Goal: Task Accomplishment & Management: Complete application form

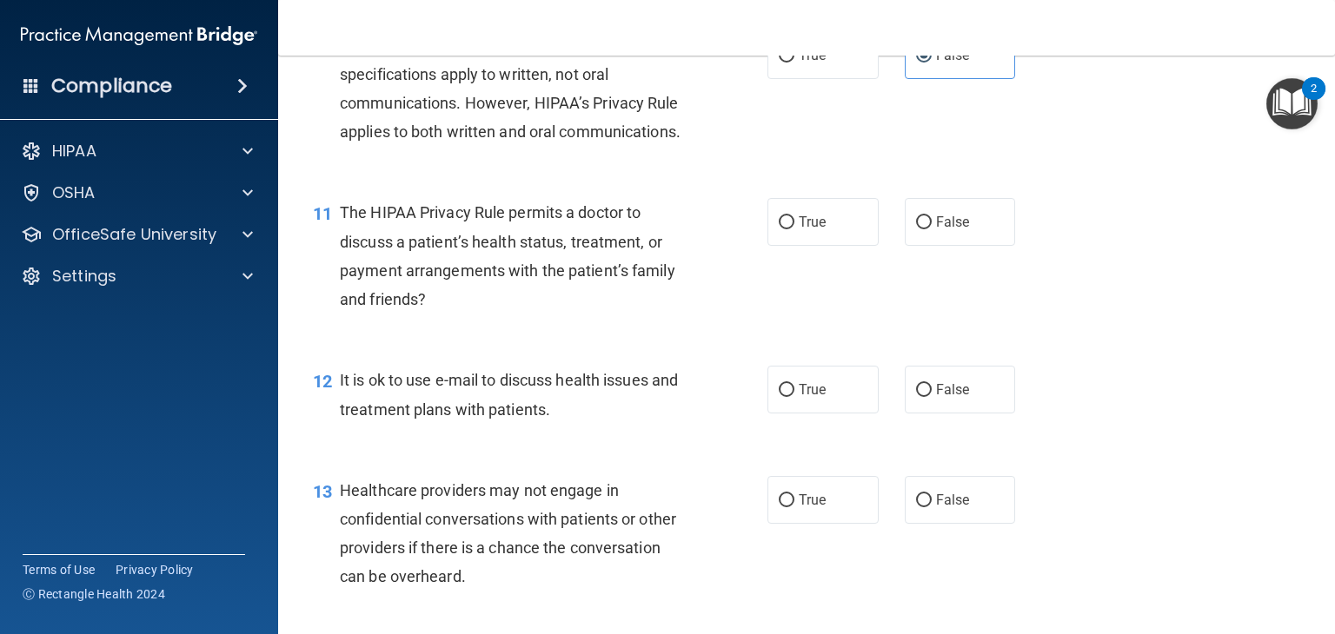
scroll to position [1564, 0]
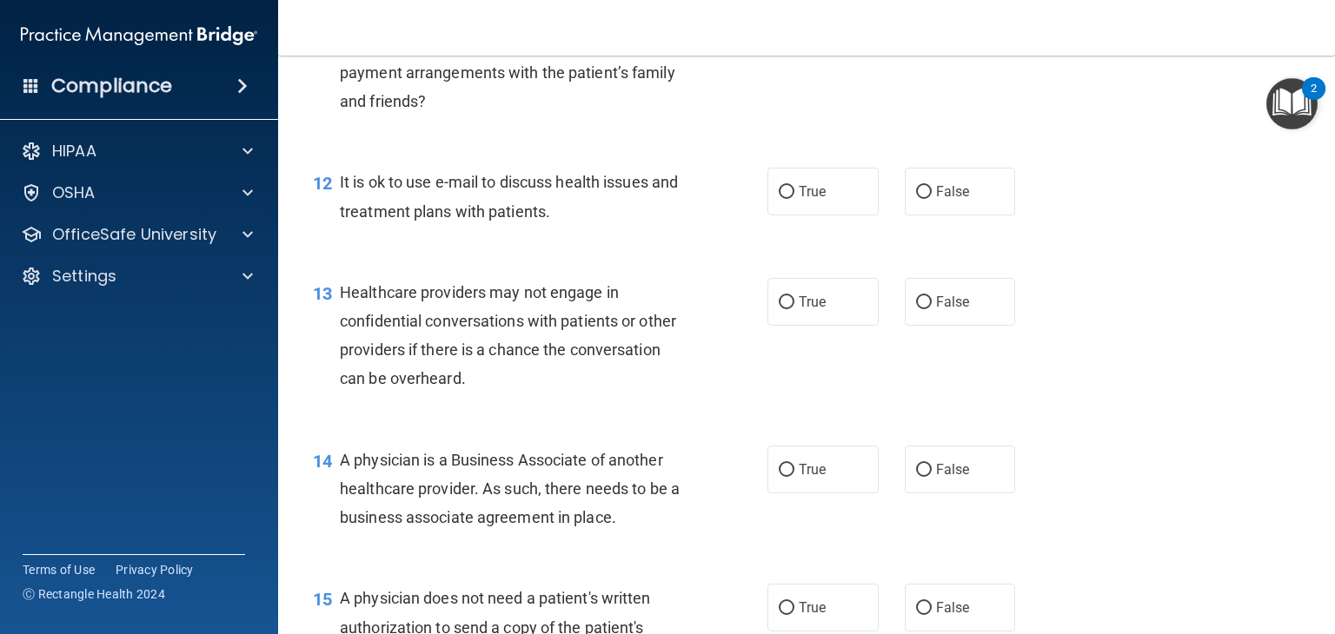
drag, startPoint x: 552, startPoint y: 213, endPoint x: 544, endPoint y: 204, distance: 11.7
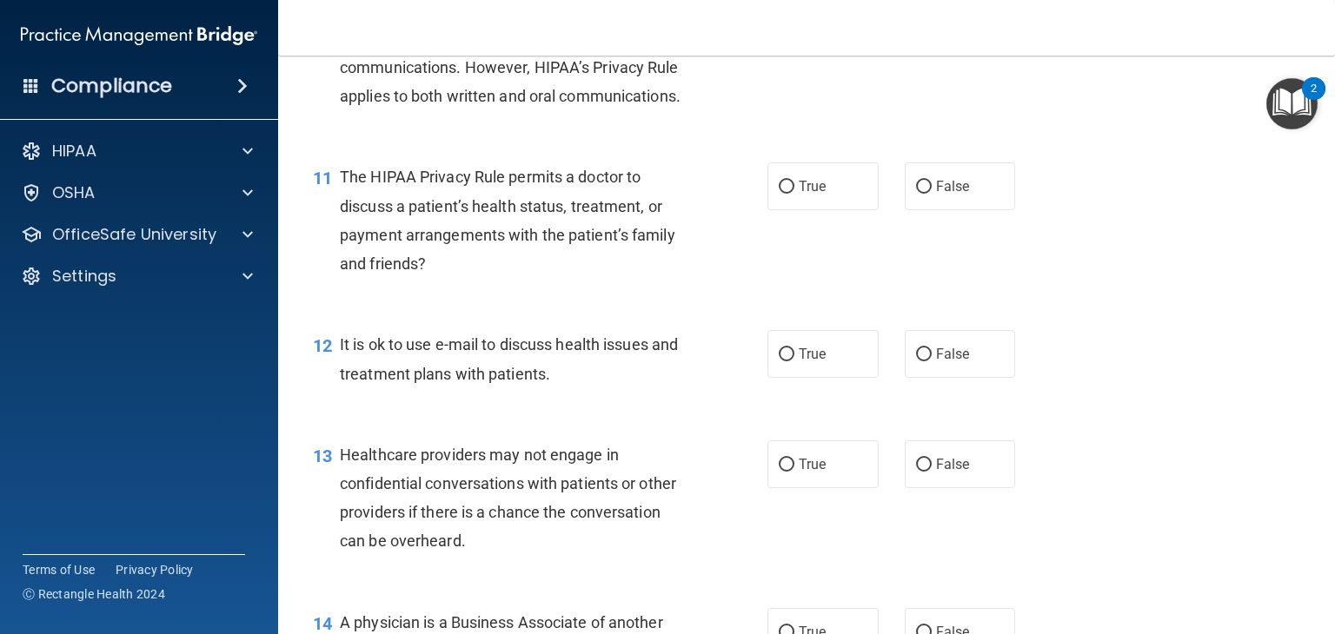
drag, startPoint x: 544, startPoint y: 204, endPoint x: 557, endPoint y: 166, distance: 40.4
click at [557, 111] on div "The HIPAA Security Rule standards and specifications apply to written, not oral…" at bounding box center [520, 54] width 361 height 116
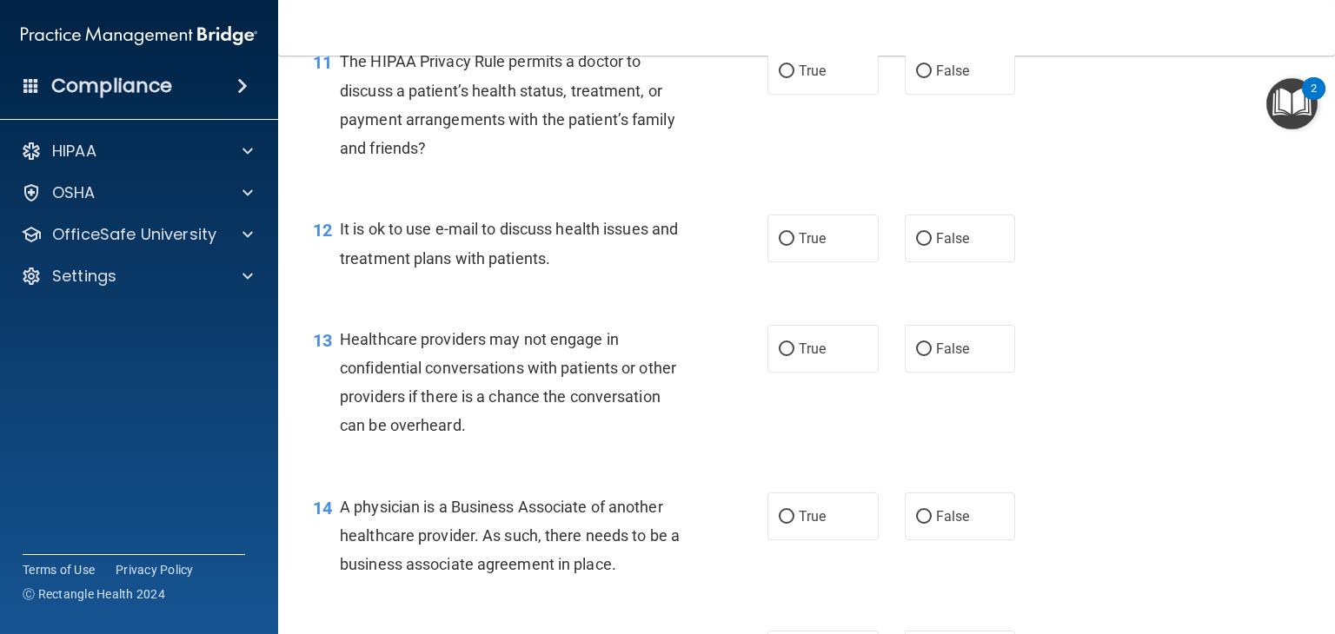
scroll to position [1651, 0]
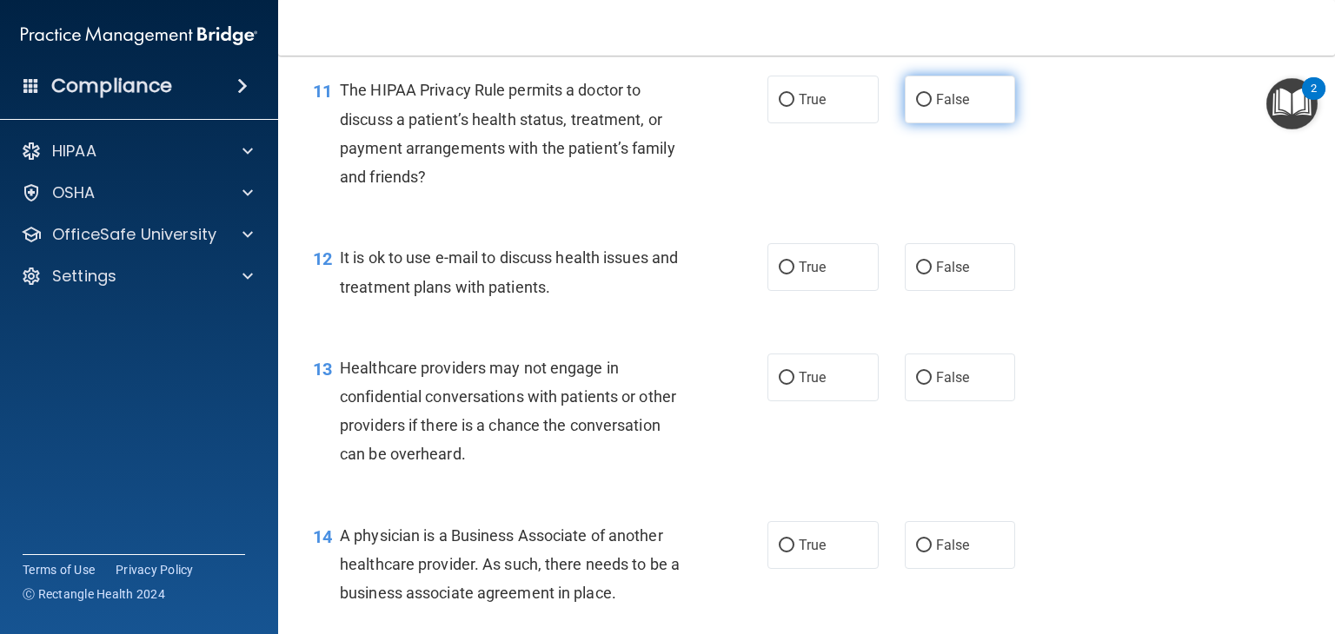
click at [946, 123] on label "False" at bounding box center [960, 100] width 111 height 48
click at [931, 107] on input "False" at bounding box center [924, 100] width 16 height 13
radio input "true"
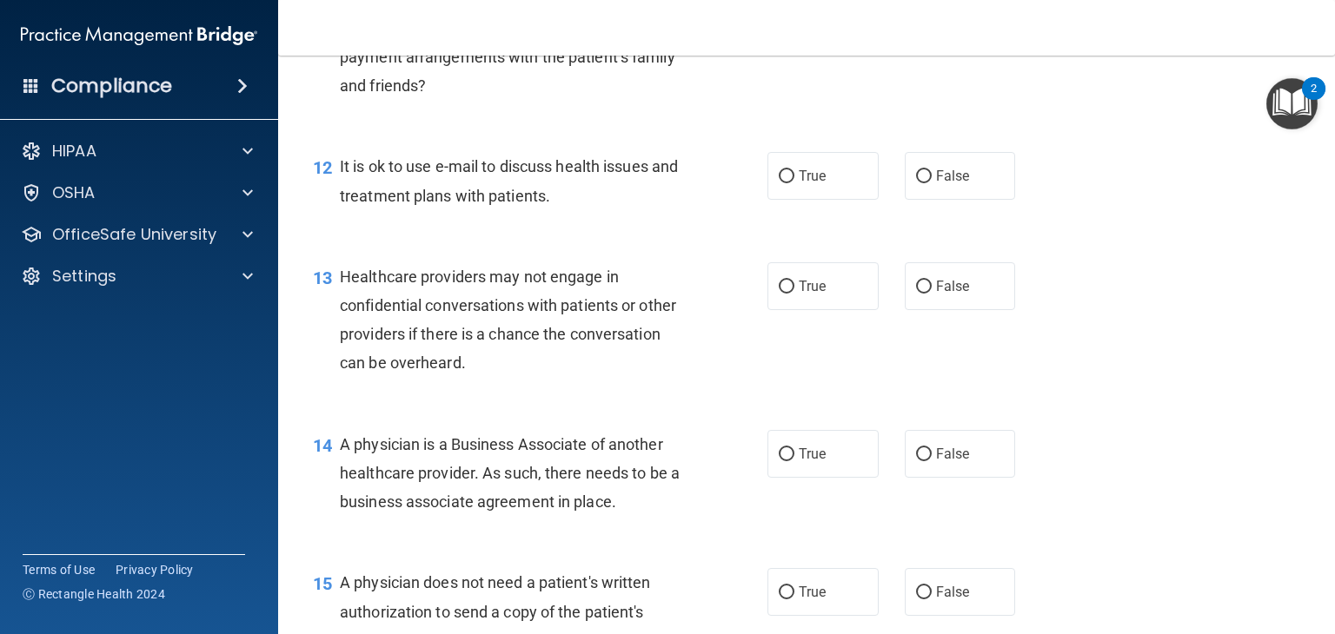
scroll to position [1825, 0]
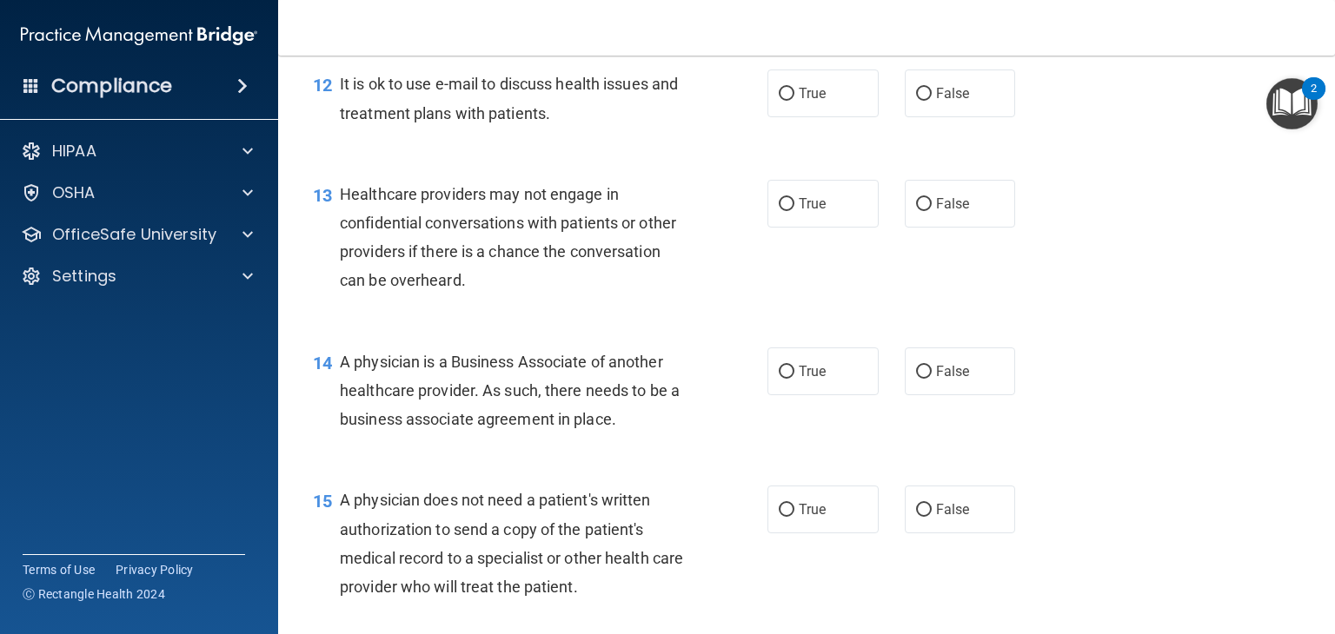
drag, startPoint x: 507, startPoint y: 144, endPoint x: 519, endPoint y: 141, distance: 11.8
click at [511, 122] on span "It is ok to use e-mail to discuss health issues and treatment plans with patien…" at bounding box center [509, 98] width 338 height 47
click at [826, 117] on label "True" at bounding box center [822, 94] width 111 height 48
click at [794, 101] on input "True" at bounding box center [787, 94] width 16 height 13
radio input "true"
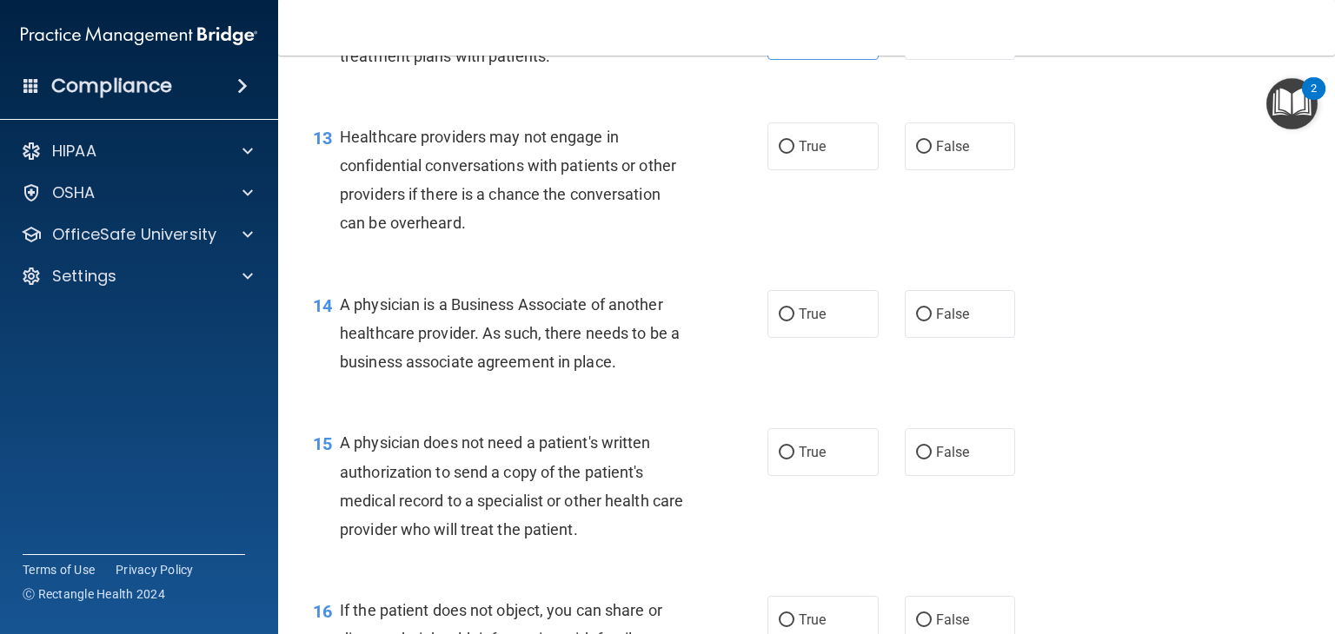
scroll to position [1912, 0]
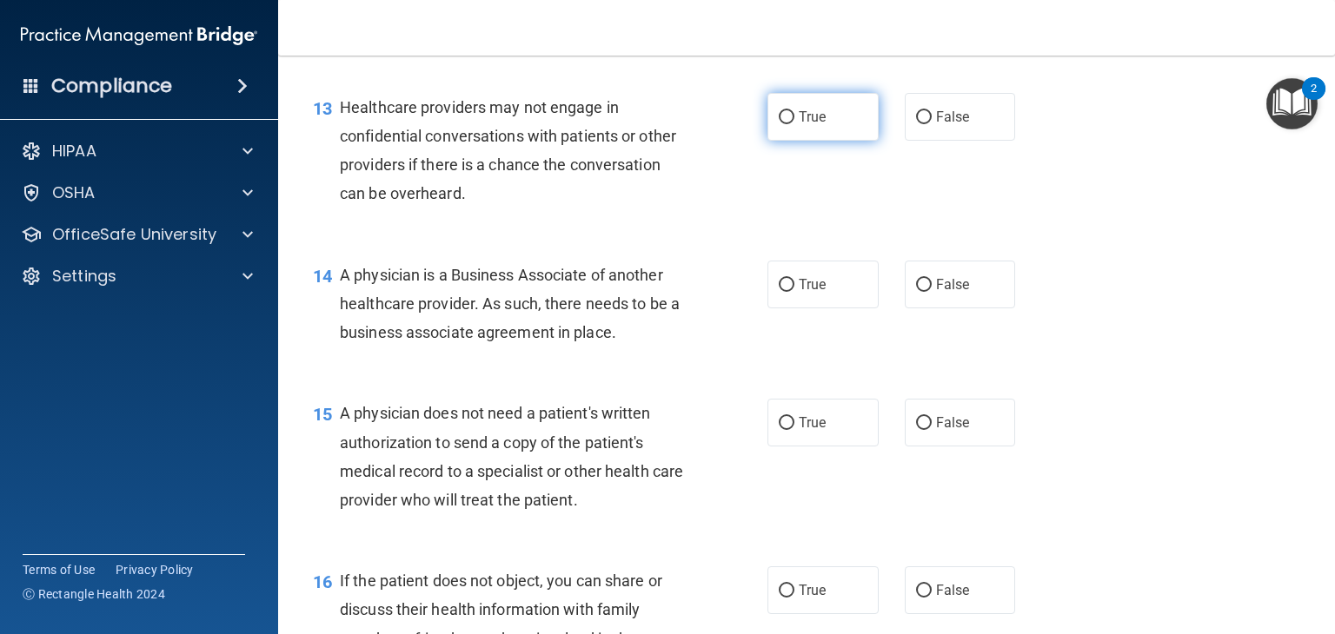
click at [786, 124] on input "True" at bounding box center [787, 117] width 16 height 13
radio input "true"
click at [928, 141] on label "False" at bounding box center [960, 117] width 111 height 48
click at [928, 124] on input "False" at bounding box center [924, 117] width 16 height 13
radio input "true"
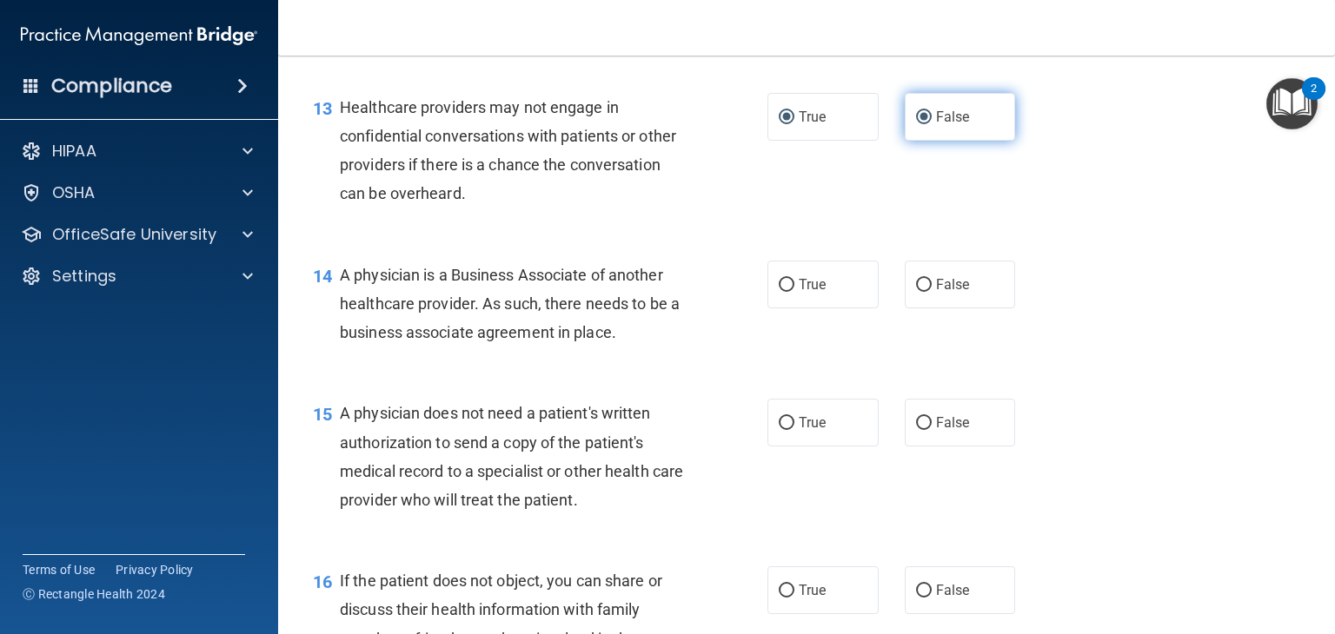
radio input "false"
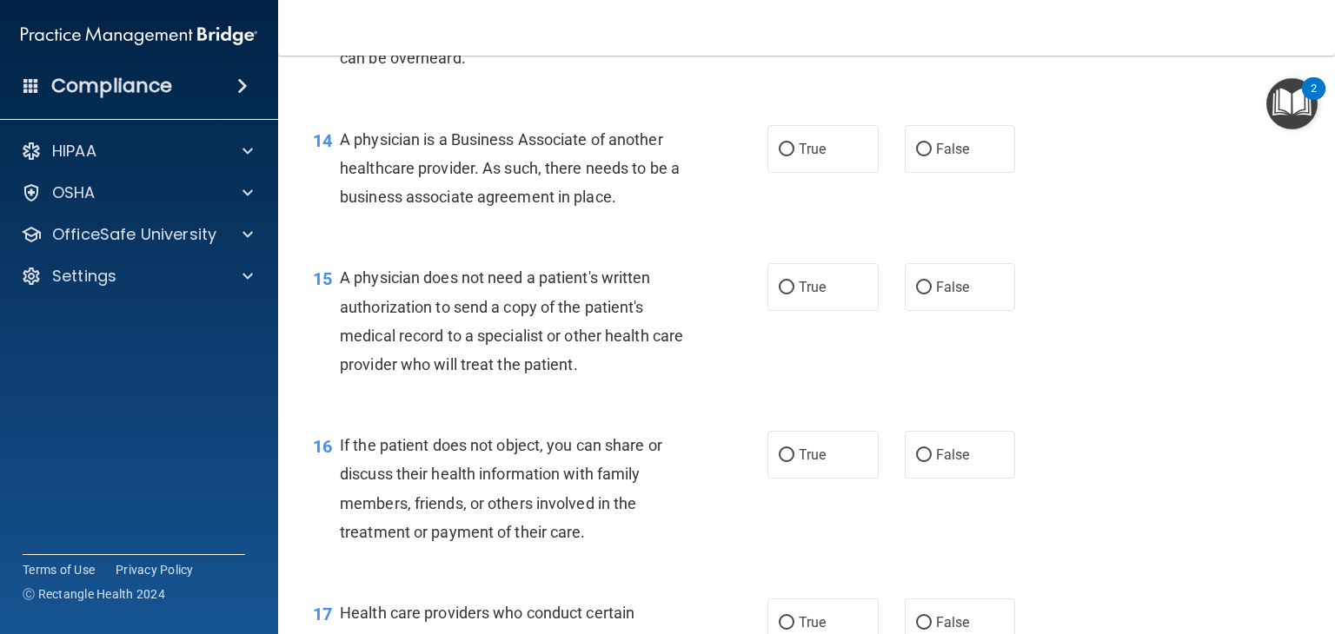
scroll to position [2085, 0]
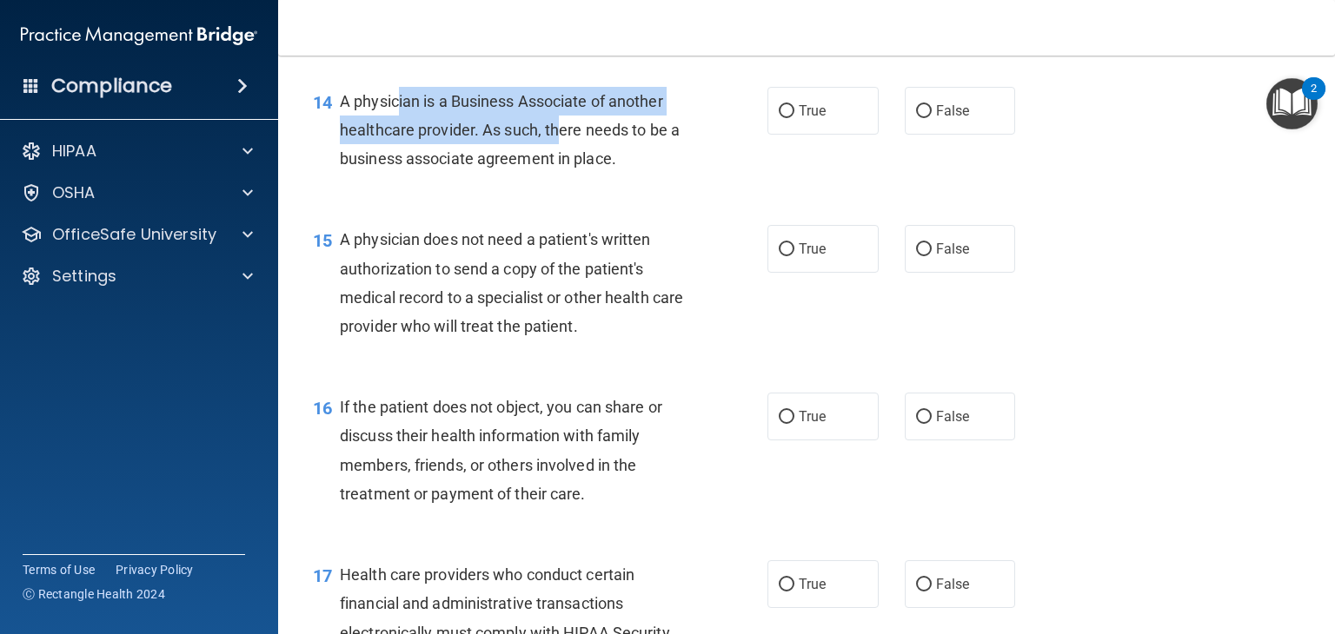
drag, startPoint x: 401, startPoint y: 154, endPoint x: 551, endPoint y: 186, distance: 153.7
click at [551, 168] on span "A physician is a Business Associate of another healthcare provider. As such, th…" at bounding box center [510, 130] width 340 height 76
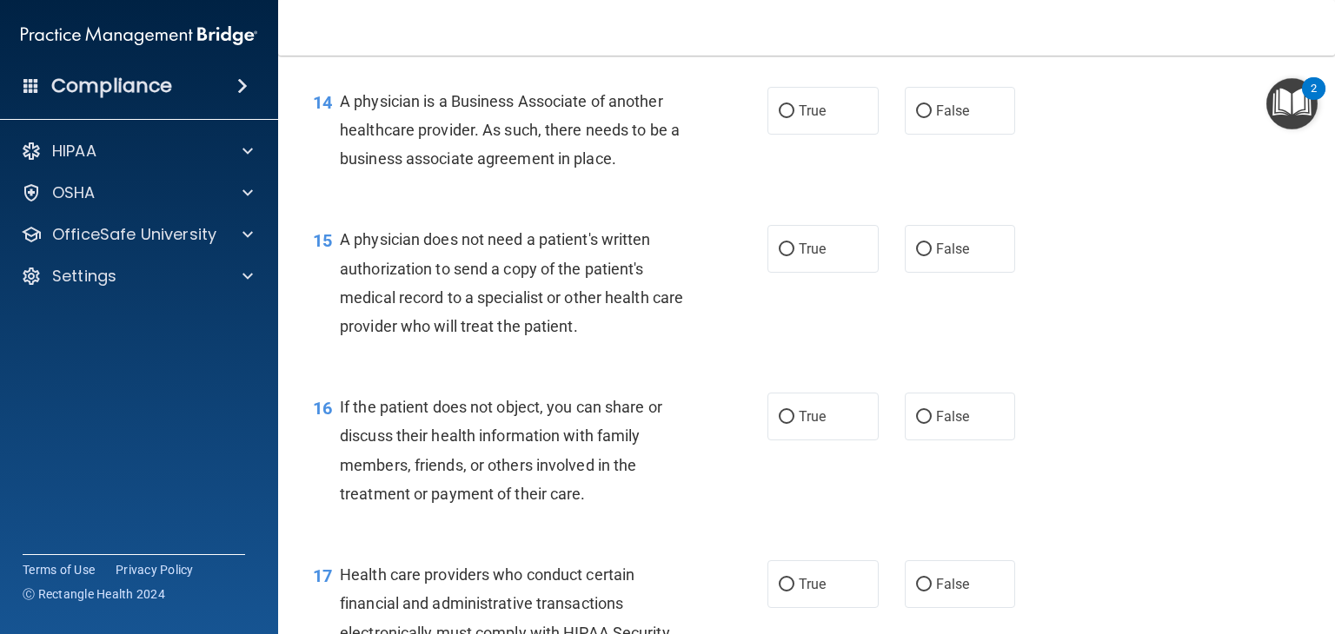
click at [893, 135] on div "True False" at bounding box center [900, 111] width 267 height 48
click at [936, 119] on span "False" at bounding box center [953, 111] width 34 height 17
click at [1086, 204] on div "14 A physician is a Business Associate of another healthcare provider. As such,…" at bounding box center [806, 134] width 1013 height 139
click at [964, 135] on label "False" at bounding box center [960, 111] width 111 height 48
click at [931, 118] on input "False" at bounding box center [924, 111] width 16 height 13
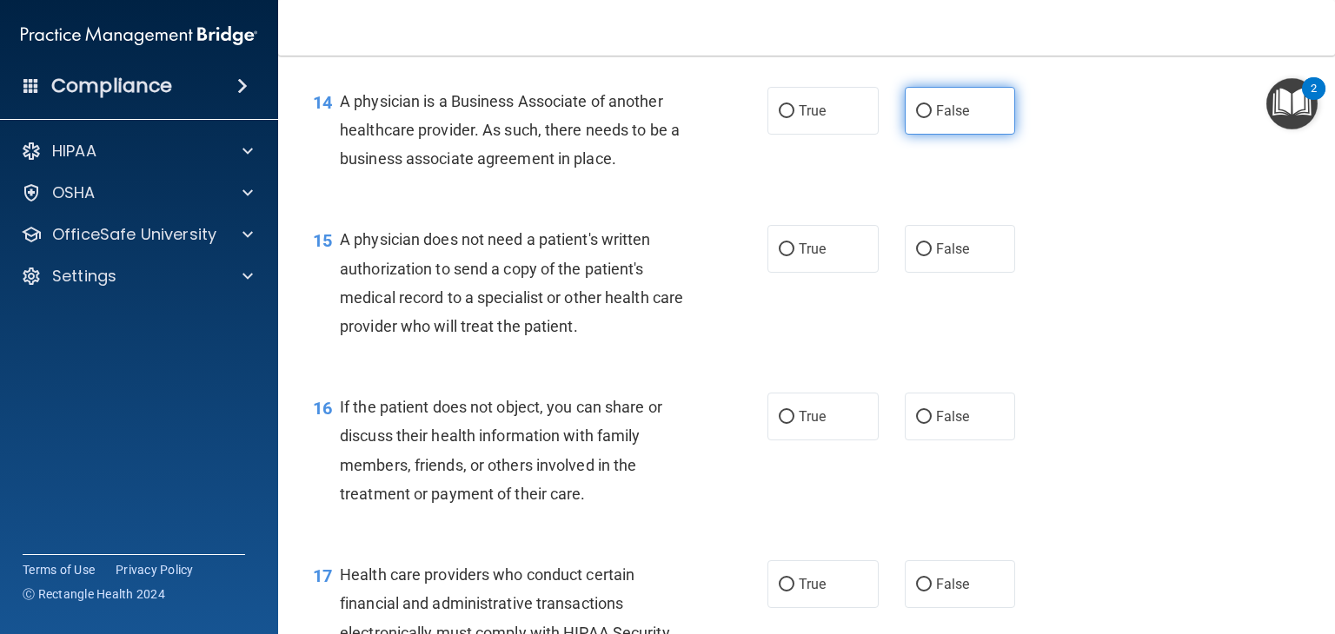
radio input "true"
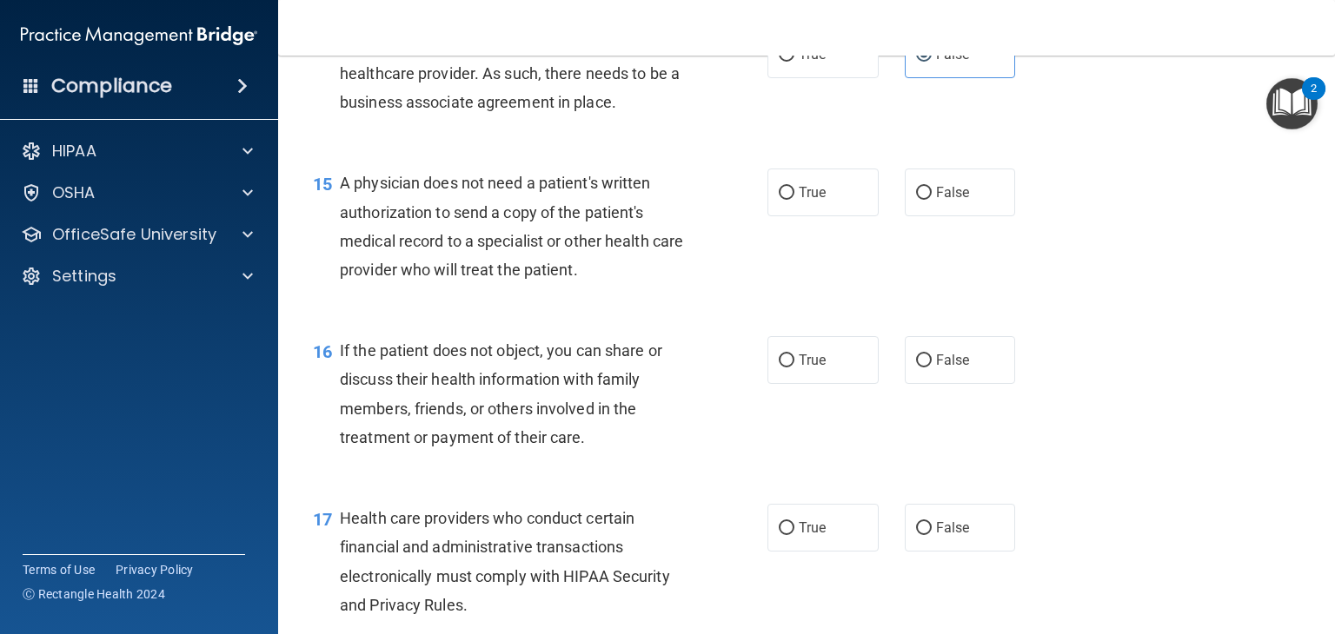
scroll to position [2259, 0]
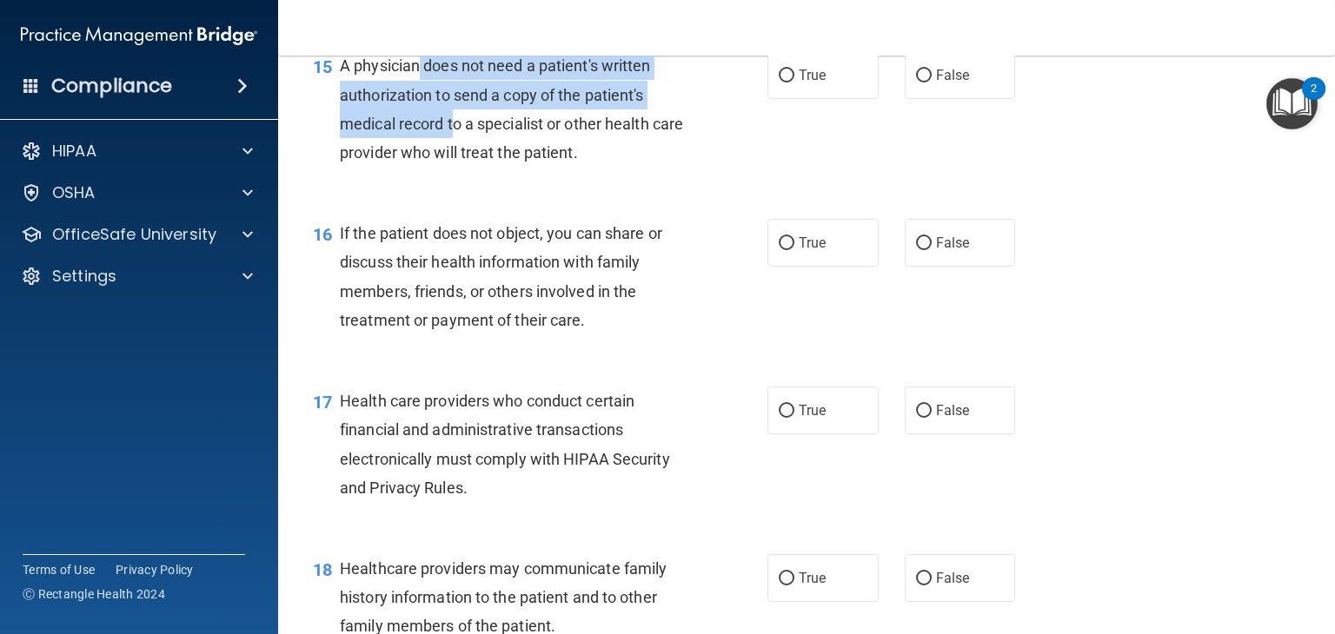
drag, startPoint x: 421, startPoint y: 126, endPoint x: 455, endPoint y: 182, distance: 65.1
click at [455, 162] on span "A physician does not need a patient's written authorization to send a copy of t…" at bounding box center [511, 108] width 343 height 105
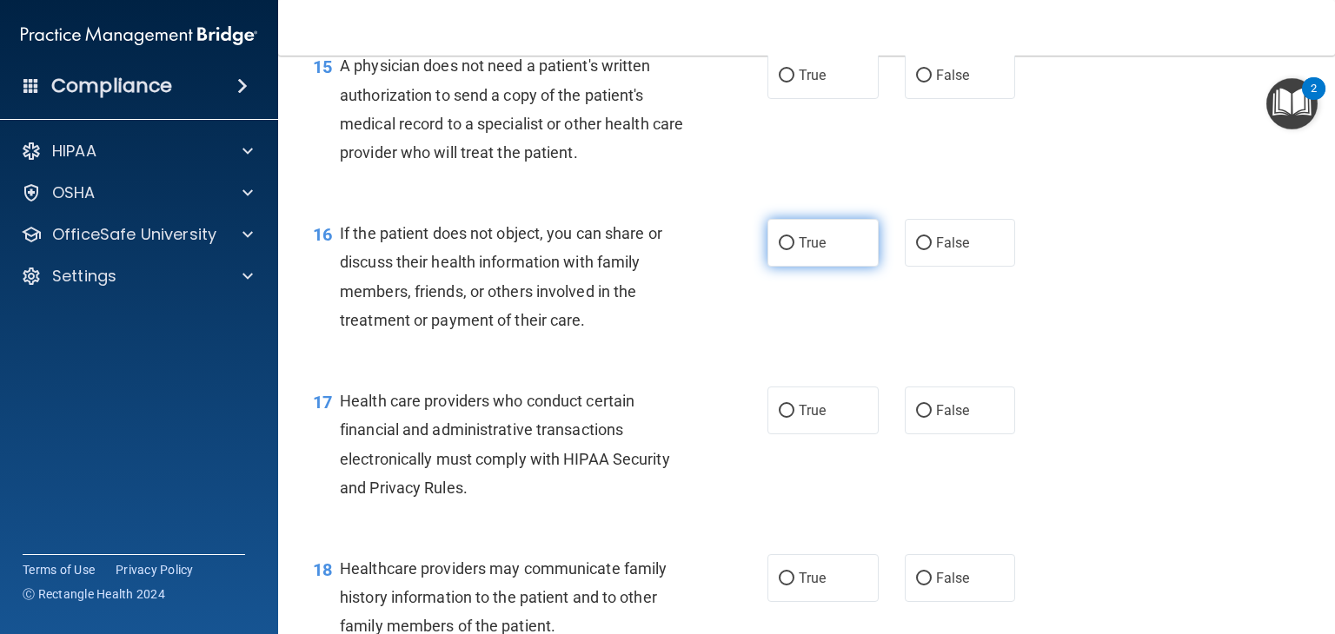
click at [790, 267] on label "True" at bounding box center [822, 243] width 111 height 48
click at [790, 250] on input "True" at bounding box center [787, 243] width 16 height 13
radio input "true"
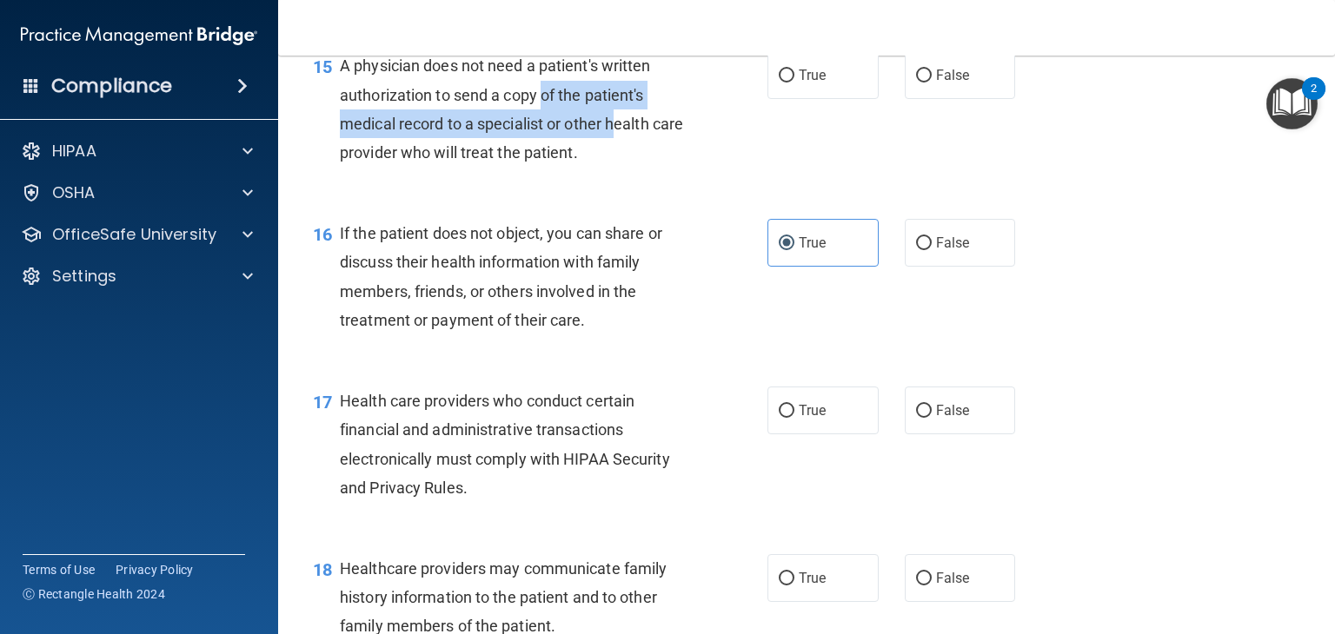
drag, startPoint x: 542, startPoint y: 158, endPoint x: 622, endPoint y: 201, distance: 90.6
click at [622, 167] on div "A physician does not need a patient's written authorization to send a copy of t…" at bounding box center [520, 109] width 361 height 116
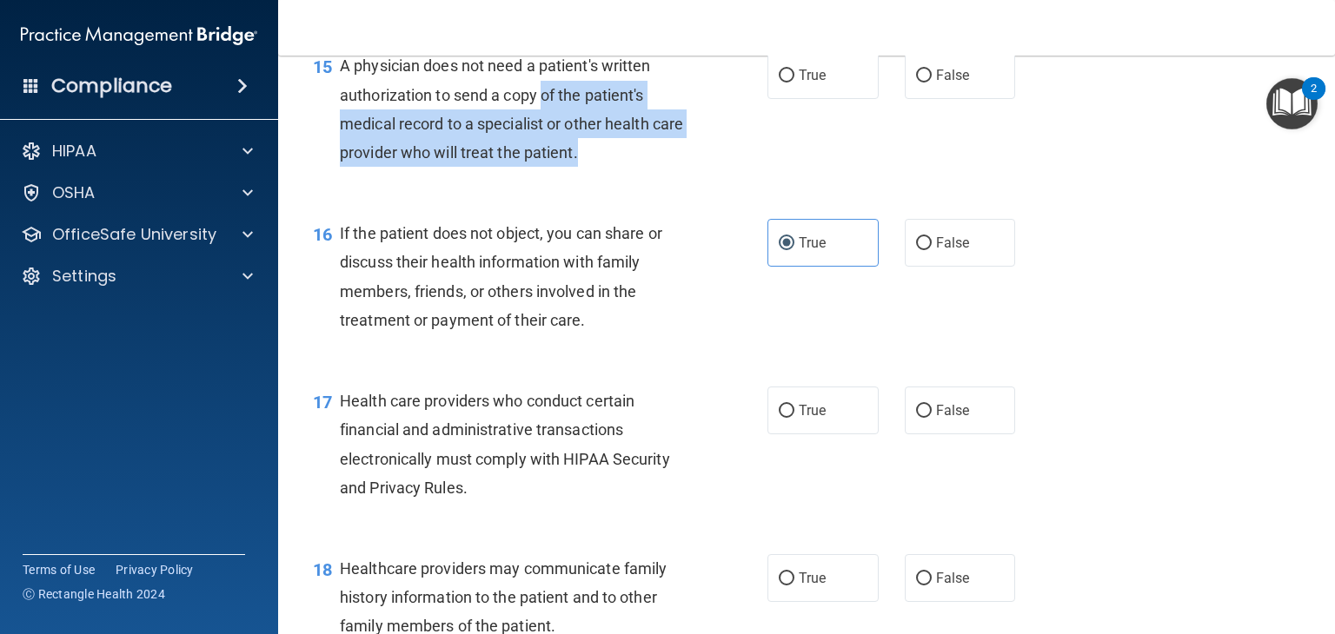
click at [624, 167] on div "A physician does not need a patient's written authorization to send a copy of t…" at bounding box center [520, 109] width 361 height 116
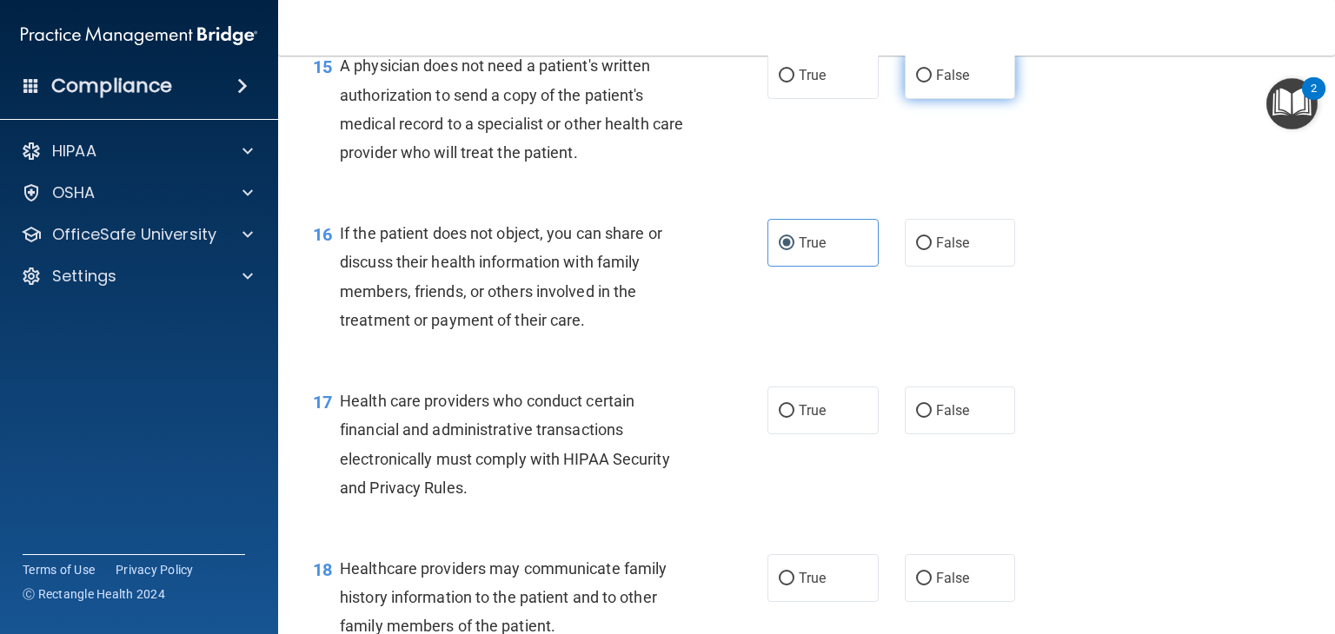
click at [916, 83] on input "False" at bounding box center [924, 76] width 16 height 13
radio input "true"
drag, startPoint x: 744, startPoint y: 142, endPoint x: 784, endPoint y: 144, distance: 40.0
click at [758, 144] on div "15 A physician does not need a patient's written authorization to send a copy o…" at bounding box center [540, 113] width 507 height 124
click at [784, 99] on label "True" at bounding box center [822, 75] width 111 height 48
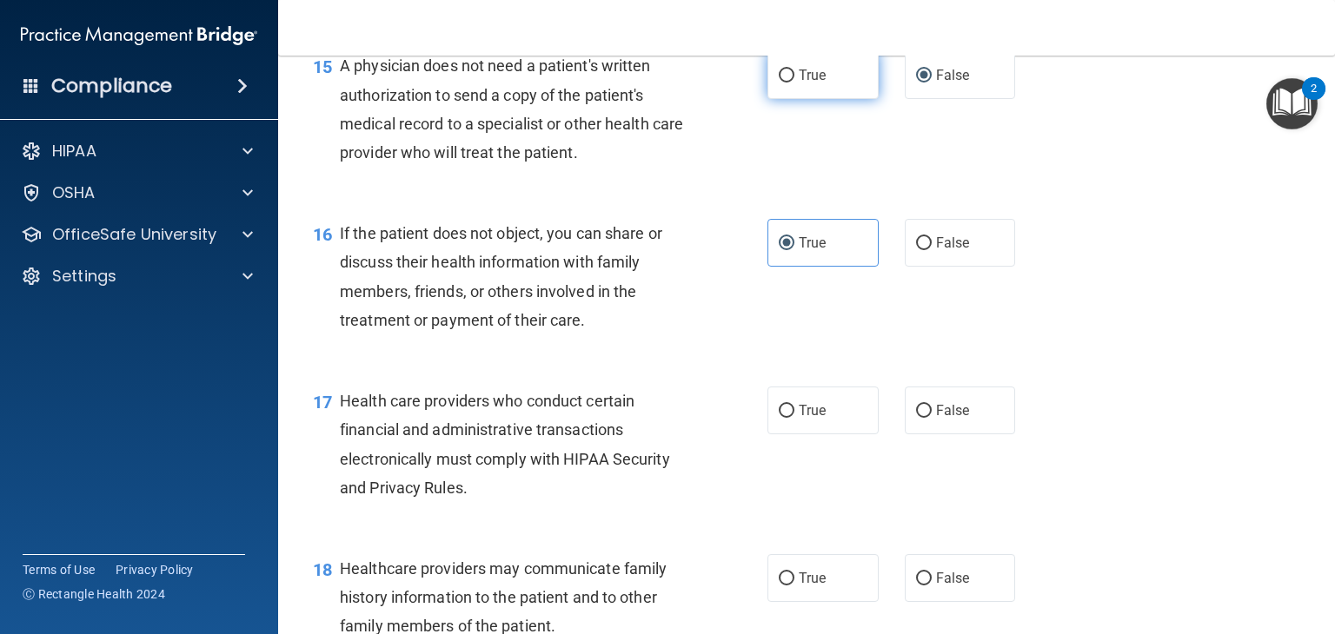
click at [784, 83] on input "True" at bounding box center [787, 76] width 16 height 13
radio input "true"
radio input "false"
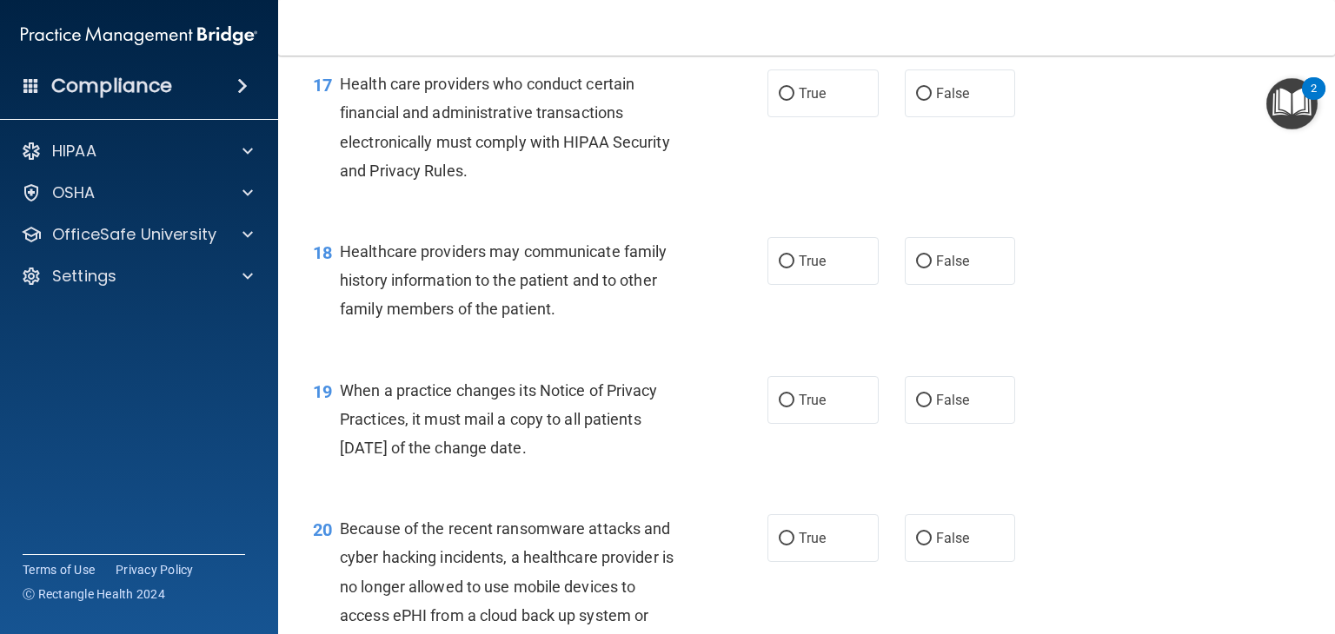
scroll to position [2607, 0]
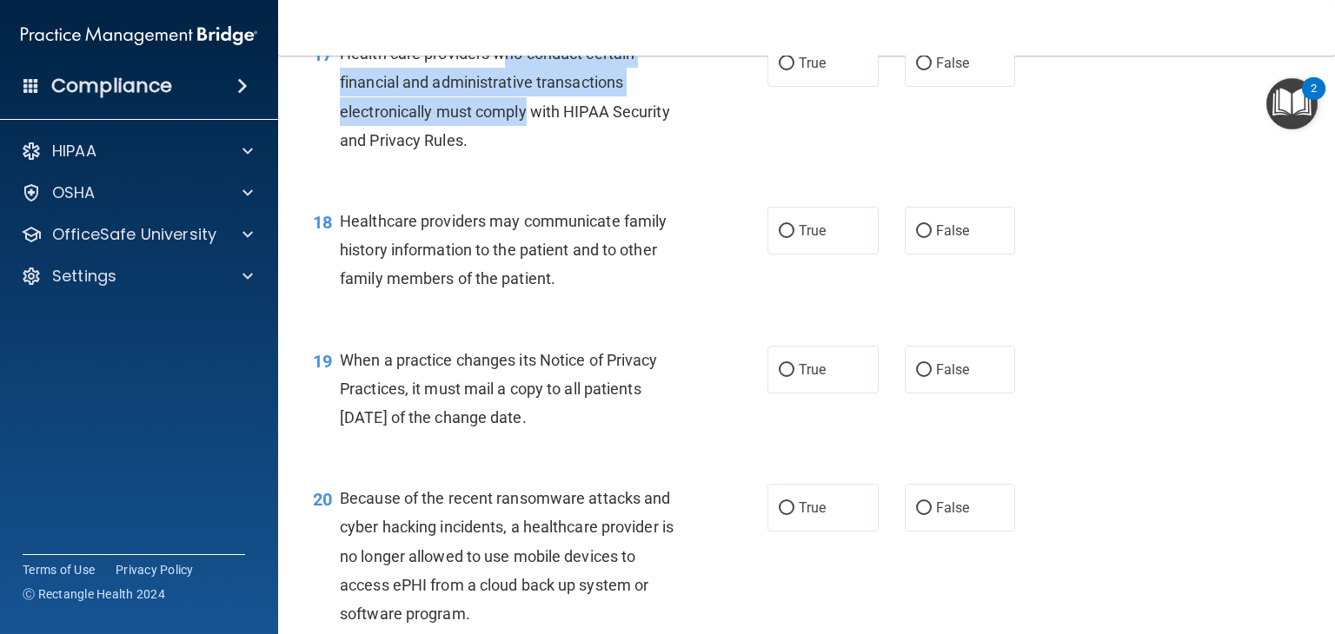
drag, startPoint x: 500, startPoint y: 112, endPoint x: 526, endPoint y: 169, distance: 62.2
click at [526, 149] on span "Health care providers who conduct certain financial and administrative transact…" at bounding box center [505, 96] width 330 height 105
drag, startPoint x: 526, startPoint y: 169, endPoint x: 628, endPoint y: 186, distance: 104.0
click at [527, 149] on span "Health care providers who conduct certain financial and administrative transact…" at bounding box center [505, 96] width 330 height 105
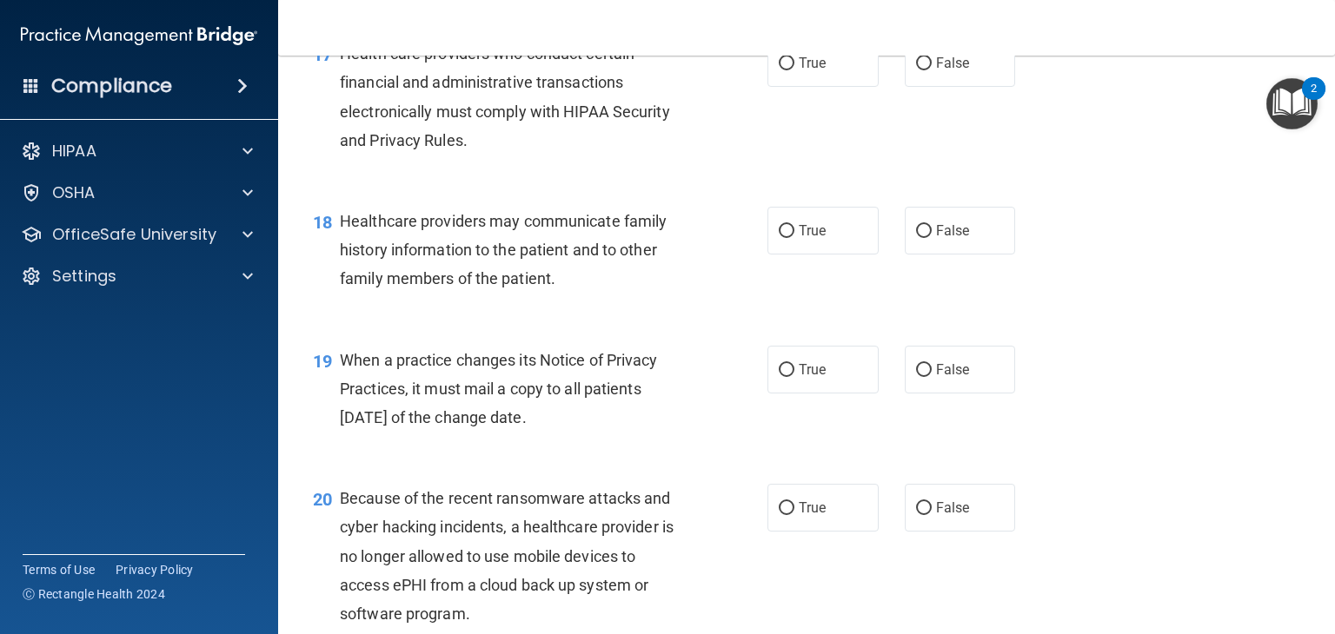
drag, startPoint x: 624, startPoint y: 179, endPoint x: 628, endPoint y: 158, distance: 21.3
click at [625, 155] on div "Health care providers who conduct certain financial and administrative transact…" at bounding box center [520, 97] width 361 height 116
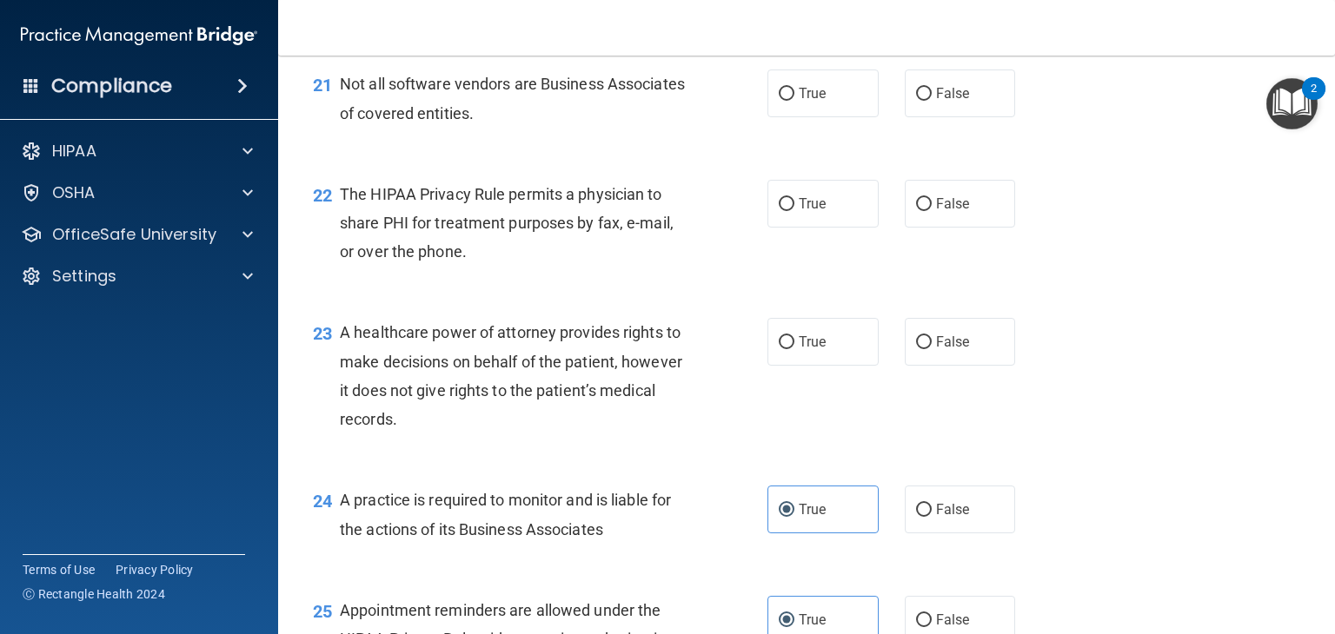
scroll to position [3215, 0]
click at [833, 368] on label "True" at bounding box center [822, 345] width 111 height 48
click at [794, 352] on input "True" at bounding box center [787, 345] width 16 height 13
radio input "true"
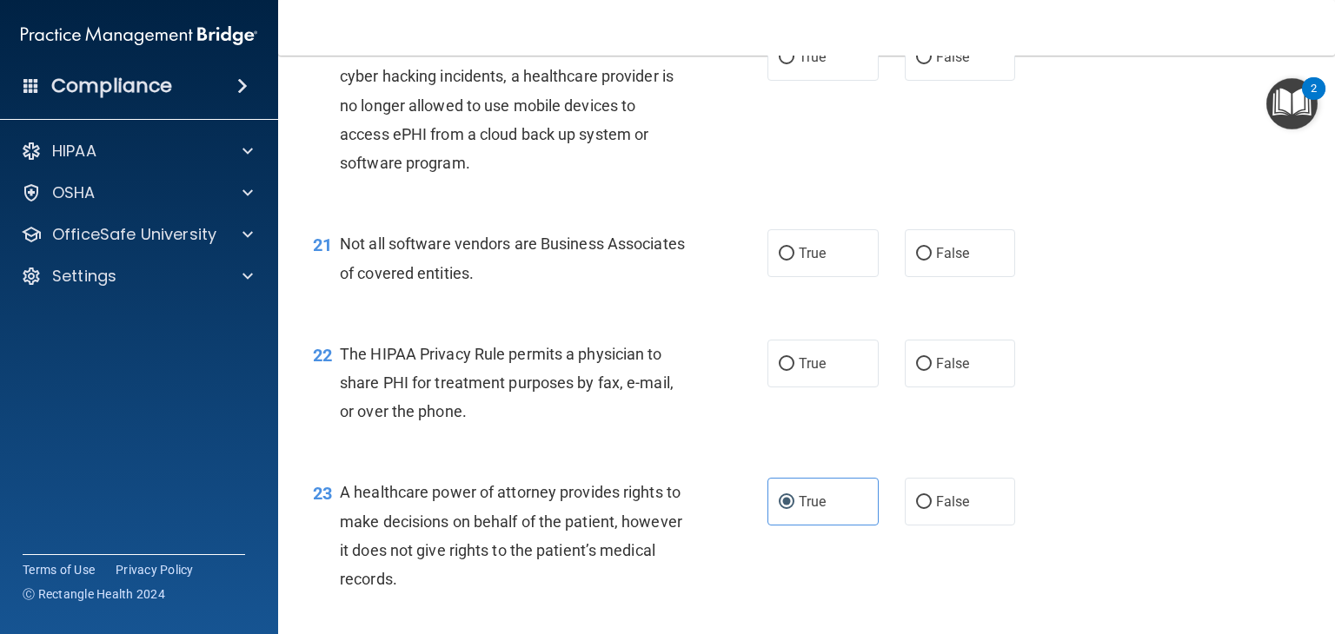
scroll to position [3041, 0]
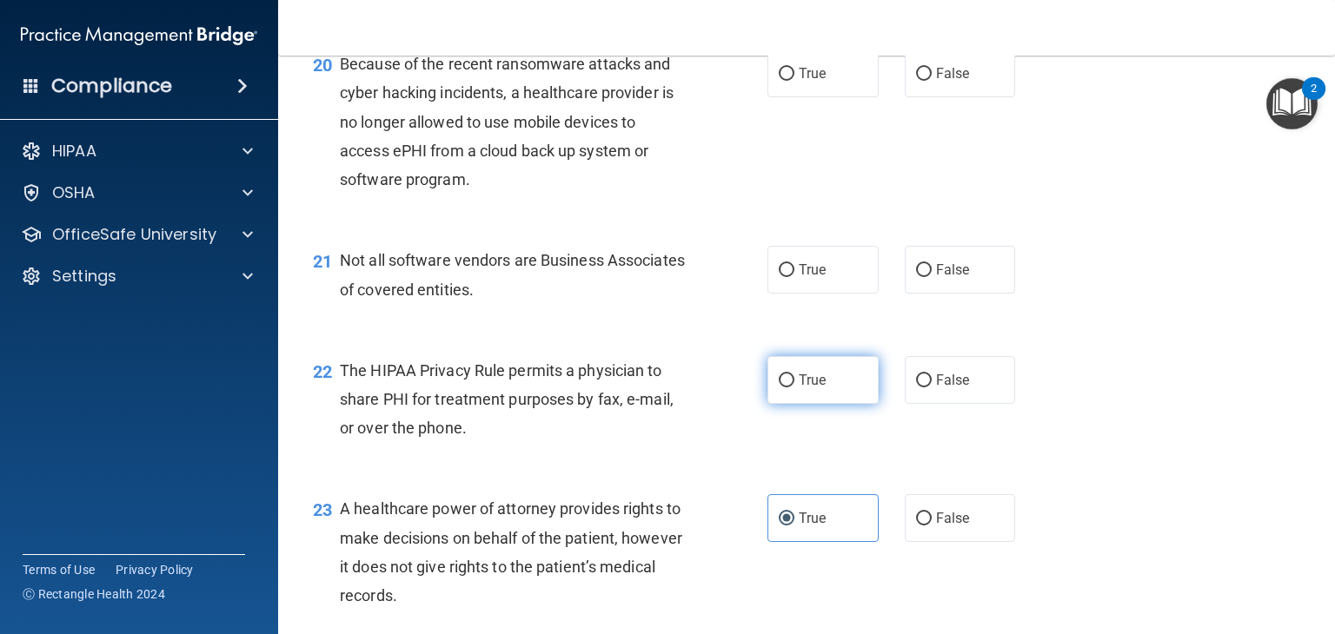
click at [785, 388] on input "True" at bounding box center [787, 380] width 16 height 13
radio input "true"
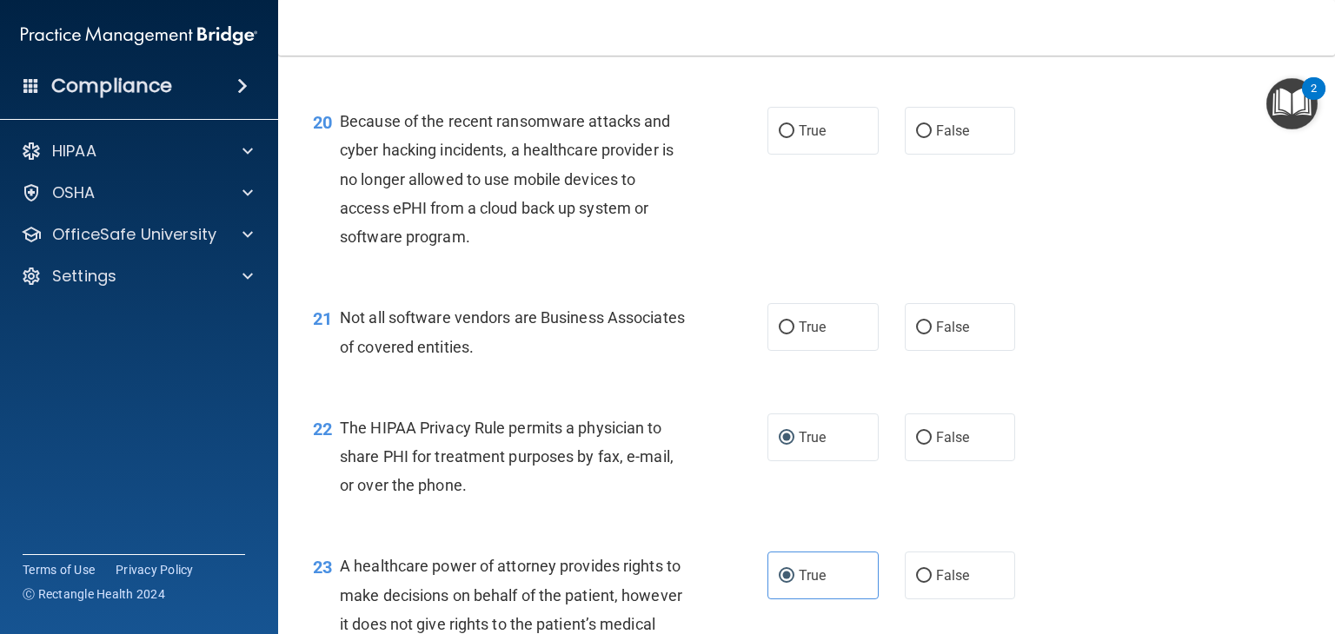
scroll to position [2954, 0]
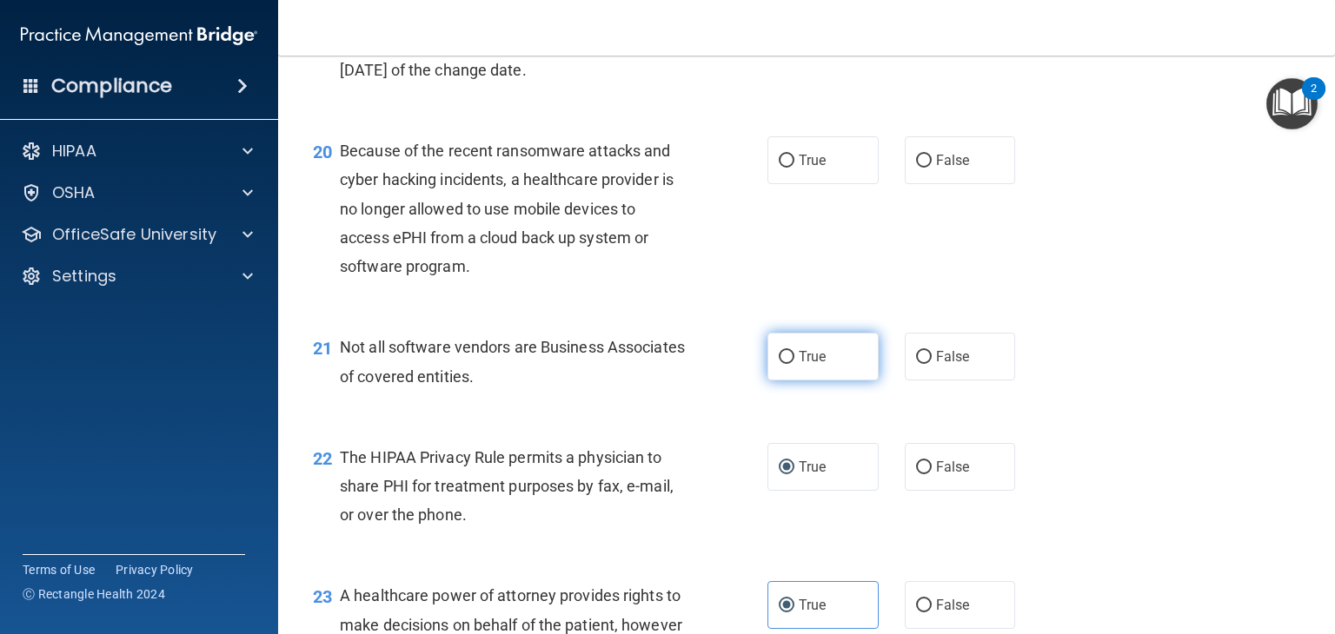
click at [813, 365] on span "True" at bounding box center [812, 356] width 27 height 17
click at [794, 364] on input "True" at bounding box center [787, 357] width 16 height 13
radio input "true"
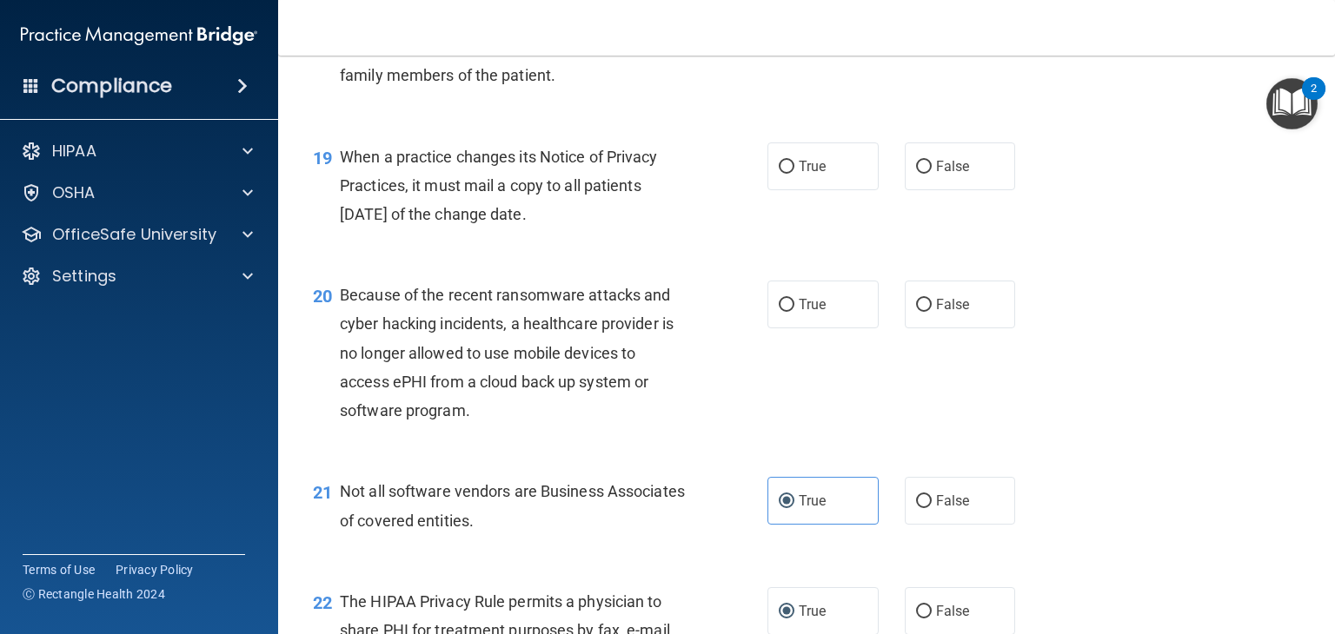
scroll to position [2780, 0]
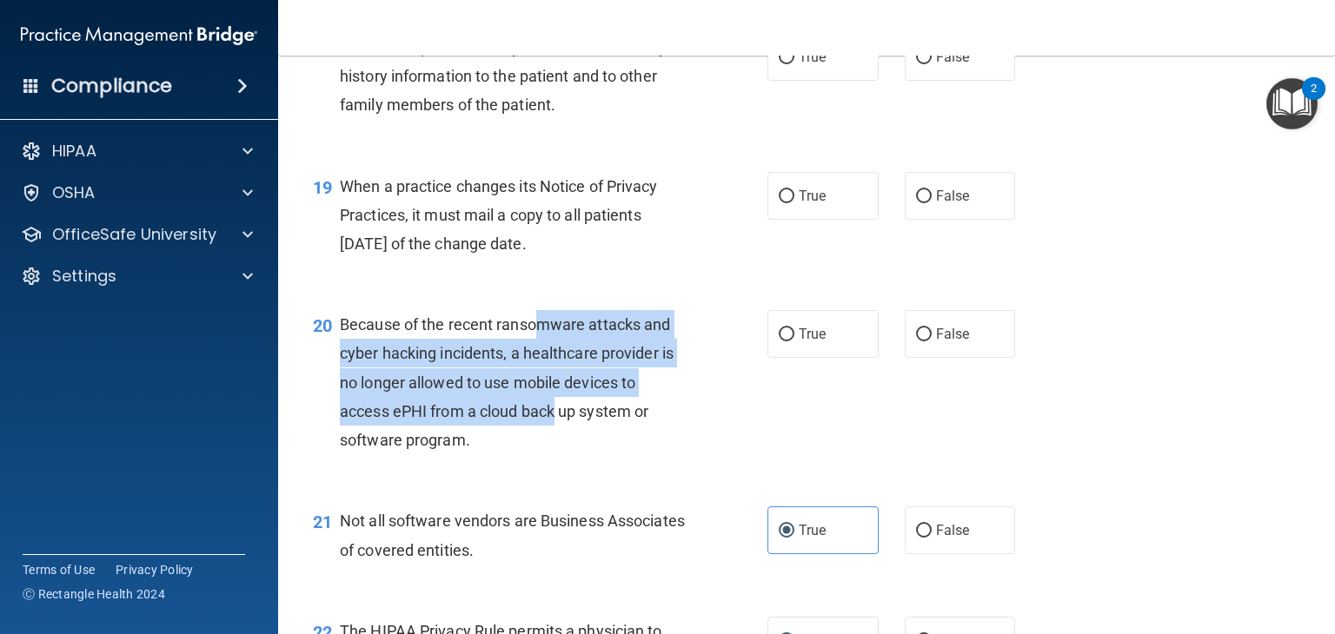
drag, startPoint x: 535, startPoint y: 382, endPoint x: 555, endPoint y: 474, distance: 93.4
click at [555, 449] on span "Because of the recent ransomware attacks and cyber hacking incidents, a healthc…" at bounding box center [507, 382] width 334 height 134
click at [557, 449] on span "Because of the recent ransomware attacks and cyber hacking incidents, a healthc…" at bounding box center [507, 382] width 334 height 134
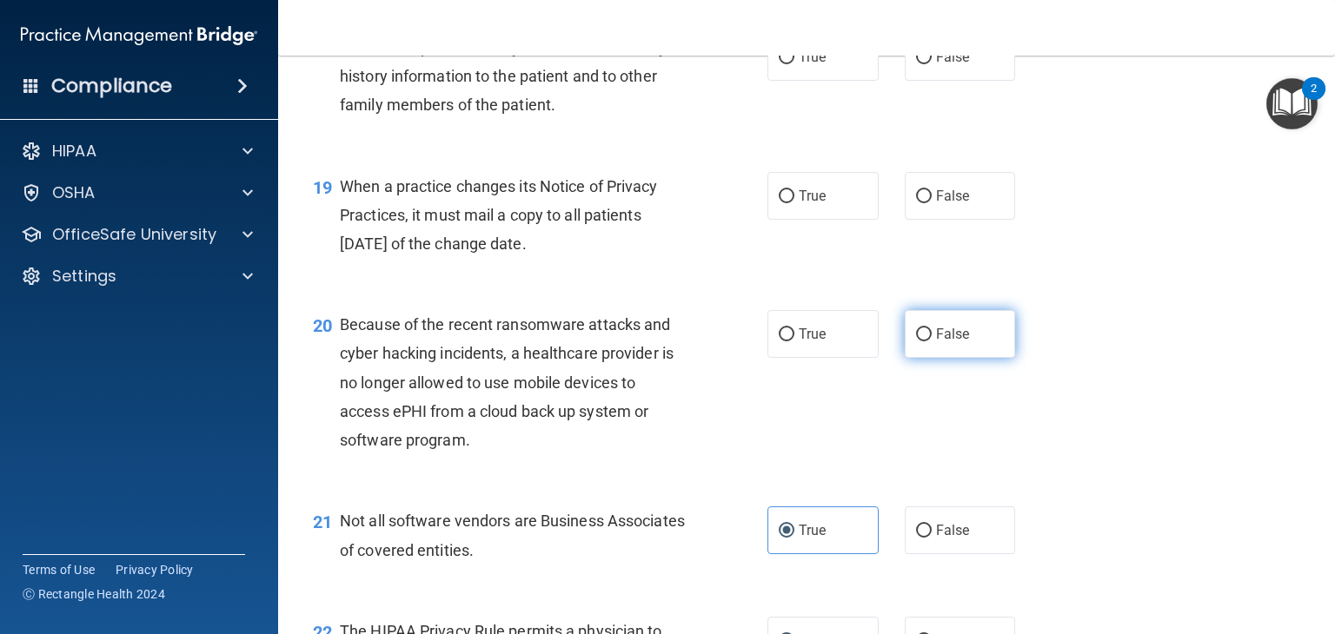
click at [905, 358] on label "False" at bounding box center [960, 334] width 111 height 48
click at [916, 341] on input "False" at bounding box center [924, 334] width 16 height 13
radio input "true"
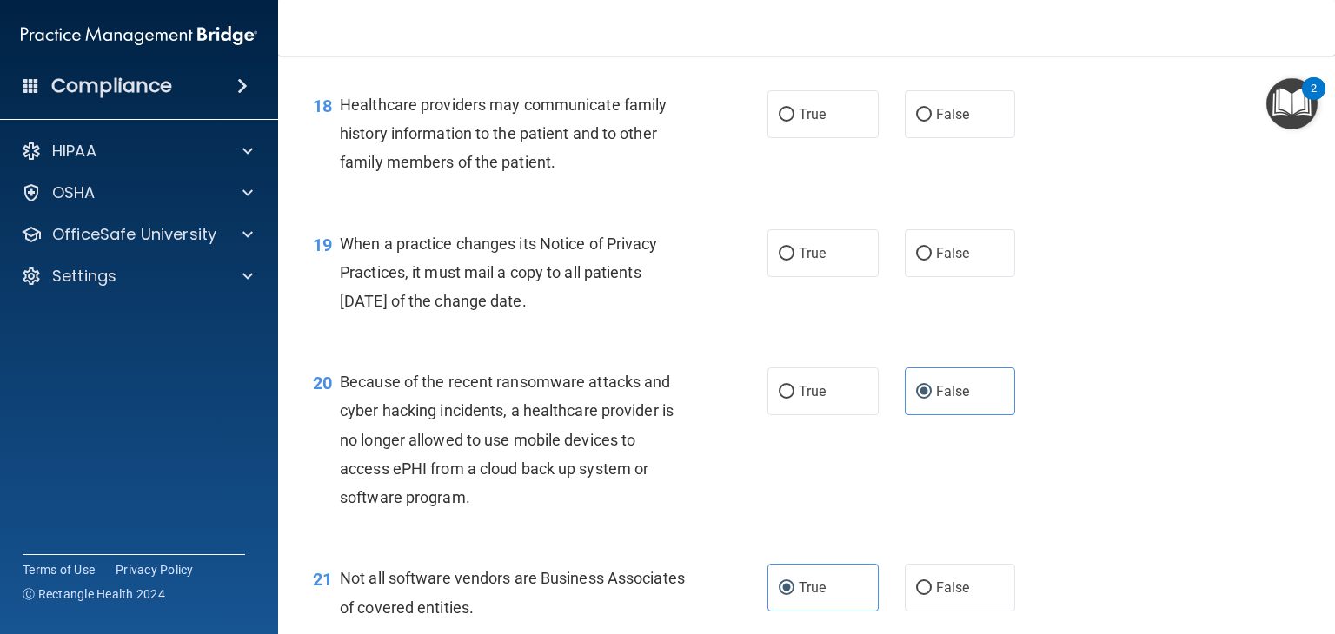
scroll to position [2694, 0]
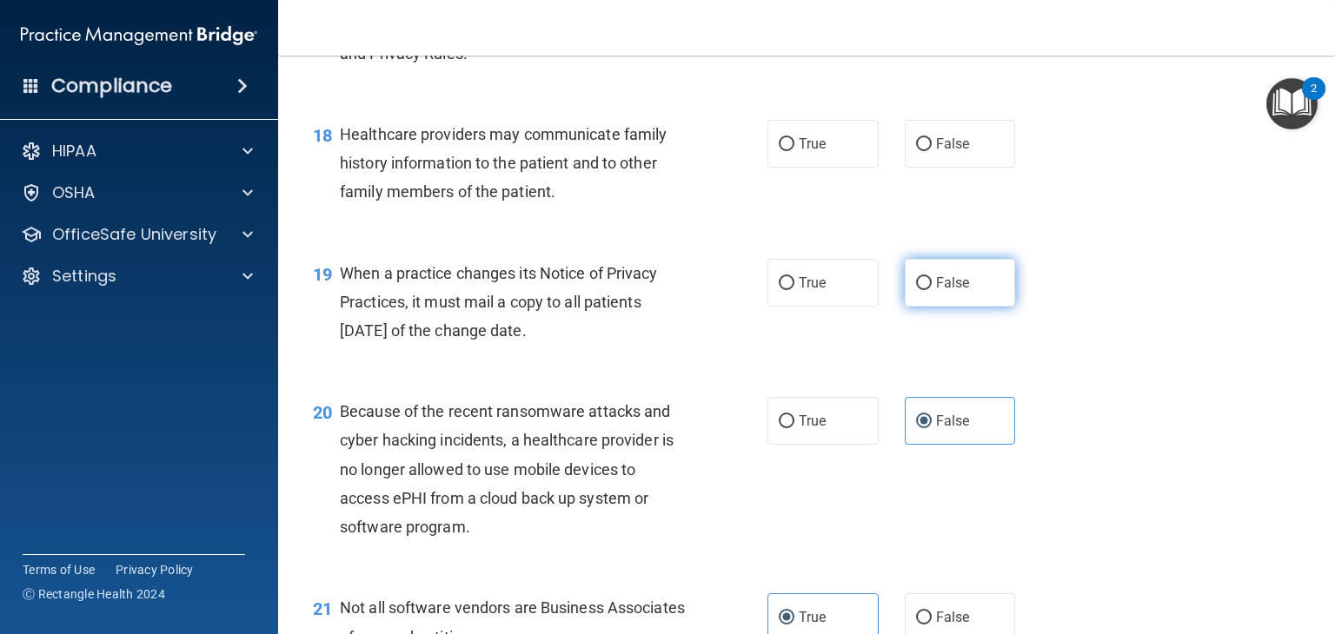
click at [958, 291] on span "False" at bounding box center [953, 283] width 34 height 17
click at [931, 290] on input "False" at bounding box center [924, 283] width 16 height 13
radio input "true"
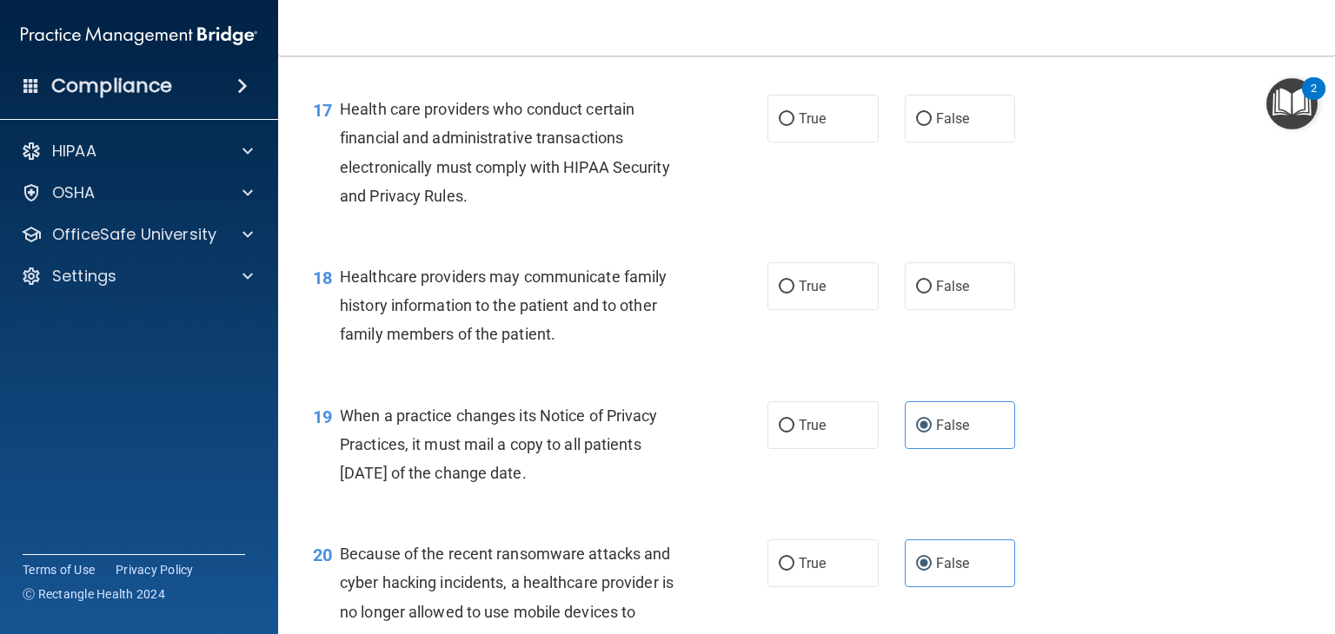
scroll to position [2520, 0]
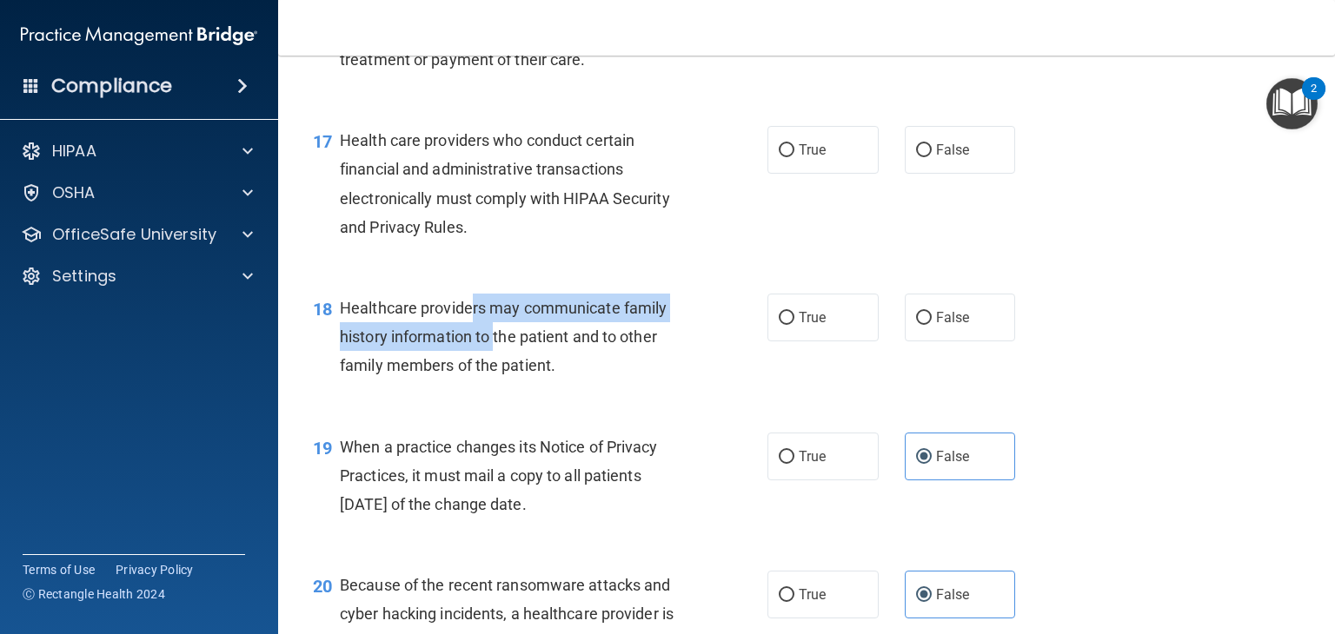
drag, startPoint x: 467, startPoint y: 366, endPoint x: 494, endPoint y: 390, distance: 35.7
click at [493, 374] on span "Healthcare providers may communicate family history information to the patient …" at bounding box center [503, 337] width 327 height 76
click at [494, 374] on span "Healthcare providers may communicate family history information to the patient …" at bounding box center [503, 337] width 327 height 76
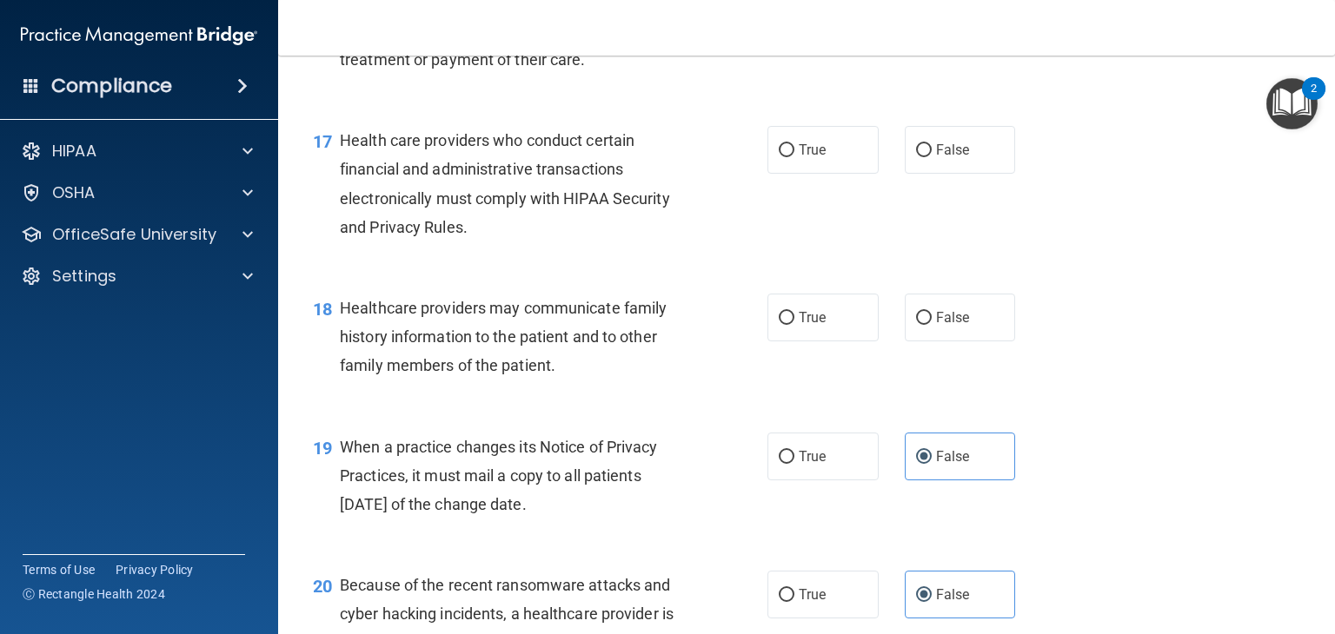
click at [506, 381] on div "Healthcare providers may communicate family history information to the patient …" at bounding box center [520, 337] width 361 height 87
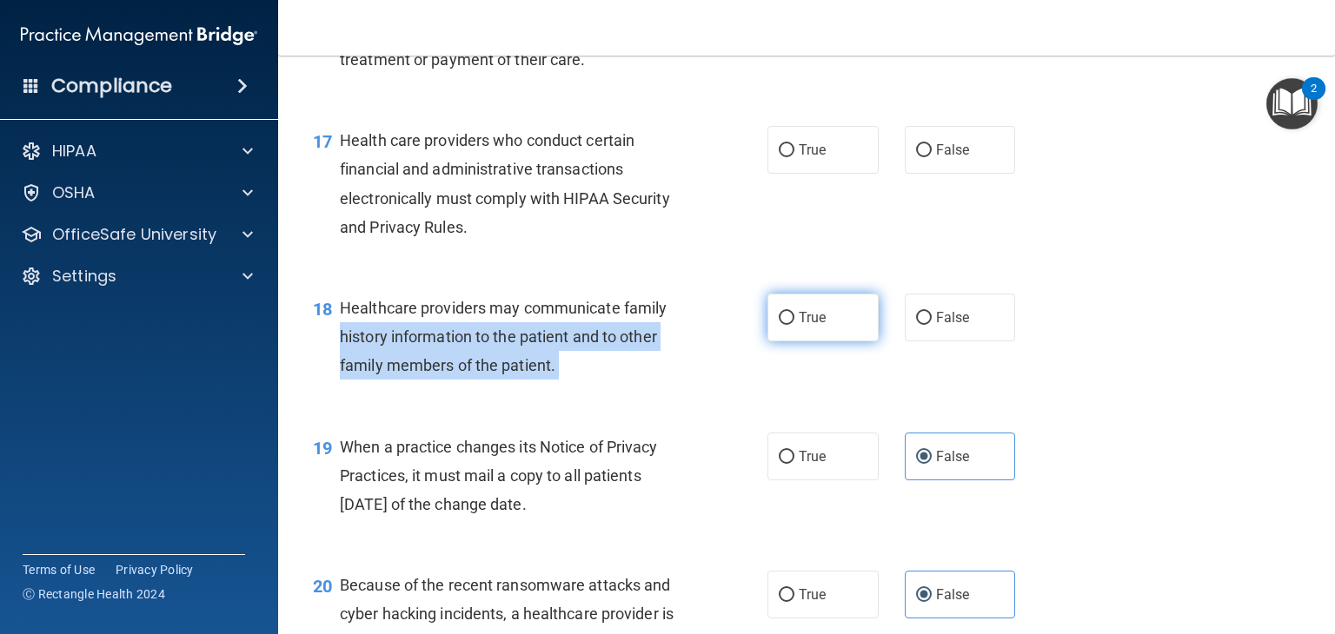
click at [1034, 294] on ng-form "18 Healthcare providers may communicate family history information to the patie…" at bounding box center [1034, 294] width 0 height 0
click at [709, 389] on div "18 Healthcare providers may communicate family history information to the patie…" at bounding box center [540, 342] width 507 height 96
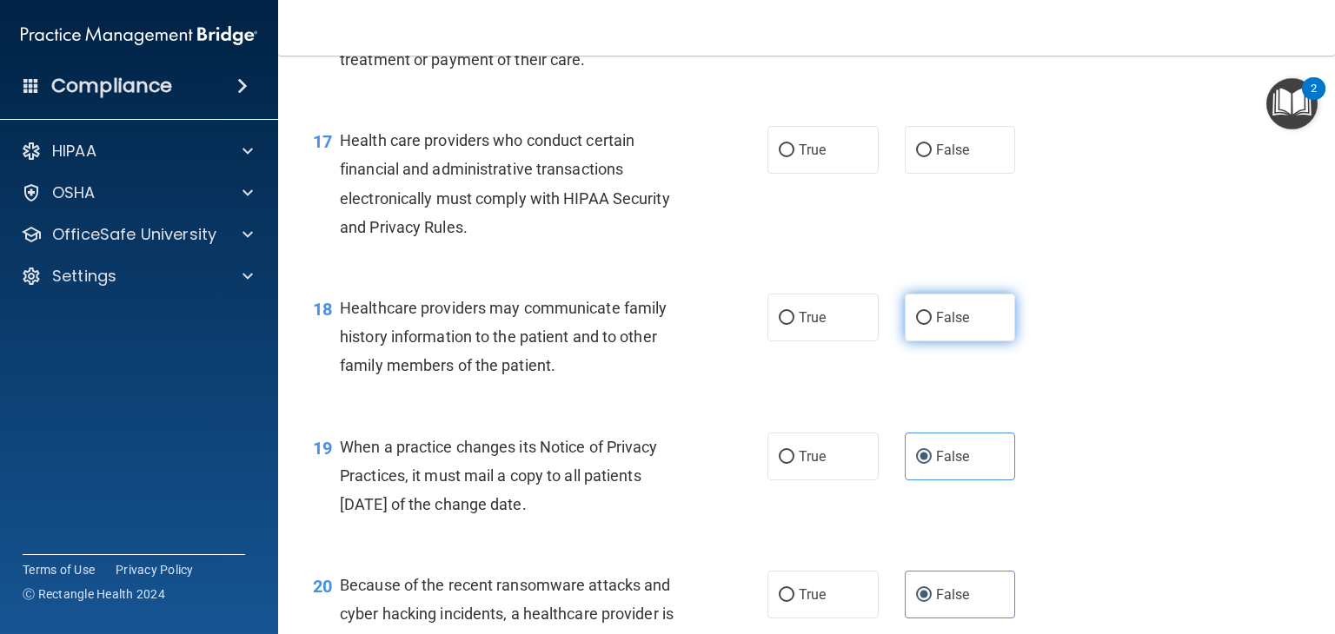
click at [905, 341] on label "False" at bounding box center [960, 318] width 111 height 48
click at [916, 325] on input "False" at bounding box center [924, 318] width 16 height 13
radio input "true"
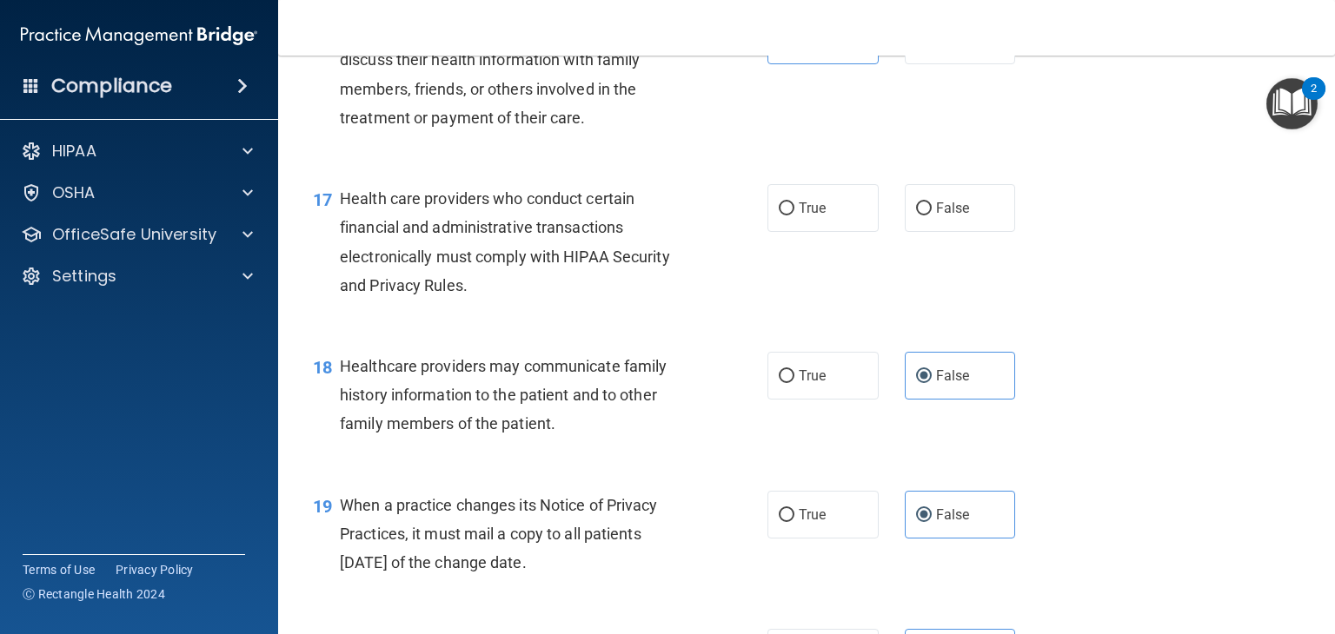
scroll to position [2346, 0]
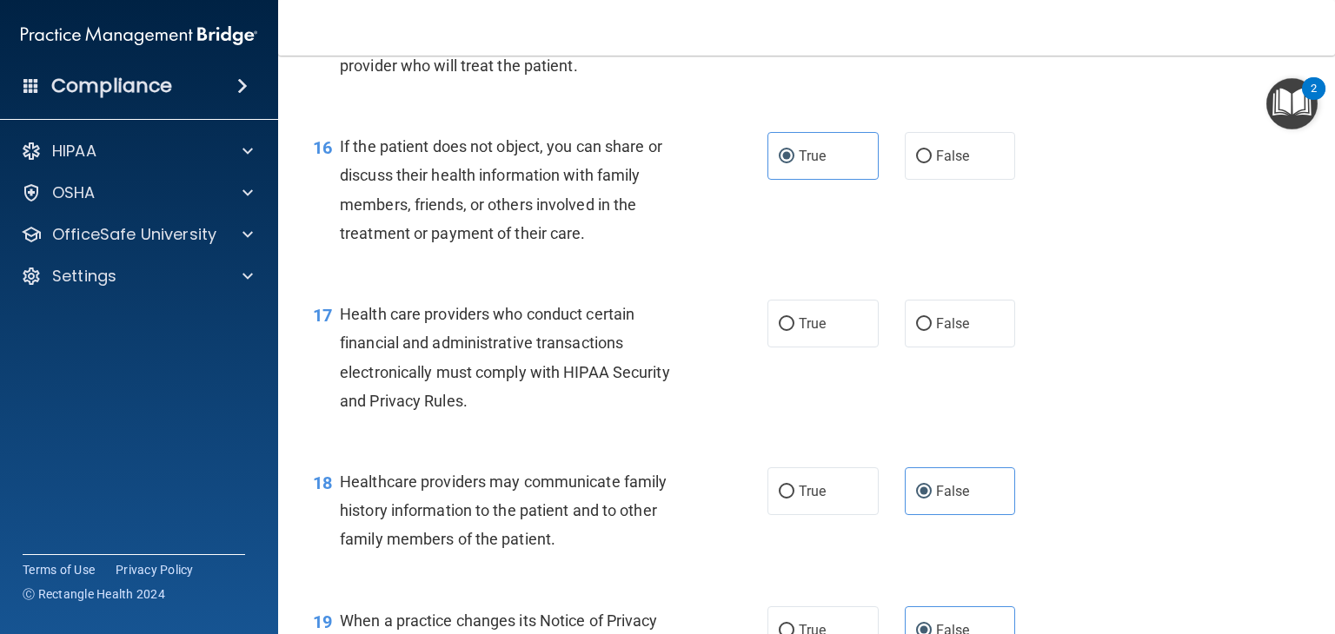
drag, startPoint x: 472, startPoint y: 381, endPoint x: 534, endPoint y: 376, distance: 61.8
click at [507, 376] on span "Health care providers who conduct certain financial and administrative transact…" at bounding box center [505, 357] width 330 height 105
click at [577, 387] on div "Health care providers who conduct certain financial and administrative transact…" at bounding box center [520, 358] width 361 height 116
click at [841, 348] on label "True" at bounding box center [822, 324] width 111 height 48
click at [794, 331] on input "True" at bounding box center [787, 324] width 16 height 13
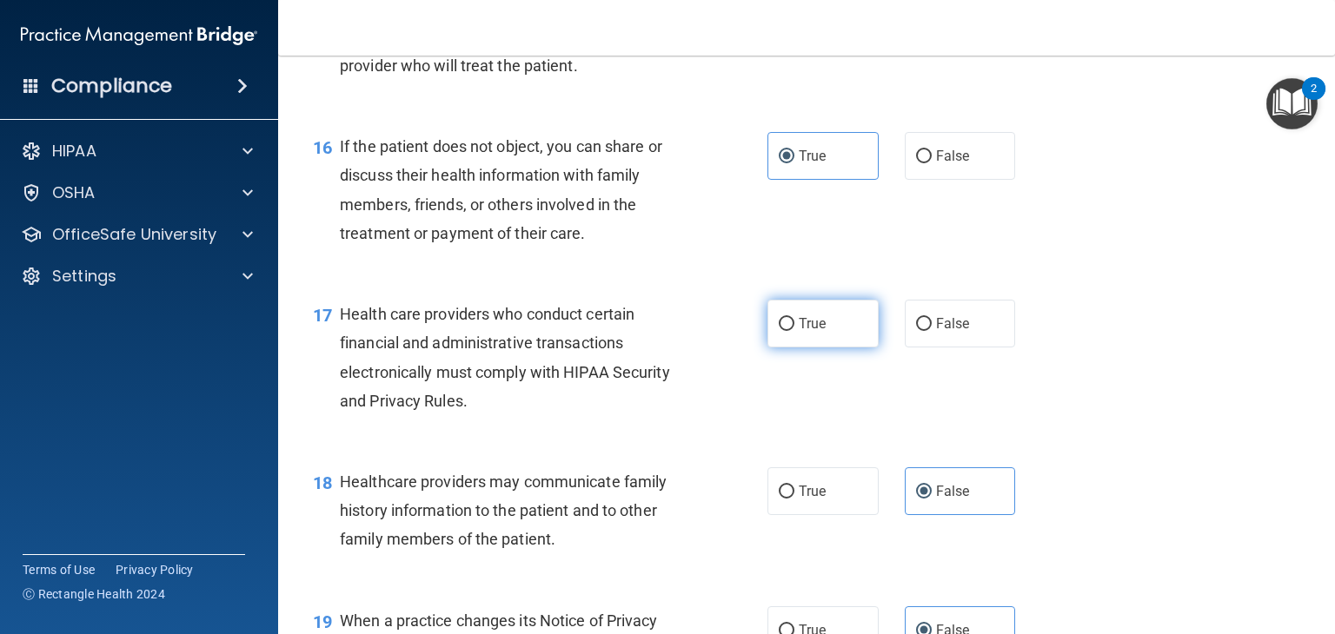
radio input "true"
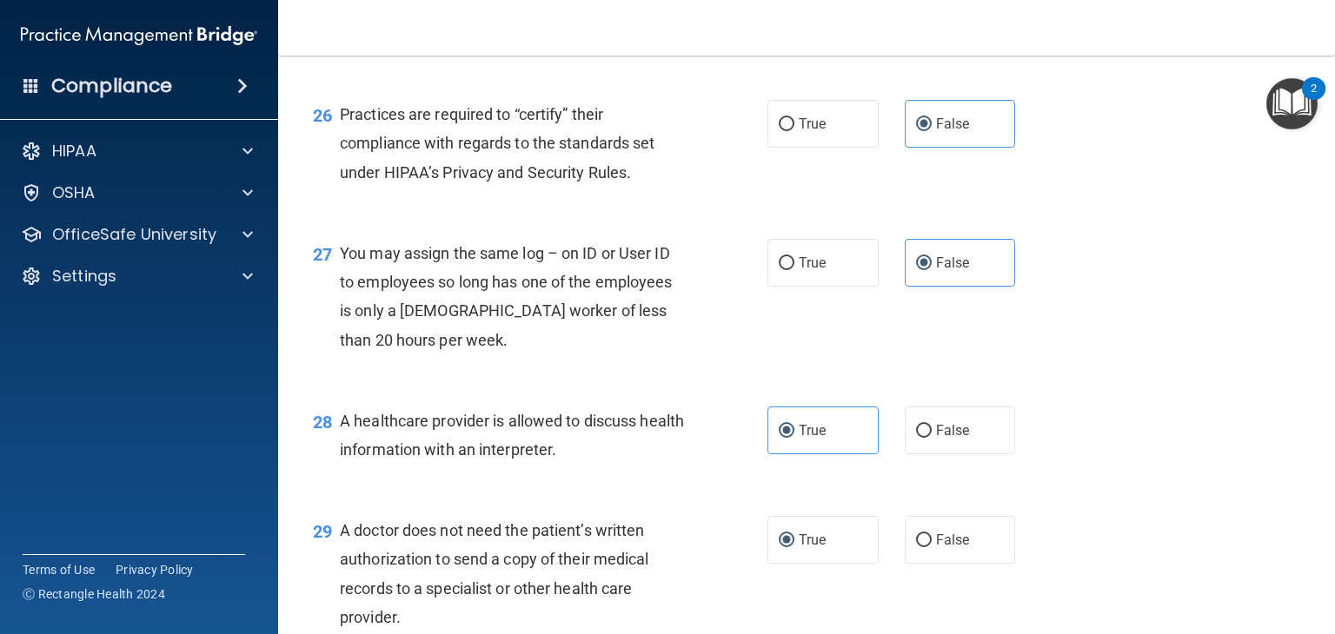
scroll to position [4161, 0]
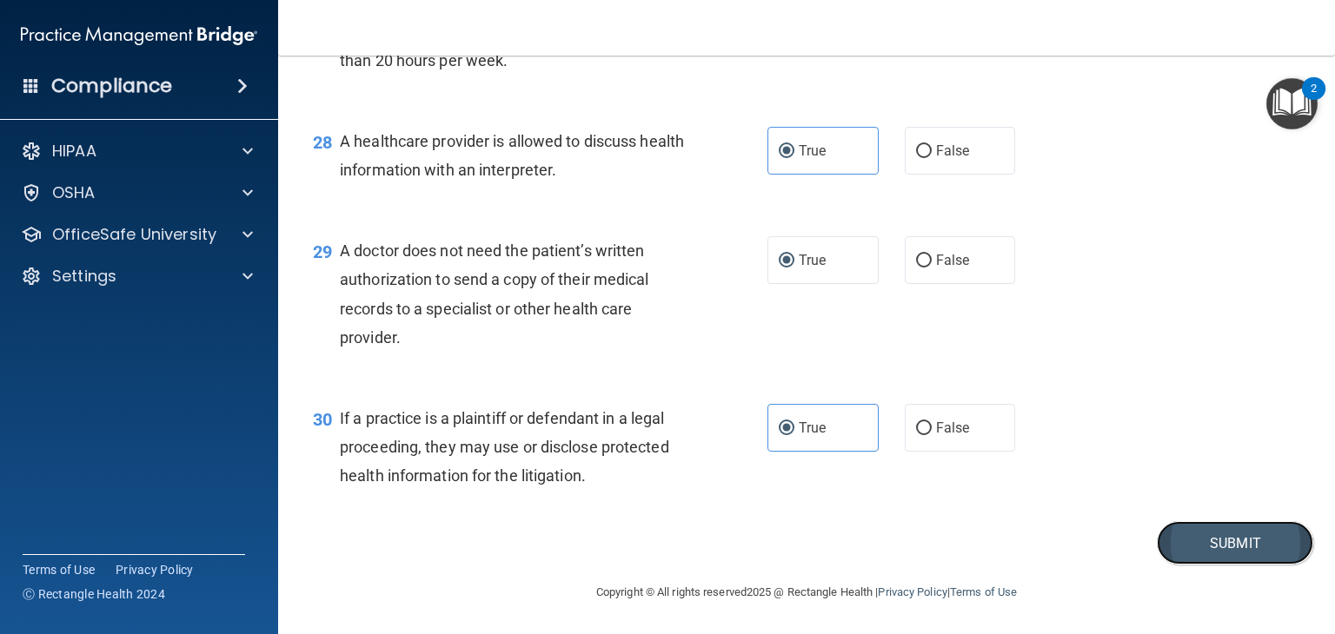
click at [1209, 549] on button "Submit" at bounding box center [1235, 543] width 156 height 44
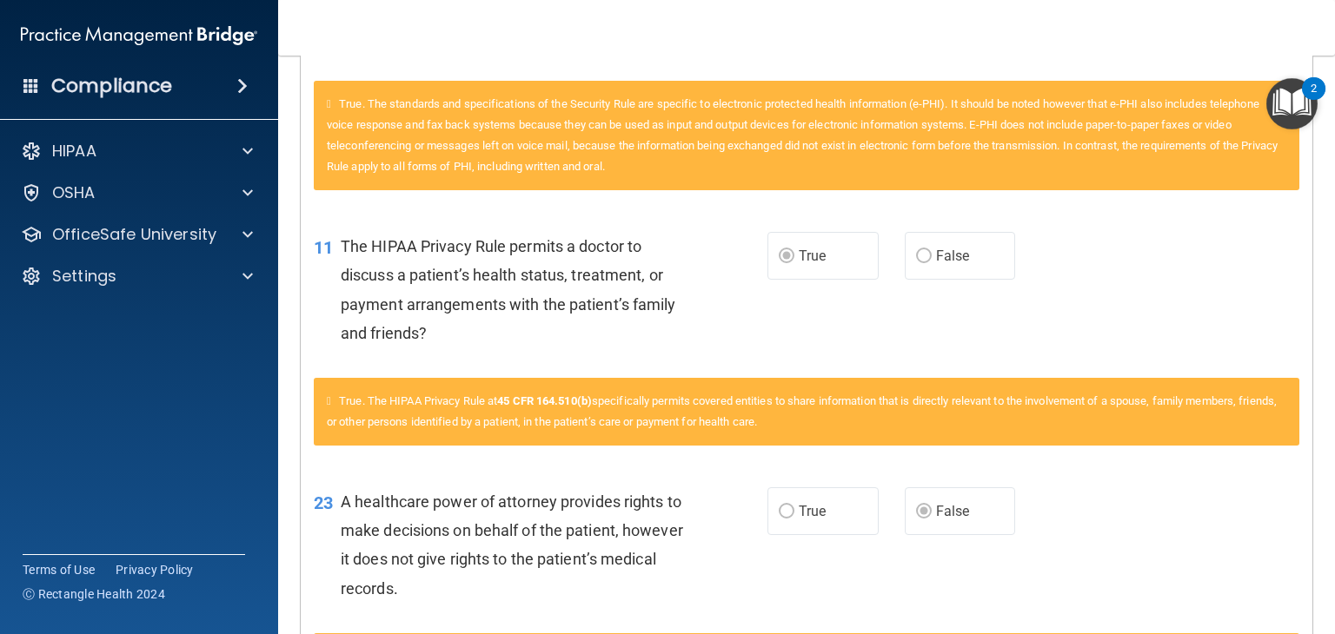
scroll to position [1477, 0]
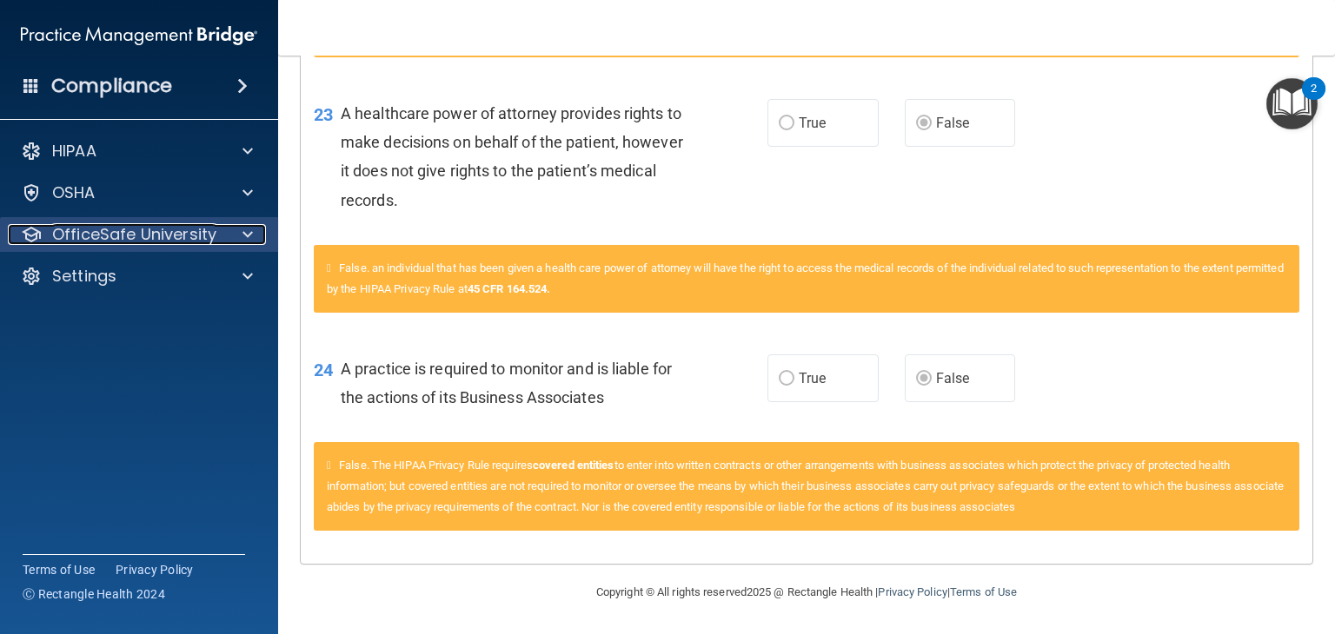
click at [234, 234] on div at bounding box center [244, 234] width 43 height 21
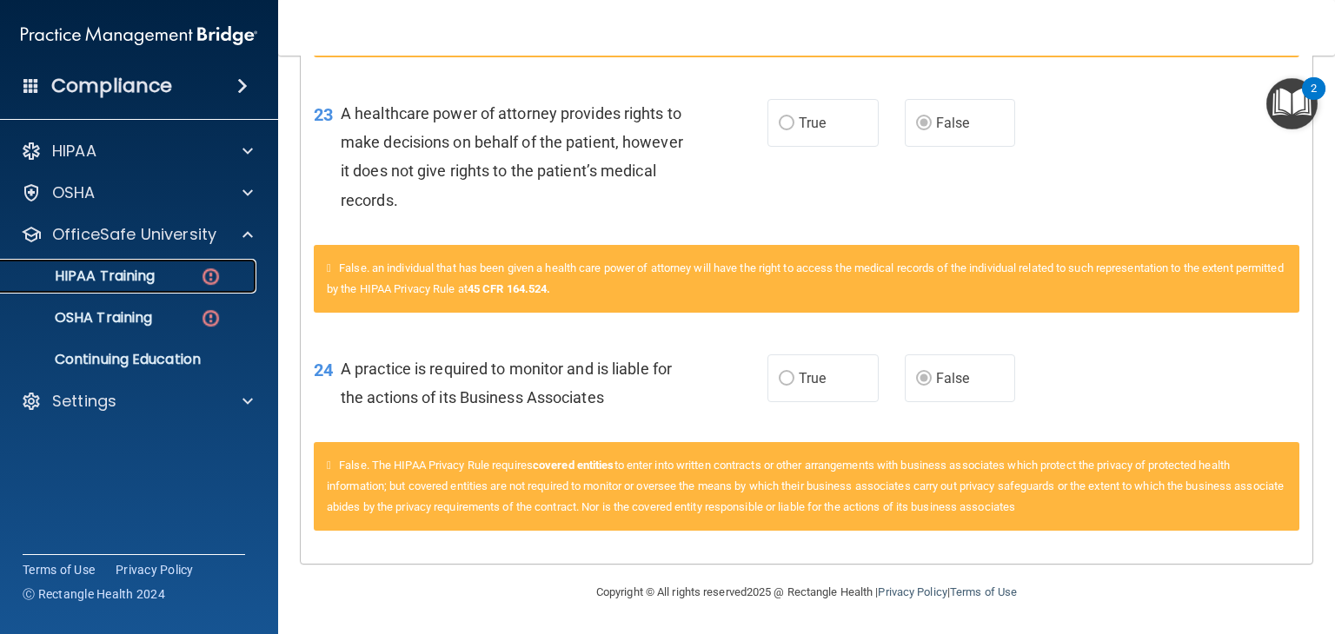
click at [177, 277] on div "HIPAA Training" at bounding box center [129, 276] width 237 height 17
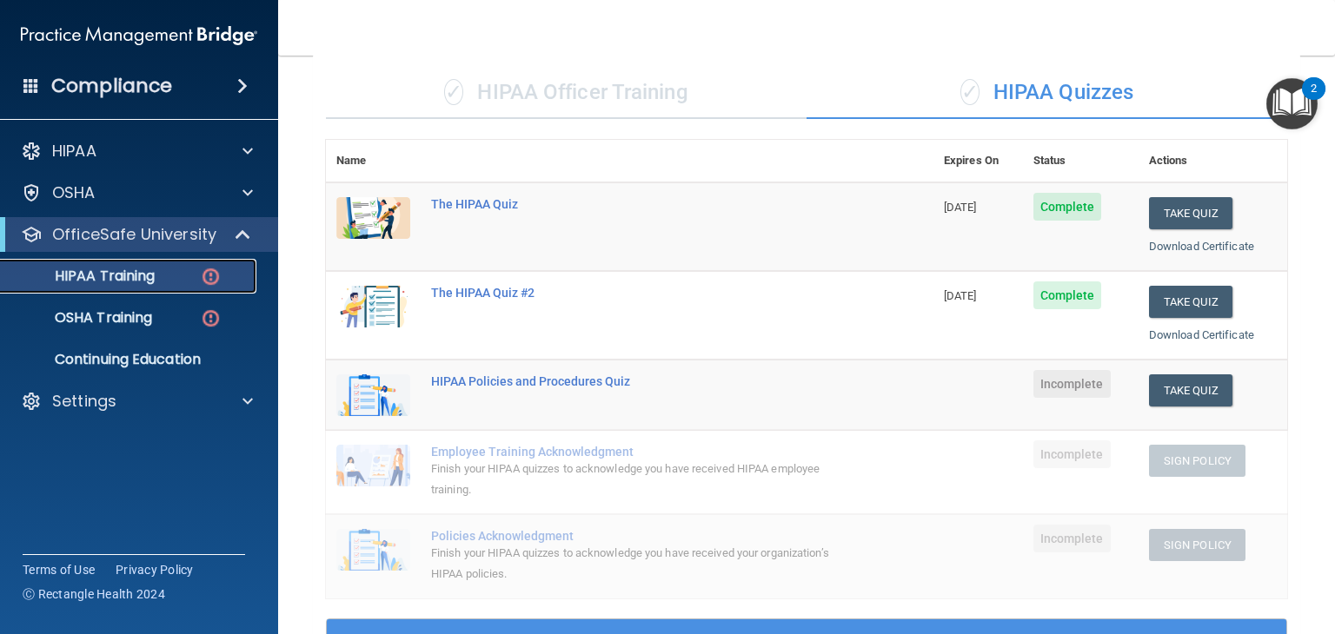
scroll to position [121, 0]
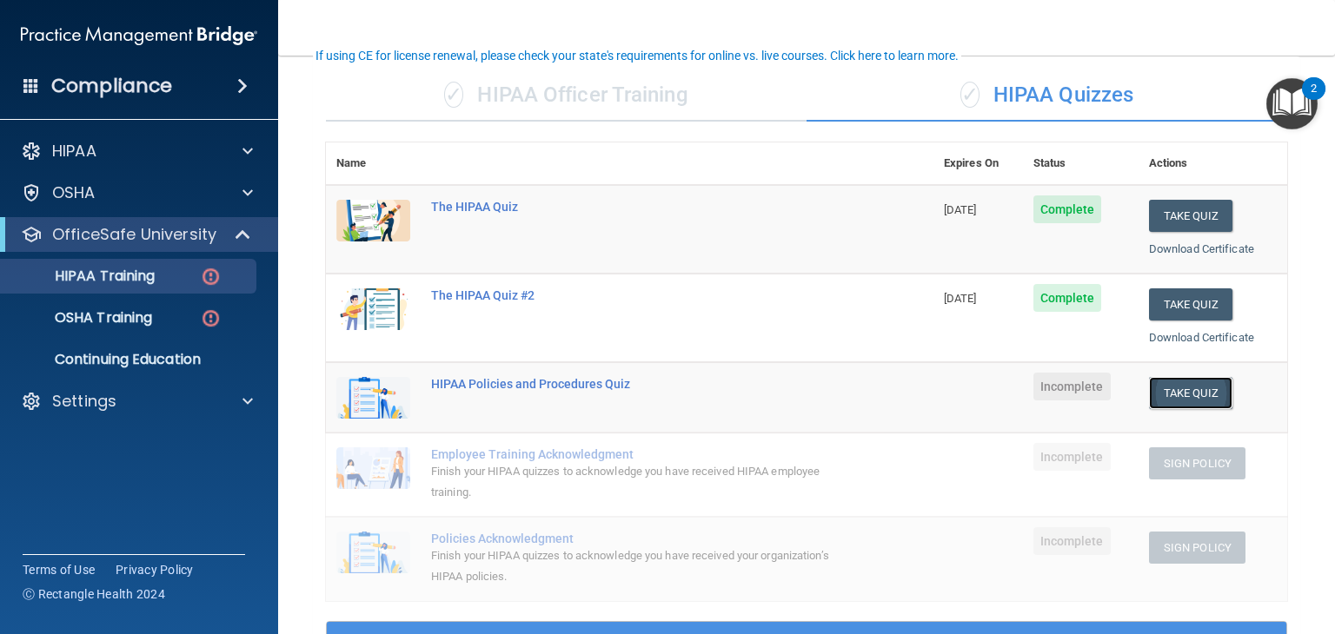
click at [1183, 388] on button "Take Quiz" at bounding box center [1190, 393] width 83 height 32
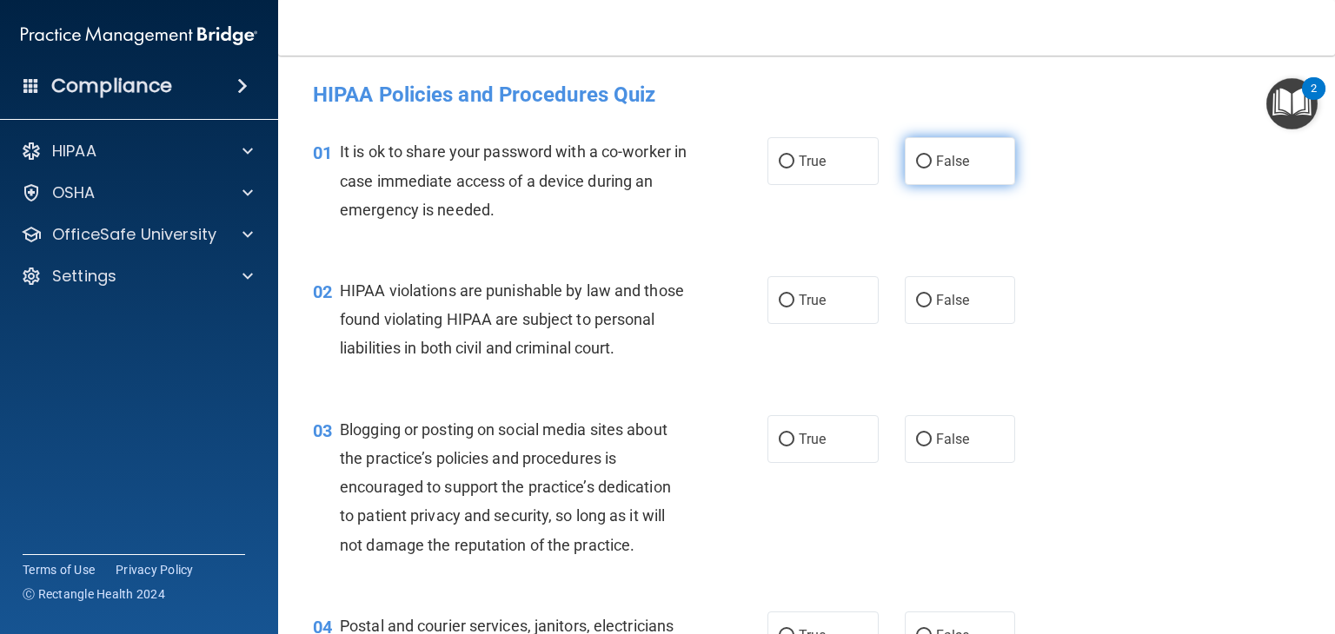
click at [988, 172] on label "False" at bounding box center [960, 161] width 111 height 48
click at [931, 169] on input "False" at bounding box center [924, 162] width 16 height 13
radio input "true"
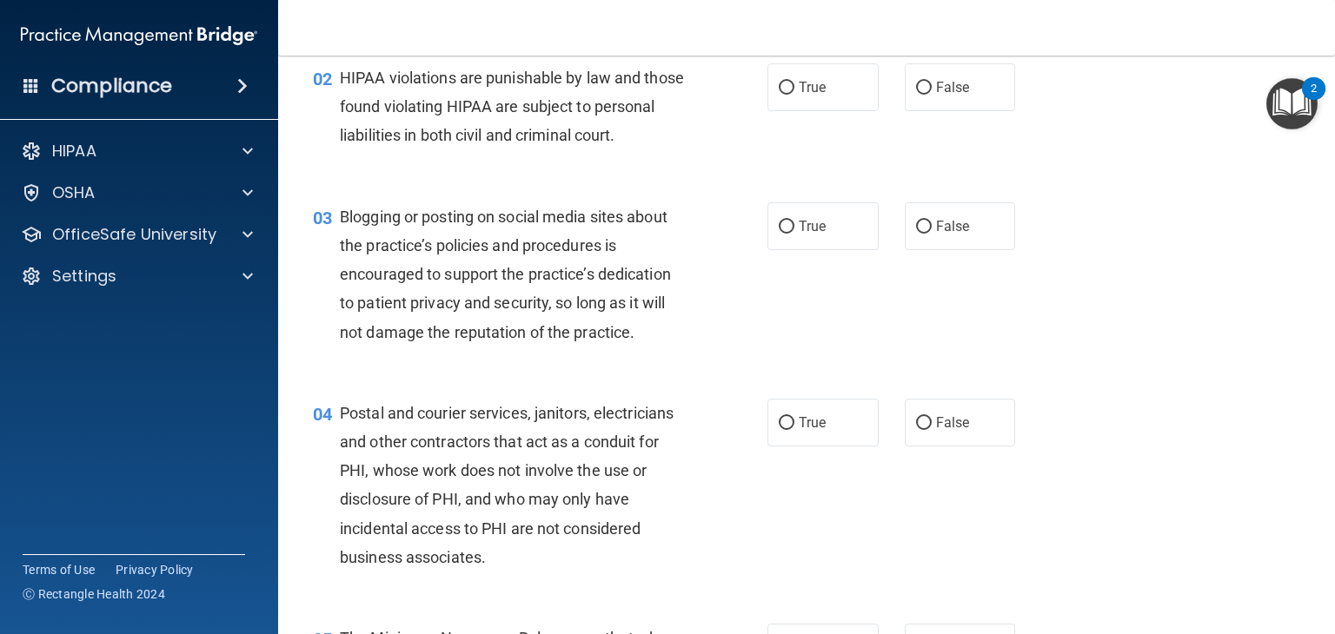
scroll to position [174, 0]
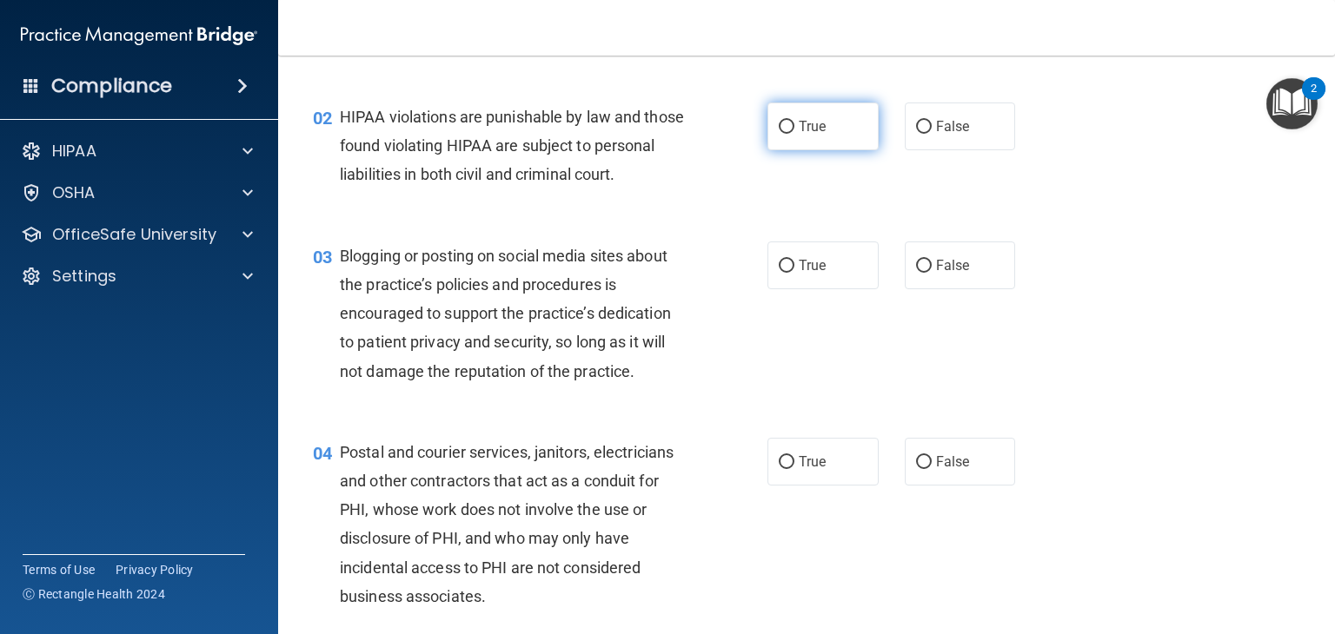
click at [779, 133] on input "True" at bounding box center [787, 127] width 16 height 13
radio input "true"
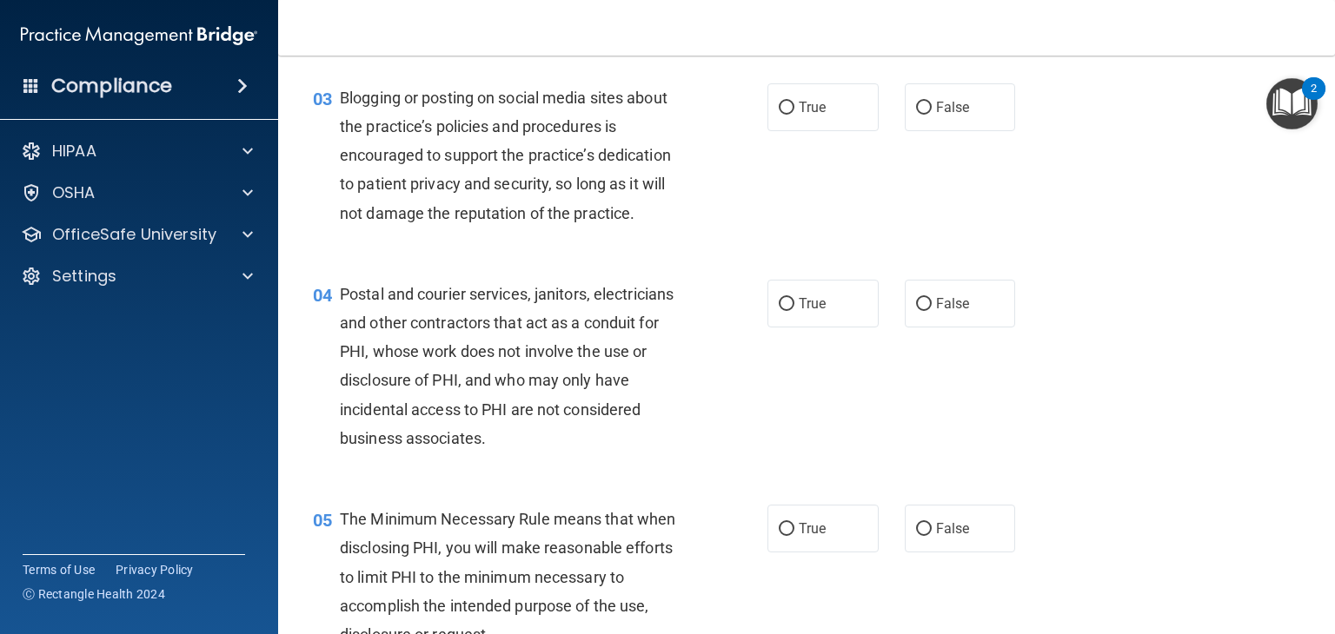
scroll to position [348, 0]
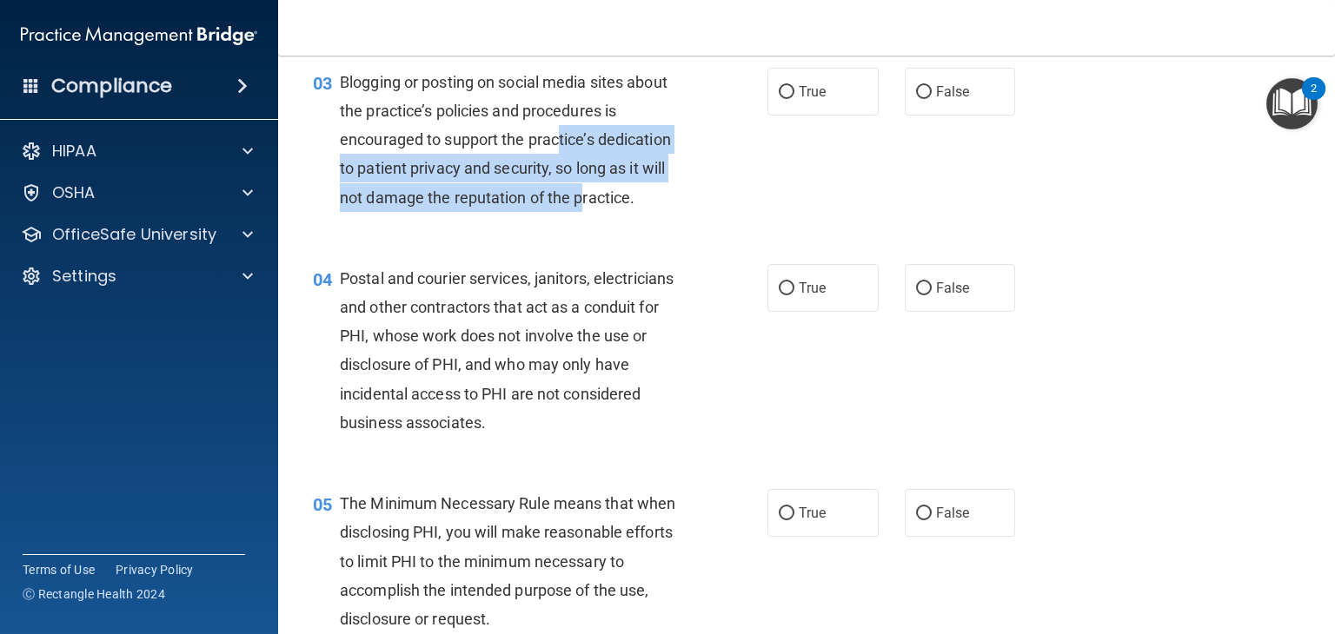
drag, startPoint x: 560, startPoint y: 169, endPoint x: 580, endPoint y: 218, distance: 53.7
click at [580, 207] on span "Blogging or posting on social media sites about the practice’s policies and pro…" at bounding box center [505, 140] width 331 height 134
click at [560, 182] on div "Blogging or posting on social media sites about the practice’s policies and pro…" at bounding box center [520, 140] width 361 height 144
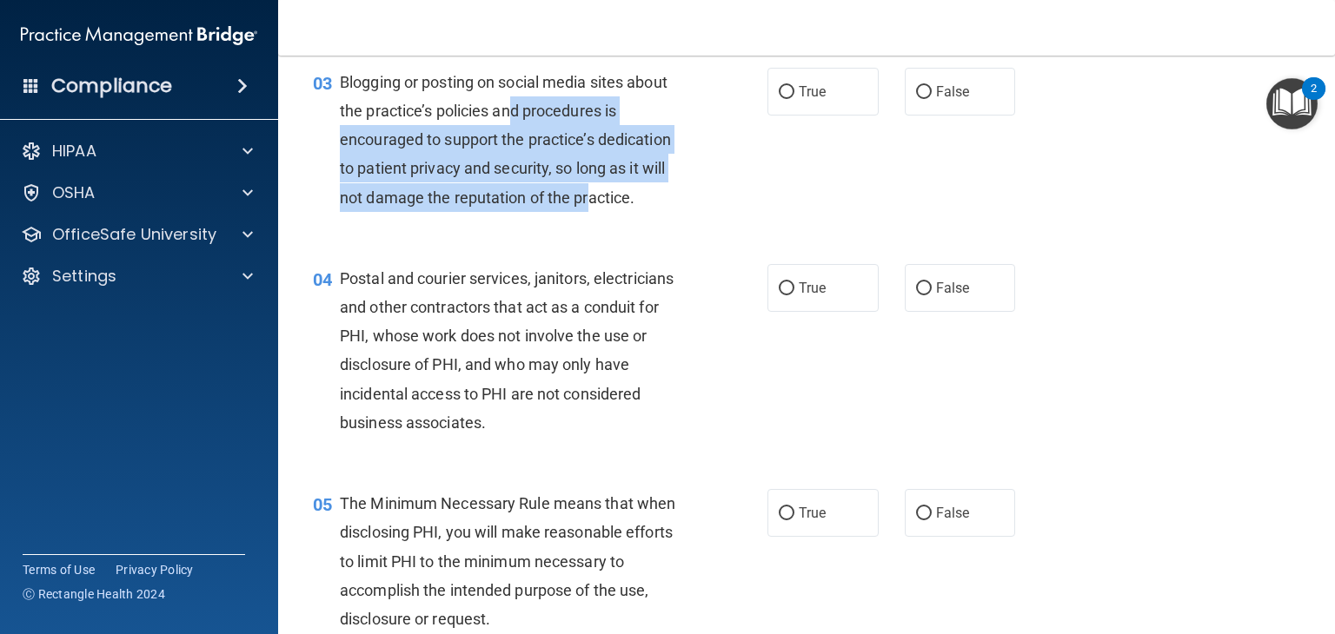
drag, startPoint x: 514, startPoint y: 136, endPoint x: 586, endPoint y: 234, distance: 120.6
click at [586, 207] on span "Blogging or posting on social media sites about the practice’s policies and pro…" at bounding box center [505, 140] width 331 height 134
click at [590, 207] on span "Blogging or posting on social media sites about the practice’s policies and pro…" at bounding box center [505, 140] width 331 height 134
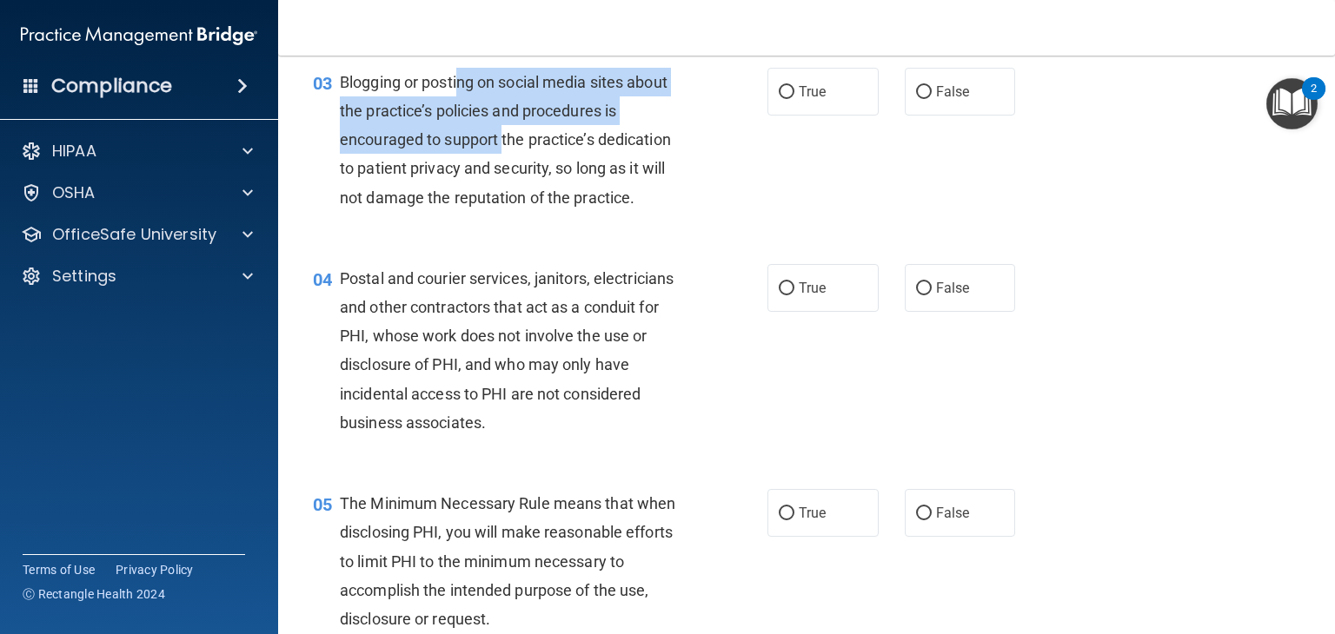
drag, startPoint x: 460, startPoint y: 110, endPoint x: 504, endPoint y: 170, distance: 74.6
click at [504, 170] on span "Blogging or posting on social media sites about the practice’s policies and pro…" at bounding box center [505, 140] width 331 height 134
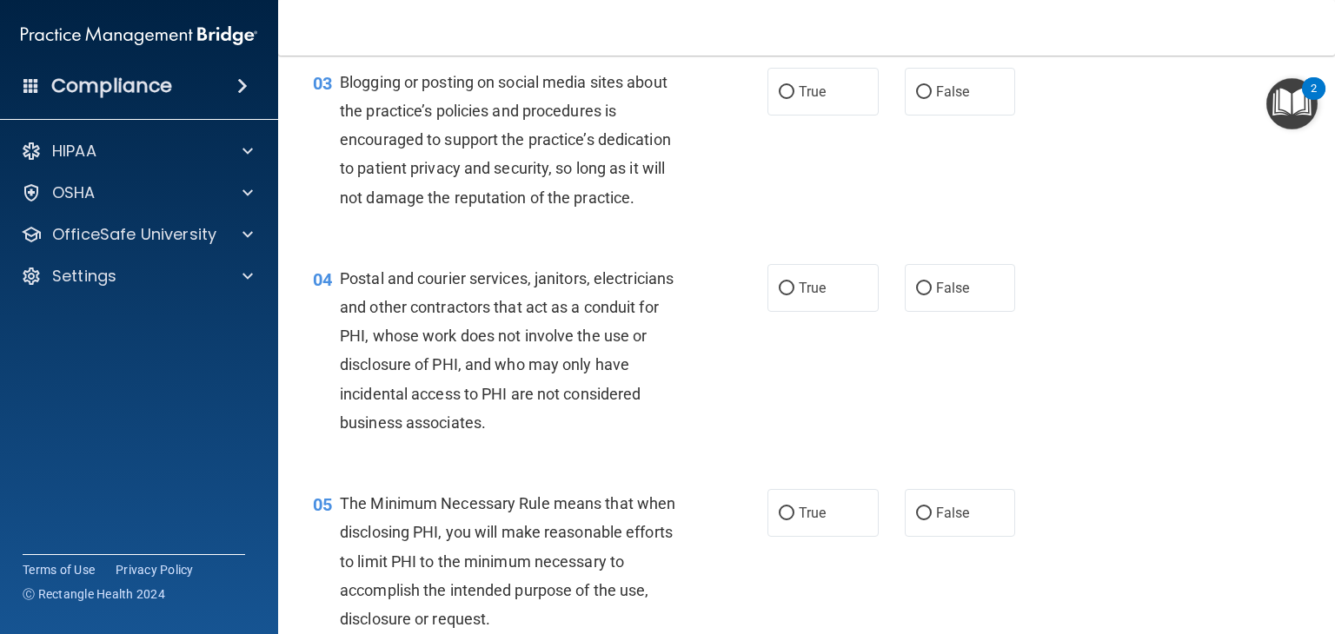
click at [511, 180] on div "Blogging or posting on social media sites about the practice’s policies and pro…" at bounding box center [520, 140] width 361 height 144
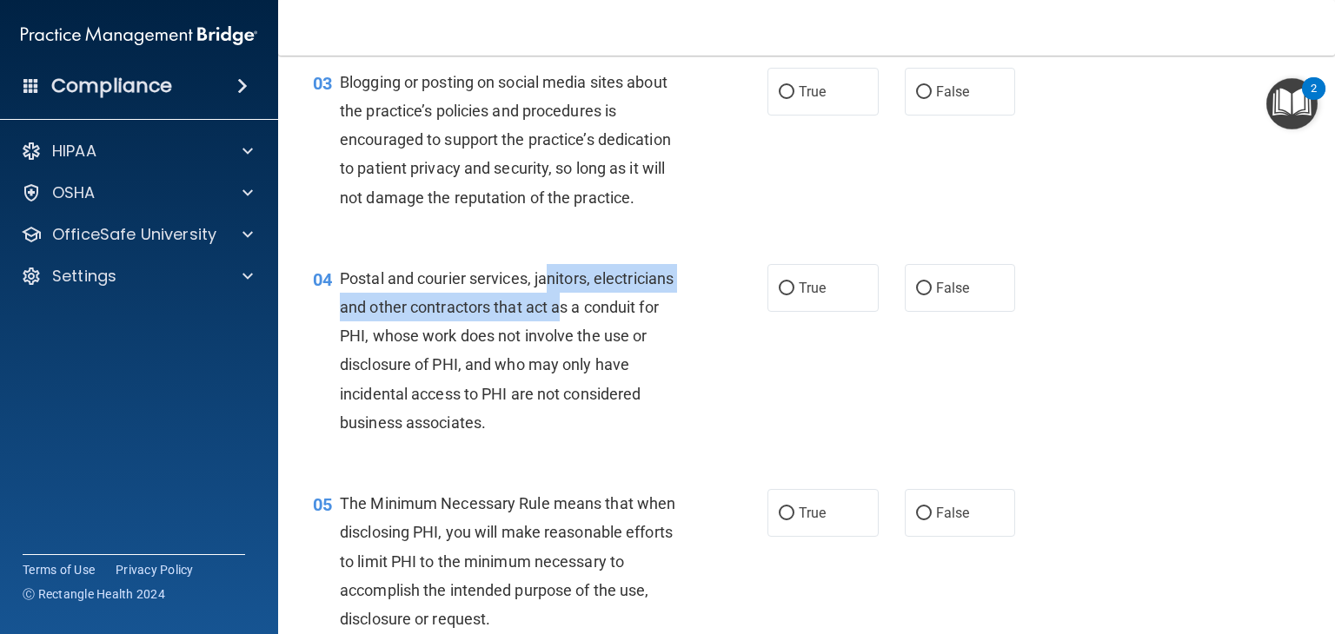
drag, startPoint x: 551, startPoint y: 308, endPoint x: 559, endPoint y: 349, distance: 42.4
click at [559, 349] on div "Postal and courier services, janitors, electricians and other contractors that …" at bounding box center [520, 350] width 361 height 173
click at [560, 345] on div "Postal and courier services, janitors, electricians and other contractors that …" at bounding box center [520, 350] width 361 height 173
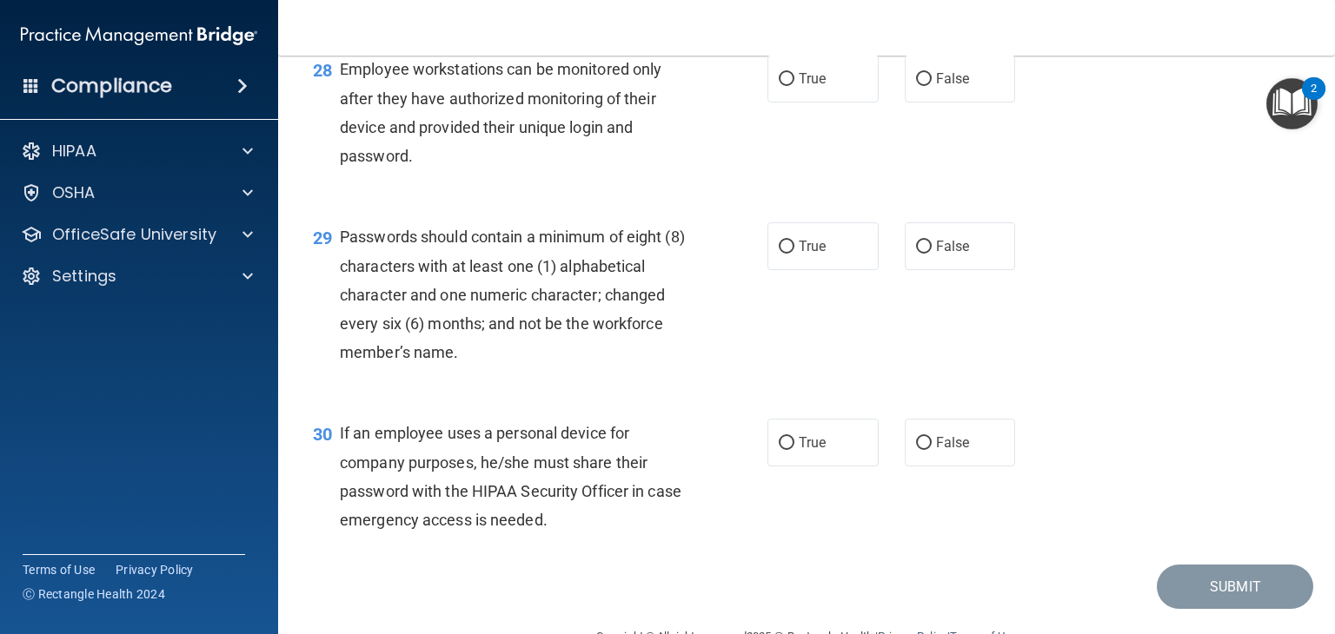
scroll to position [4537, 0]
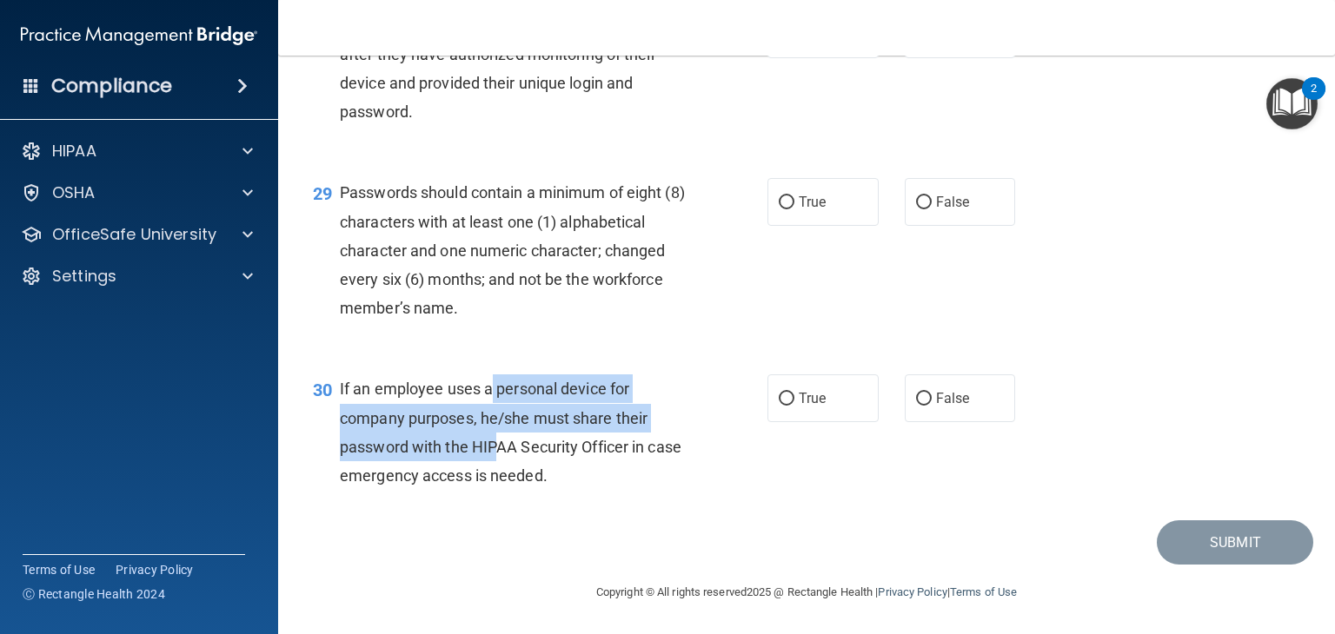
drag, startPoint x: 491, startPoint y: 393, endPoint x: 494, endPoint y: 446, distance: 53.1
click at [494, 446] on span "If an employee uses a personal device for company purposes, he/she must share t…" at bounding box center [510, 432] width 341 height 105
click at [495, 447] on span "If an employee uses a personal device for company purposes, he/she must share t…" at bounding box center [510, 432] width 341 height 105
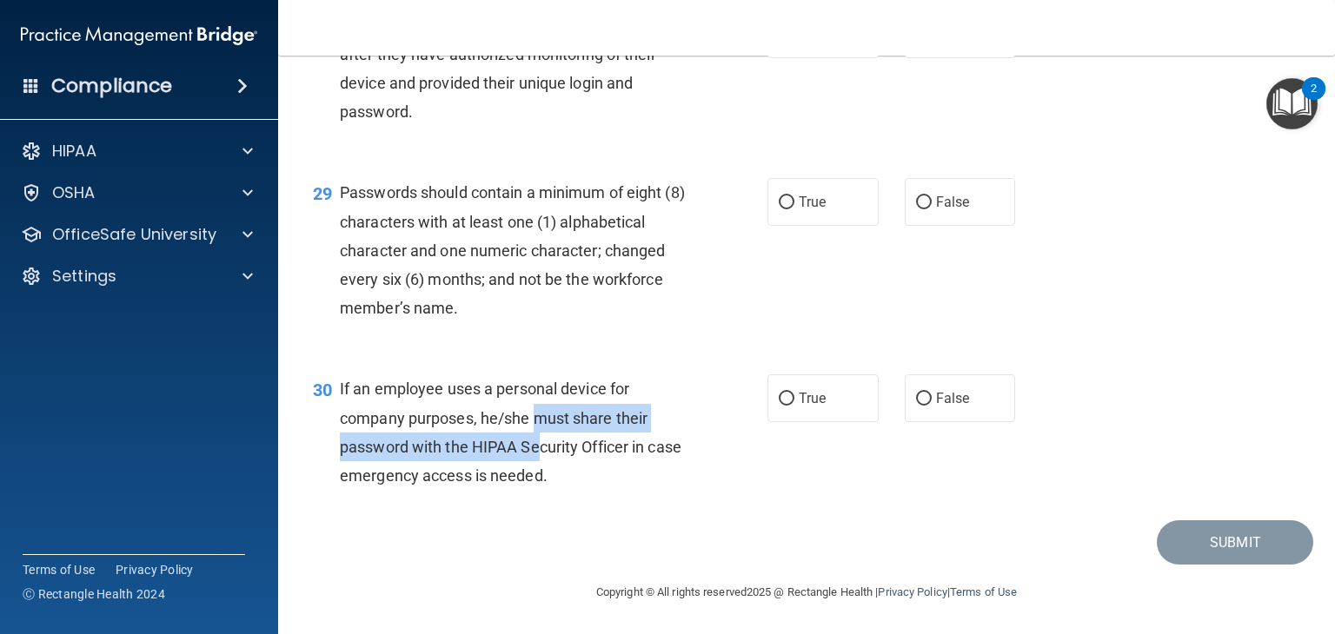
drag, startPoint x: 537, startPoint y: 413, endPoint x: 542, endPoint y: 449, distance: 36.9
click at [542, 449] on span "If an employee uses a personal device for company purposes, he/she must share t…" at bounding box center [510, 432] width 341 height 105
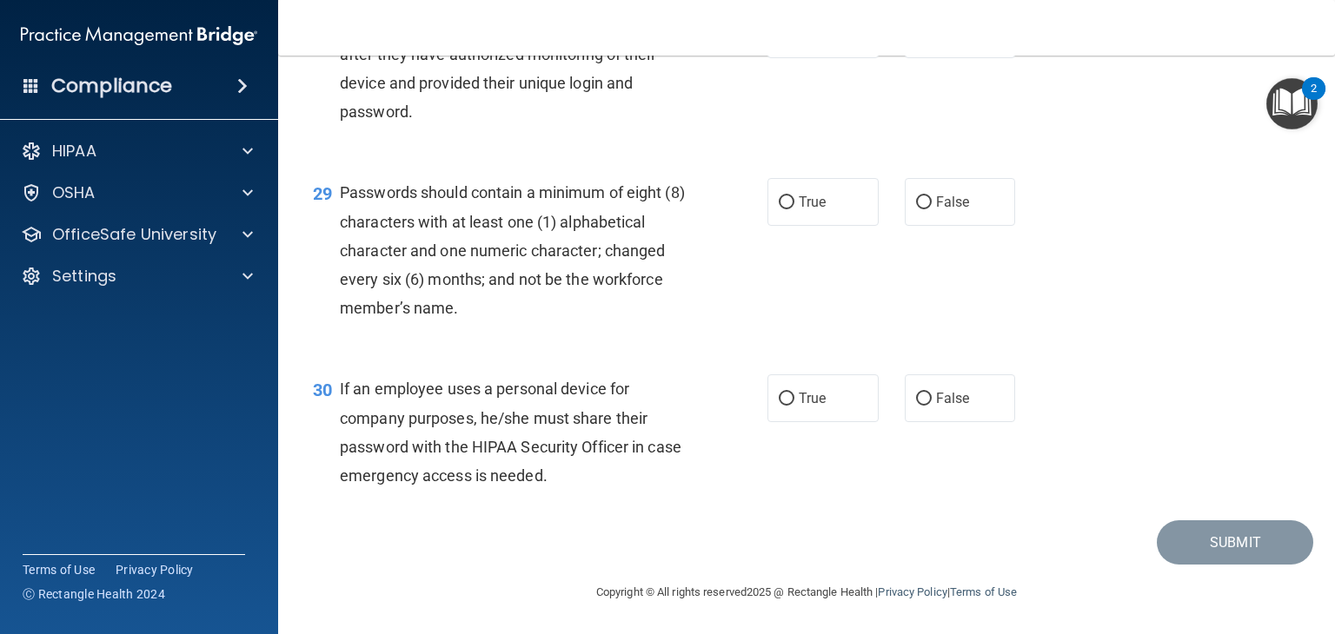
click at [817, 424] on div "30 If an employee uses a personal device for company purposes, he/she must shar…" at bounding box center [806, 437] width 1013 height 168
click at [813, 413] on label "True" at bounding box center [822, 398] width 111 height 48
click at [794, 406] on input "True" at bounding box center [787, 399] width 16 height 13
radio input "true"
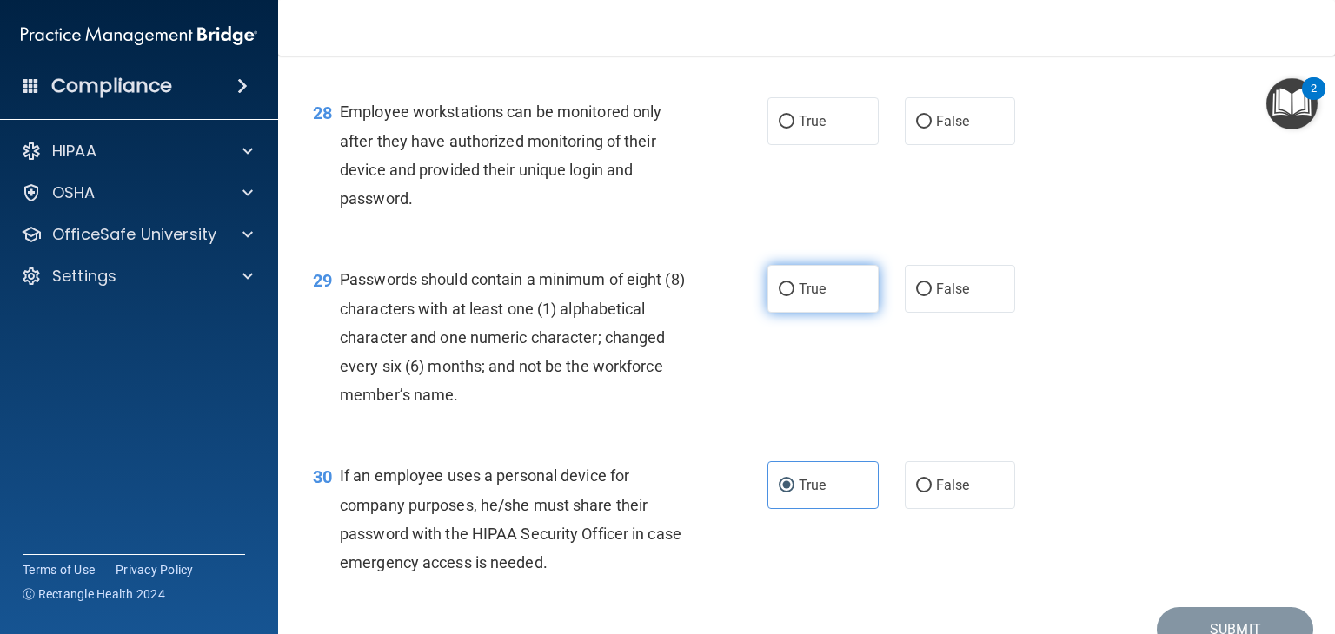
click at [792, 313] on label "True" at bounding box center [822, 289] width 111 height 48
click at [792, 296] on input "True" at bounding box center [787, 289] width 16 height 13
radio input "true"
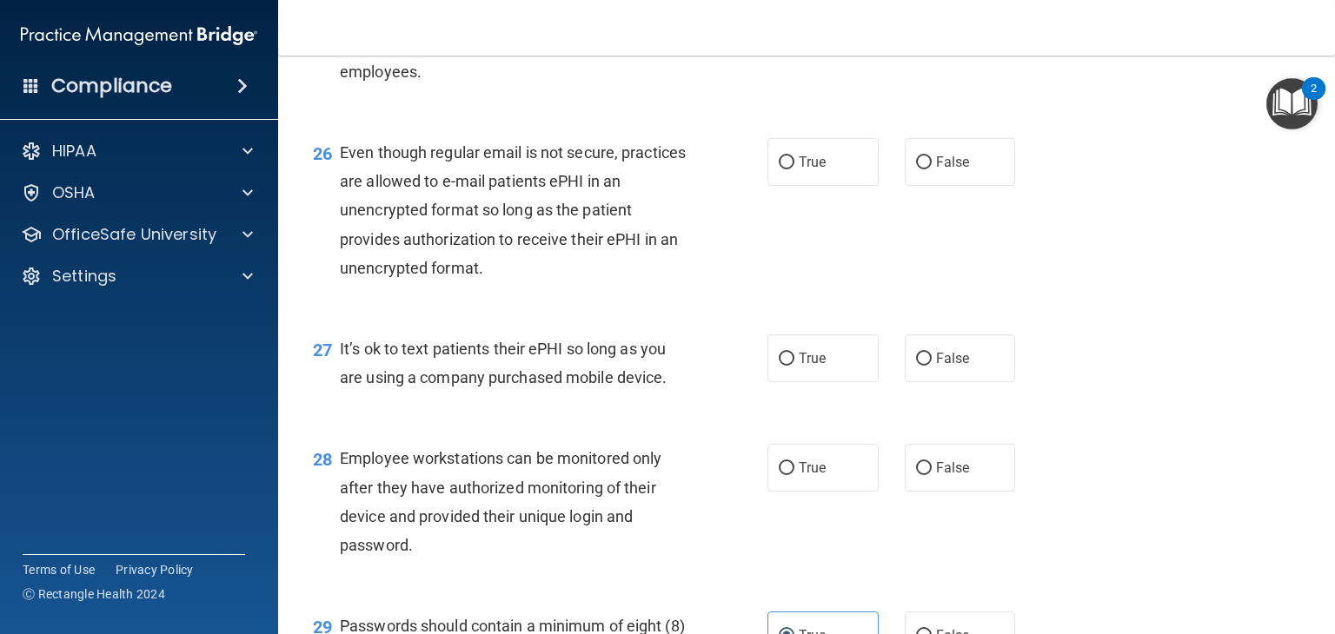
scroll to position [4015, 0]
drag, startPoint x: 489, startPoint y: 10, endPoint x: 626, endPoint y: 128, distance: 180.5
click at [626, 82] on span "Certain employees may not be required to have access to patient records. The pr…" at bounding box center [505, 29] width 331 height 105
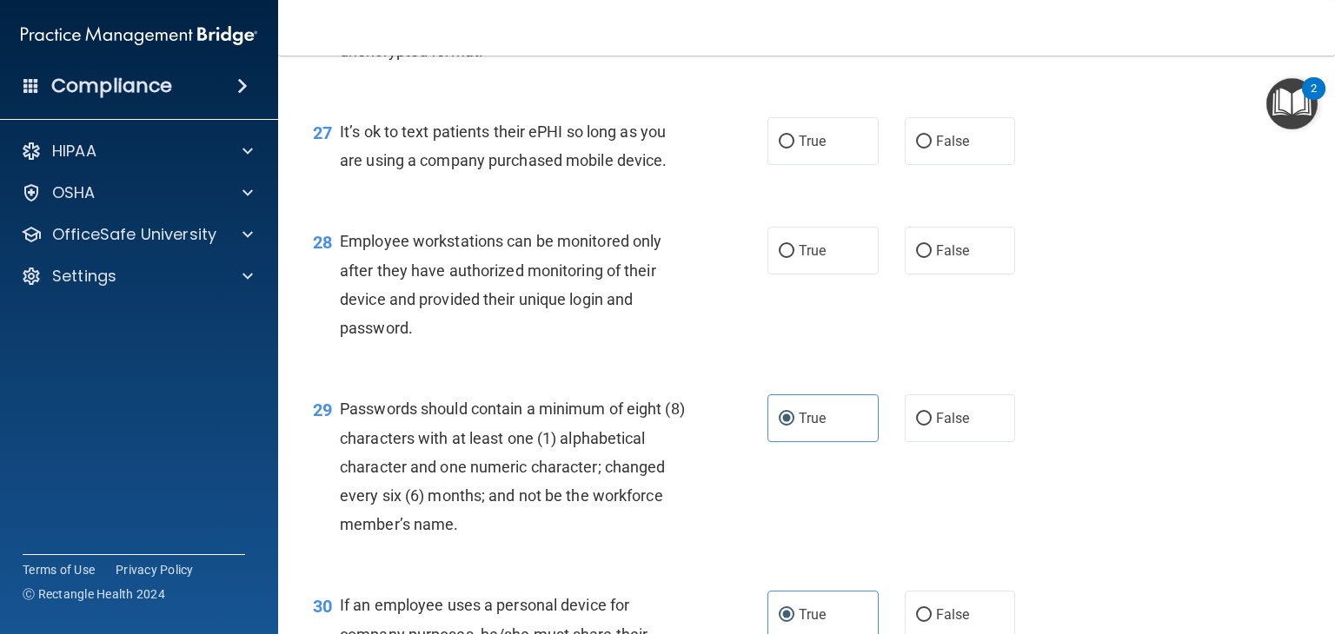
scroll to position [4189, 0]
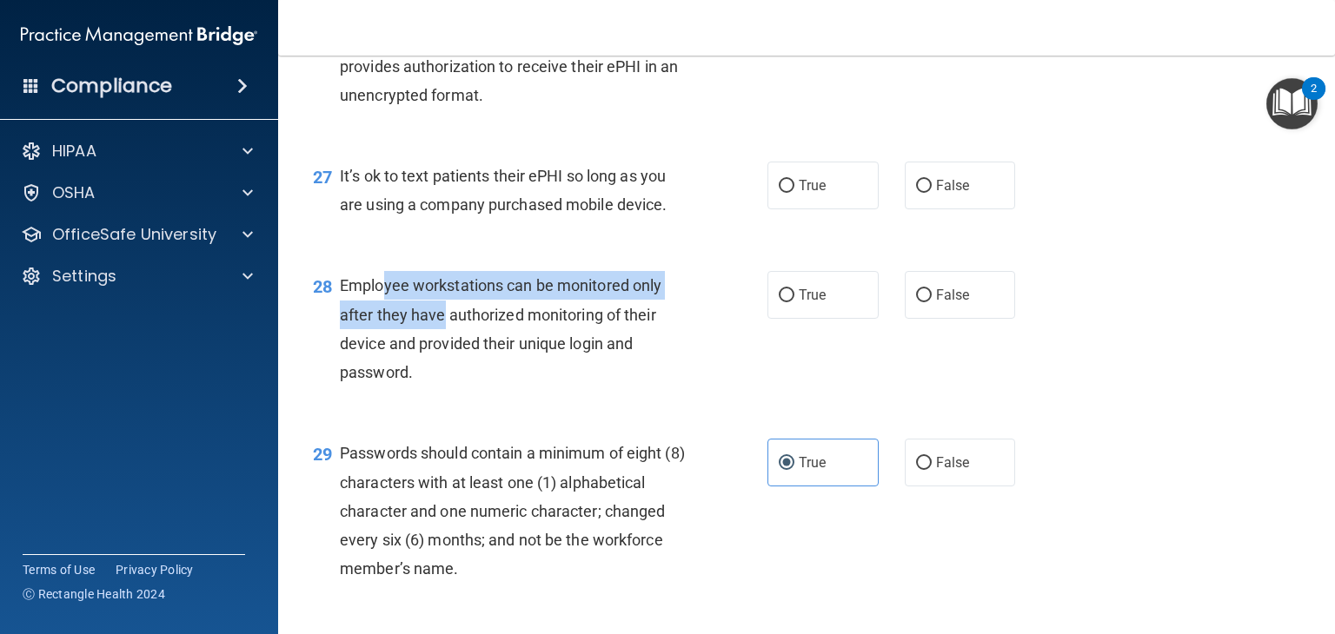
drag, startPoint x: 384, startPoint y: 365, endPoint x: 447, endPoint y: 393, distance: 69.3
click at [443, 381] on span "Employee workstations can be monitored only after they have authorized monitori…" at bounding box center [500, 328] width 321 height 105
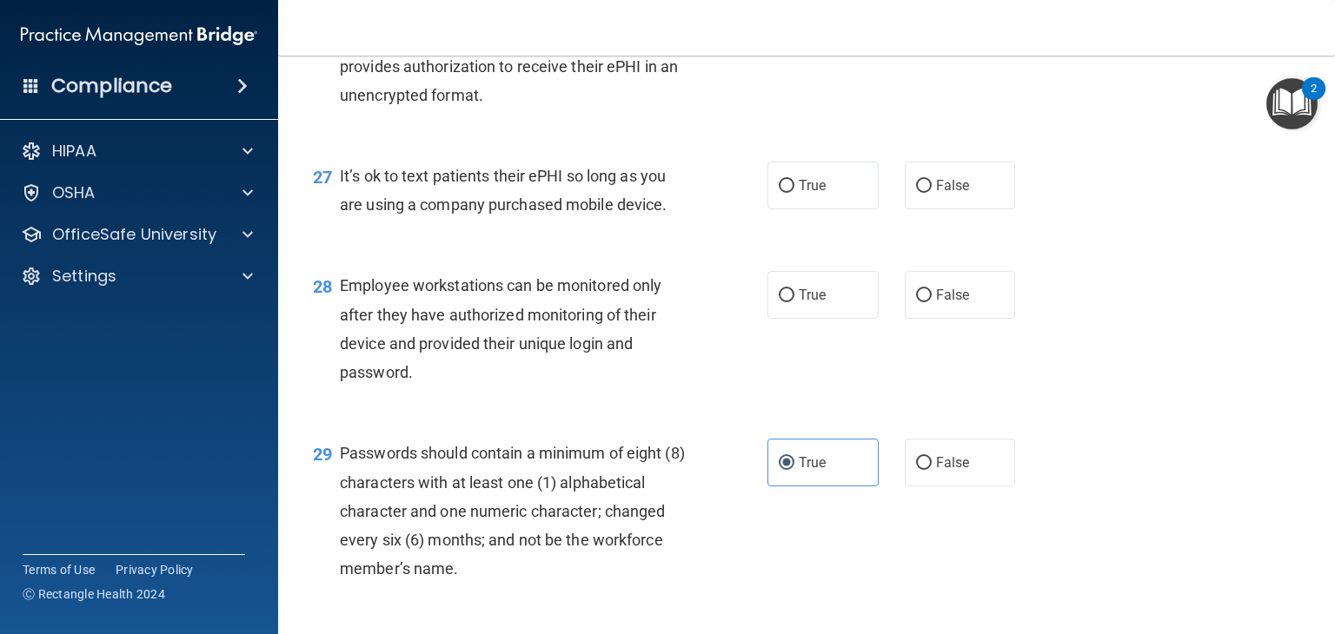
click at [448, 381] on span "Employee workstations can be monitored only after they have authorized monitori…" at bounding box center [500, 328] width 321 height 105
click at [779, 319] on label "True" at bounding box center [822, 295] width 111 height 48
click at [779, 302] on input "True" at bounding box center [787, 295] width 16 height 13
radio input "true"
click at [973, 209] on label "False" at bounding box center [960, 186] width 111 height 48
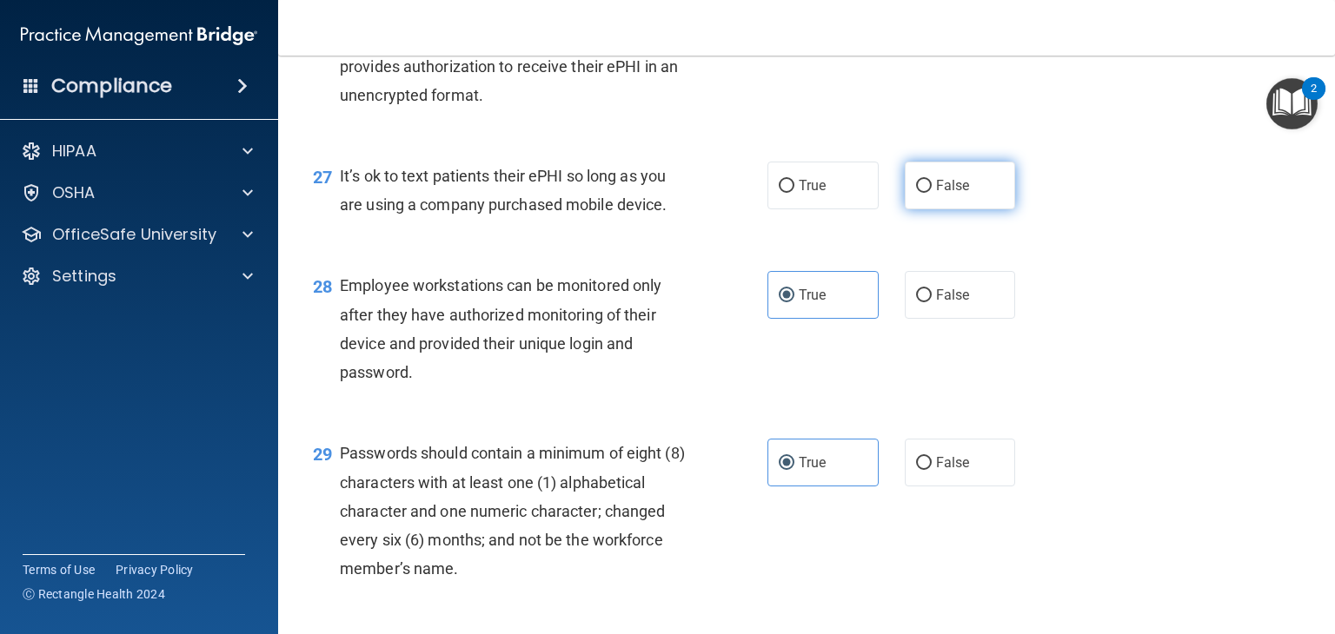
click at [931, 193] on input "False" at bounding box center [924, 186] width 16 height 13
radio input "true"
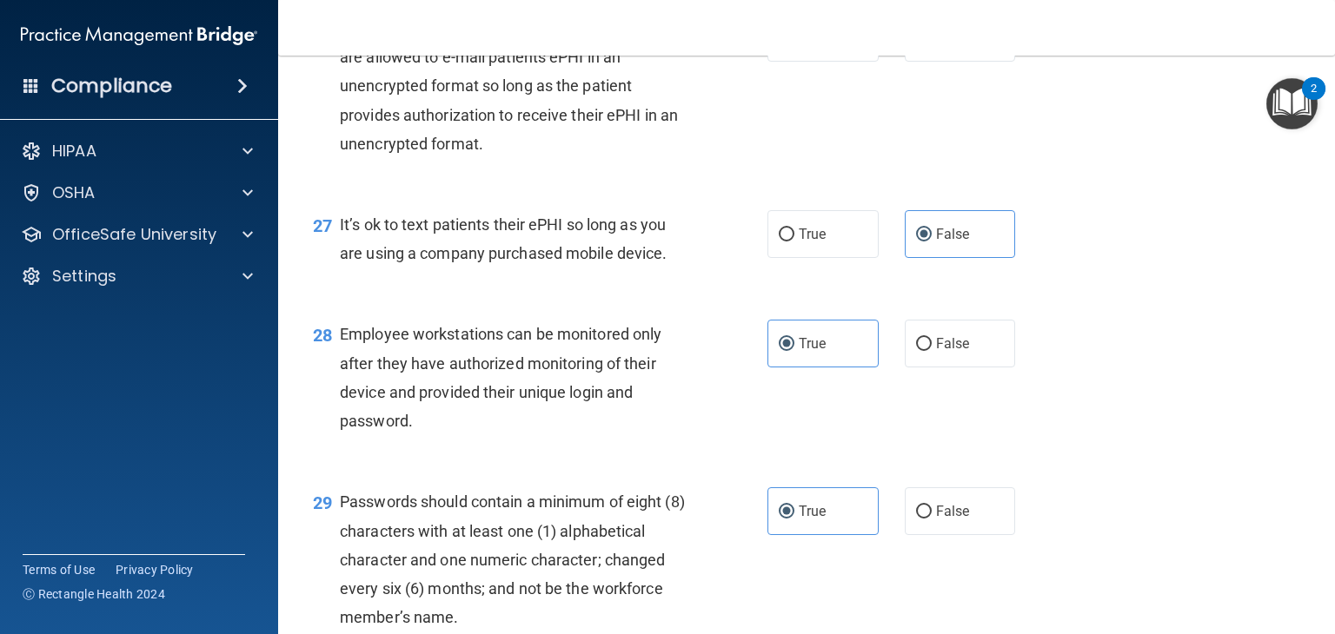
scroll to position [4102, 0]
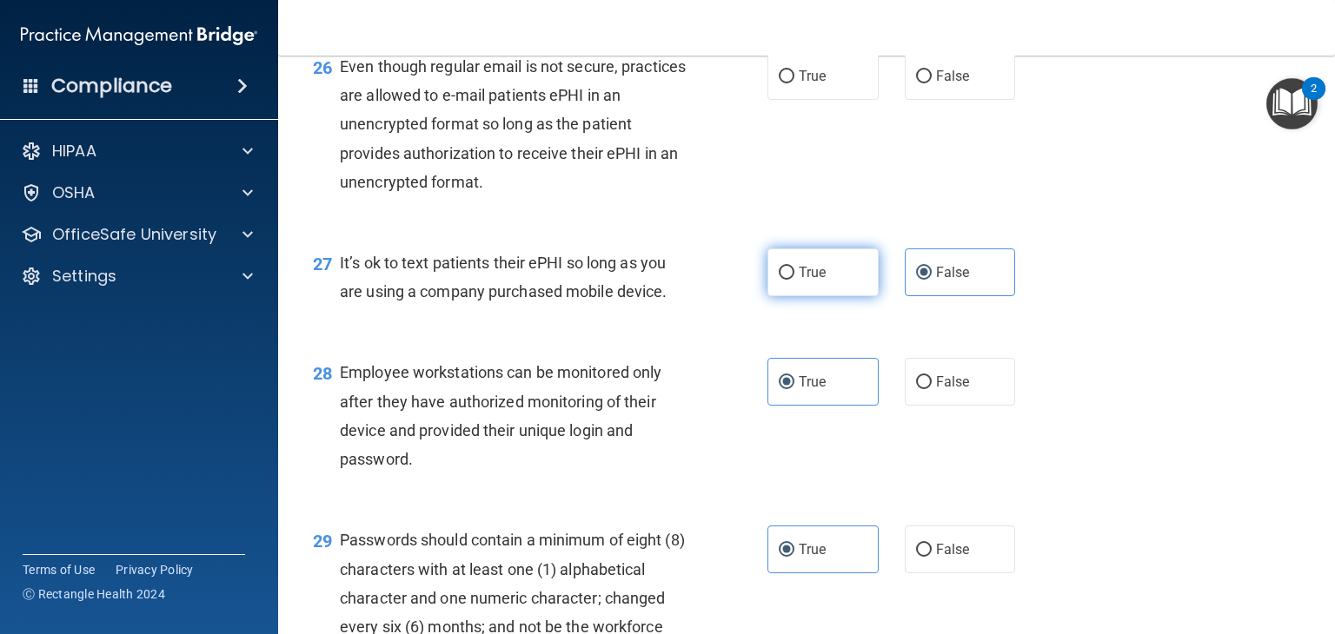
click at [840, 296] on label "True" at bounding box center [822, 273] width 111 height 48
click at [794, 280] on input "True" at bounding box center [787, 273] width 16 height 13
radio input "true"
radio input "false"
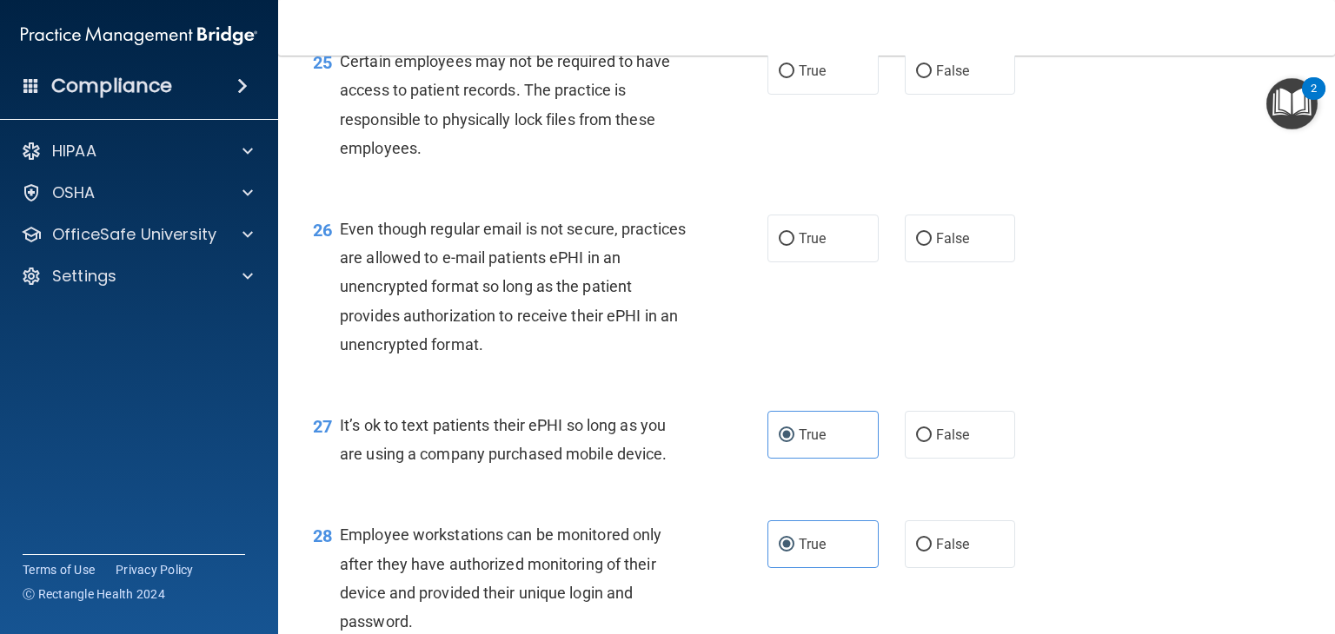
scroll to position [3928, 0]
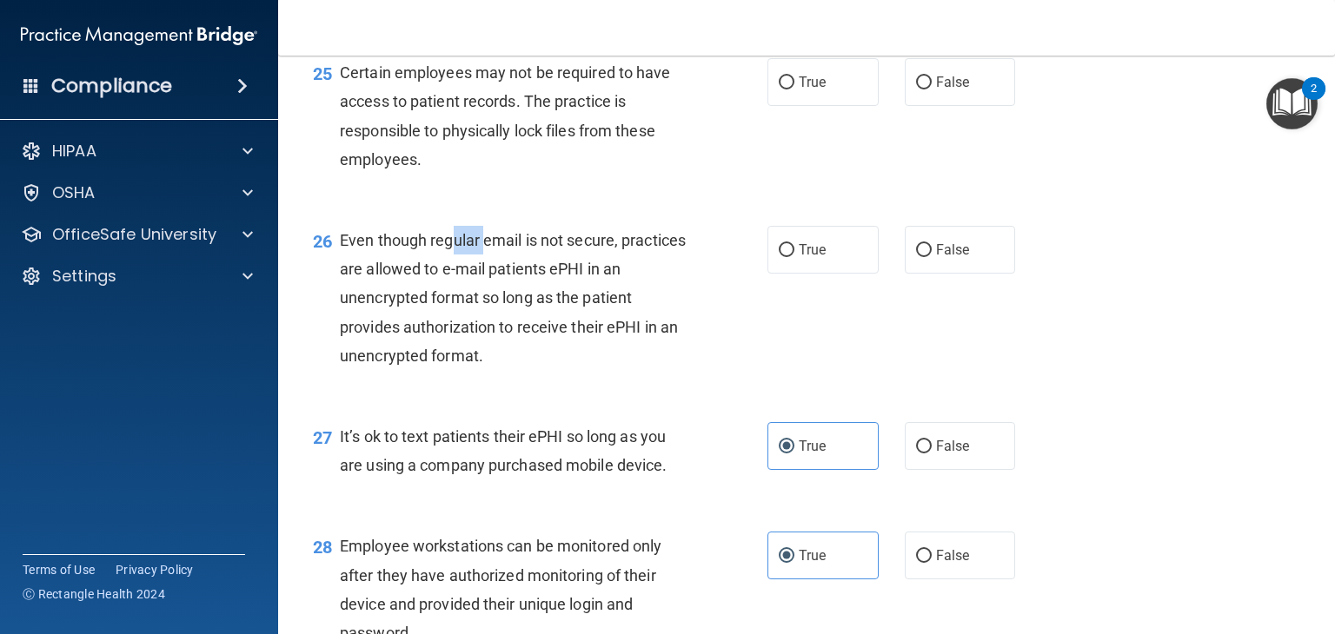
drag, startPoint x: 454, startPoint y: 330, endPoint x: 488, endPoint y: 338, distance: 35.6
click at [488, 338] on div "Even though regular email is not secure, practices are allowed to e-mail patien…" at bounding box center [520, 298] width 361 height 144
click at [527, 352] on span "Even though regular email is not secure, practices are allowed to e-mail patien…" at bounding box center [513, 298] width 346 height 134
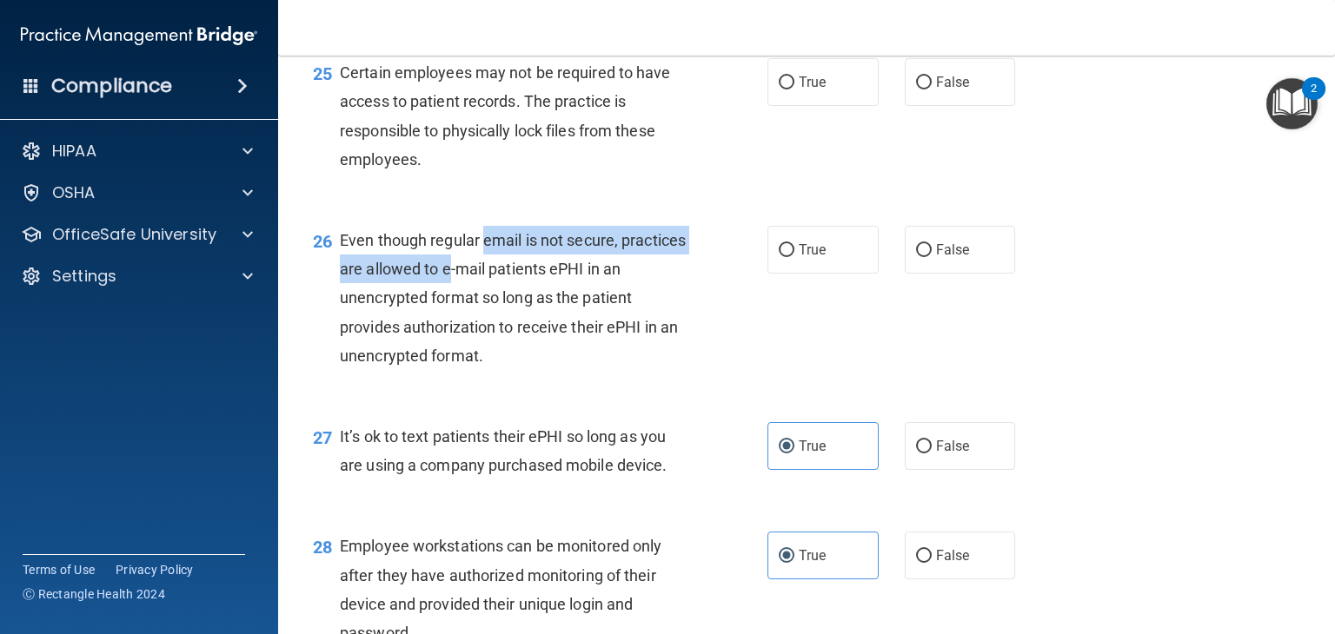
drag, startPoint x: 480, startPoint y: 328, endPoint x: 518, endPoint y: 369, distance: 56.0
click at [518, 369] on div "Even though regular email is not secure, practices are allowed to e-mail patien…" at bounding box center [520, 298] width 361 height 144
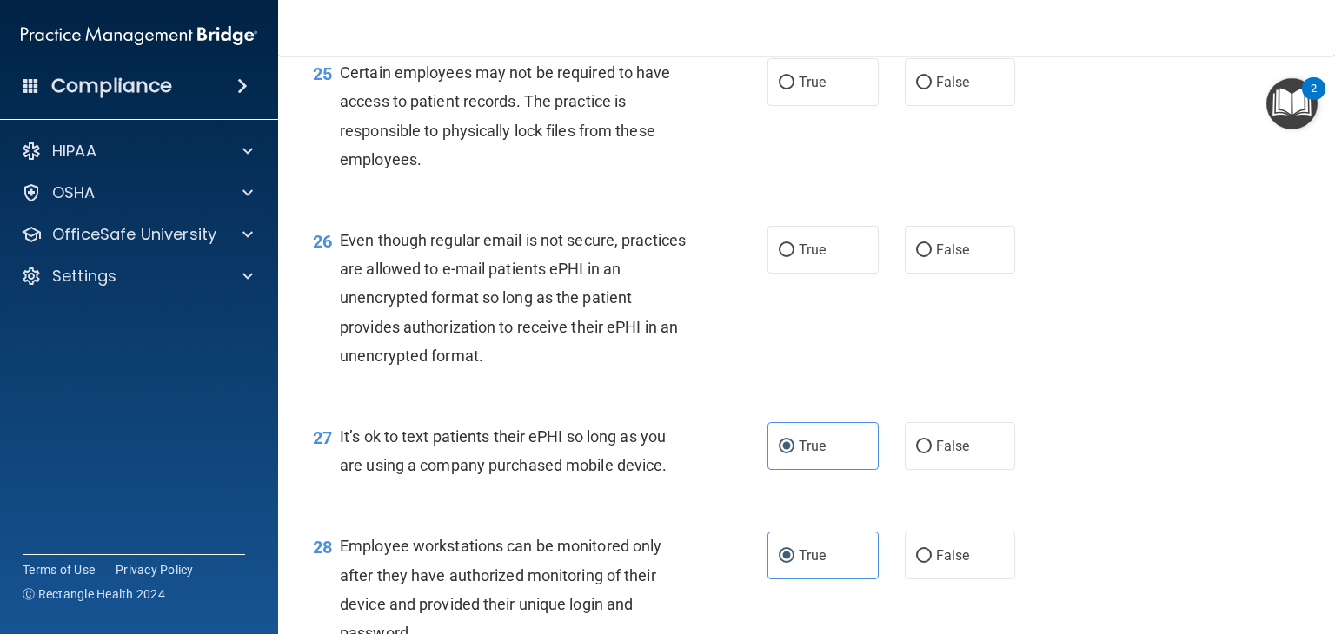
click at [519, 365] on span "Even though regular email is not secure, practices are allowed to e-mail patien…" at bounding box center [513, 298] width 346 height 134
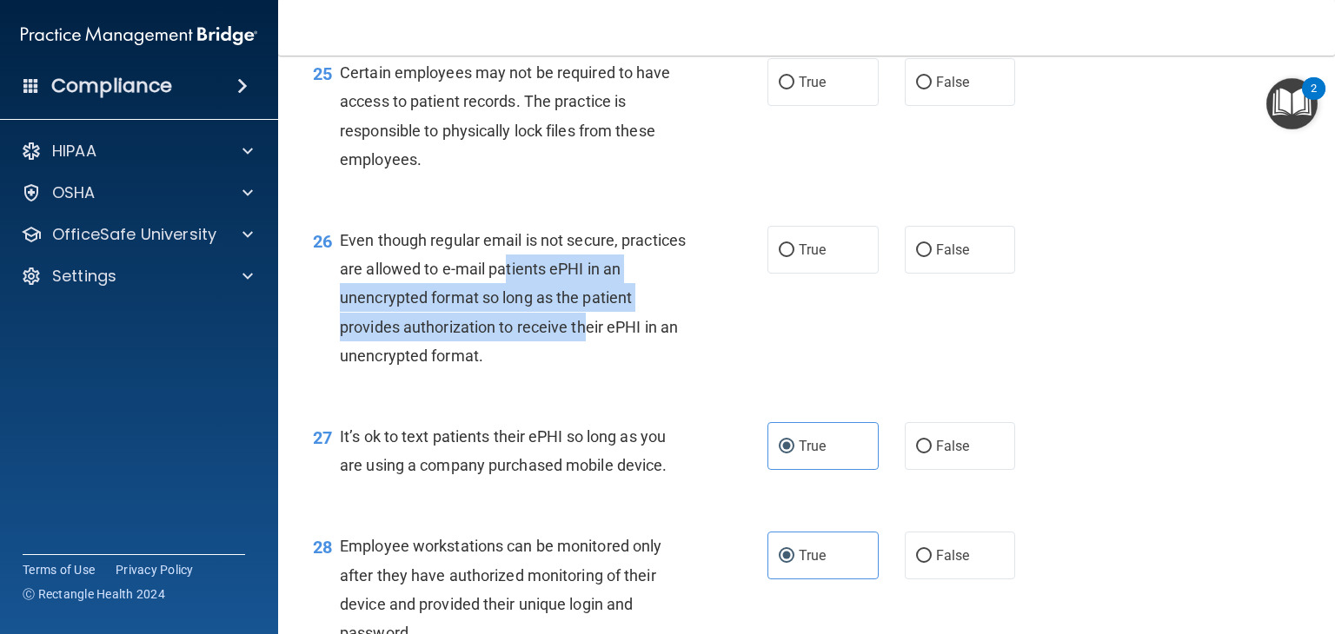
drag, startPoint x: 574, startPoint y: 357, endPoint x: 581, endPoint y: 408, distance: 50.9
click at [581, 365] on span "Even though regular email is not secure, practices are allowed to e-mail patien…" at bounding box center [513, 298] width 346 height 134
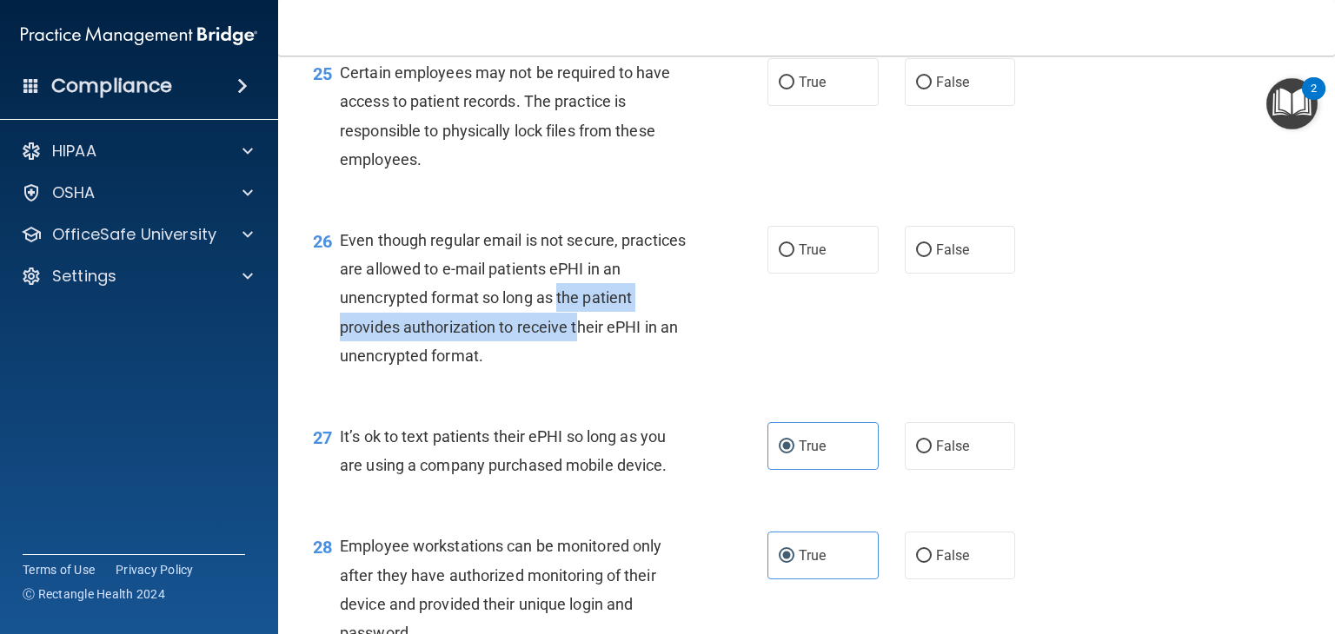
drag, startPoint x: 577, startPoint y: 379, endPoint x: 576, endPoint y: 414, distance: 35.6
click at [576, 365] on span "Even though regular email is not secure, practices are allowed to e-mail patien…" at bounding box center [513, 298] width 346 height 134
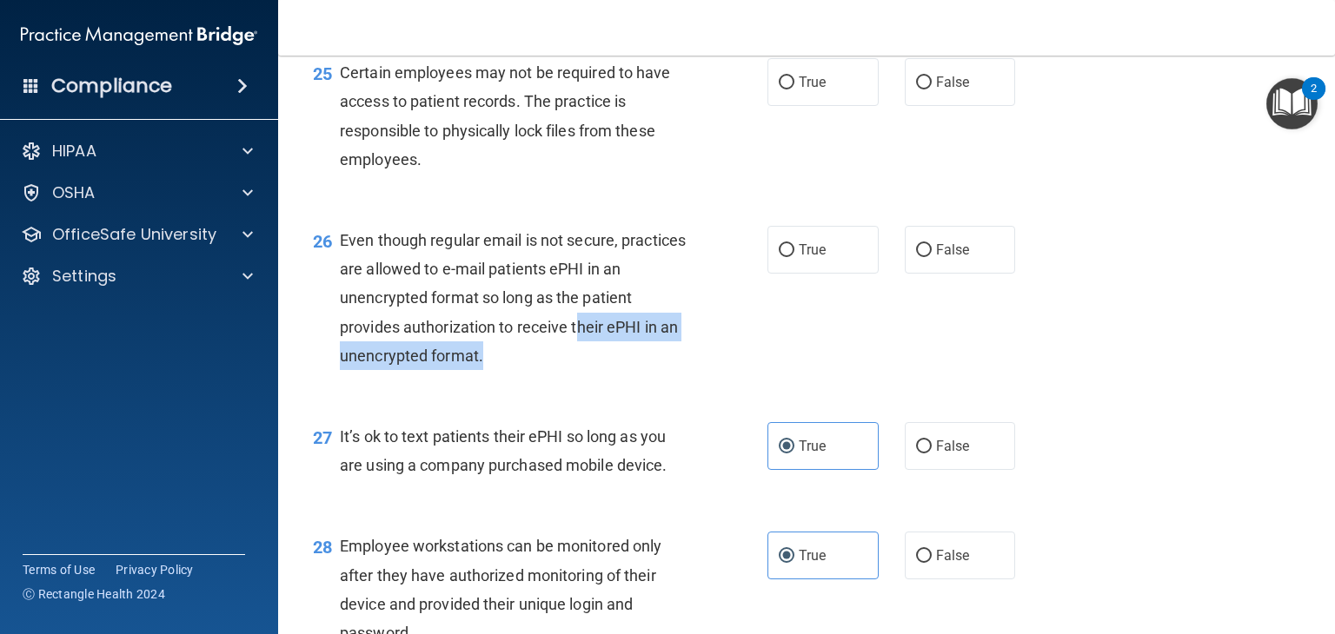
drag, startPoint x: 577, startPoint y: 414, endPoint x: 570, endPoint y: 440, distance: 26.1
click at [570, 370] on div "Even though regular email is not secure, practices are allowed to e-mail patien…" at bounding box center [520, 298] width 361 height 144
click at [563, 370] on div "Even though regular email is not secure, practices are allowed to e-mail patien…" at bounding box center [520, 298] width 361 height 144
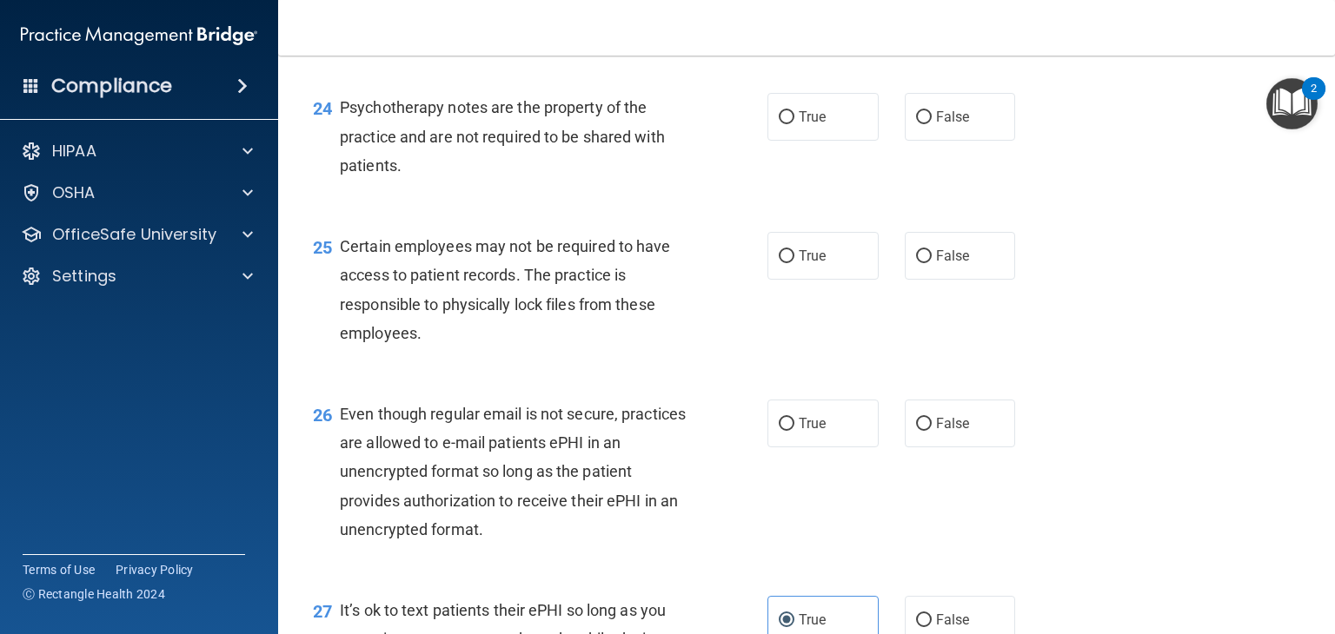
scroll to position [3668, 0]
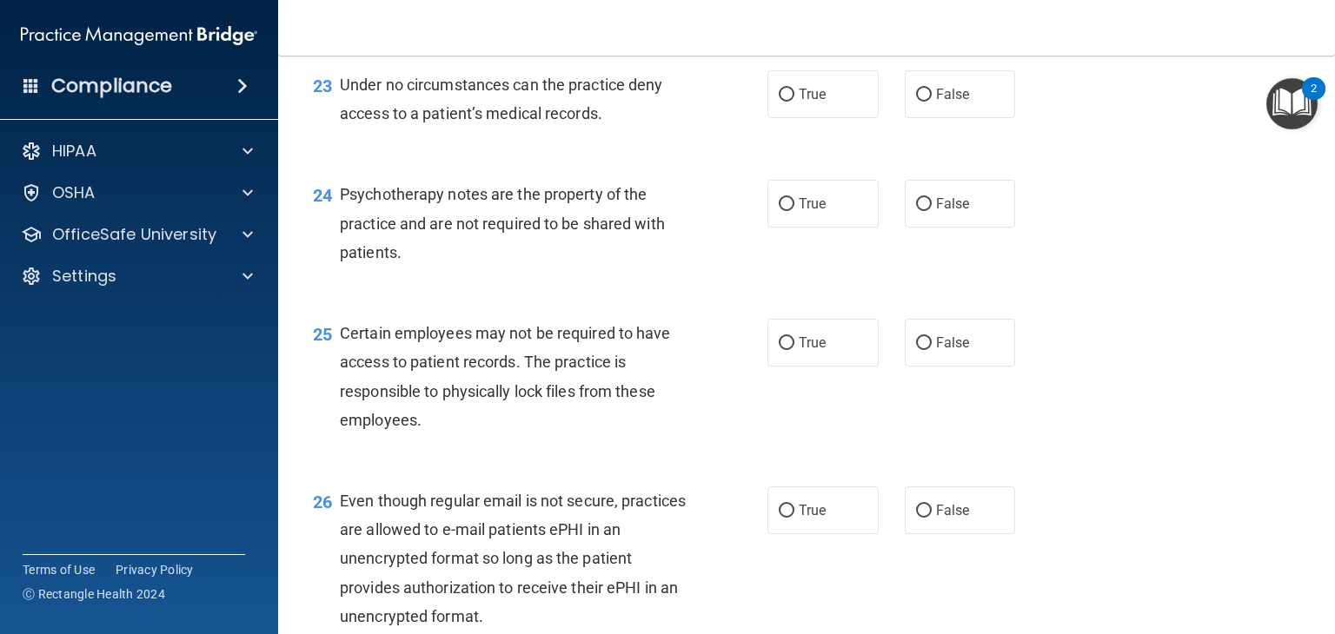
drag, startPoint x: 395, startPoint y: 422, endPoint x: 409, endPoint y: 427, distance: 14.8
click at [400, 422] on span "Certain employees may not be required to have access to patient records. The pr…" at bounding box center [505, 376] width 331 height 105
click at [417, 434] on div "Certain employees may not be required to have access to patient records. The pr…" at bounding box center [520, 377] width 361 height 116
click at [942, 351] on span "False" at bounding box center [953, 343] width 34 height 17
click at [931, 350] on input "False" at bounding box center [924, 343] width 16 height 13
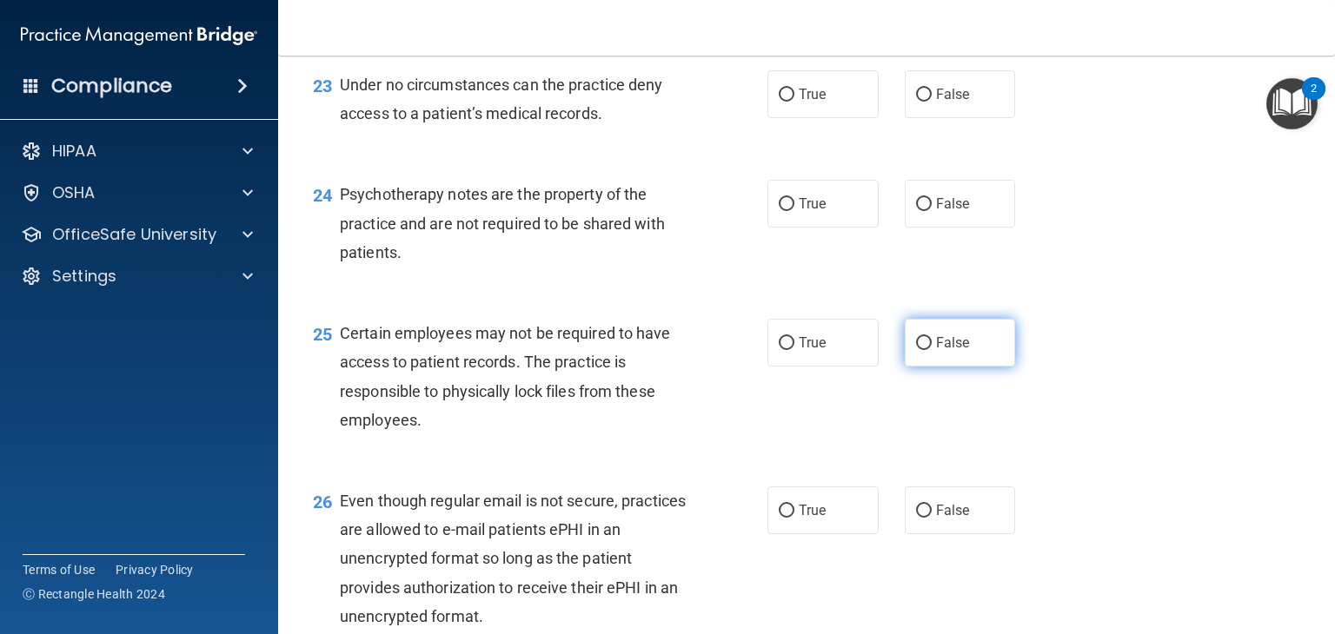
radio input "true"
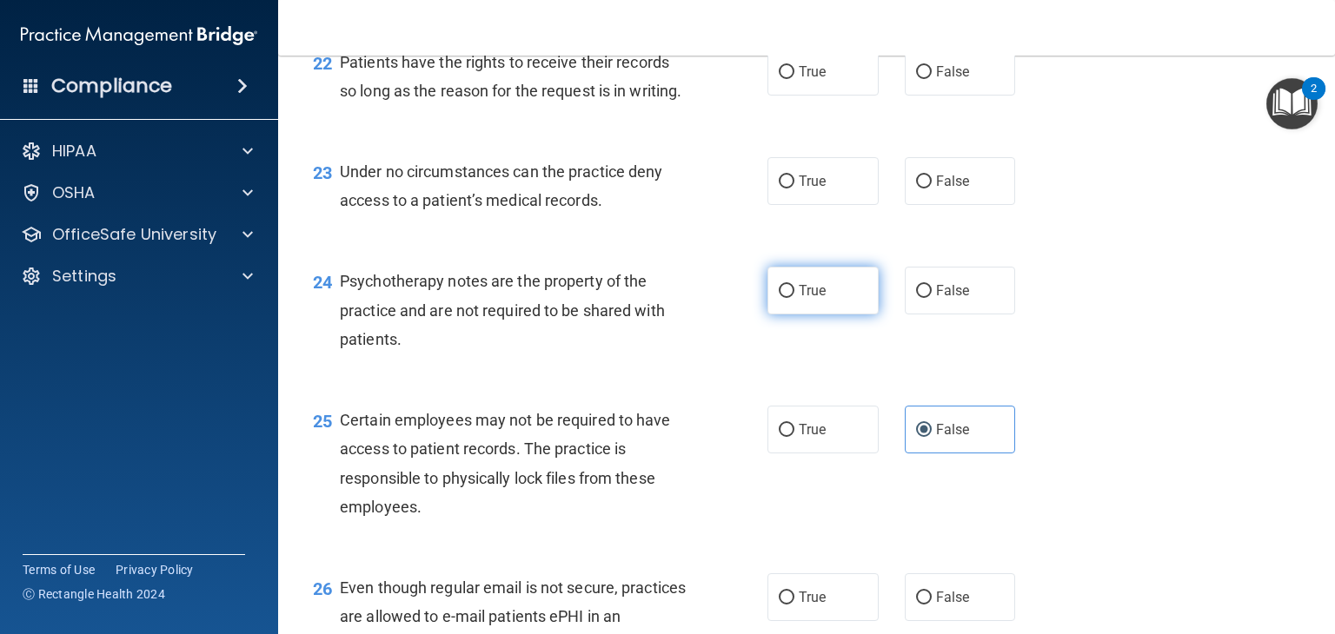
click at [782, 315] on label "True" at bounding box center [822, 291] width 111 height 48
click at [782, 298] on input "True" at bounding box center [787, 291] width 16 height 13
radio input "true"
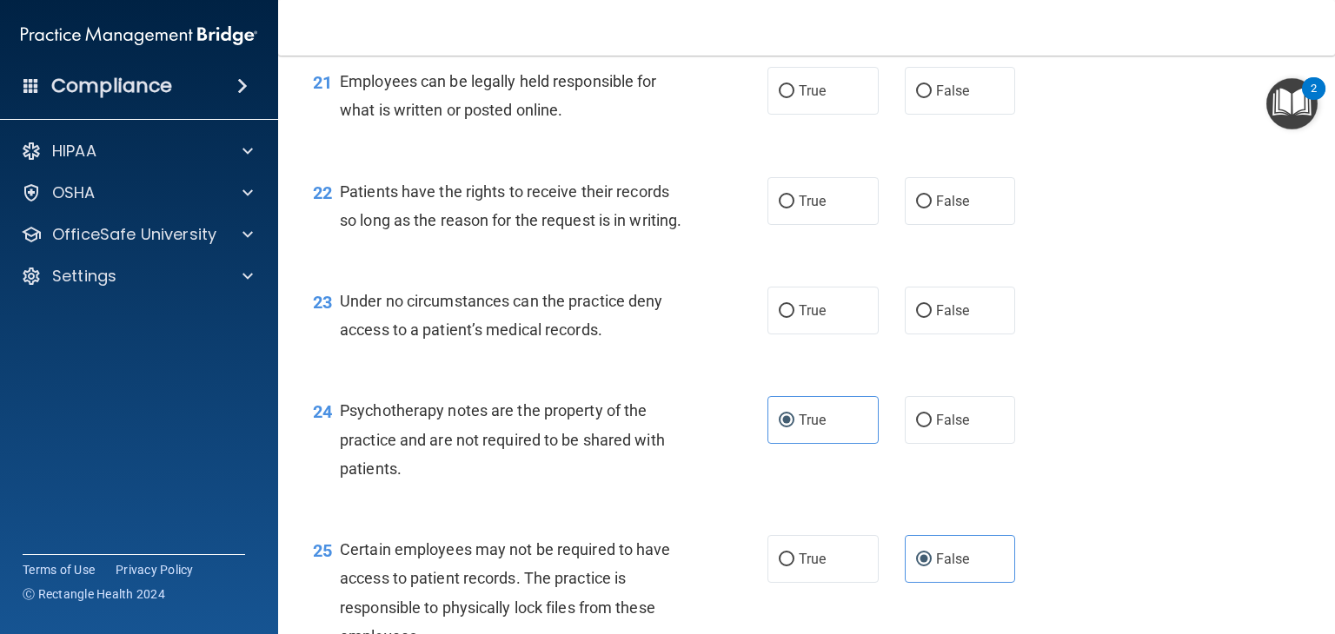
scroll to position [3407, 0]
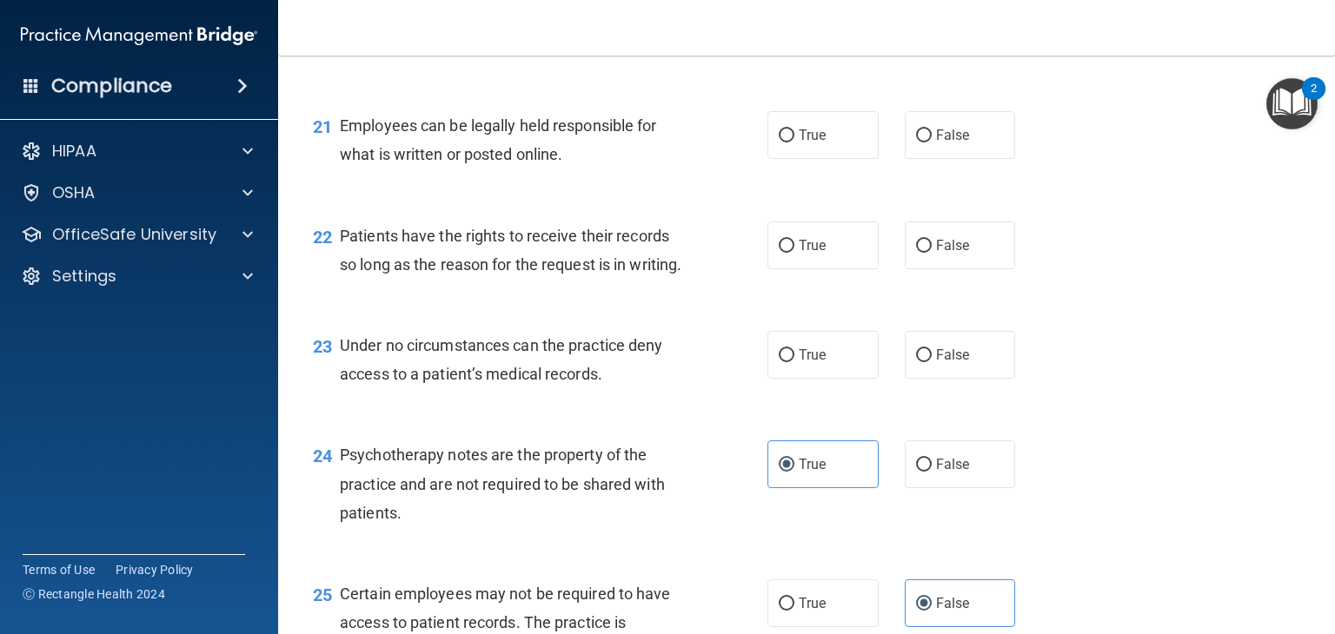
drag, startPoint x: 521, startPoint y: 426, endPoint x: 535, endPoint y: 428, distance: 14.1
click at [525, 383] on span "Under no circumstances can the practice deny access to a patient’s medical reco…" at bounding box center [501, 359] width 322 height 47
click at [552, 383] on span "Under no circumstances can the practice deny access to a patient’s medical reco…" at bounding box center [501, 359] width 322 height 47
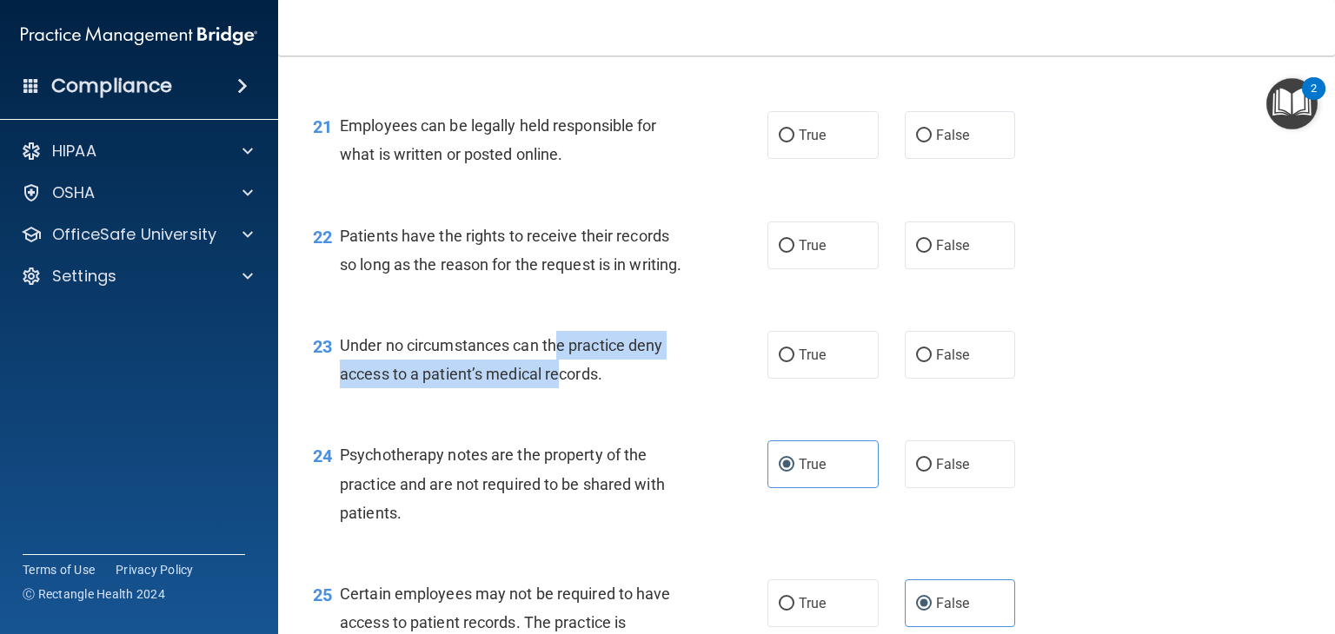
drag, startPoint x: 555, startPoint y: 435, endPoint x: 564, endPoint y: 449, distance: 16.4
click at [564, 388] on div "Under no circumstances can the practice deny access to a patient’s medical reco…" at bounding box center [520, 359] width 361 height 57
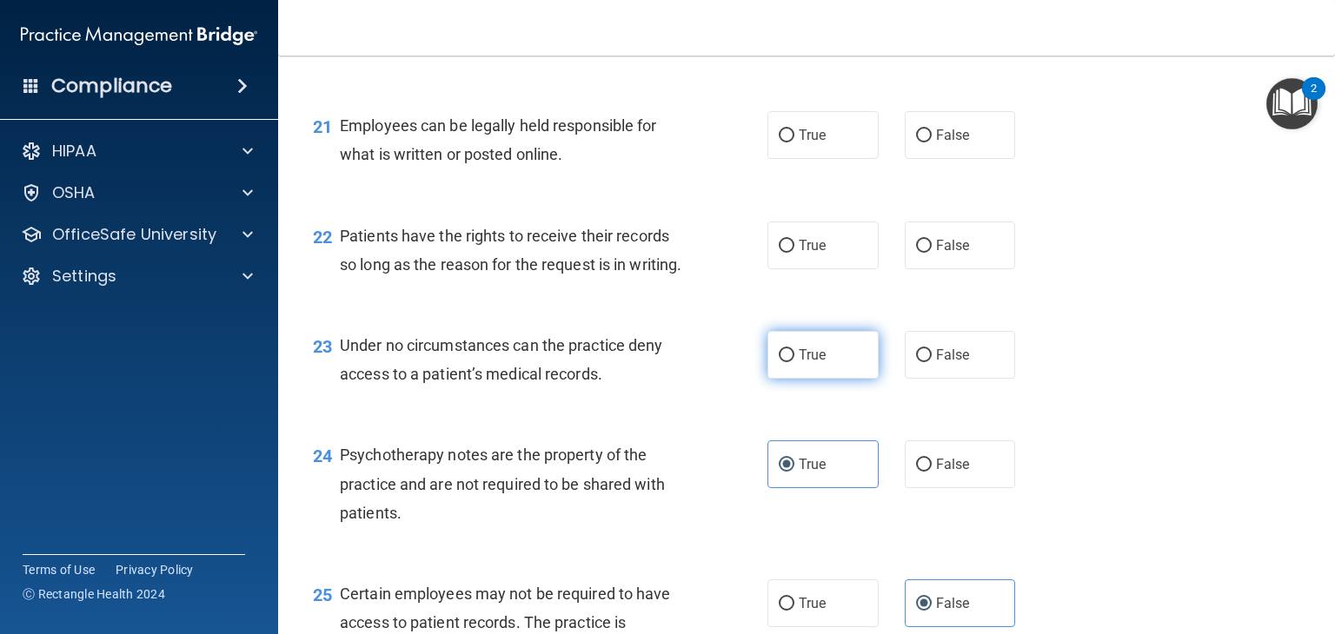
click at [804, 363] on span "True" at bounding box center [812, 355] width 27 height 17
click at [794, 362] on input "True" at bounding box center [787, 355] width 16 height 13
radio input "true"
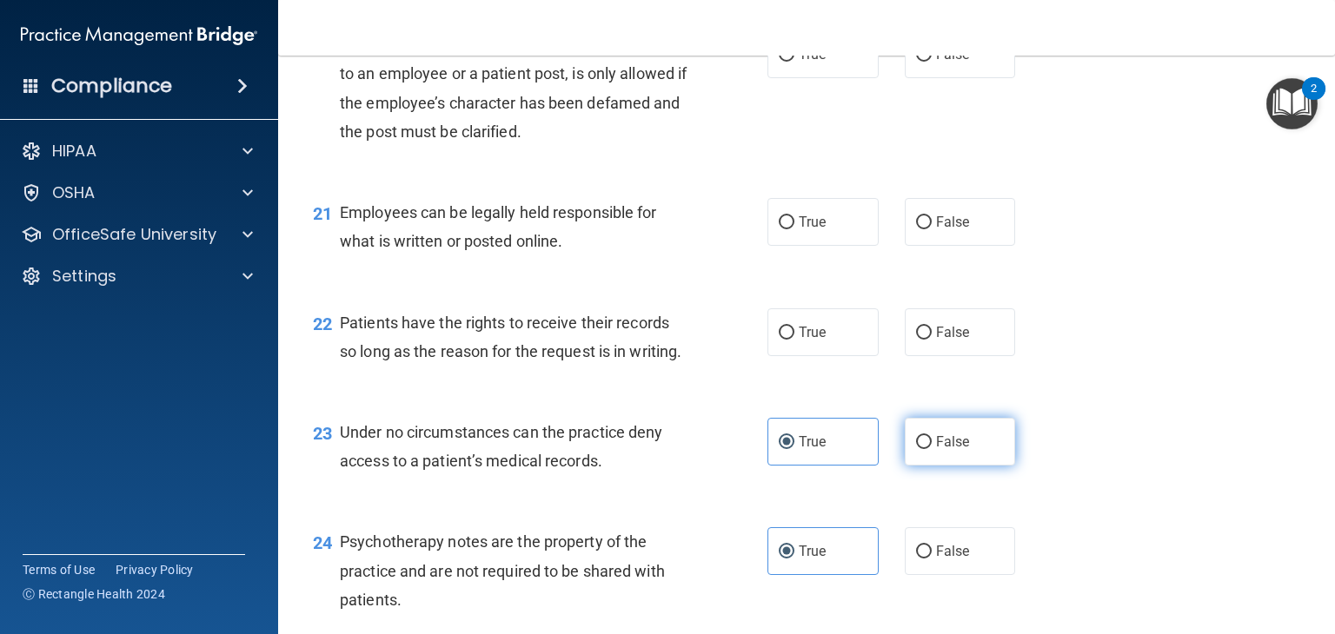
click at [916, 466] on label "False" at bounding box center [960, 442] width 111 height 48
click at [916, 449] on input "False" at bounding box center [924, 442] width 16 height 13
radio input "true"
radio input "false"
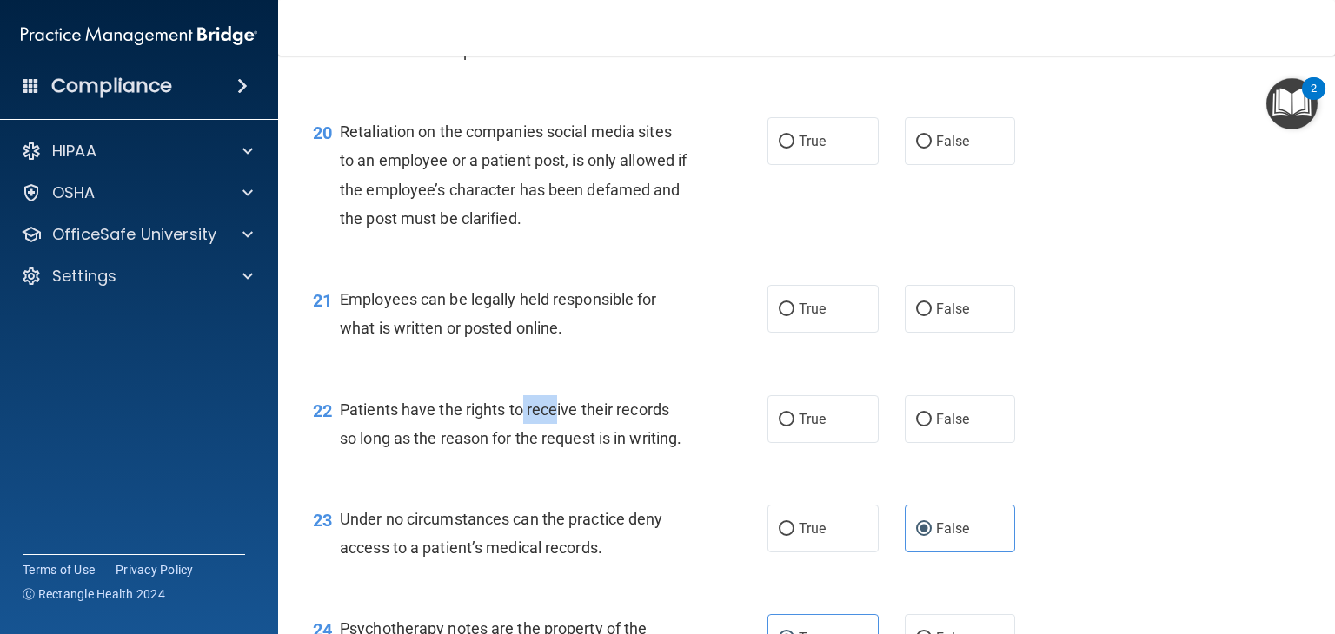
drag, startPoint x: 520, startPoint y: 467, endPoint x: 563, endPoint y: 484, distance: 46.0
click at [563, 453] on div "Patients have the rights to receive their records so long as the reason for the…" at bounding box center [520, 423] width 361 height 57
click at [576, 447] on span "Patients have the rights to receive their records so long as the reason for the…" at bounding box center [510, 424] width 341 height 47
click at [938, 443] on label "False" at bounding box center [960, 419] width 111 height 48
click at [963, 443] on label "False" at bounding box center [960, 419] width 111 height 48
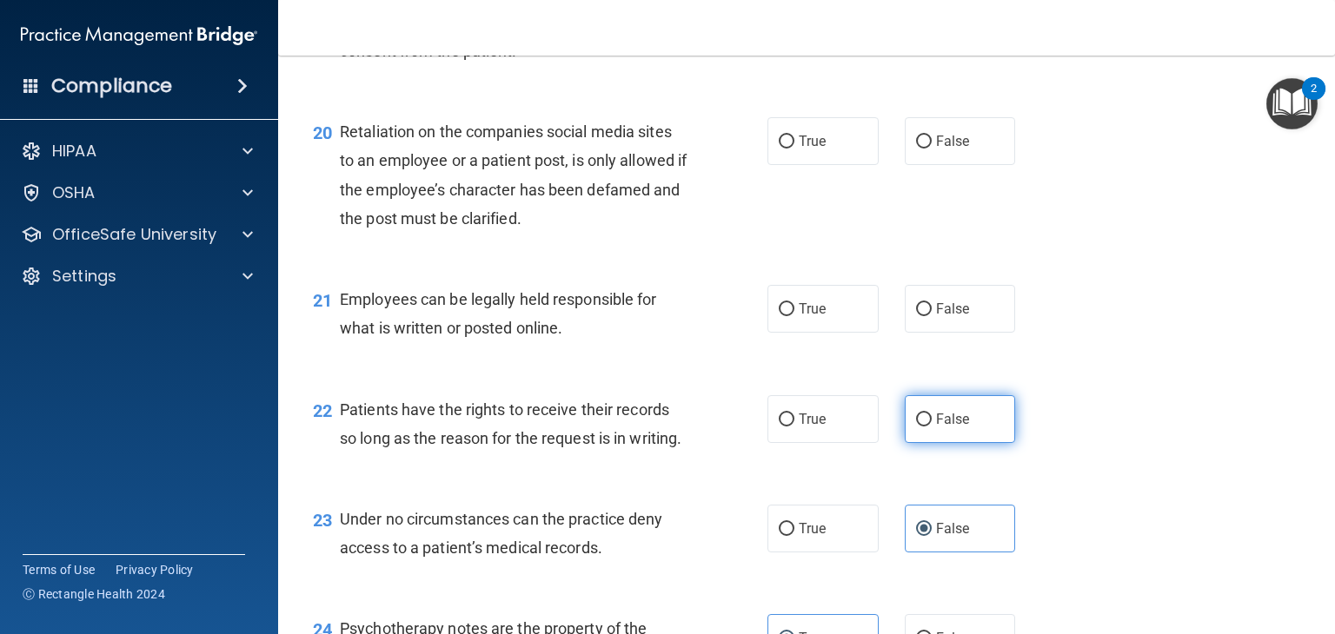
click at [931, 427] on input "False" at bounding box center [924, 420] width 16 height 13
radio input "true"
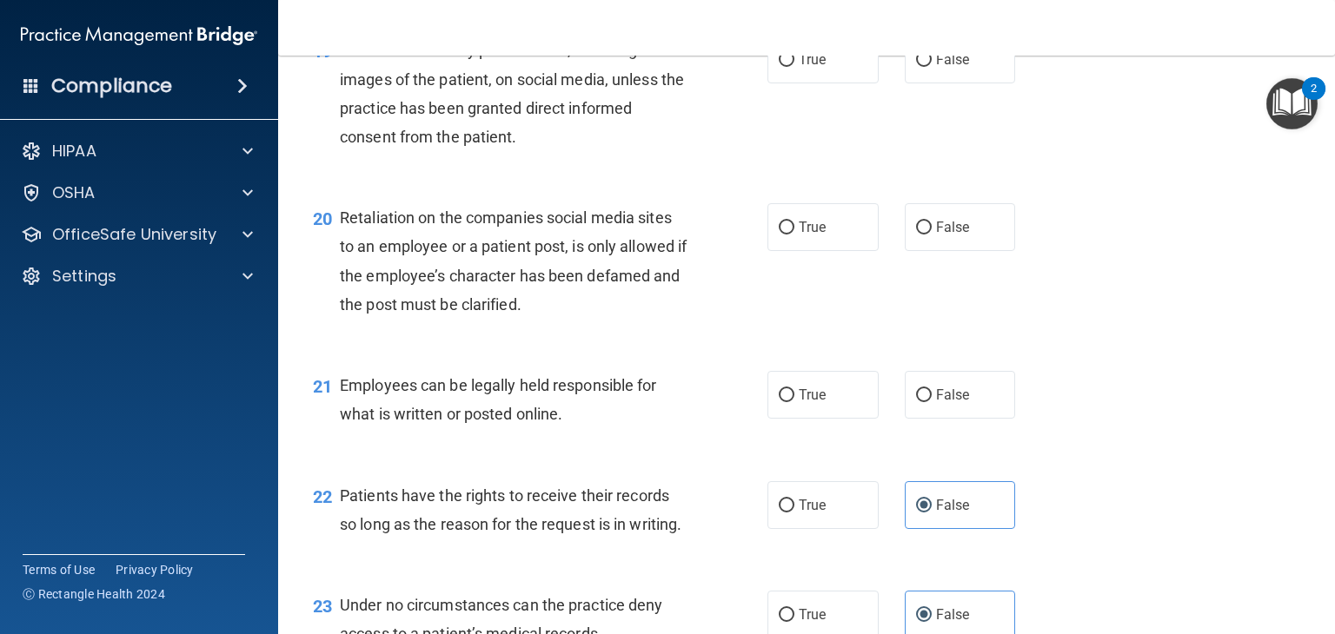
scroll to position [3146, 0]
click at [779, 403] on input "True" at bounding box center [787, 396] width 16 height 13
radio input "true"
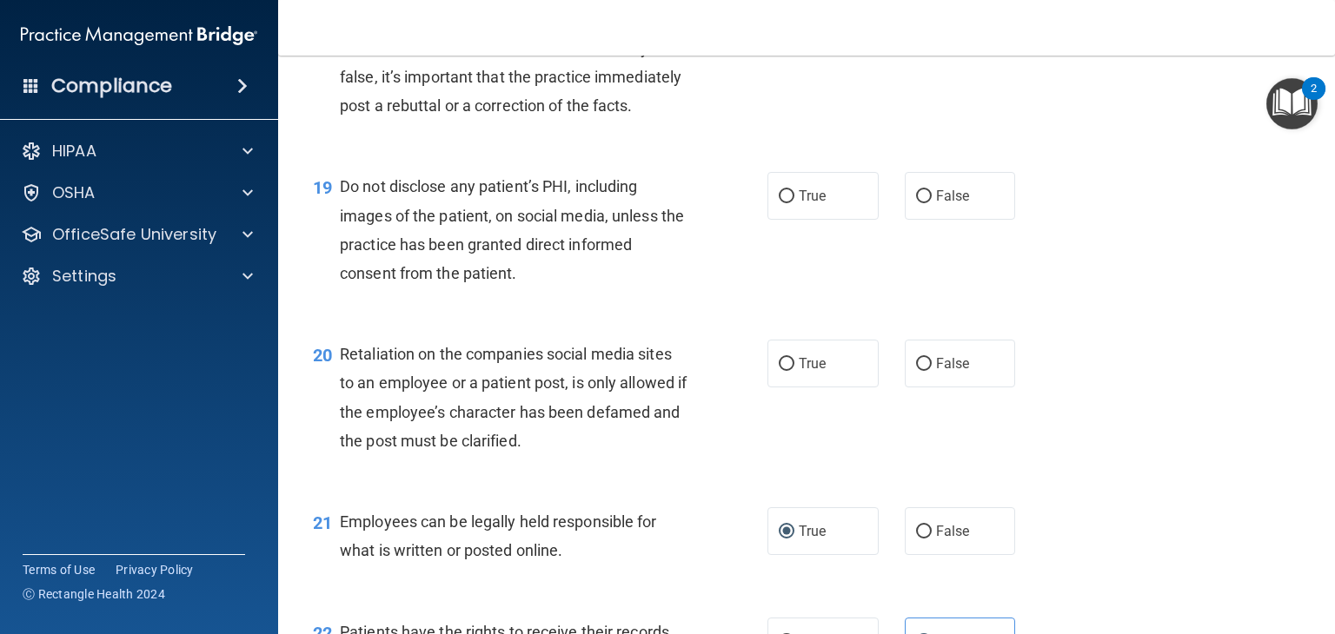
scroll to position [2972, 0]
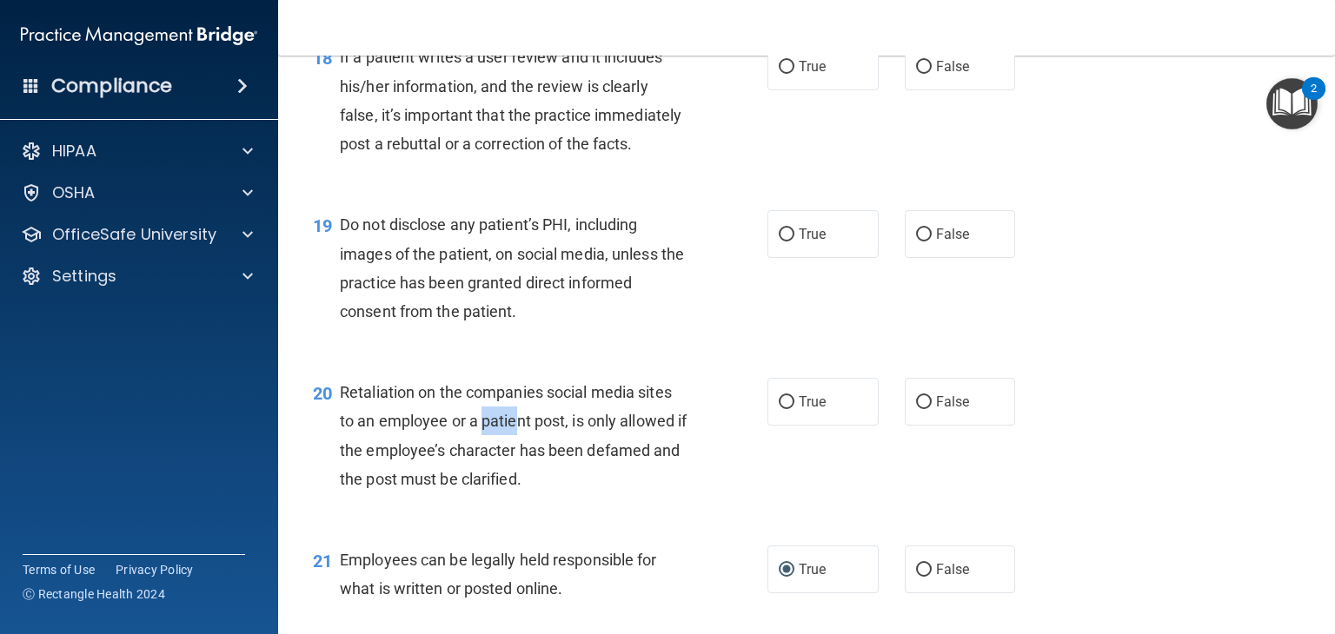
drag, startPoint x: 485, startPoint y: 480, endPoint x: 518, endPoint y: 486, distance: 33.4
click at [515, 484] on span "Retaliation on the companies social media sites to an employee or a patient pos…" at bounding box center [513, 435] width 347 height 105
click at [544, 488] on span "Retaliation on the companies social media sites to an employee or a patient pos…" at bounding box center [513, 435] width 347 height 105
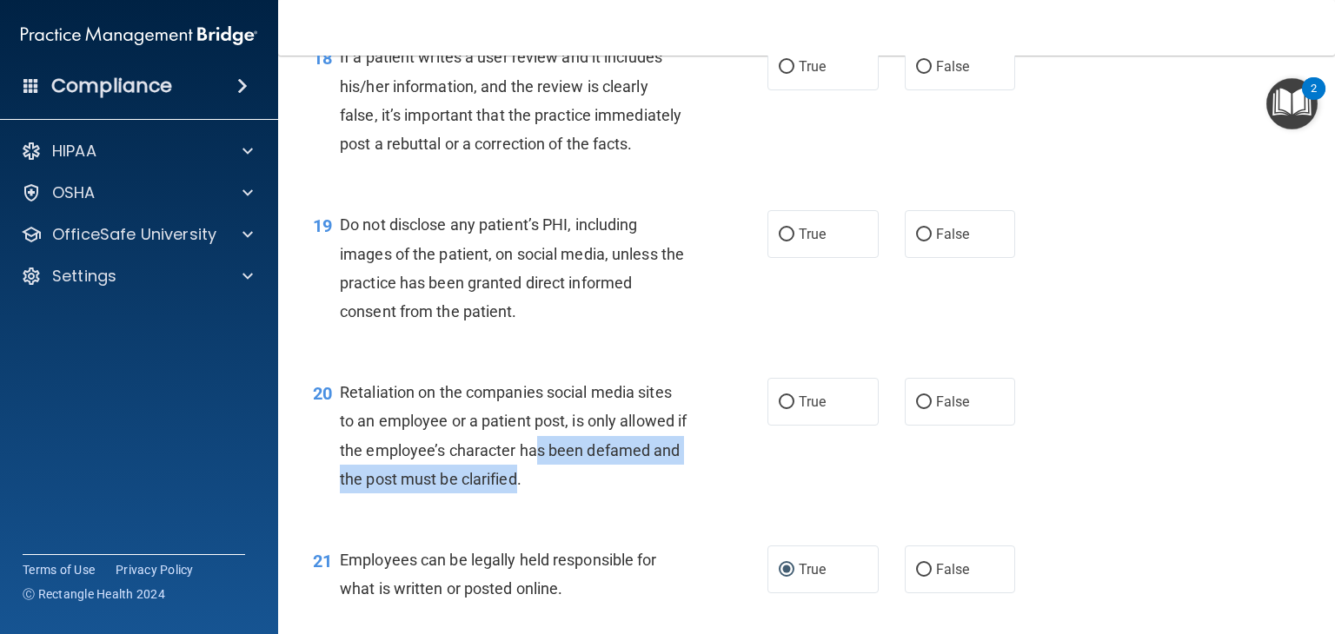
drag, startPoint x: 544, startPoint y: 505, endPoint x: 550, endPoint y: 531, distance: 26.8
click at [550, 488] on span "Retaliation on the companies social media sites to an employee or a patient pos…" at bounding box center [513, 435] width 347 height 105
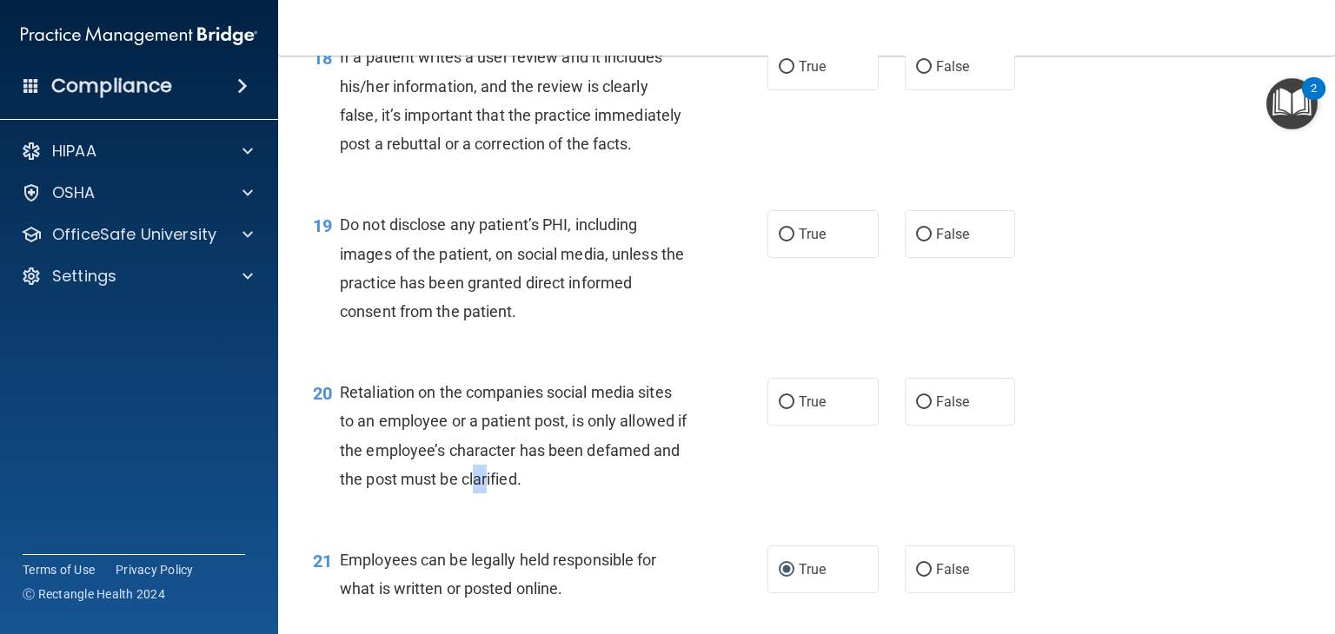
drag, startPoint x: 503, startPoint y: 532, endPoint x: 519, endPoint y: 538, distance: 16.8
click at [519, 488] on span "Retaliation on the companies social media sites to an employee or a patient pos…" at bounding box center [513, 435] width 347 height 105
click at [384, 442] on span "Retaliation on the companies social media sites to an employee or a patient pos…" at bounding box center [513, 435] width 347 height 105
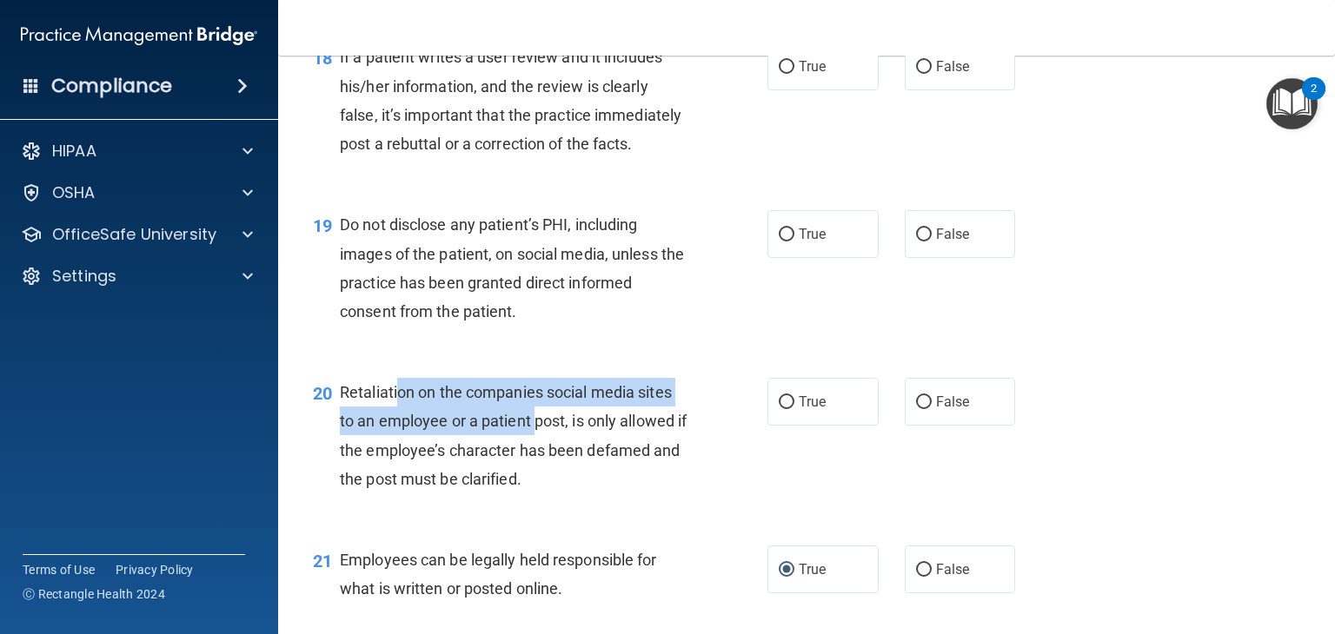
drag, startPoint x: 401, startPoint y: 449, endPoint x: 534, endPoint y: 484, distance: 138.3
click at [534, 484] on span "Retaliation on the companies social media sites to an employee or a patient pos…" at bounding box center [513, 435] width 347 height 105
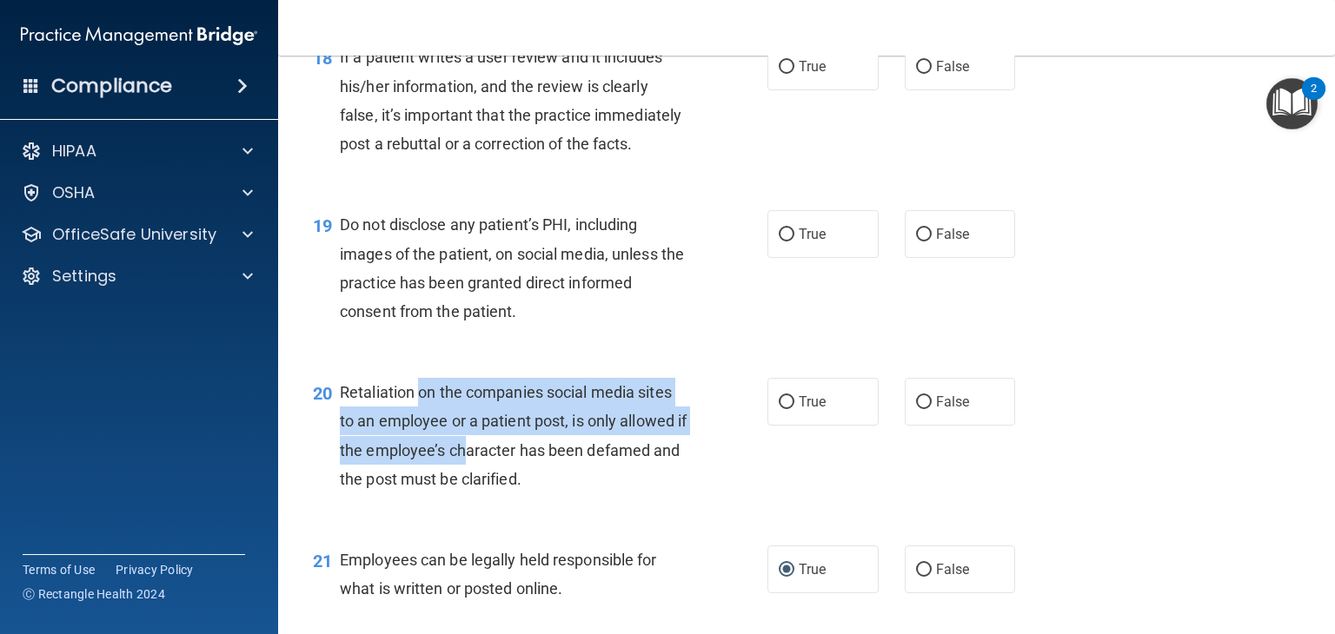
drag, startPoint x: 418, startPoint y: 447, endPoint x: 480, endPoint y: 513, distance: 89.7
click at [480, 488] on span "Retaliation on the companies social media sites to an employee or a patient pos…" at bounding box center [513, 435] width 347 height 105
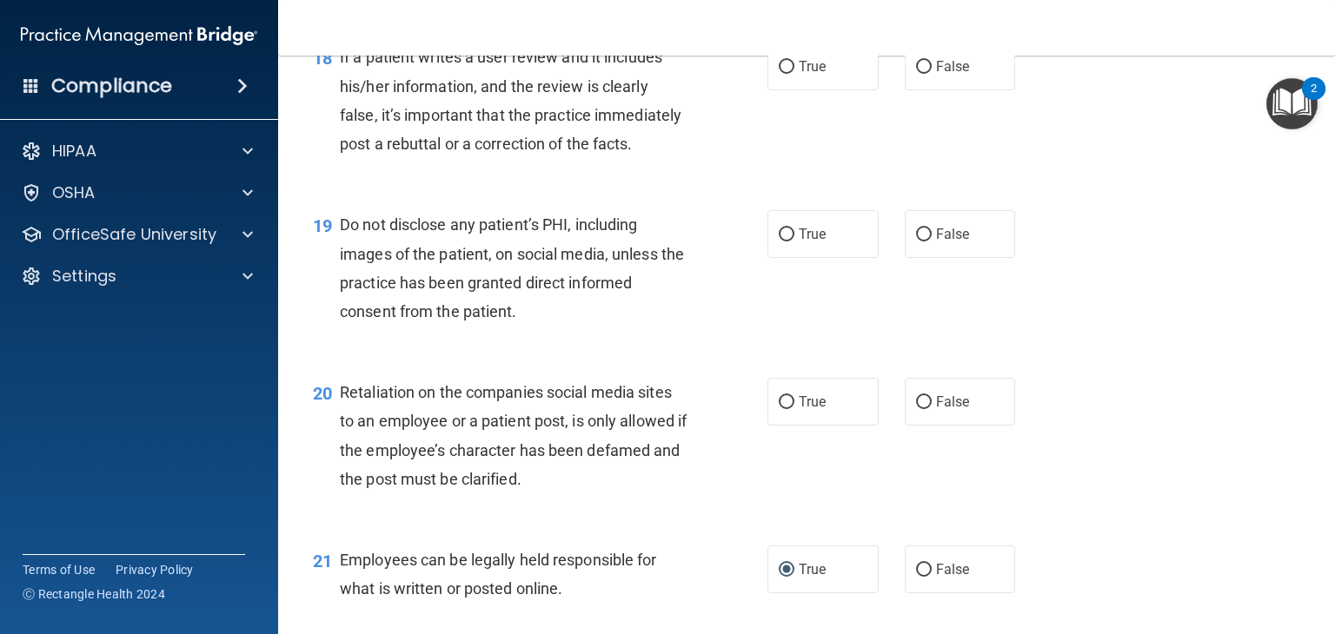
drag, startPoint x: 476, startPoint y: 506, endPoint x: 480, endPoint y: 517, distance: 12.1
click at [480, 494] on div "Retaliation on the companies social media sites to an employee or a patient pos…" at bounding box center [520, 436] width 361 height 116
click at [798, 426] on label "True" at bounding box center [822, 402] width 111 height 48
click at [794, 409] on input "True" at bounding box center [787, 402] width 16 height 13
radio input "true"
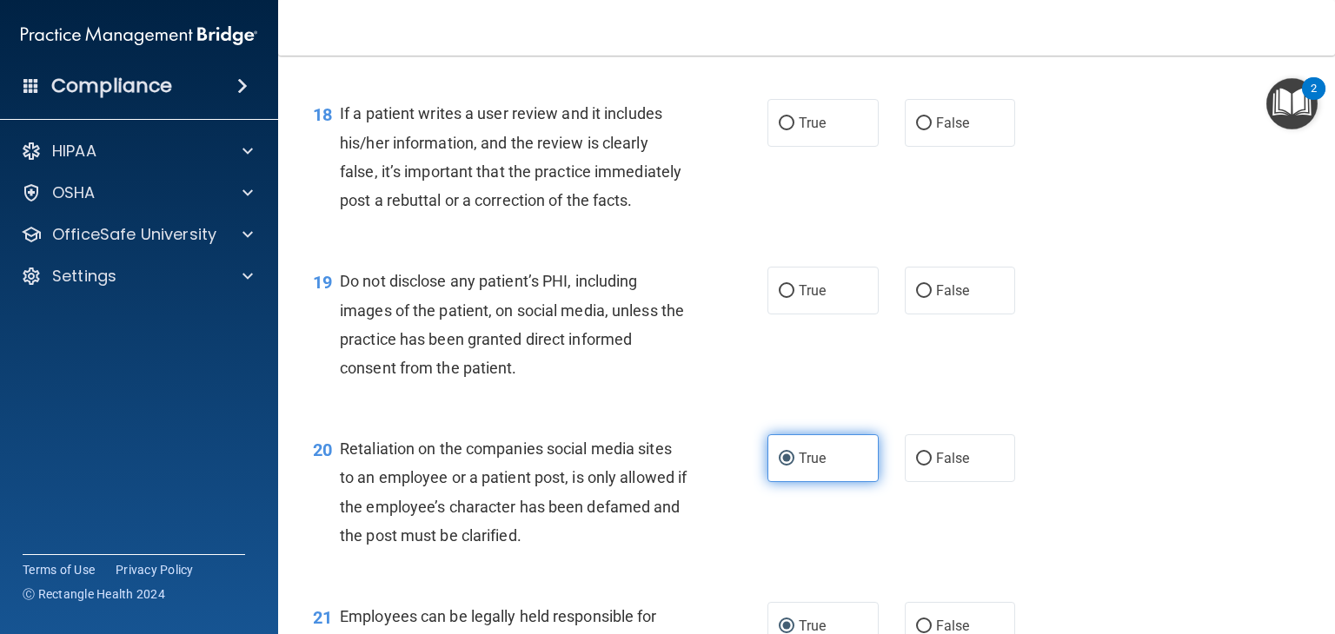
scroll to position [2886, 0]
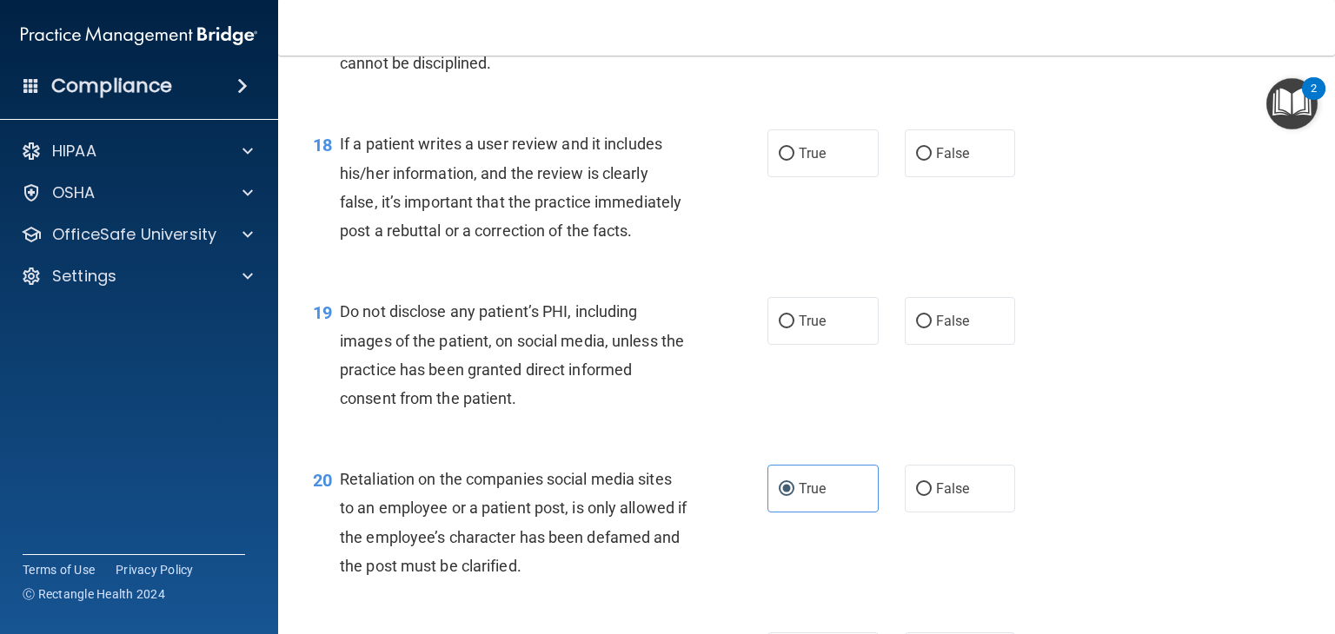
click at [894, 513] on div "True False" at bounding box center [900, 489] width 267 height 48
click at [916, 496] on input "False" at bounding box center [924, 489] width 16 height 13
radio input "true"
radio input "false"
click at [785, 328] on input "True" at bounding box center [787, 321] width 16 height 13
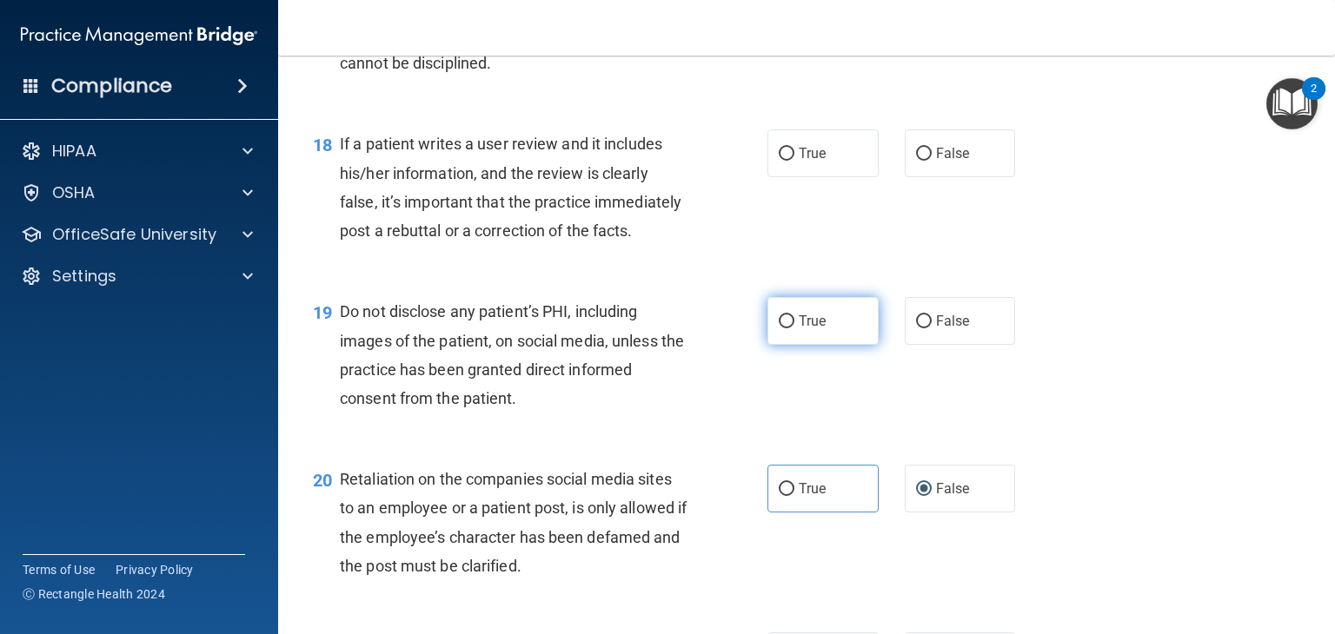
radio input "true"
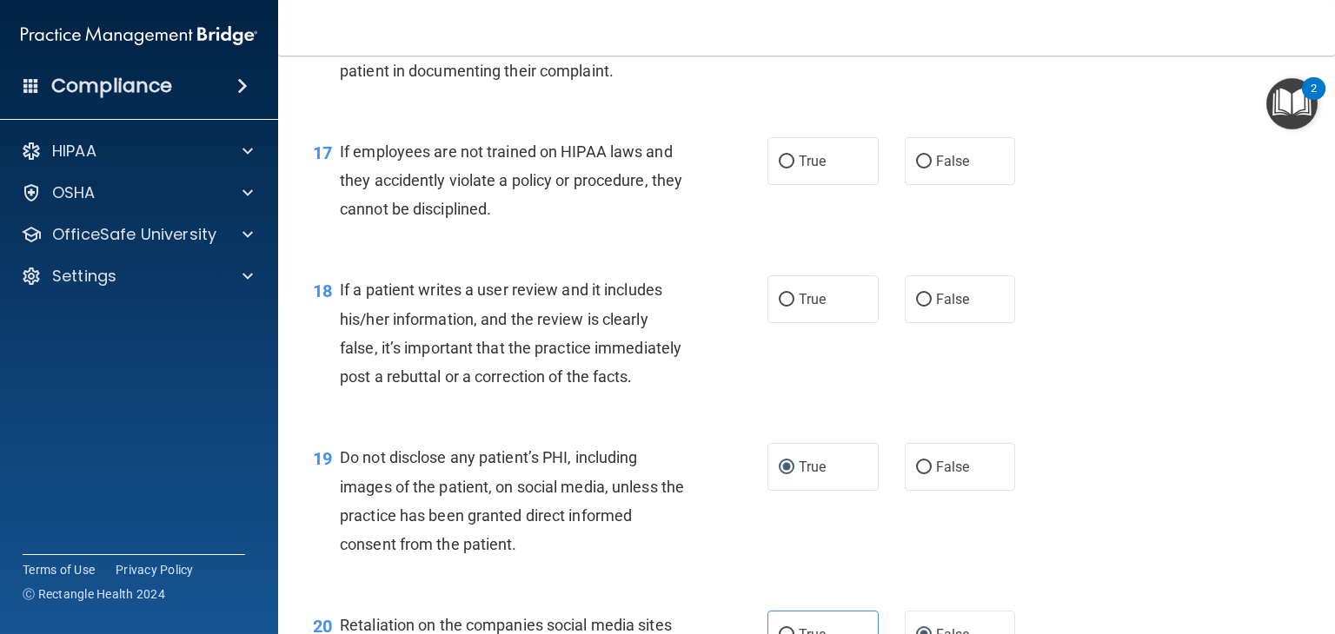
scroll to position [2712, 0]
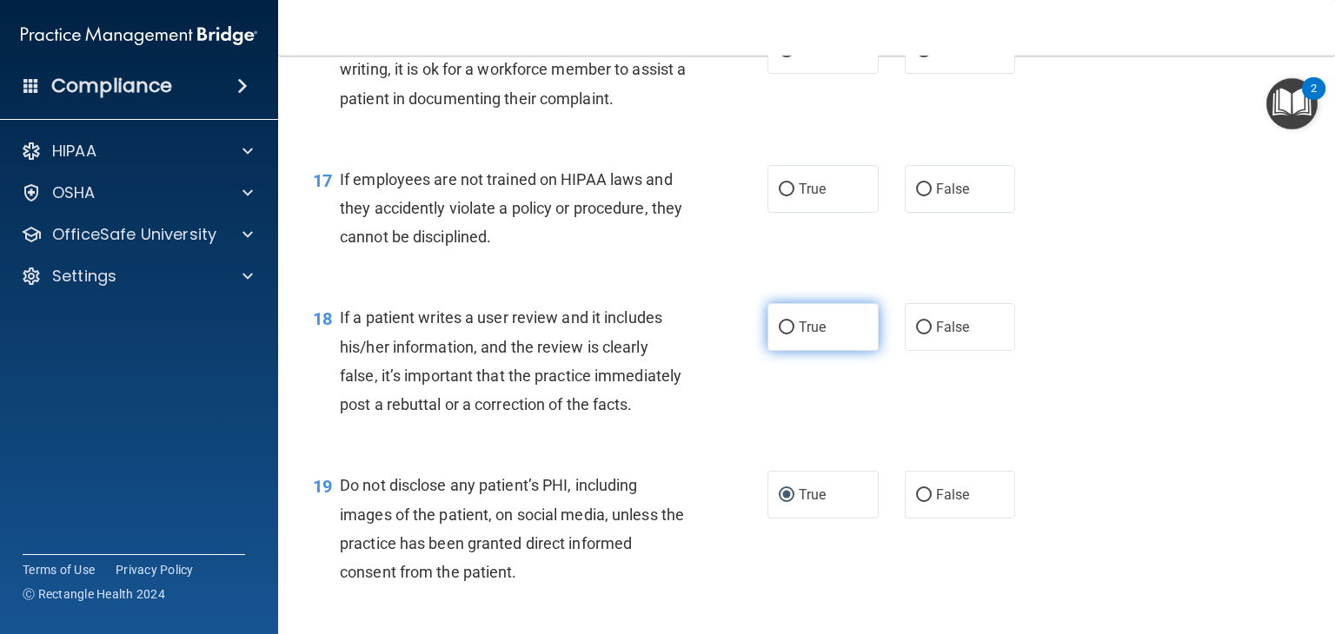
click at [782, 335] on input "True" at bounding box center [787, 327] width 16 height 13
radio input "true"
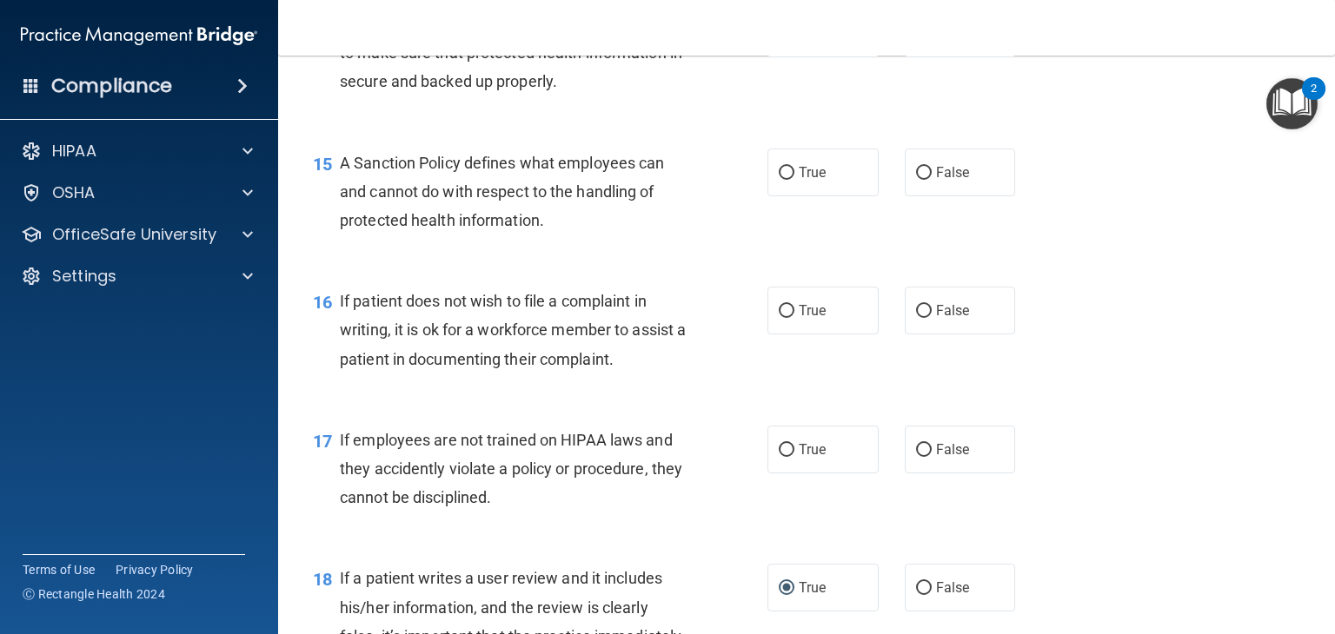
scroll to position [2625, 0]
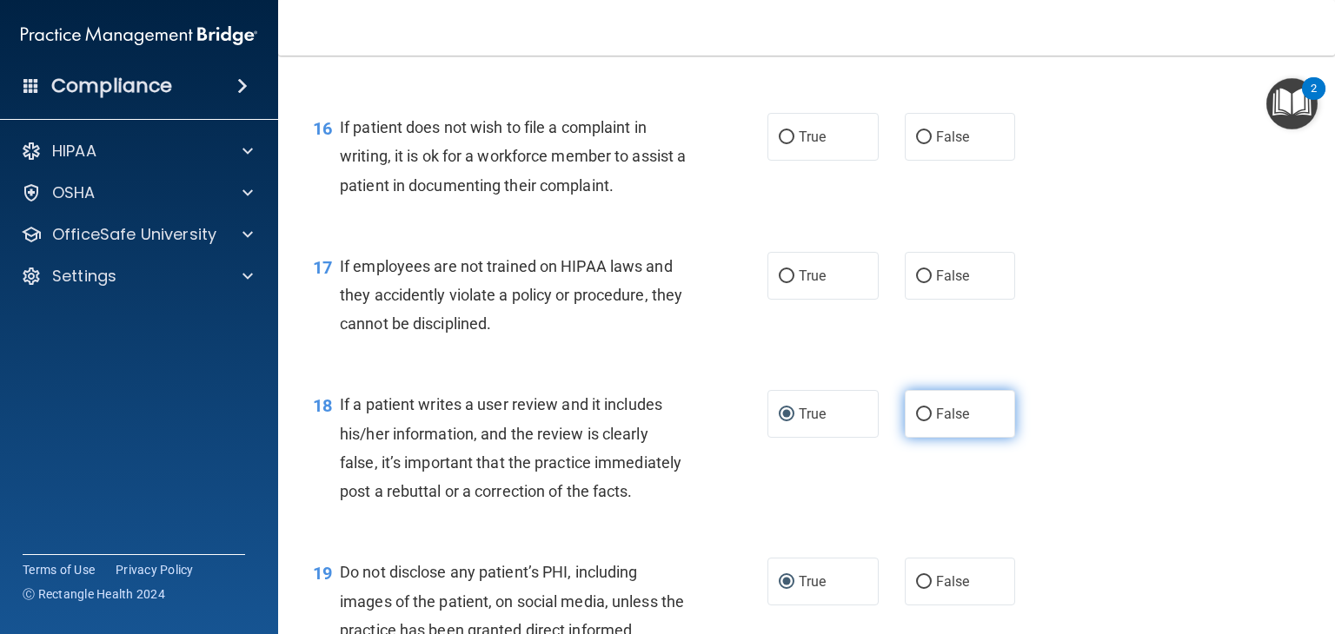
click at [920, 422] on label "False" at bounding box center [960, 414] width 111 height 48
click at [920, 421] on input "False" at bounding box center [924, 414] width 16 height 13
radio input "true"
radio input "false"
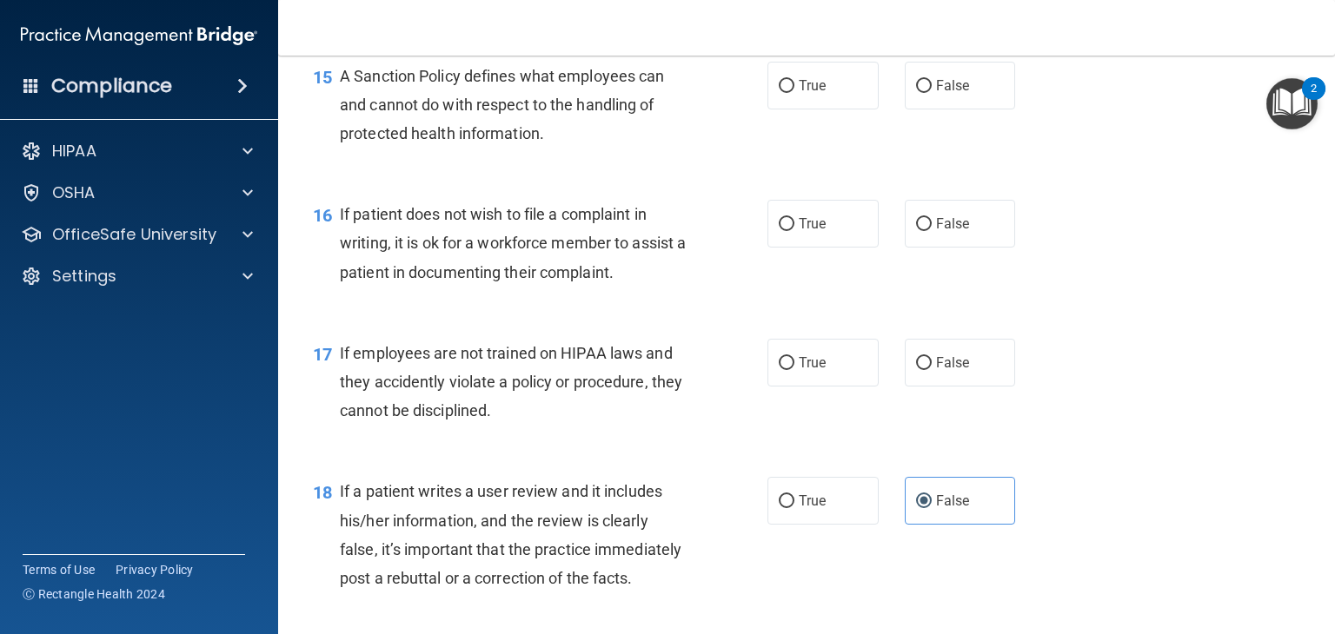
scroll to position [2451, 0]
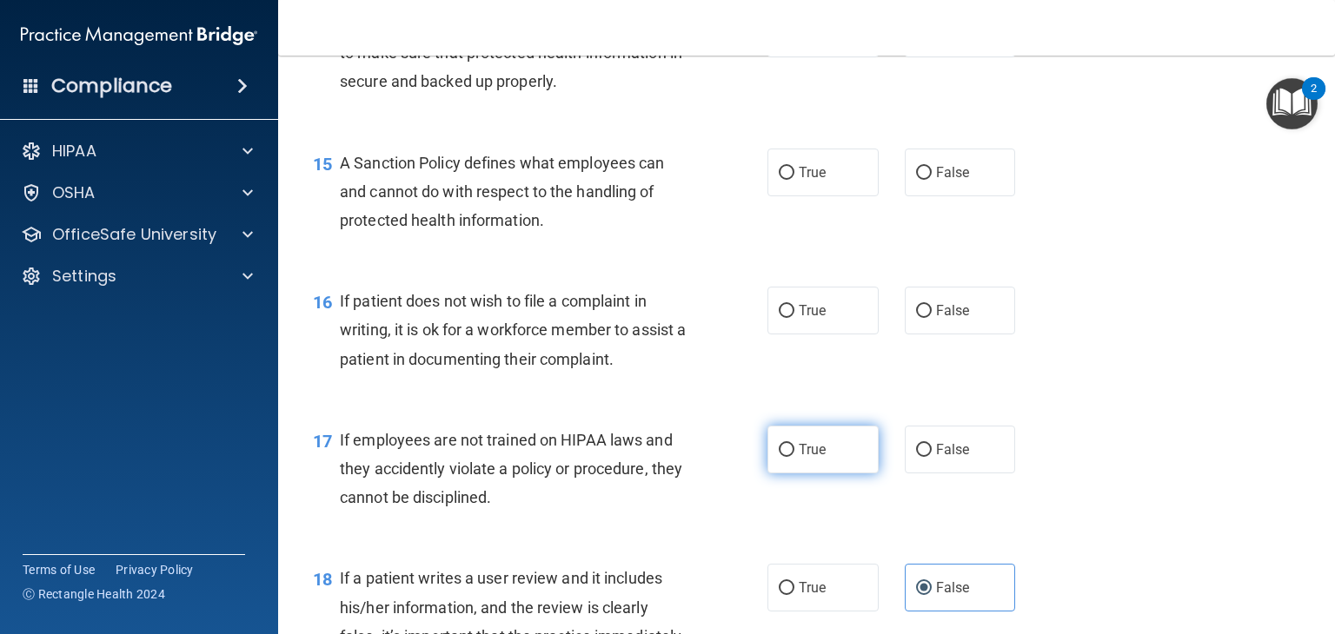
click at [785, 457] on input "True" at bounding box center [787, 450] width 16 height 13
radio input "true"
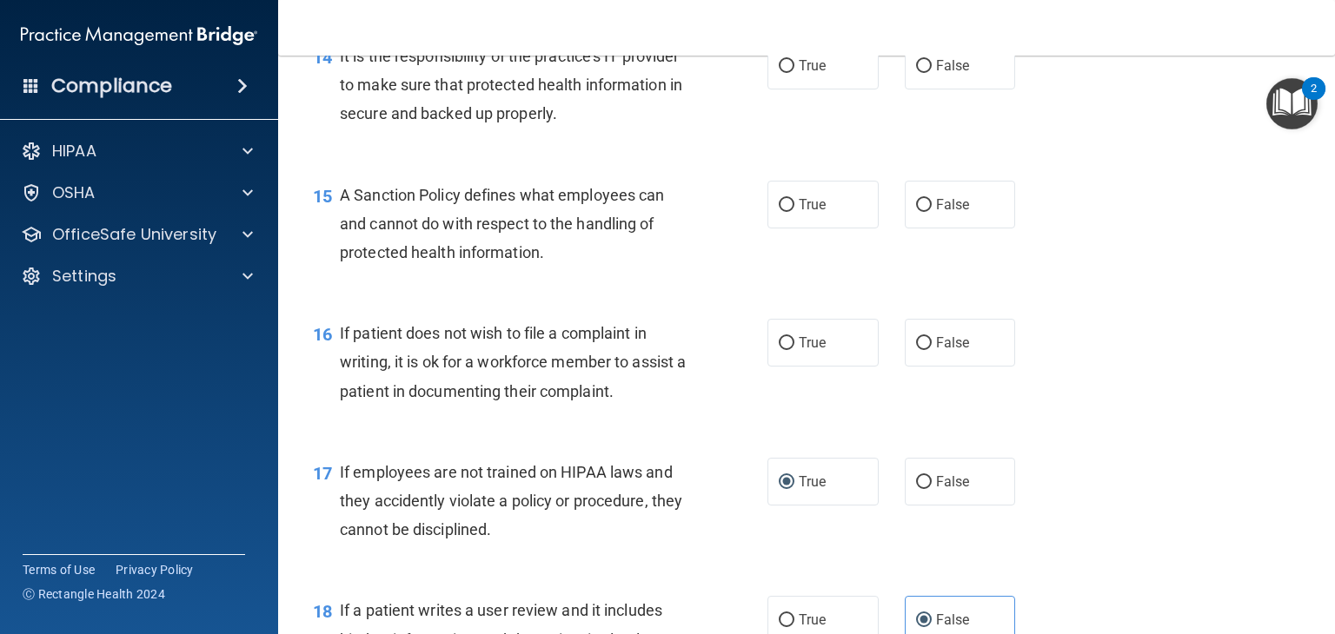
scroll to position [2364, 0]
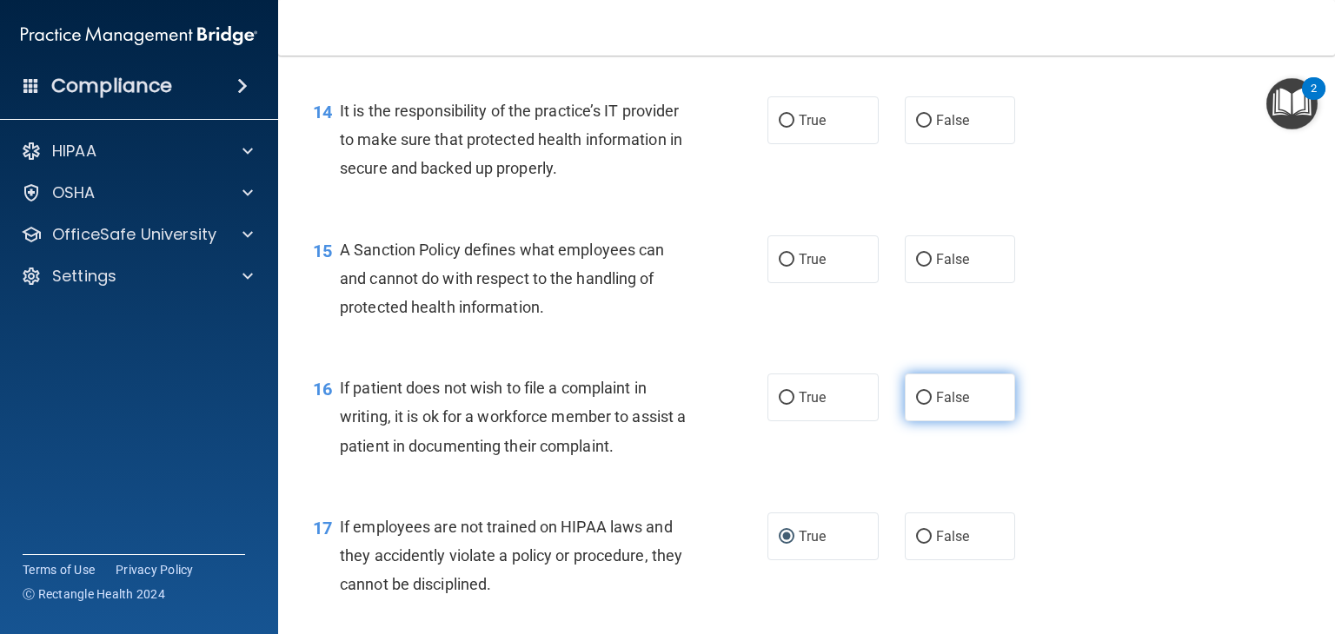
click at [921, 405] on input "False" at bounding box center [924, 398] width 16 height 13
radio input "true"
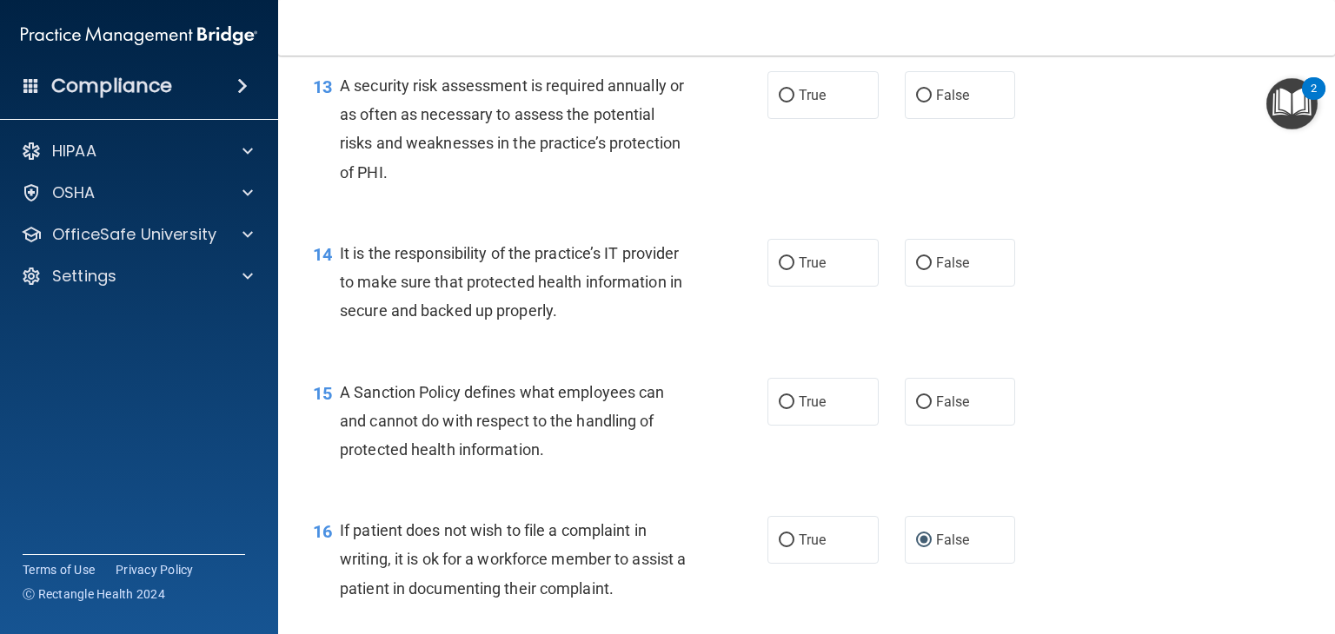
scroll to position [2190, 0]
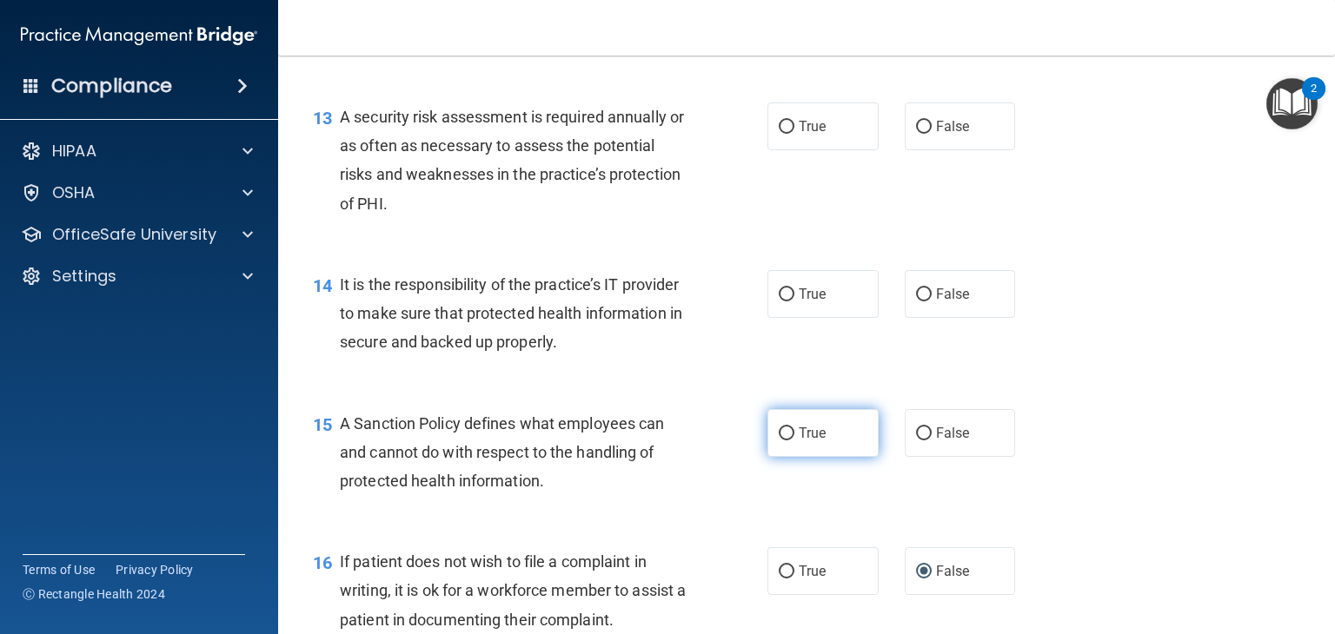
click at [779, 441] on input "True" at bounding box center [787, 433] width 16 height 13
radio input "true"
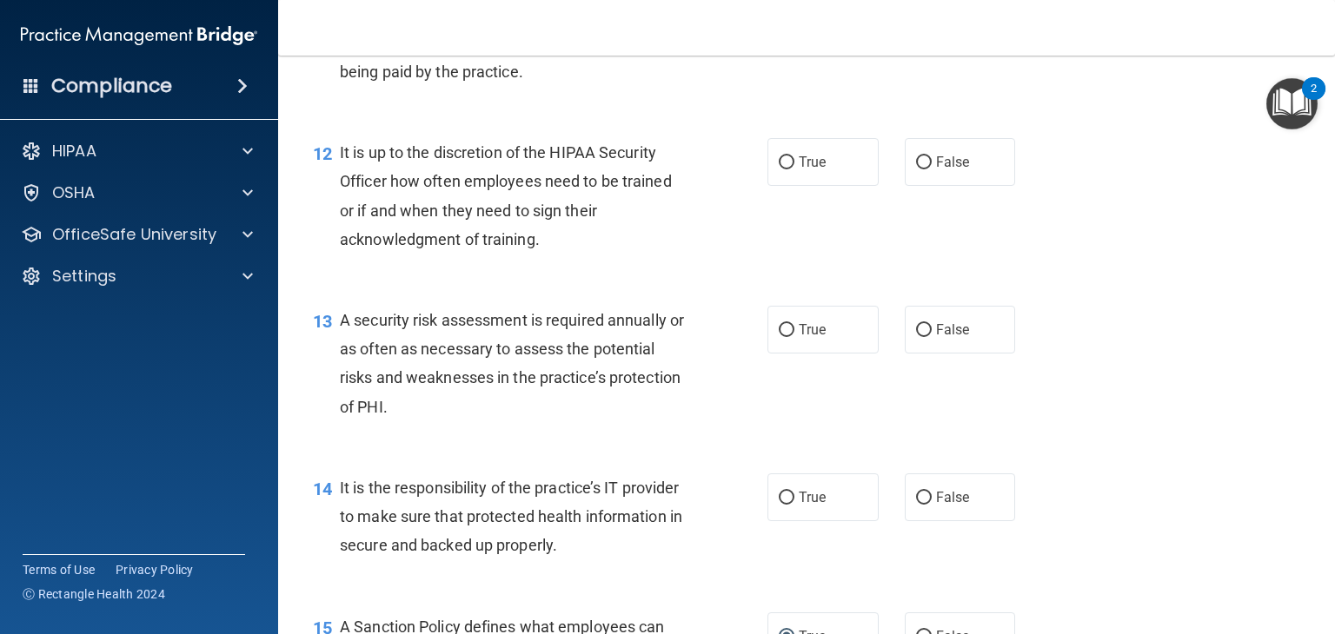
scroll to position [2017, 0]
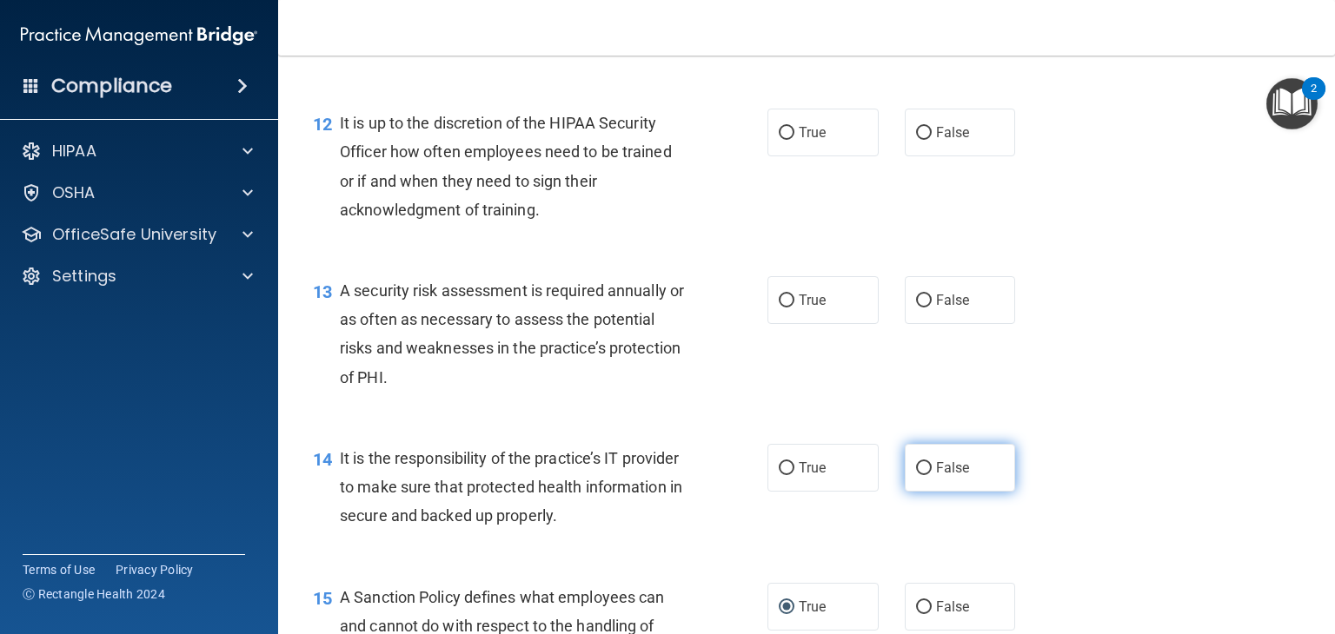
click at [915, 484] on label "False" at bounding box center [960, 468] width 111 height 48
click at [916, 475] on input "False" at bounding box center [924, 468] width 16 height 13
radio input "true"
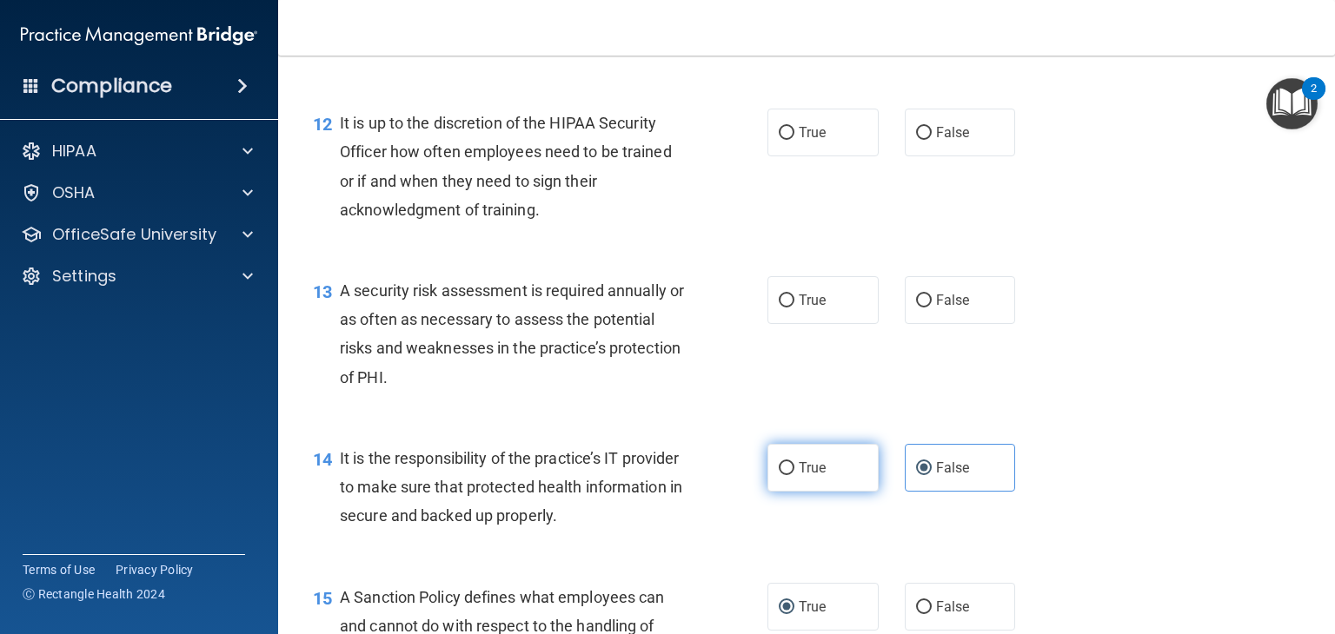
click at [821, 492] on label "True" at bounding box center [822, 468] width 111 height 48
click at [794, 475] on input "True" at bounding box center [787, 468] width 16 height 13
radio input "true"
radio input "false"
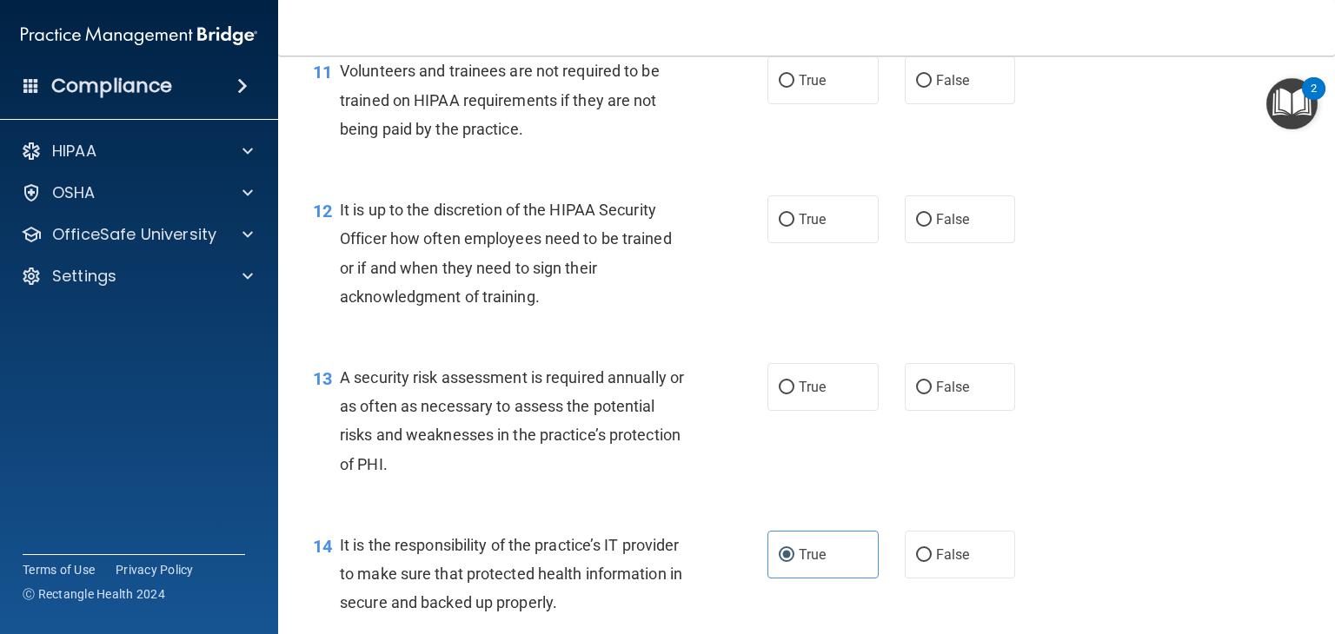
scroll to position [1843, 0]
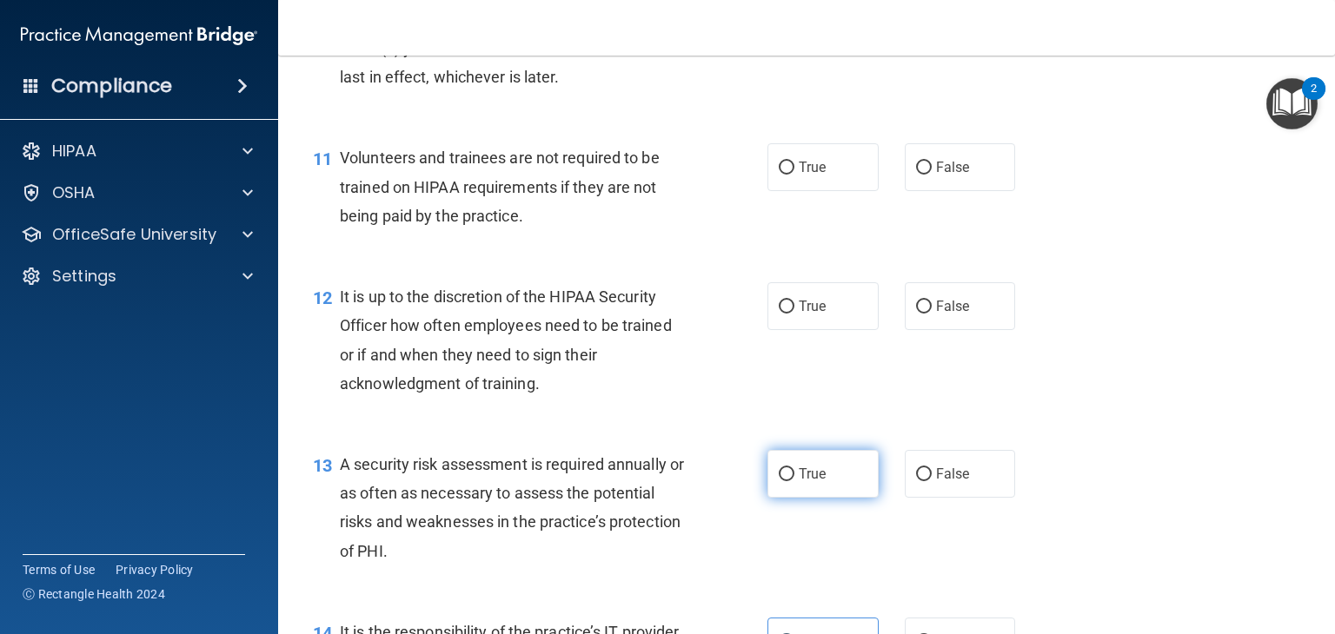
click at [770, 498] on label "True" at bounding box center [822, 474] width 111 height 48
click at [779, 481] on input "True" at bounding box center [787, 474] width 16 height 13
radio input "true"
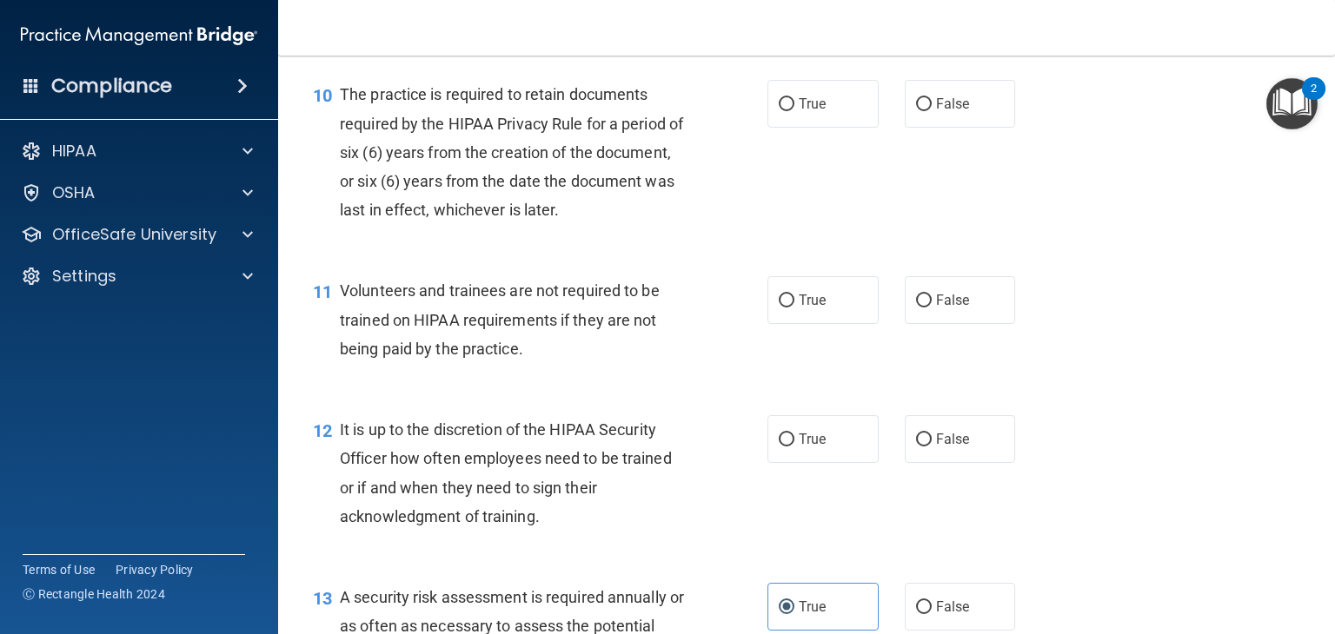
scroll to position [1669, 0]
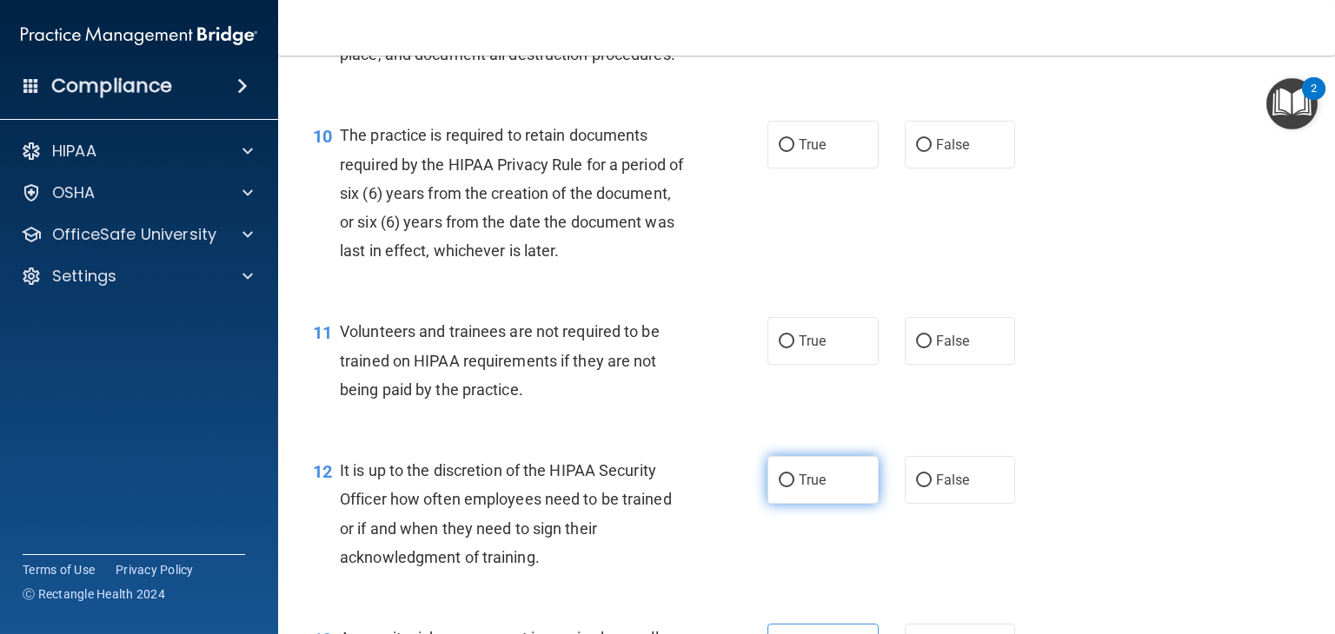
click at [798, 497] on label "True" at bounding box center [822, 480] width 111 height 48
click at [794, 487] on input "True" at bounding box center [787, 480] width 16 height 13
radio input "true"
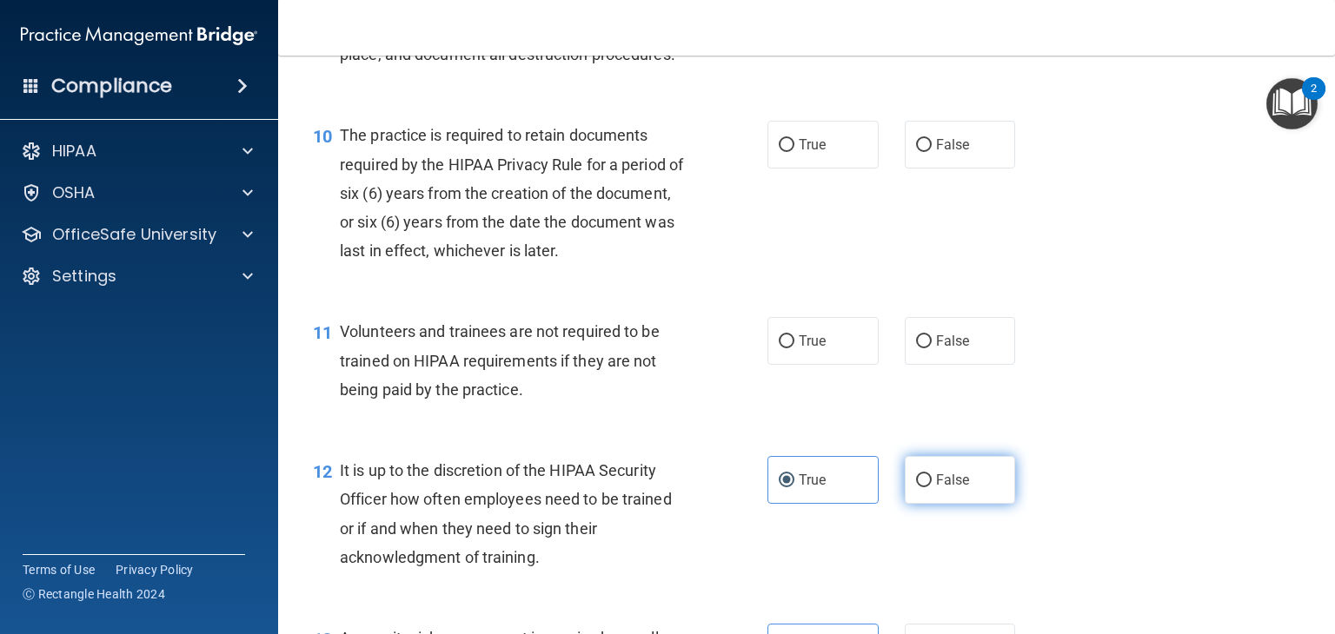
click at [987, 502] on label "False" at bounding box center [960, 480] width 111 height 48
click at [931, 487] on input "False" at bounding box center [924, 480] width 16 height 13
radio input "true"
radio input "false"
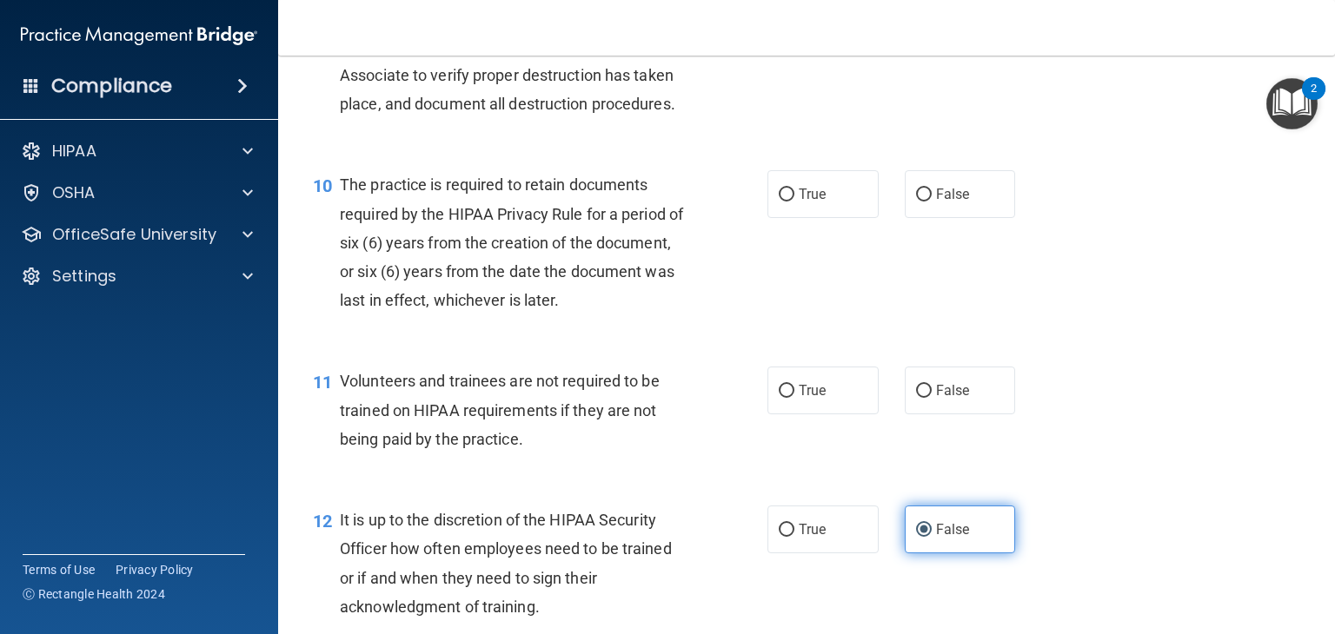
scroll to position [1582, 0]
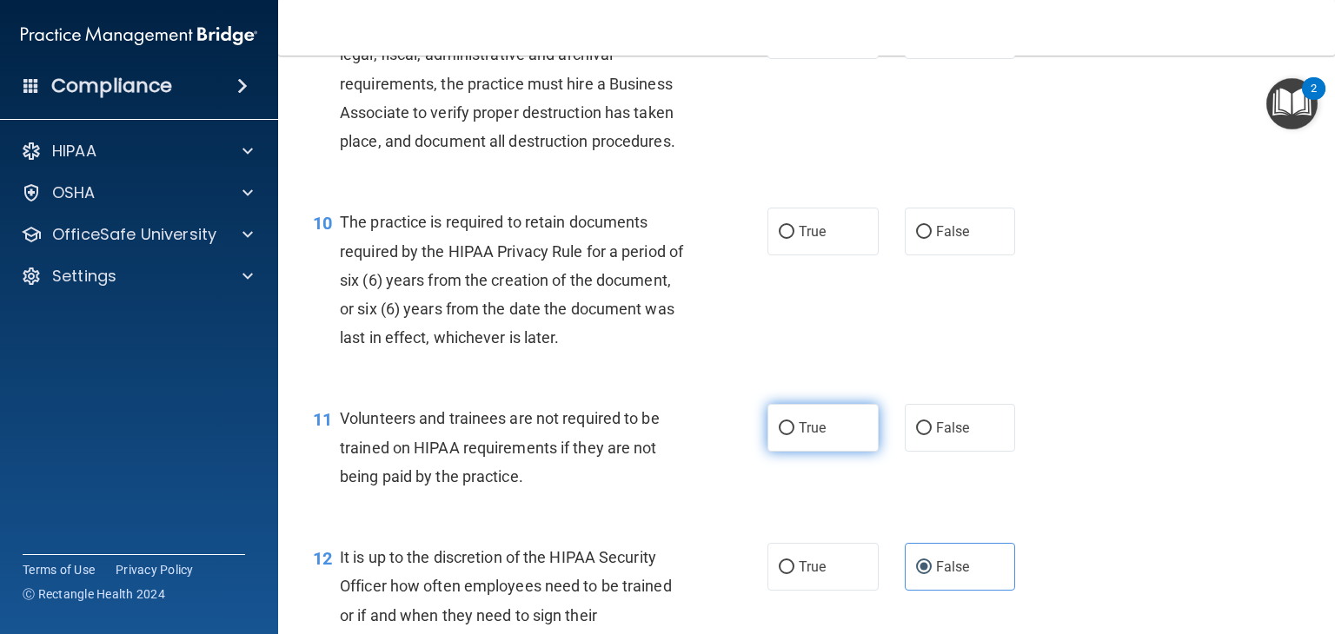
click at [834, 452] on label "True" at bounding box center [822, 428] width 111 height 48
click at [794, 435] on input "True" at bounding box center [787, 428] width 16 height 13
radio input "true"
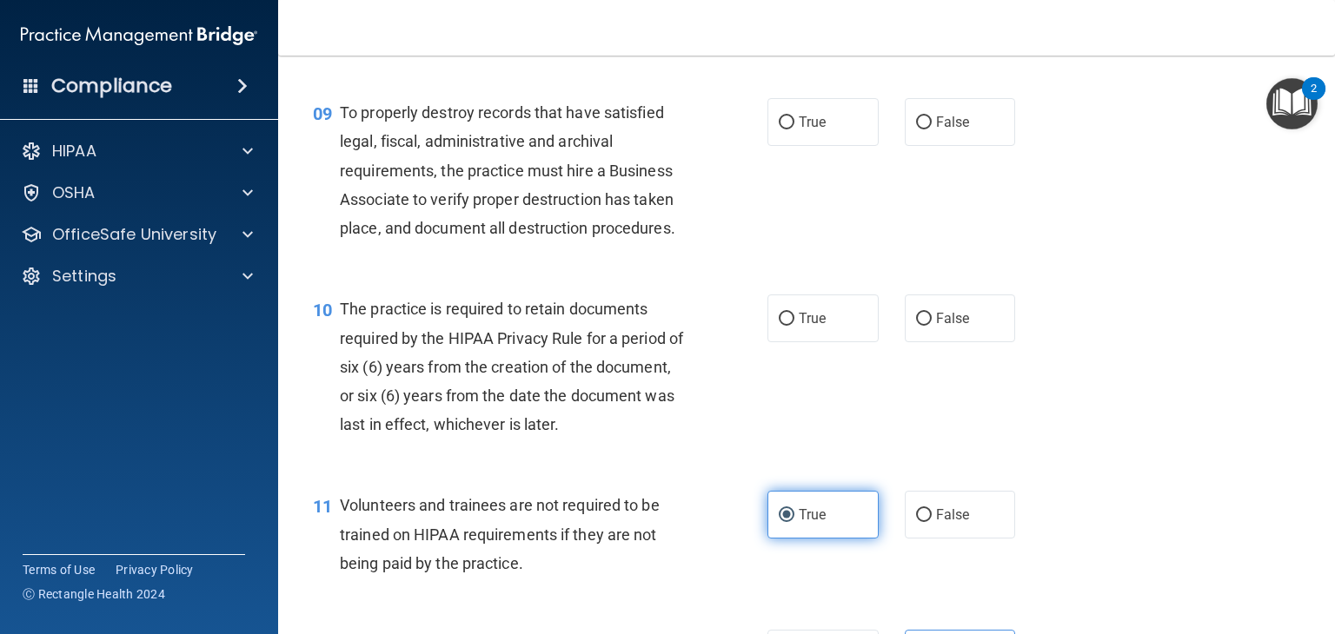
scroll to position [1408, 0]
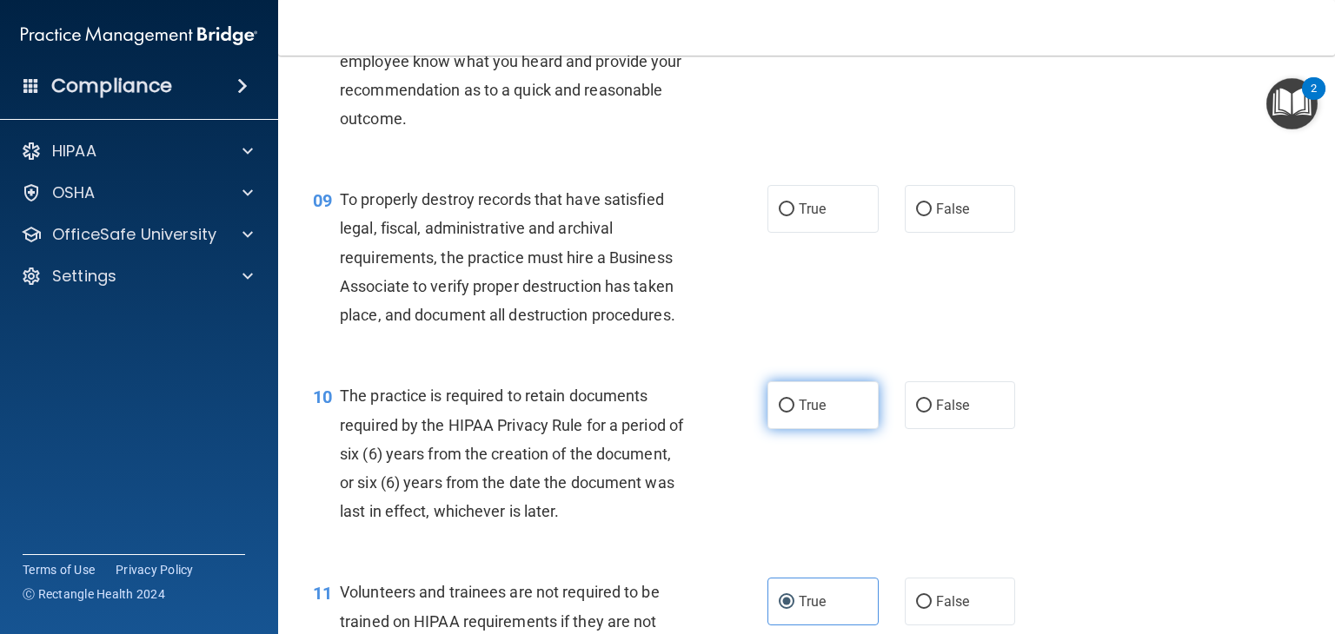
click at [793, 429] on label "True" at bounding box center [822, 405] width 111 height 48
click at [793, 413] on input "True" at bounding box center [787, 406] width 16 height 13
radio input "true"
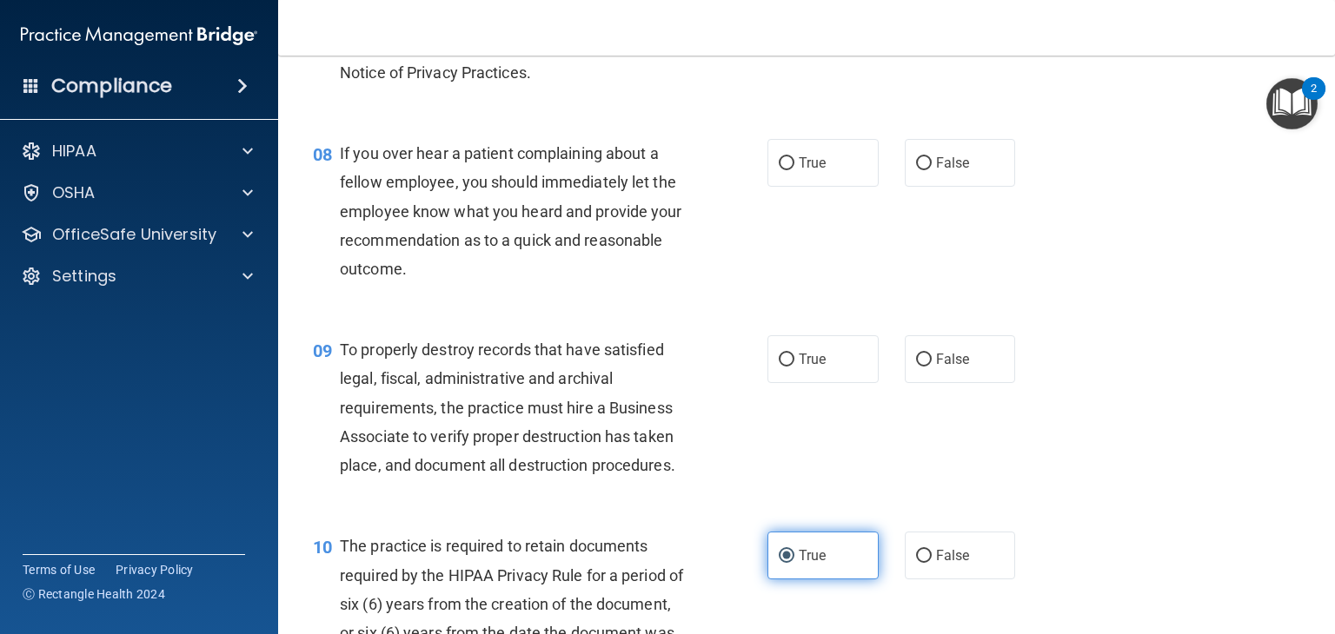
scroll to position [1235, 0]
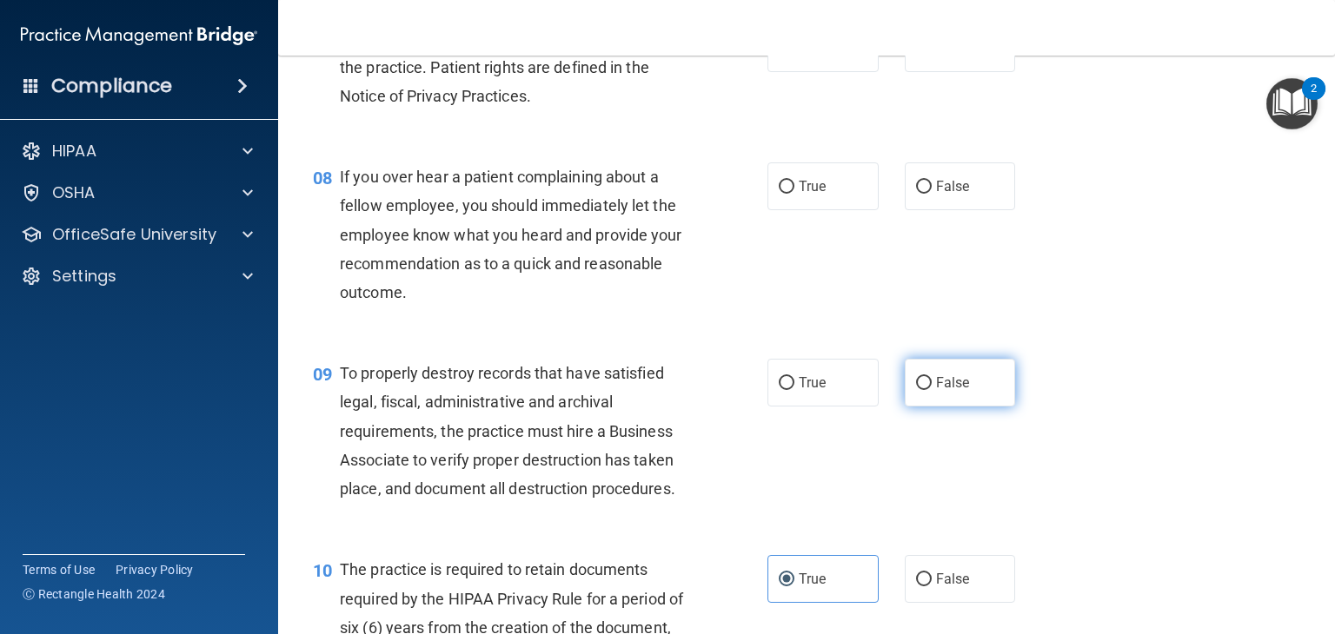
click at [947, 390] on label "False" at bounding box center [960, 383] width 111 height 48
click at [931, 390] on input "False" at bounding box center [924, 383] width 16 height 13
radio input "true"
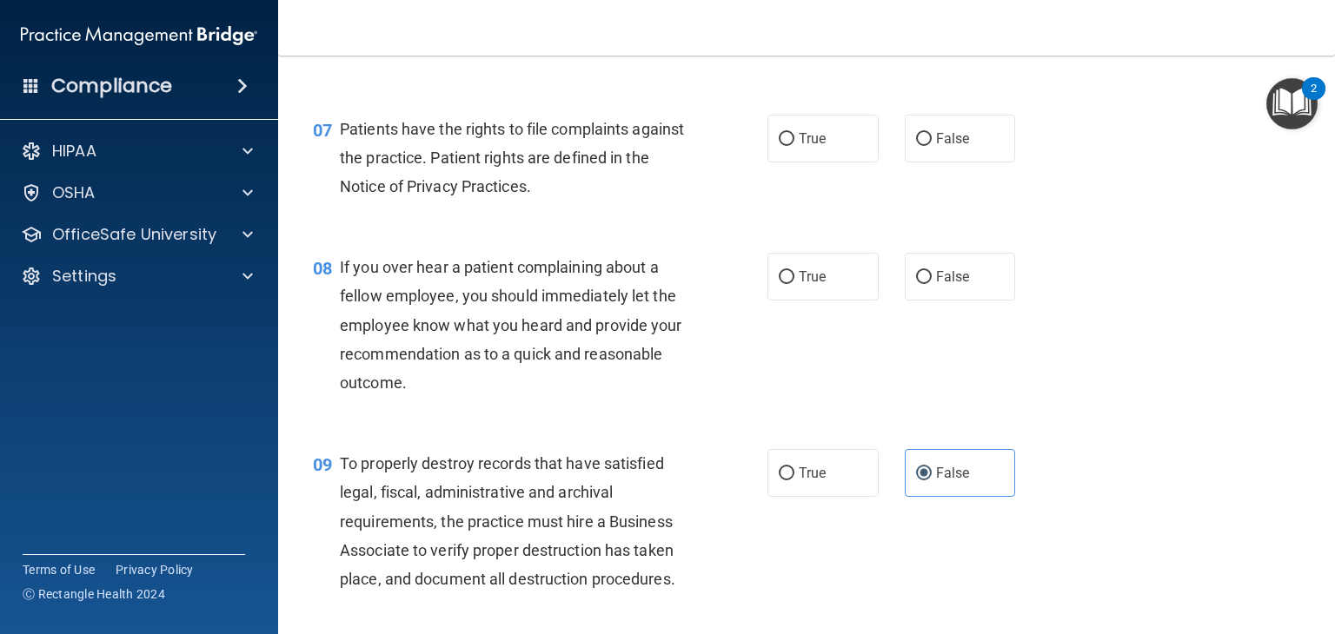
scroll to position [1148, 0]
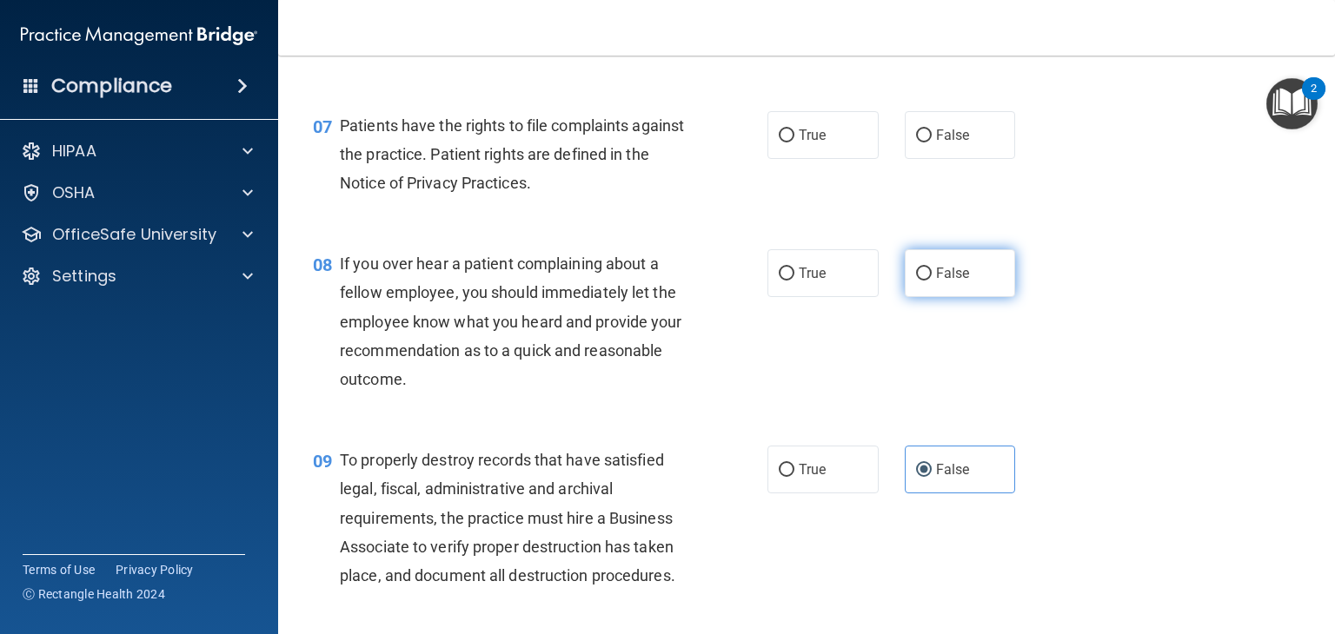
click at [916, 281] on input "False" at bounding box center [924, 274] width 16 height 13
radio input "true"
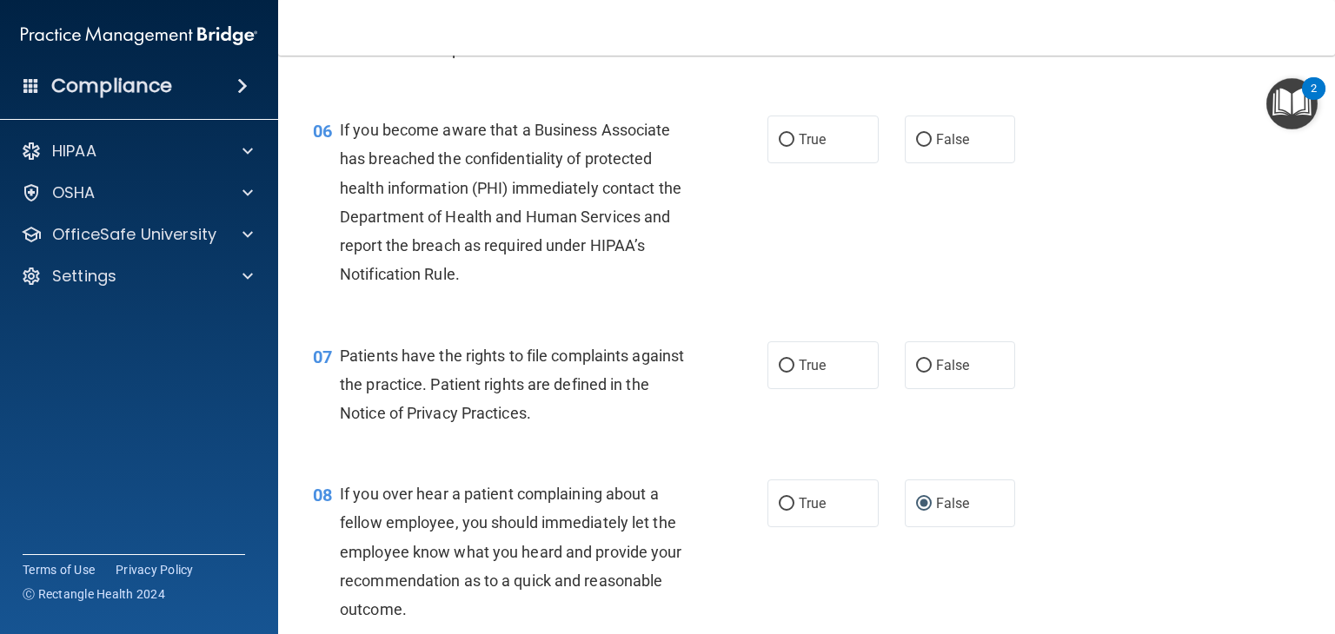
scroll to position [887, 0]
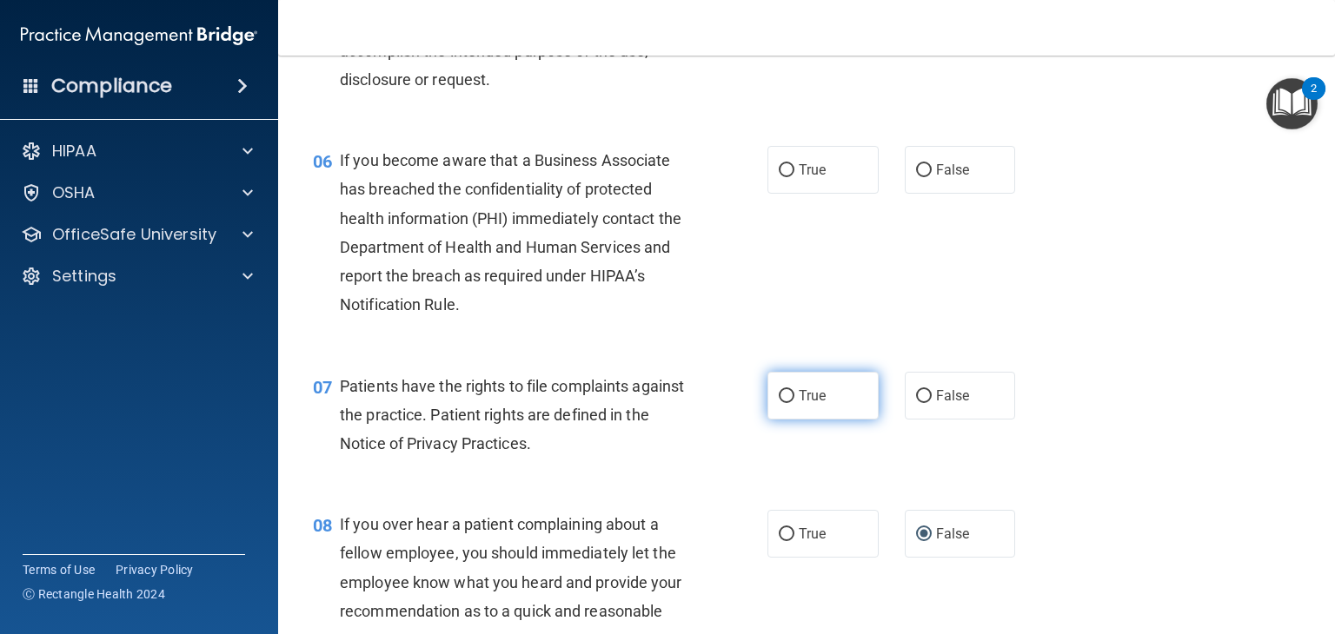
click at [807, 420] on label "True" at bounding box center [822, 396] width 111 height 48
click at [794, 403] on input "True" at bounding box center [787, 396] width 16 height 13
radio input "true"
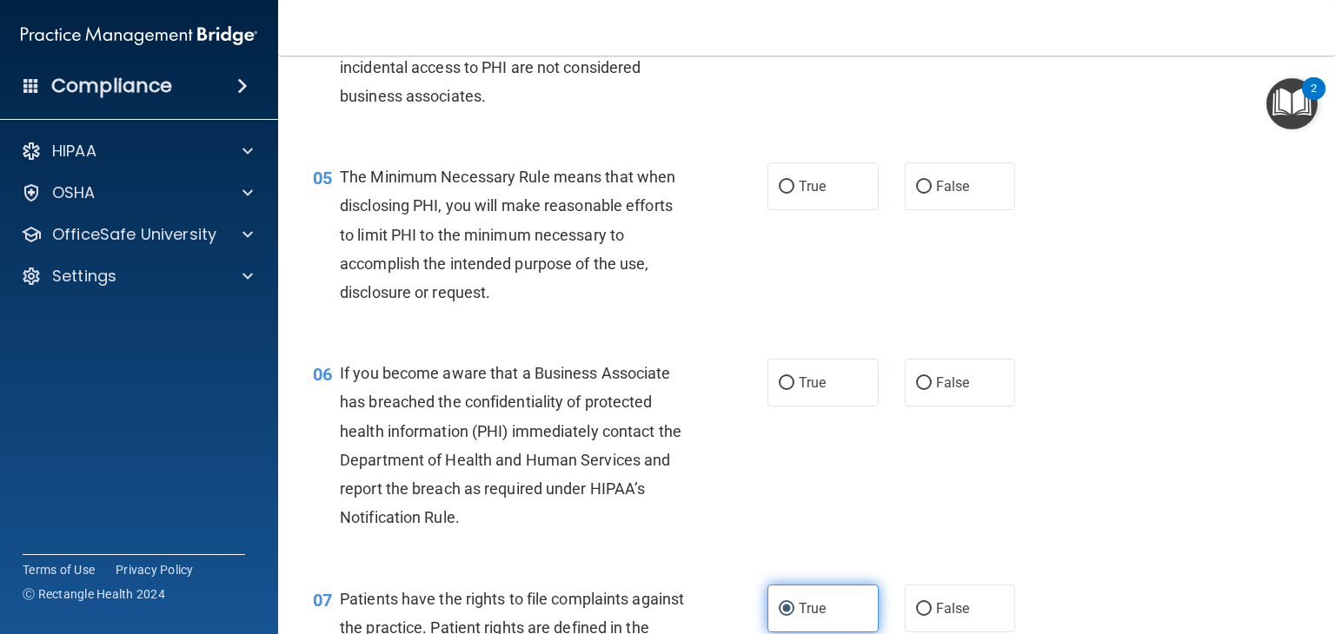
scroll to position [626, 0]
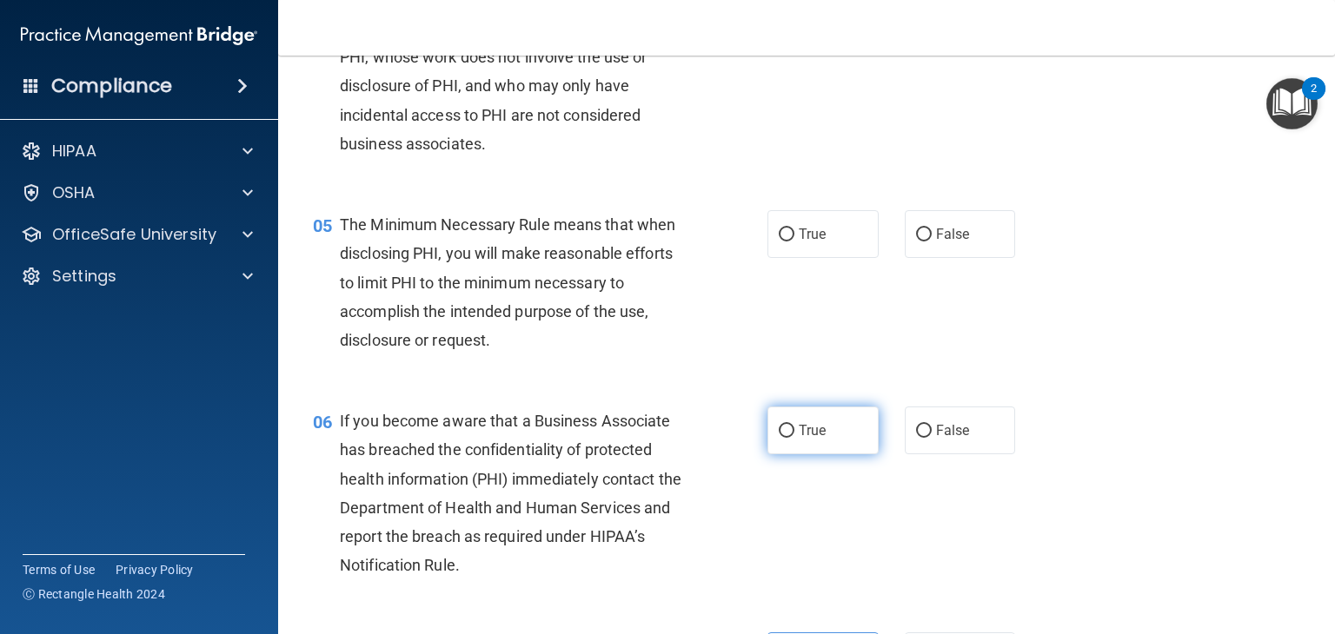
click at [782, 438] on input "True" at bounding box center [787, 431] width 16 height 13
radio input "true"
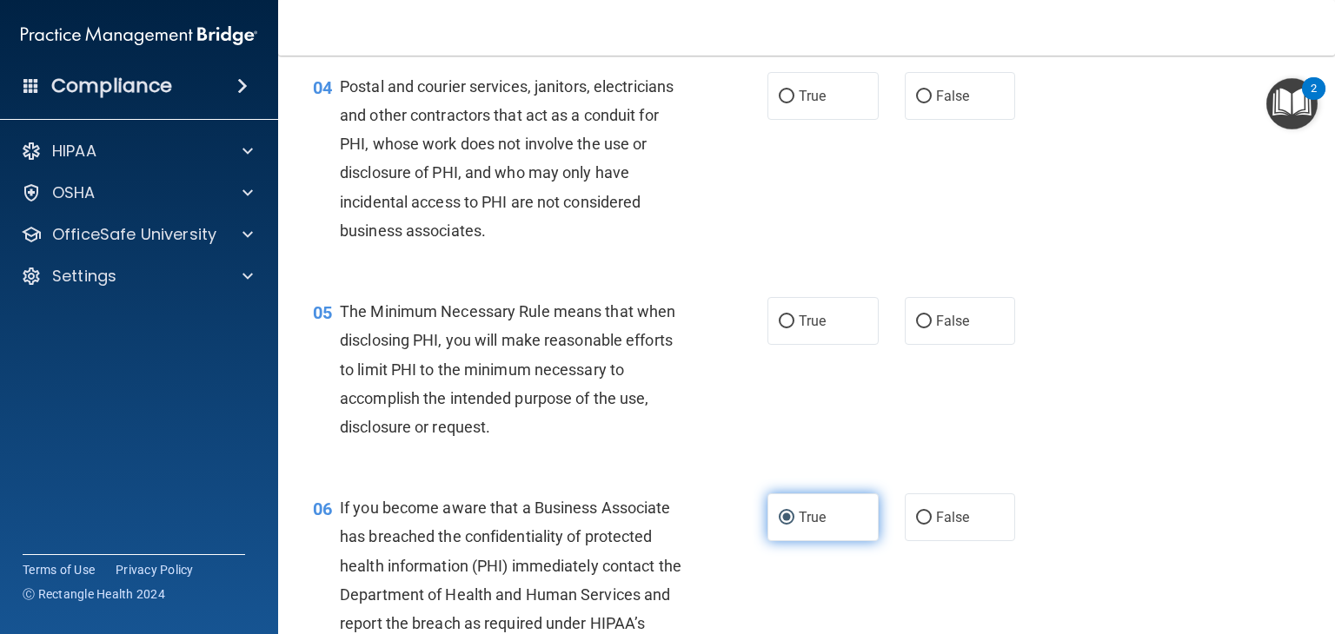
scroll to position [453, 0]
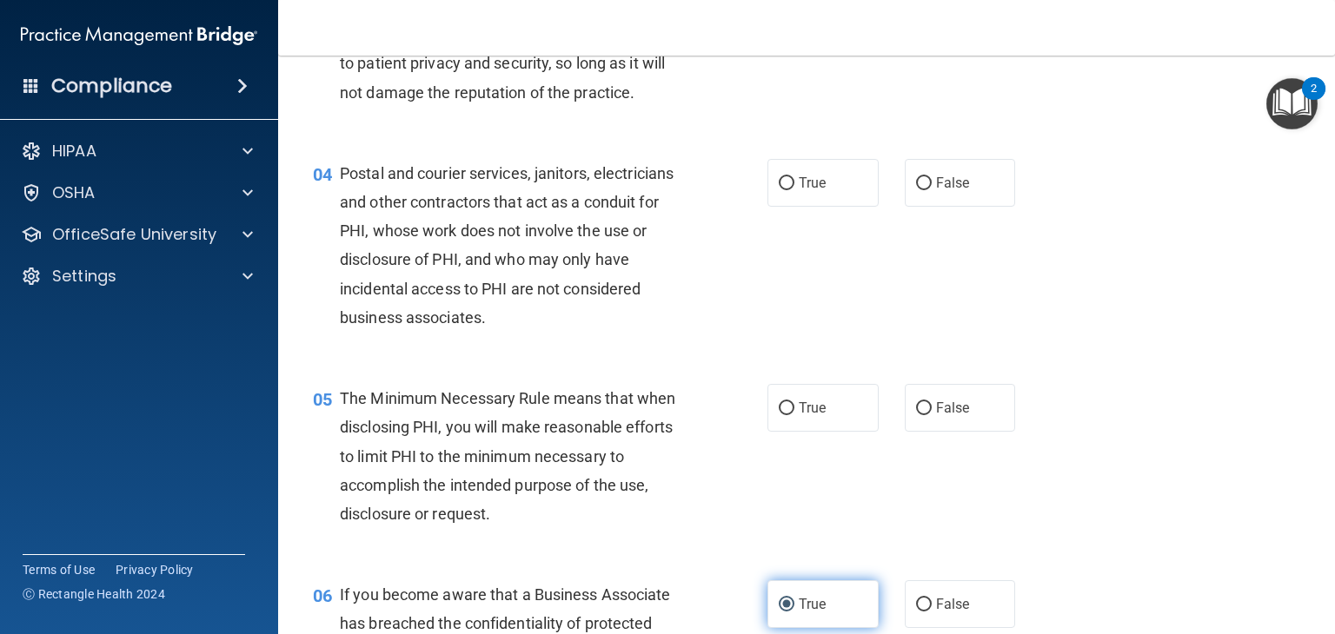
click at [782, 432] on label "True" at bounding box center [822, 408] width 111 height 48
click at [782, 415] on input "True" at bounding box center [787, 408] width 16 height 13
radio input "true"
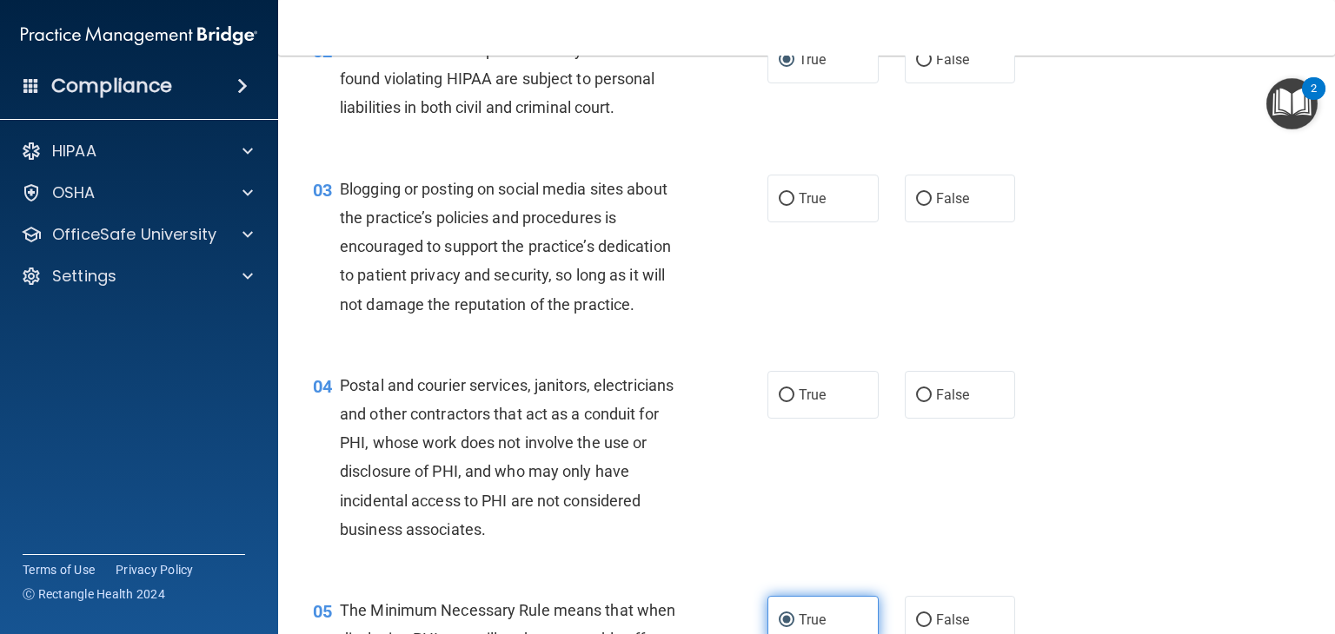
scroll to position [279, 0]
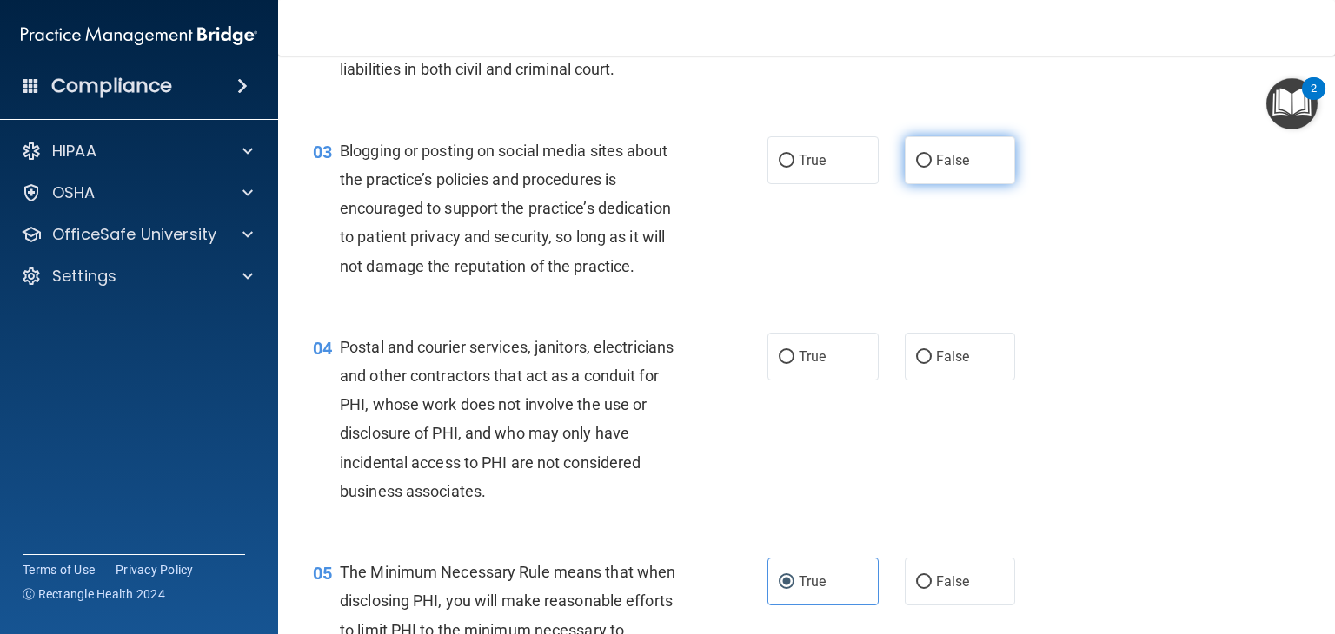
click at [952, 176] on label "False" at bounding box center [960, 160] width 111 height 48
click at [931, 168] on input "False" at bounding box center [924, 161] width 16 height 13
radio input "true"
click at [838, 381] on label "True" at bounding box center [822, 357] width 111 height 48
click at [794, 364] on input "True" at bounding box center [787, 357] width 16 height 13
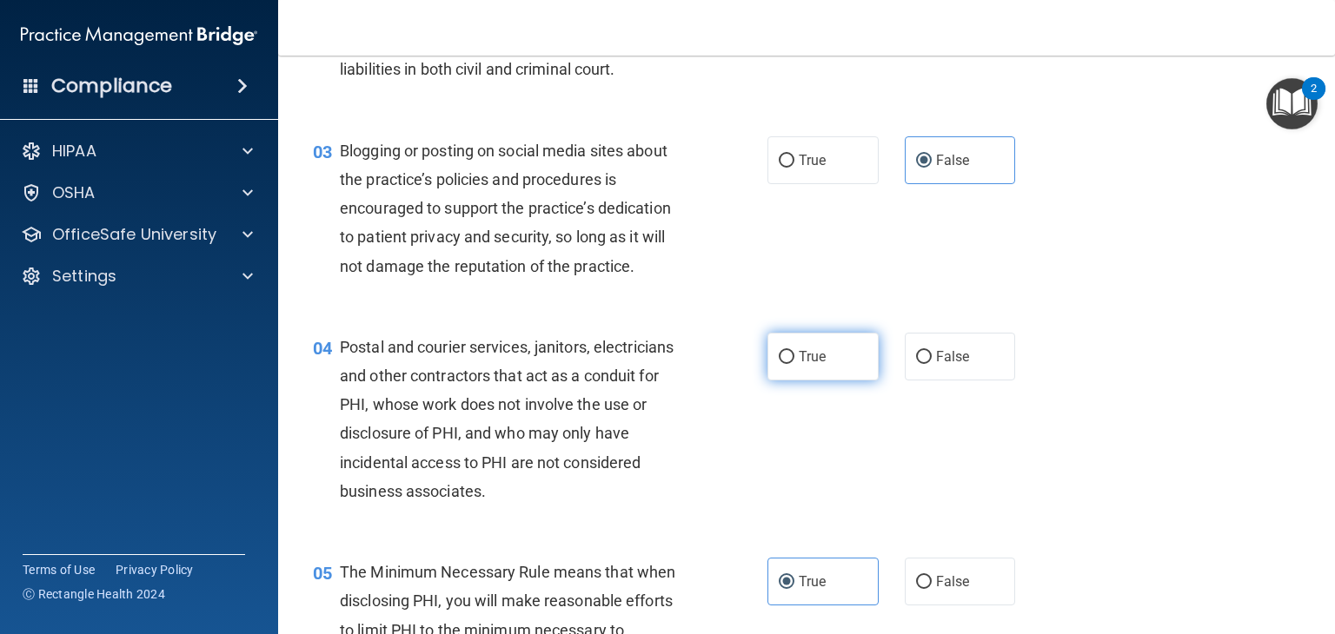
radio input "true"
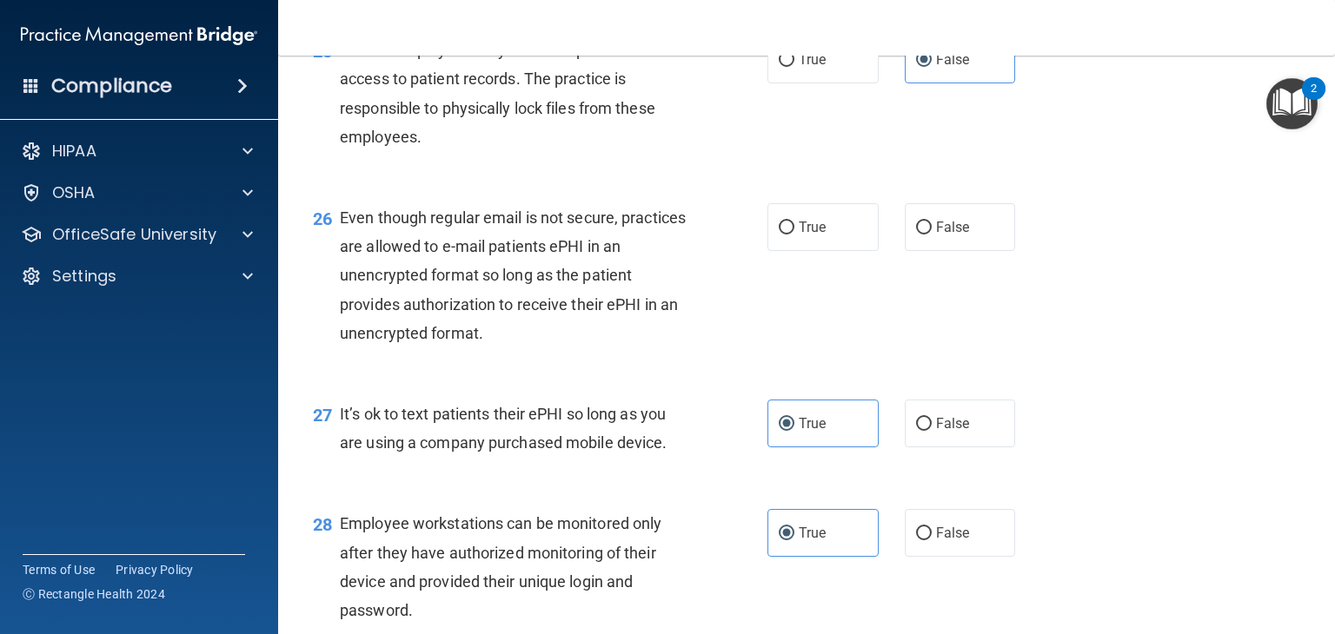
scroll to position [3928, 0]
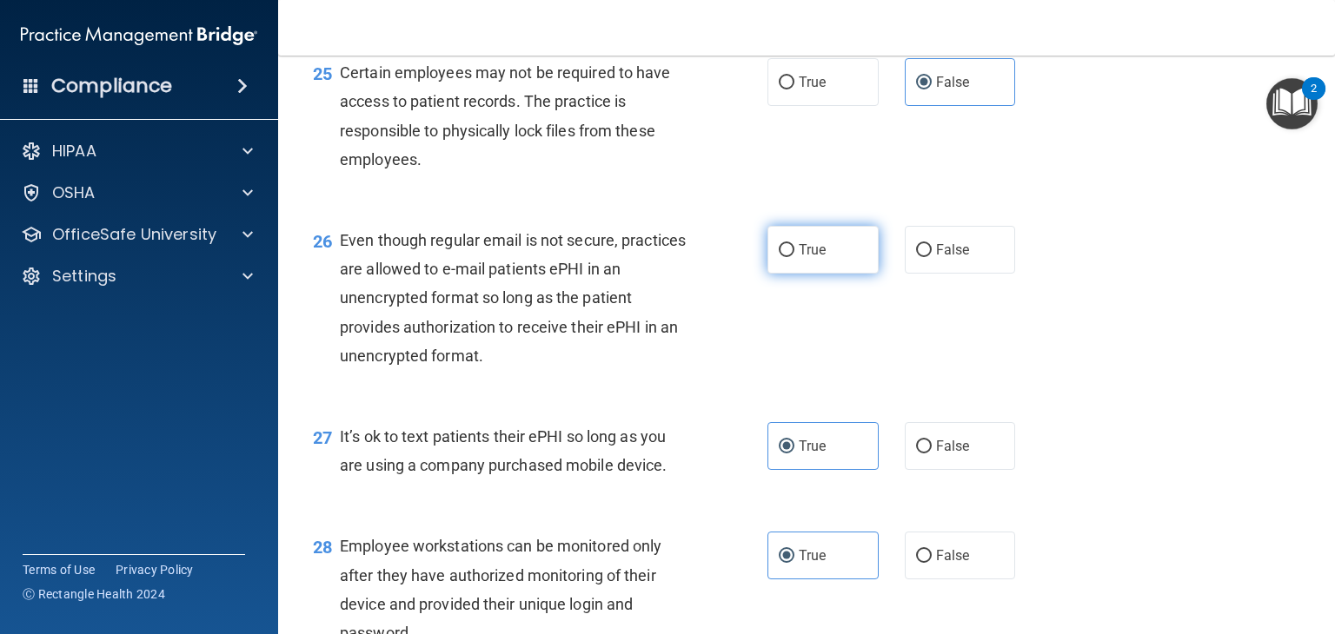
click at [843, 274] on label "True" at bounding box center [822, 250] width 111 height 48
click at [794, 257] on input "True" at bounding box center [787, 250] width 16 height 13
radio input "true"
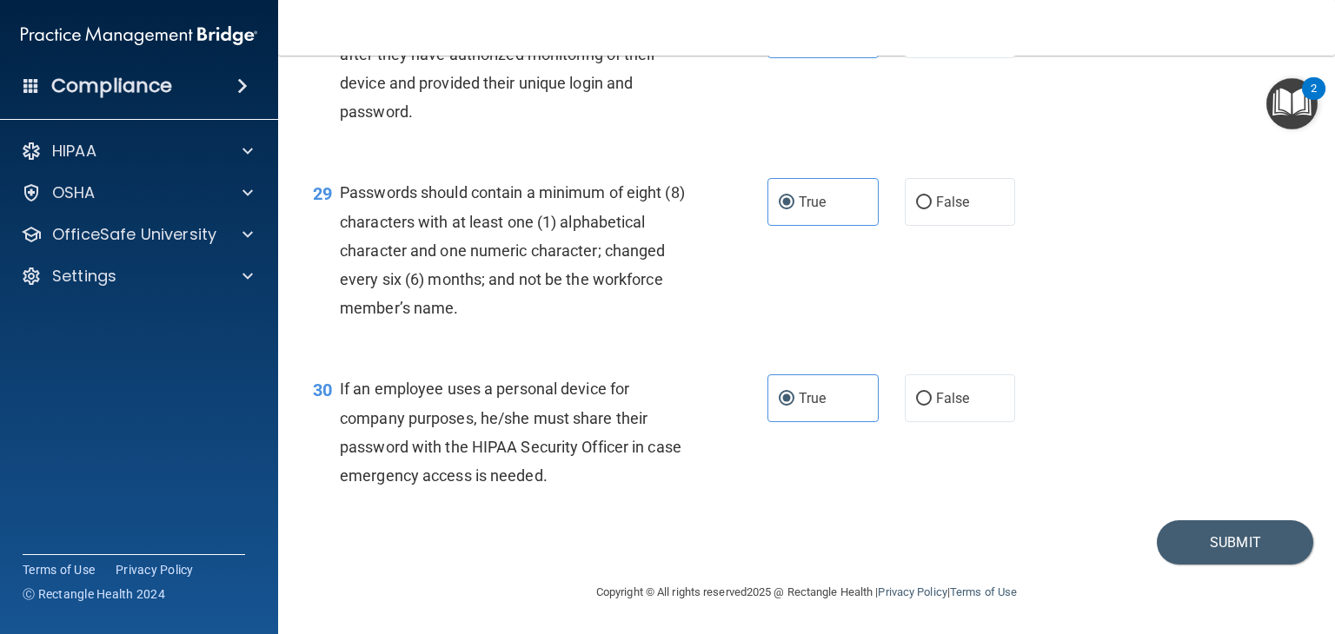
scroll to position [4537, 0]
click at [1232, 523] on button "Submit" at bounding box center [1235, 542] width 156 height 44
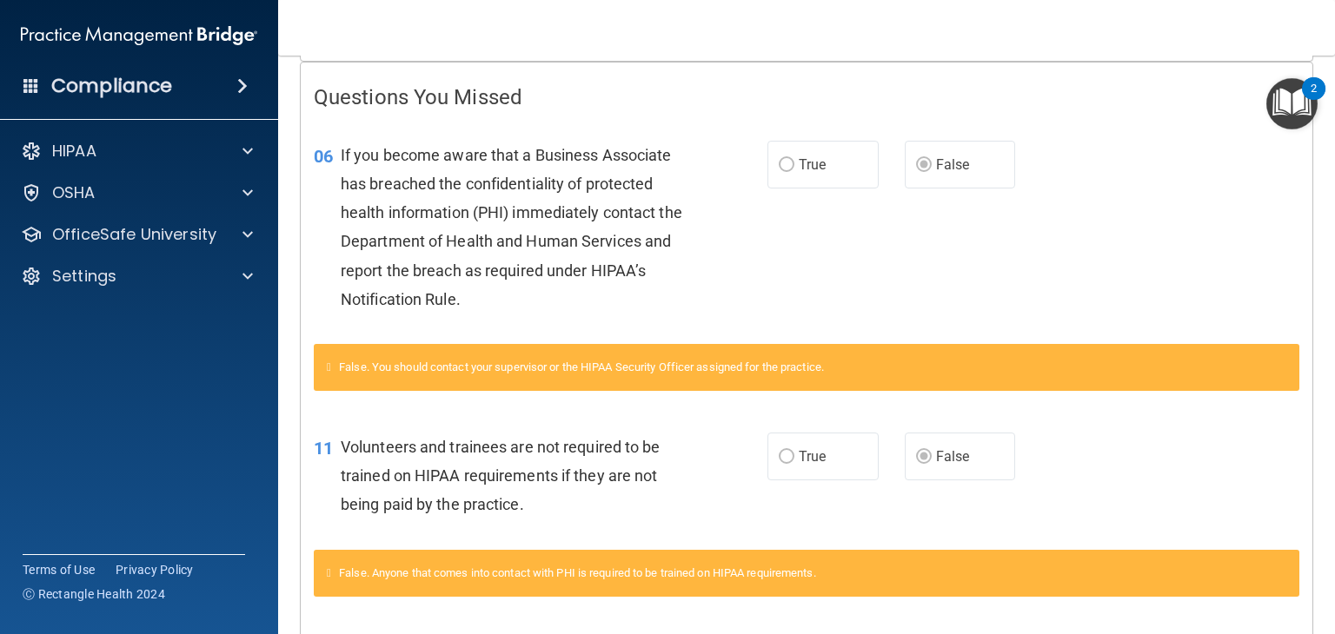
scroll to position [348, 0]
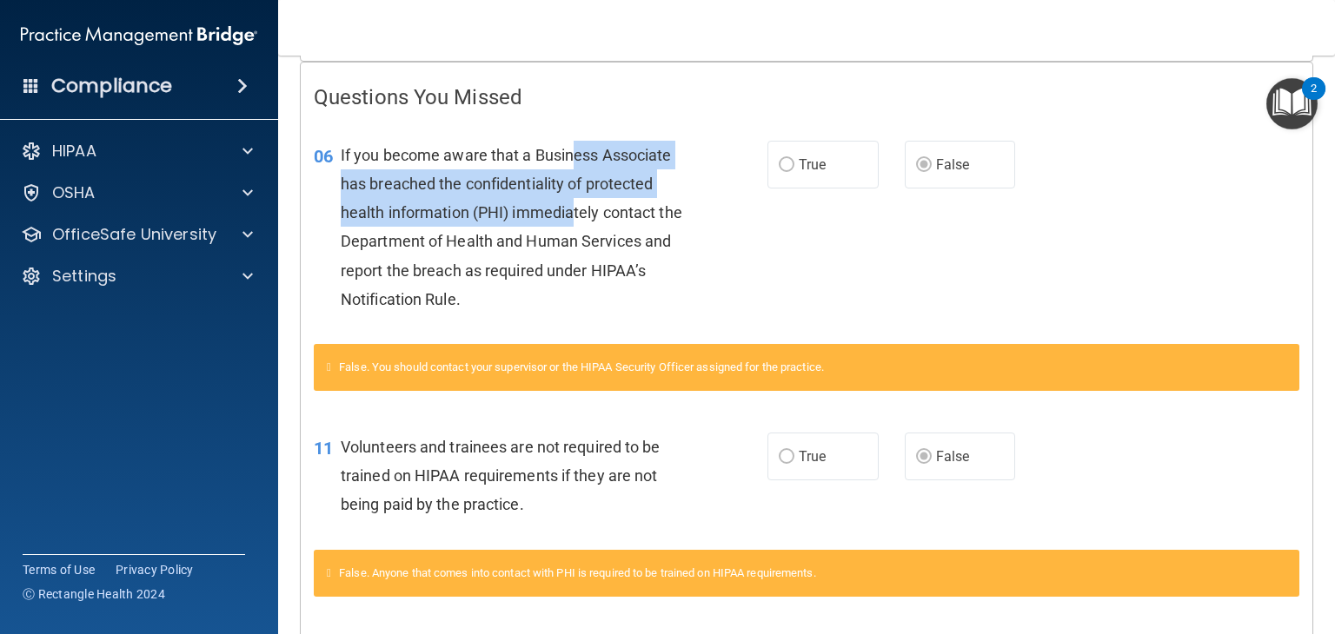
drag, startPoint x: 569, startPoint y: 166, endPoint x: 576, endPoint y: 202, distance: 36.3
click at [576, 202] on div "If you become aware that a Business Associate has breached the confidentiality …" at bounding box center [521, 227] width 360 height 173
click at [576, 202] on span "If you become aware that a Business Associate has breached the confidentiality …" at bounding box center [511, 227] width 341 height 162
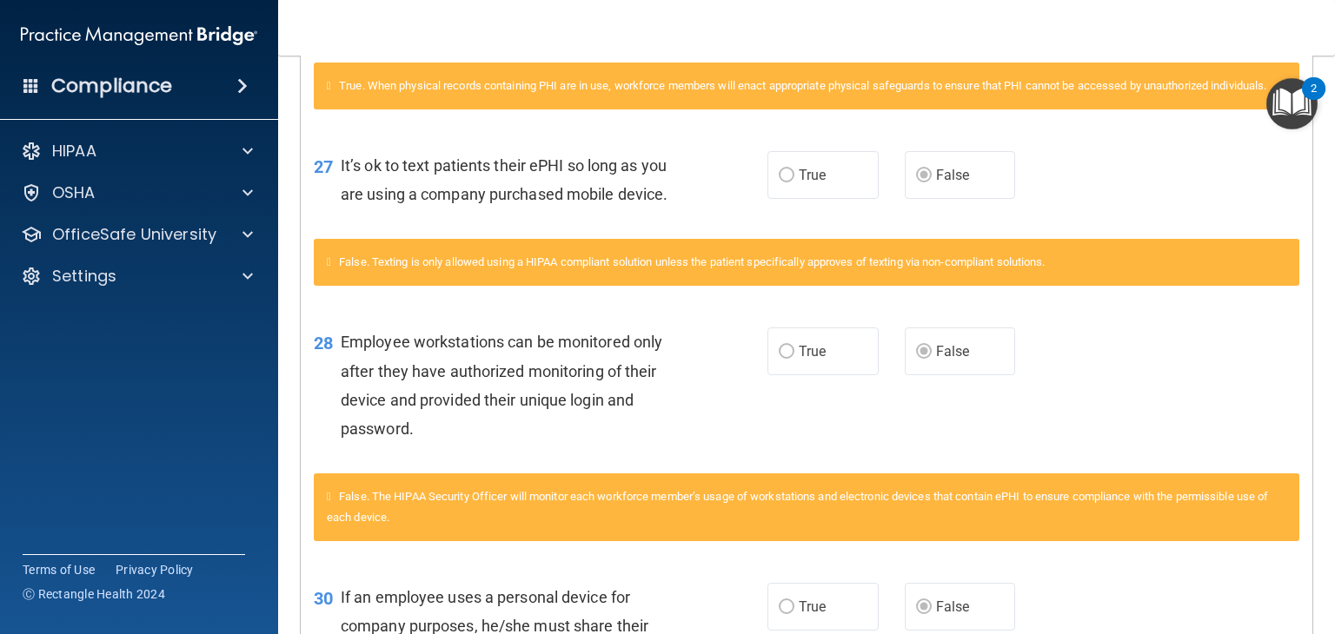
scroll to position [1998, 0]
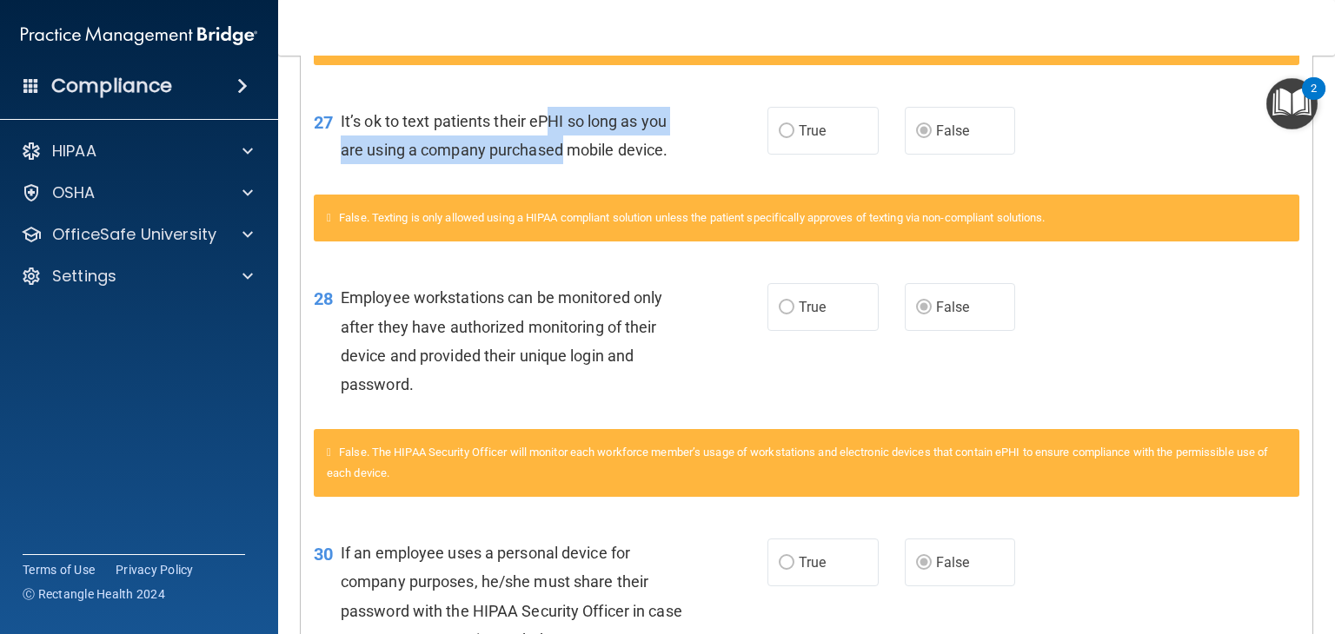
drag, startPoint x: 536, startPoint y: 149, endPoint x: 551, endPoint y: 163, distance: 20.3
click at [551, 159] on span "It’s ok to text patients their ePHI so long as you are using a company purchase…" at bounding box center [504, 135] width 327 height 47
click at [553, 159] on span "It’s ok to text patients their ePHI so long as you are using a company purchase…" at bounding box center [504, 135] width 327 height 47
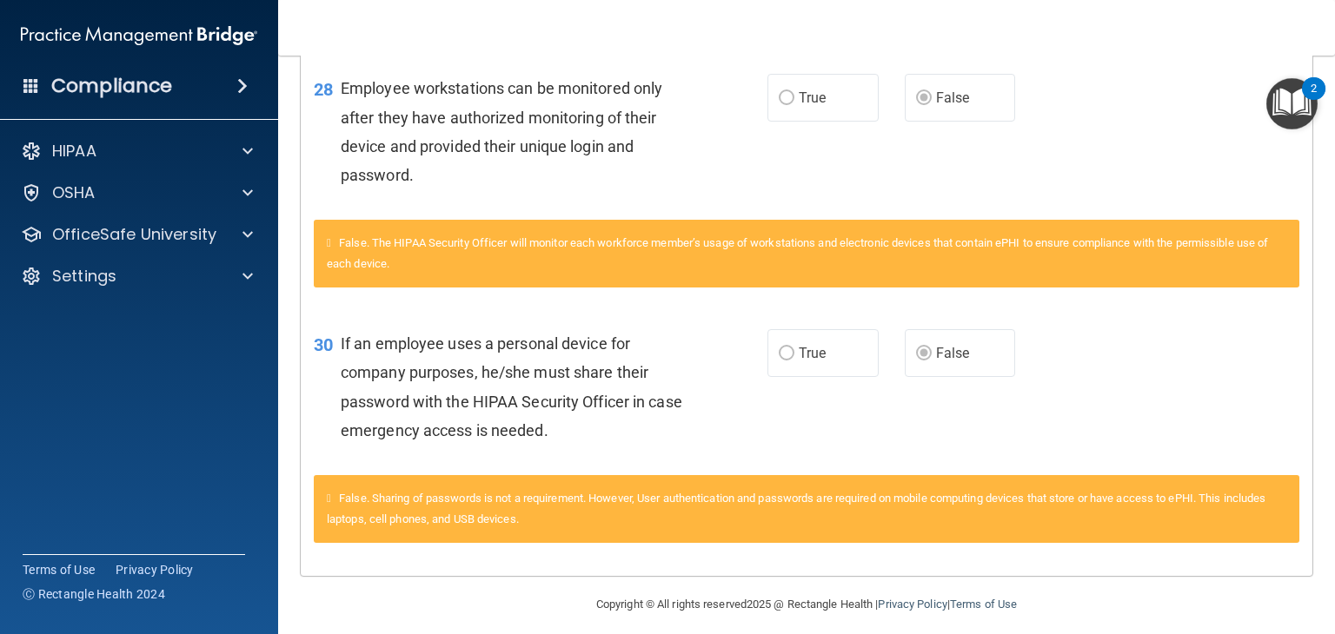
scroll to position [2240, 0]
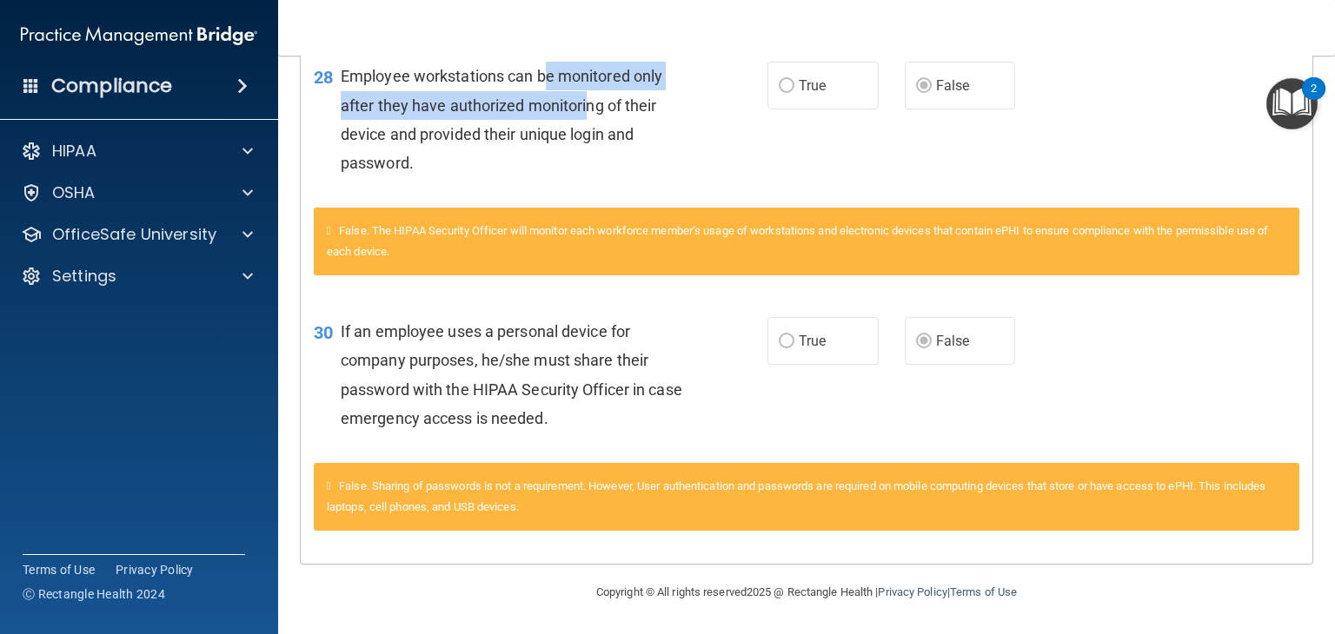
drag, startPoint x: 542, startPoint y: 76, endPoint x: 587, endPoint y: 96, distance: 48.3
click at [587, 96] on span "Employee workstations can be monitored only after they have authorized monitori…" at bounding box center [501, 119] width 321 height 105
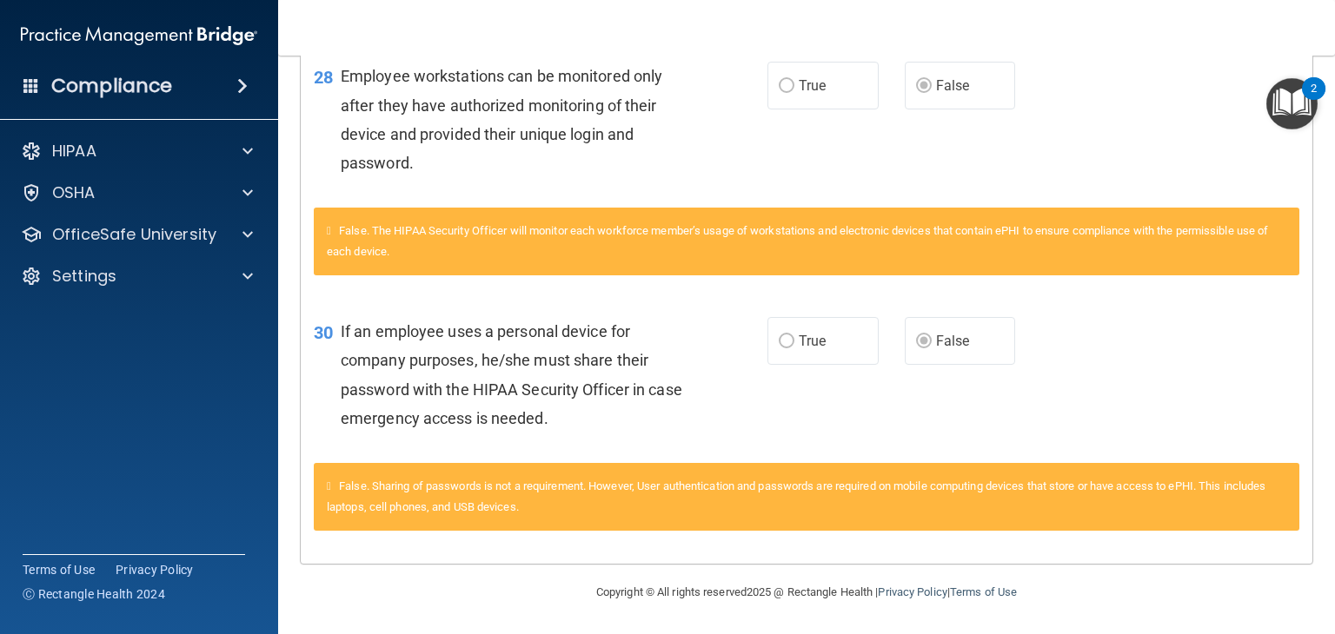
click at [591, 102] on span "Employee workstations can be monitored only after they have authorized monitori…" at bounding box center [501, 119] width 321 height 105
drag, startPoint x: 486, startPoint y: 331, endPoint x: 506, endPoint y: 345, distance: 24.3
click at [506, 345] on div "If an employee uses a personal device for company purposes, he/she must share t…" at bounding box center [521, 375] width 360 height 116
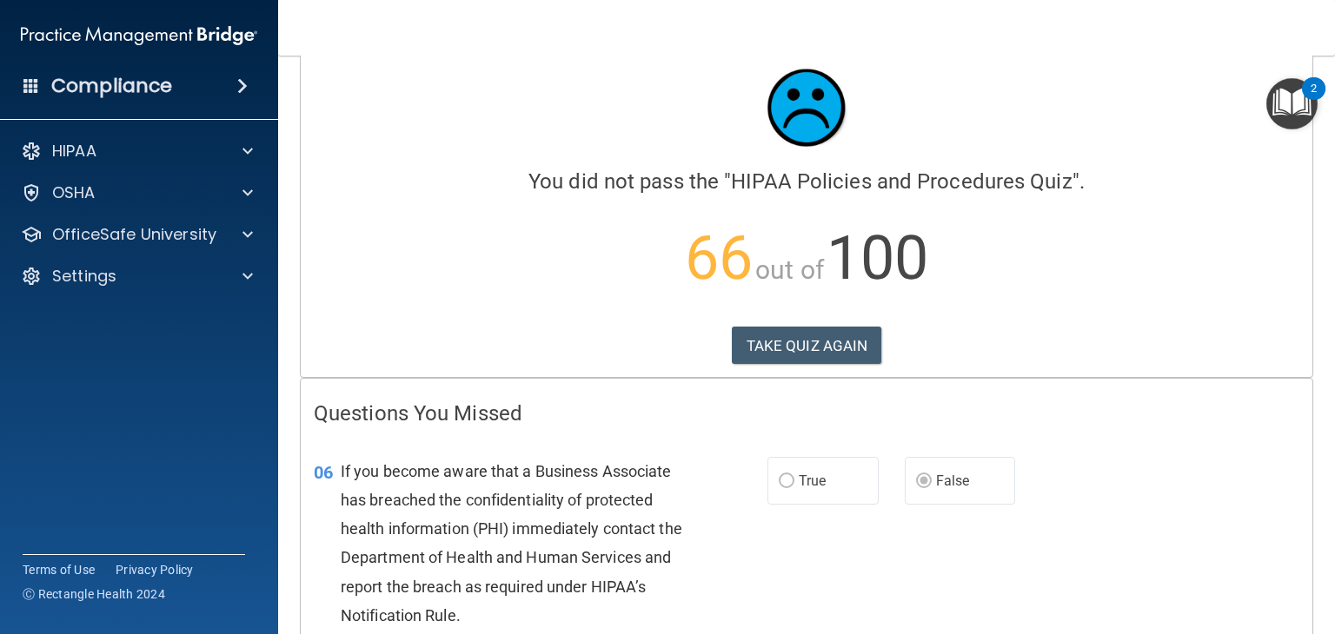
scroll to position [0, 0]
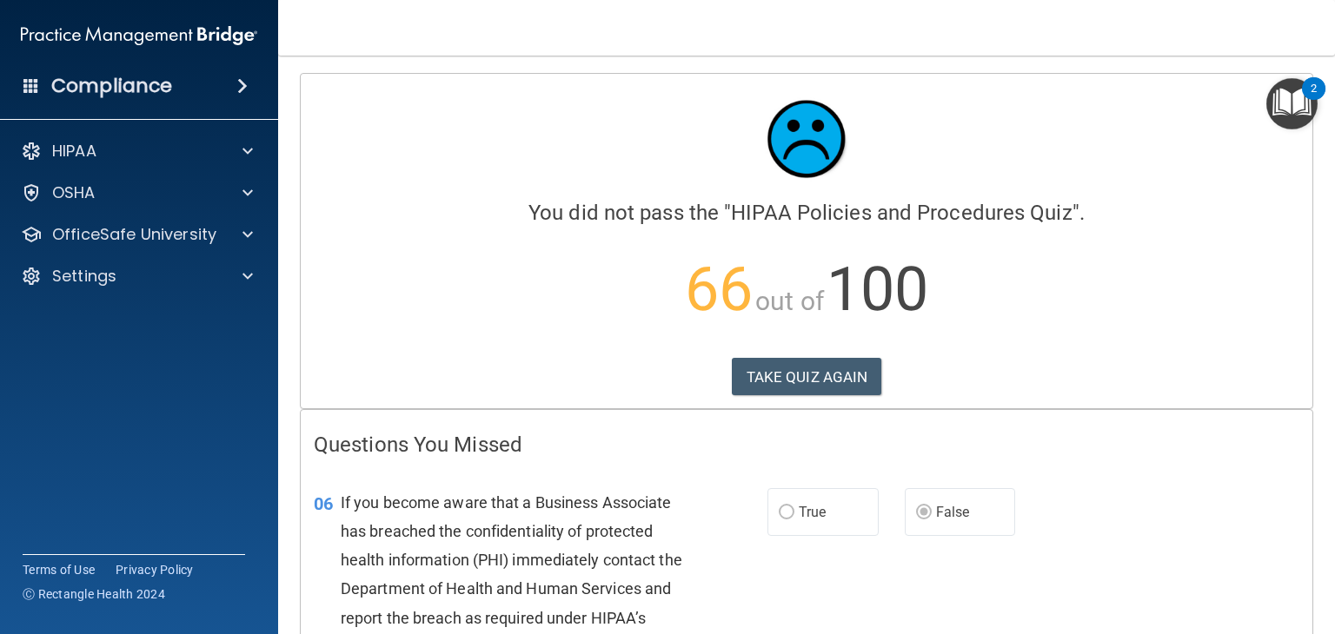
click at [805, 396] on div "Calculating your score.... You did not pass the " HIPAA Policies and Procedures…" at bounding box center [806, 241] width 1011 height 335
click at [806, 388] on button "TAKE QUIZ AGAIN" at bounding box center [807, 377] width 150 height 38
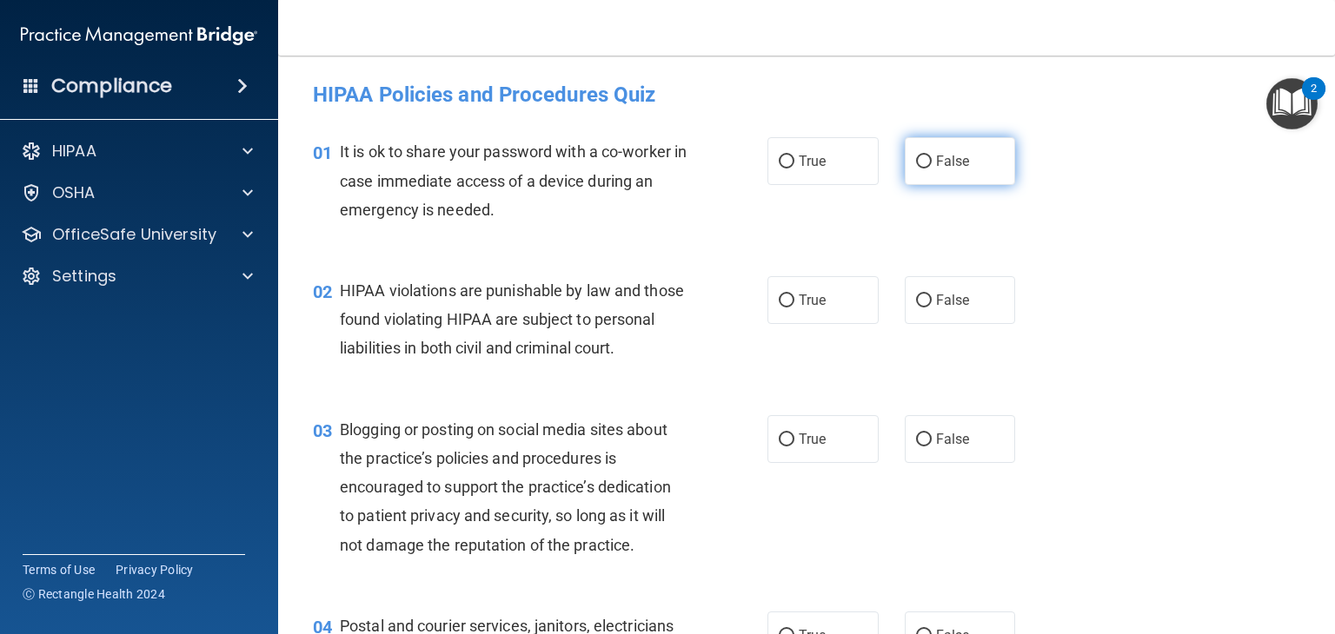
click at [990, 170] on label "False" at bounding box center [960, 161] width 111 height 48
click at [931, 169] on input "False" at bounding box center [924, 162] width 16 height 13
radio input "true"
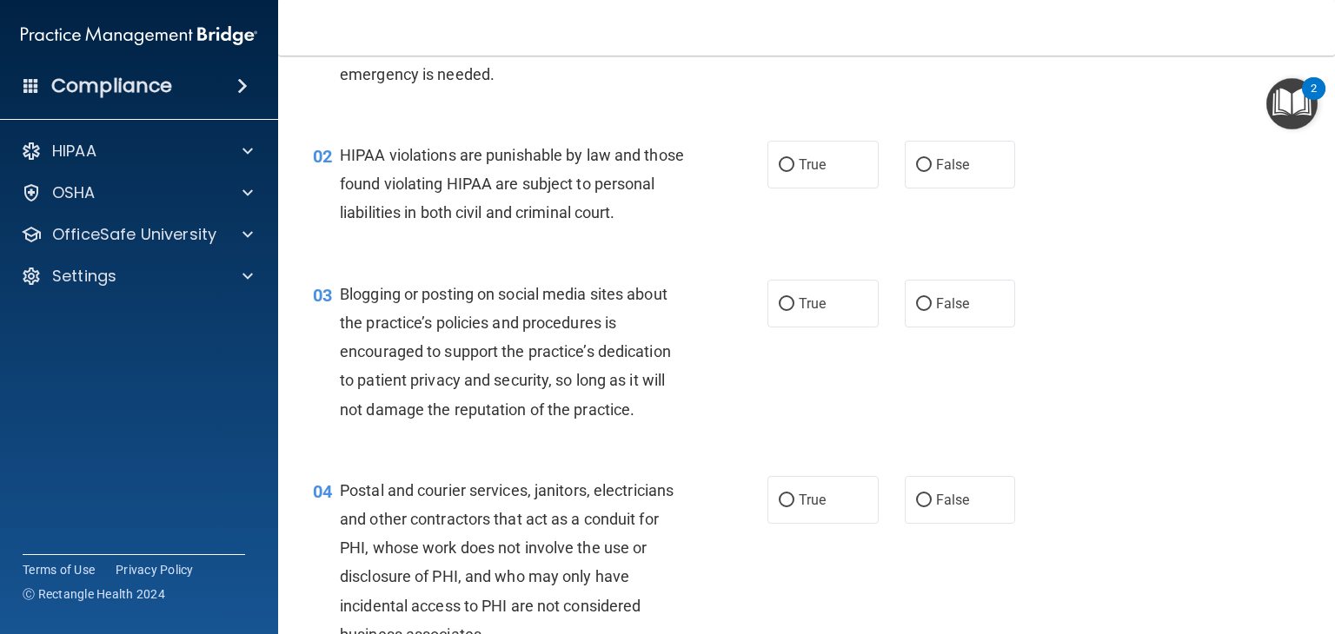
scroll to position [174, 0]
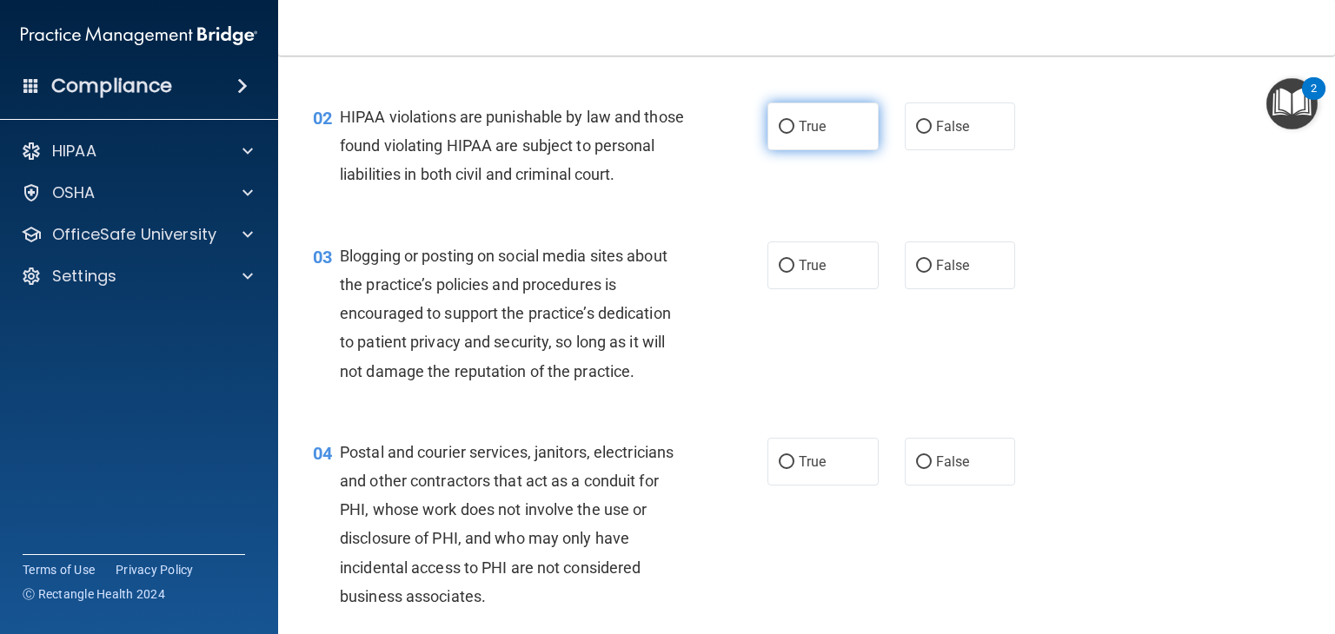
click at [820, 136] on label "True" at bounding box center [822, 127] width 111 height 48
click at [794, 134] on input "True" at bounding box center [787, 127] width 16 height 13
radio input "true"
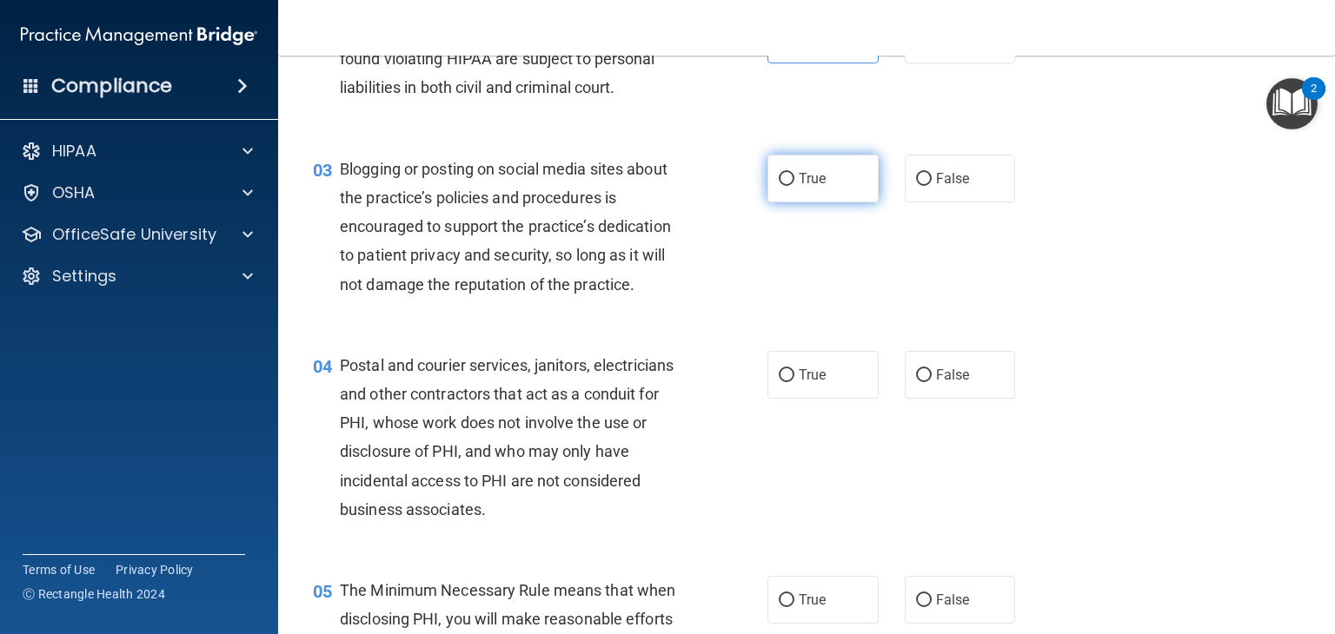
scroll to position [348, 0]
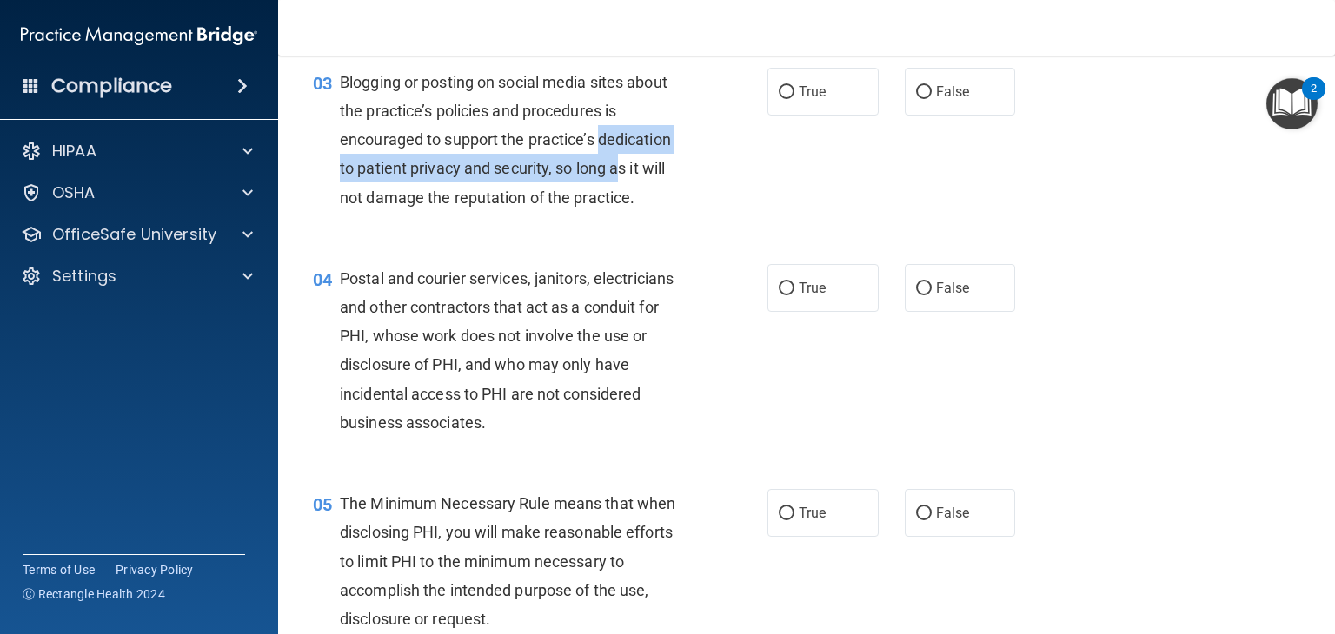
drag, startPoint x: 601, startPoint y: 161, endPoint x: 622, endPoint y: 190, distance: 36.2
click at [622, 189] on span "Blogging or posting on social media sites about the practice’s policies and pro…" at bounding box center [505, 140] width 331 height 134
click at [622, 190] on span "Blogging or posting on social media sites about the practice’s policies and pro…" at bounding box center [505, 140] width 331 height 134
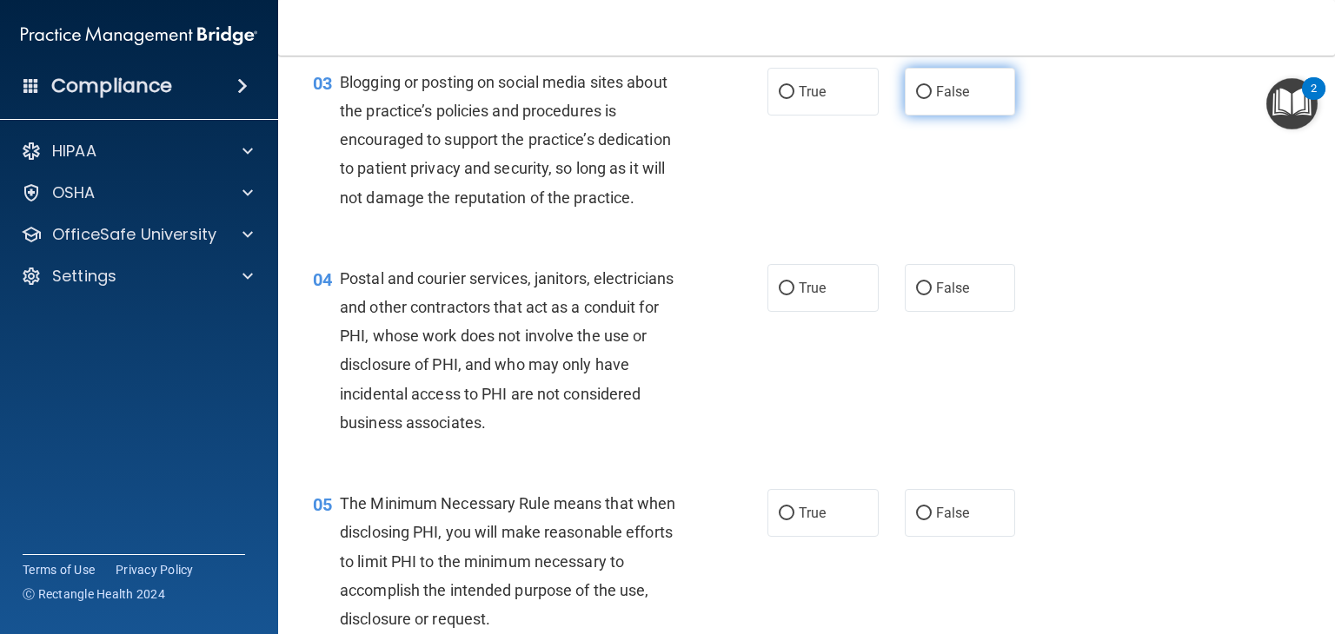
click at [936, 100] on span "False" at bounding box center [953, 91] width 34 height 17
click at [931, 99] on input "False" at bounding box center [924, 92] width 16 height 13
radio input "true"
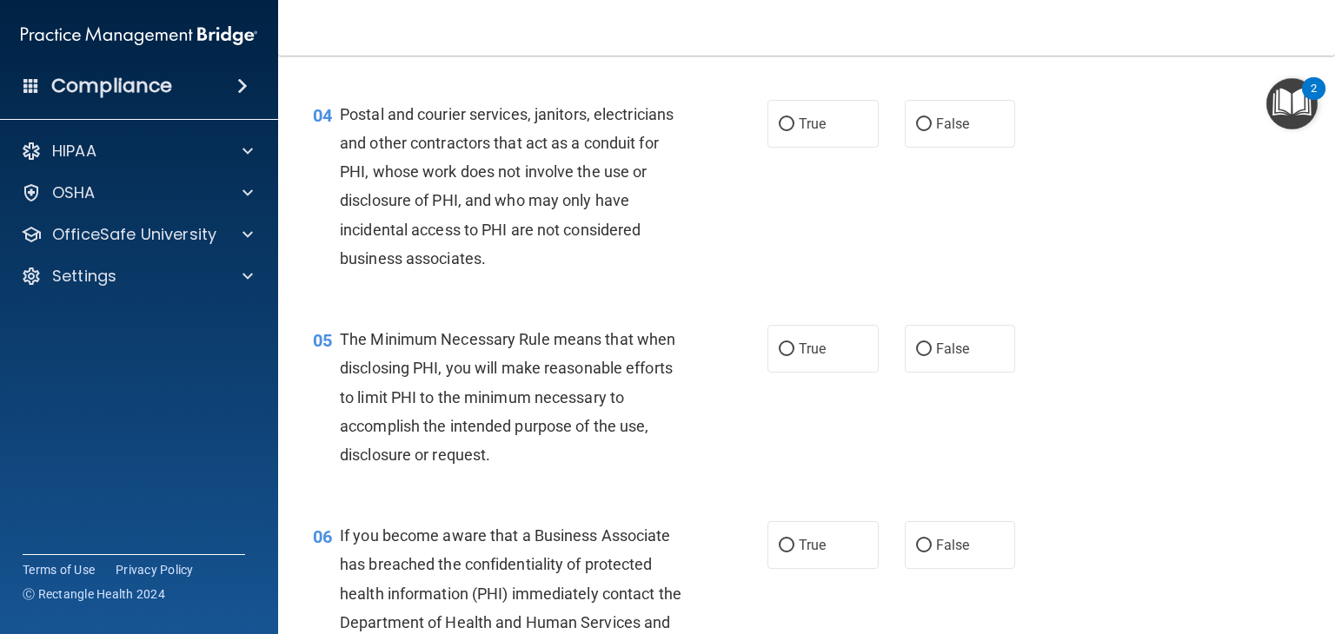
scroll to position [521, 0]
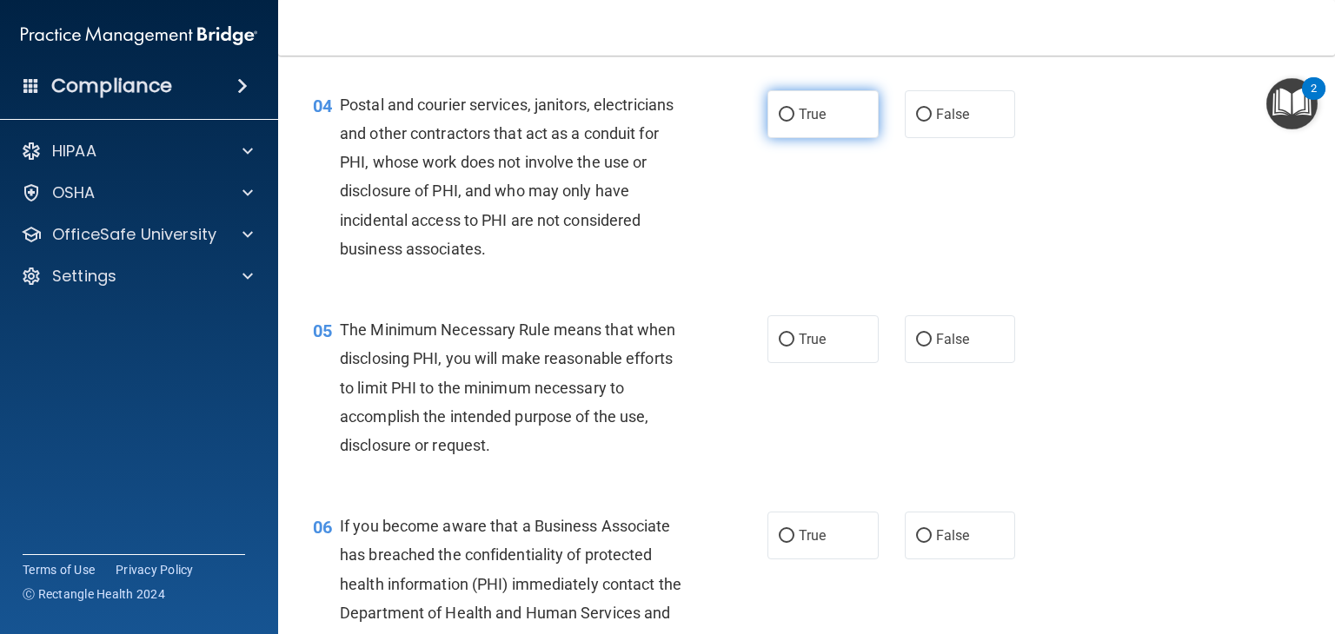
click at [779, 122] on input "True" at bounding box center [787, 115] width 16 height 13
radio input "true"
drag, startPoint x: 515, startPoint y: 158, endPoint x: 527, endPoint y: 174, distance: 19.8
click at [527, 174] on div "Postal and courier services, janitors, electricians and other contractors that …" at bounding box center [520, 176] width 361 height 173
click at [532, 189] on span "Postal and courier services, janitors, electricians and other contractors that …" at bounding box center [507, 177] width 334 height 162
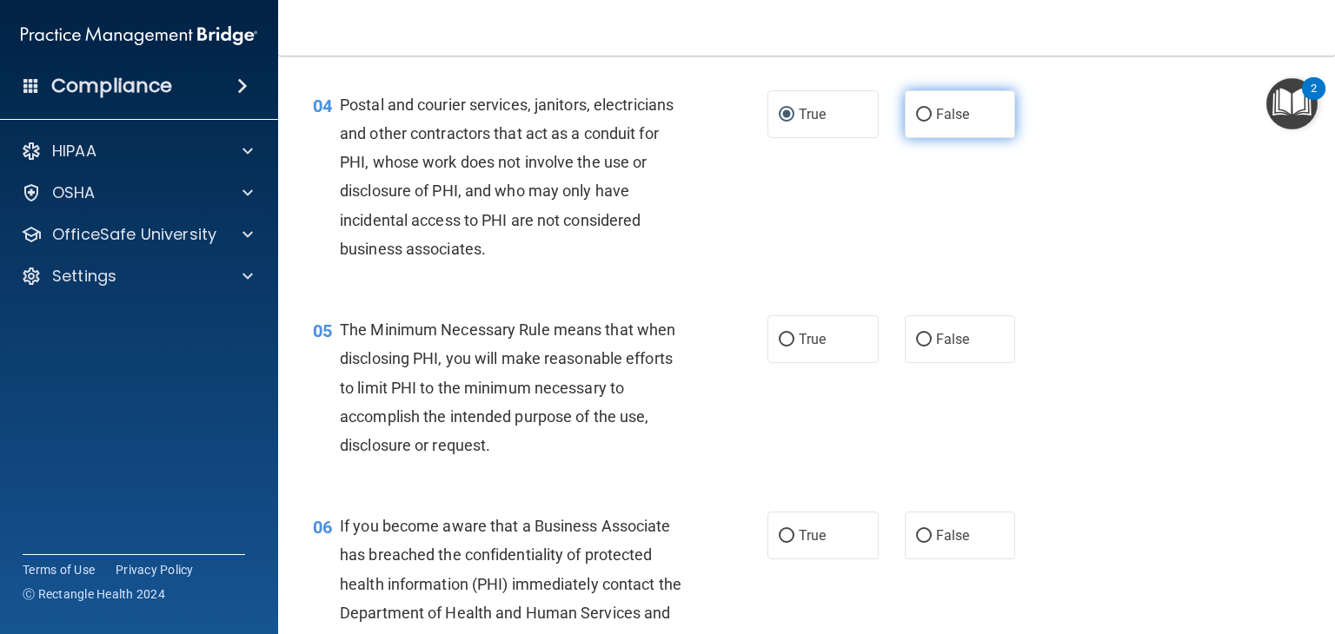
click at [907, 138] on label "False" at bounding box center [960, 114] width 111 height 48
click at [916, 122] on input "False" at bounding box center [924, 115] width 16 height 13
radio input "true"
radio input "false"
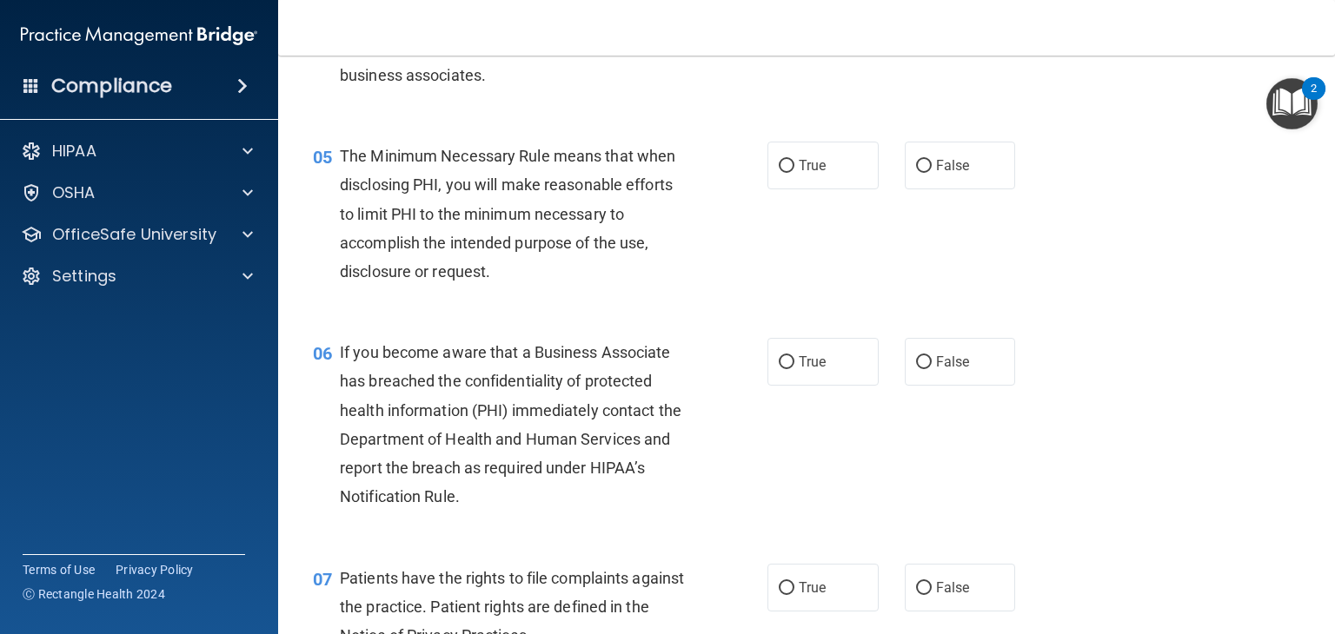
scroll to position [782, 0]
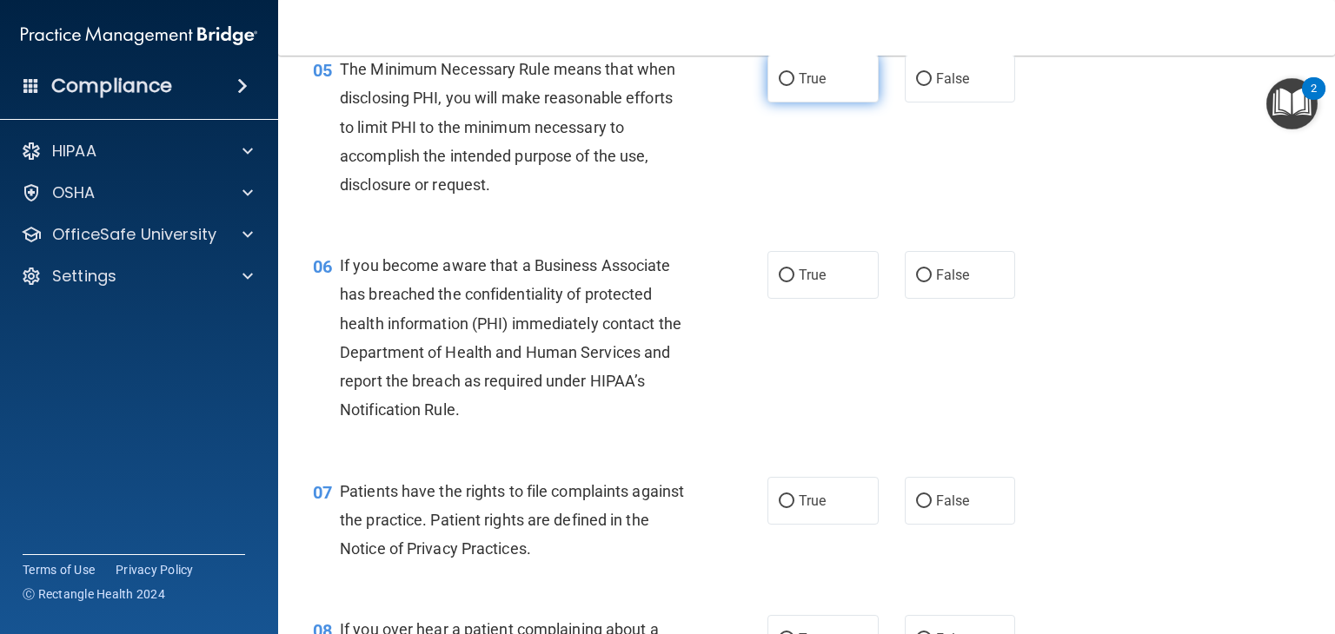
click at [799, 87] on span "True" at bounding box center [812, 78] width 27 height 17
click at [794, 86] on input "True" at bounding box center [787, 79] width 16 height 13
radio input "true"
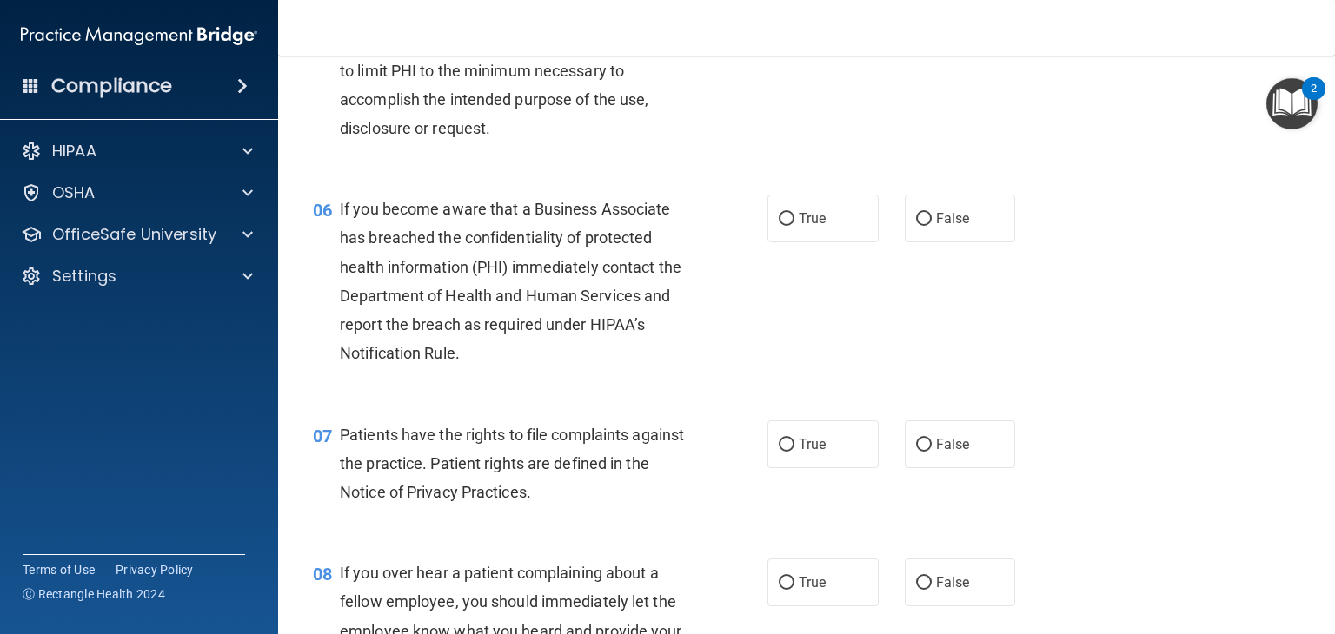
scroll to position [869, 0]
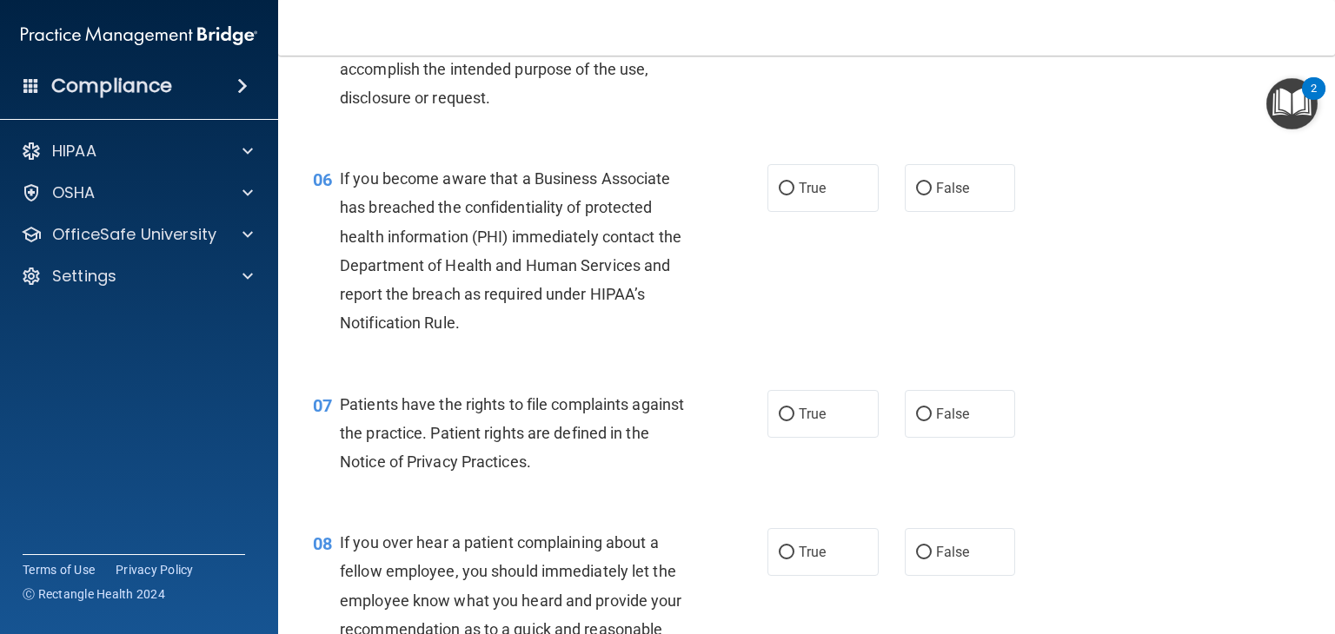
click at [587, 202] on span "If you become aware that a Business Associate has breached the confidentiality …" at bounding box center [510, 250] width 341 height 162
drag, startPoint x: 510, startPoint y: 201, endPoint x: 549, endPoint y: 220, distance: 43.5
click at [549, 220] on div "If you become aware that a Business Associate has breached the confidentiality …" at bounding box center [520, 250] width 361 height 173
click at [567, 250] on div "If you become aware that a Business Associate has breached the confidentiality …" at bounding box center [520, 250] width 361 height 173
click at [567, 251] on div "If you become aware that a Business Associate has breached the confidentiality …" at bounding box center [520, 250] width 361 height 173
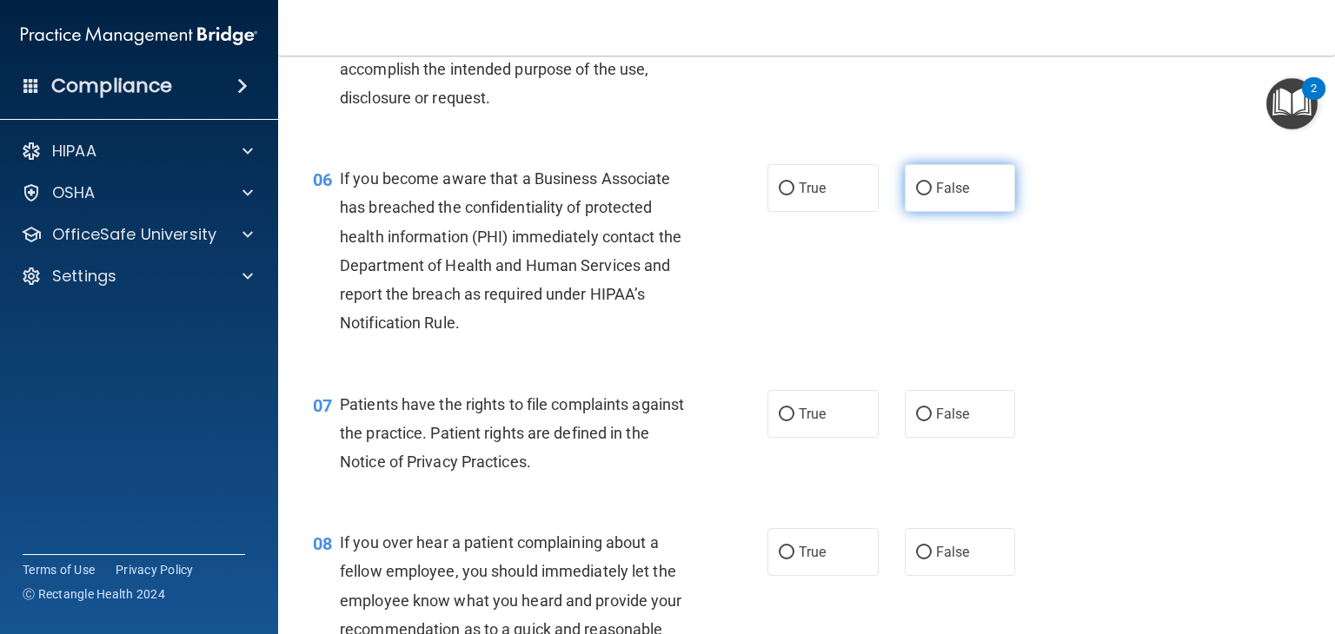
click at [916, 196] on input "False" at bounding box center [924, 188] width 16 height 13
radio input "true"
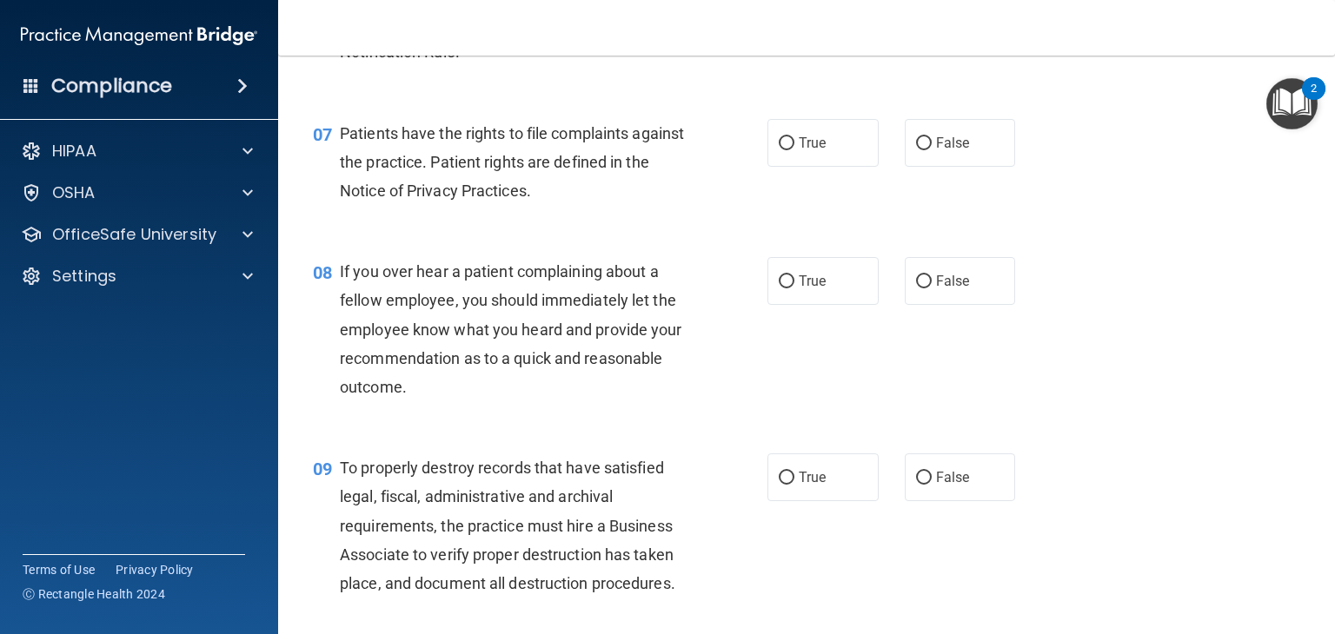
scroll to position [1216, 0]
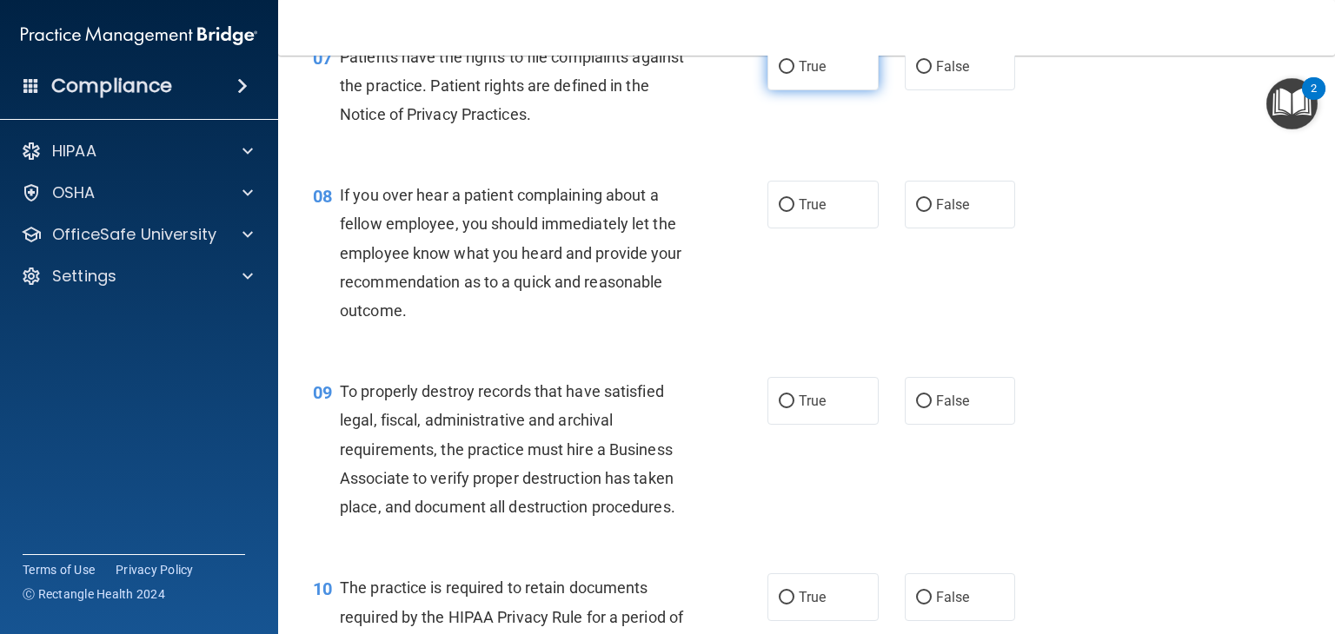
drag, startPoint x: 787, startPoint y: 95, endPoint x: 768, endPoint y: 98, distance: 19.4
click at [789, 90] on label "True" at bounding box center [822, 67] width 111 height 48
click at [789, 74] on input "True" at bounding box center [787, 67] width 16 height 13
radio input "true"
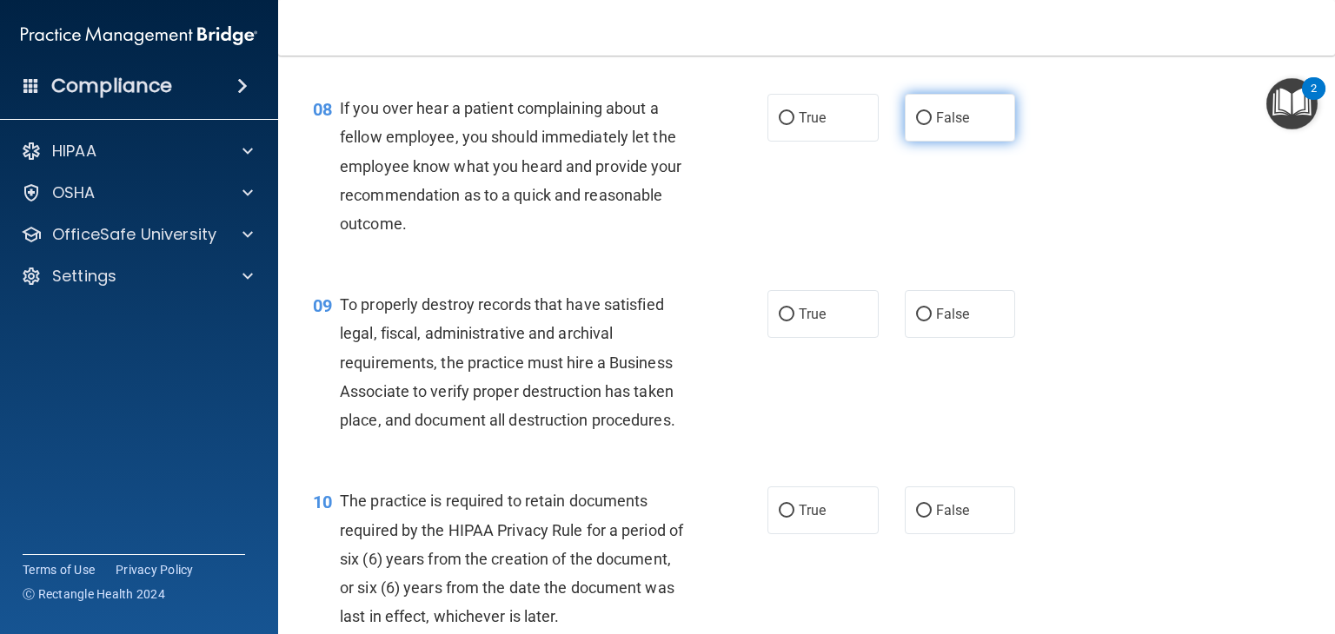
click at [916, 125] on input "False" at bounding box center [924, 118] width 16 height 13
radio input "true"
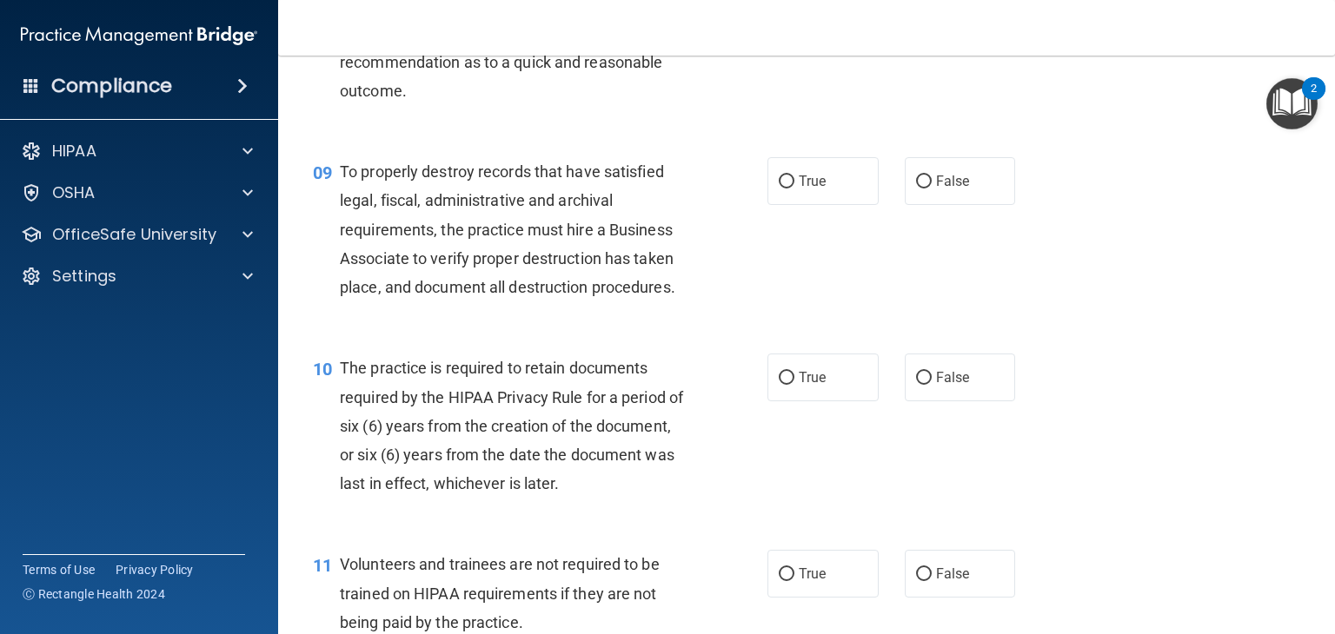
scroll to position [1477, 0]
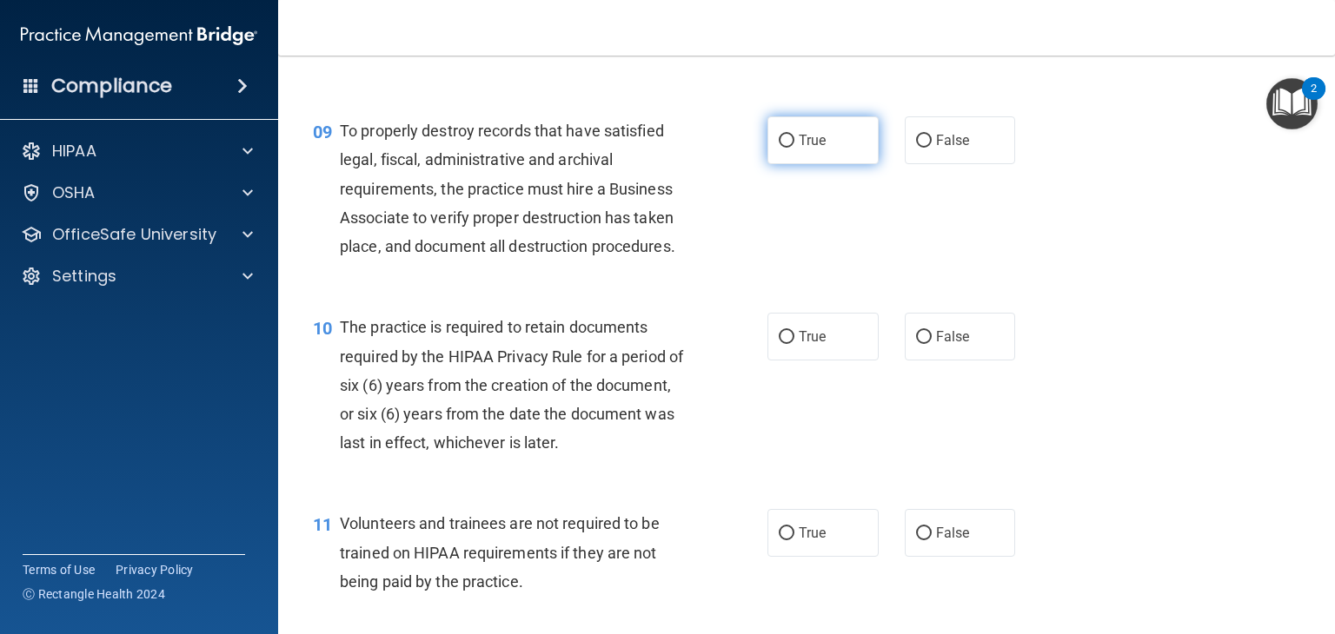
click at [789, 150] on label "True" at bounding box center [822, 140] width 111 height 48
click at [789, 148] on input "True" at bounding box center [787, 141] width 16 height 13
radio input "true"
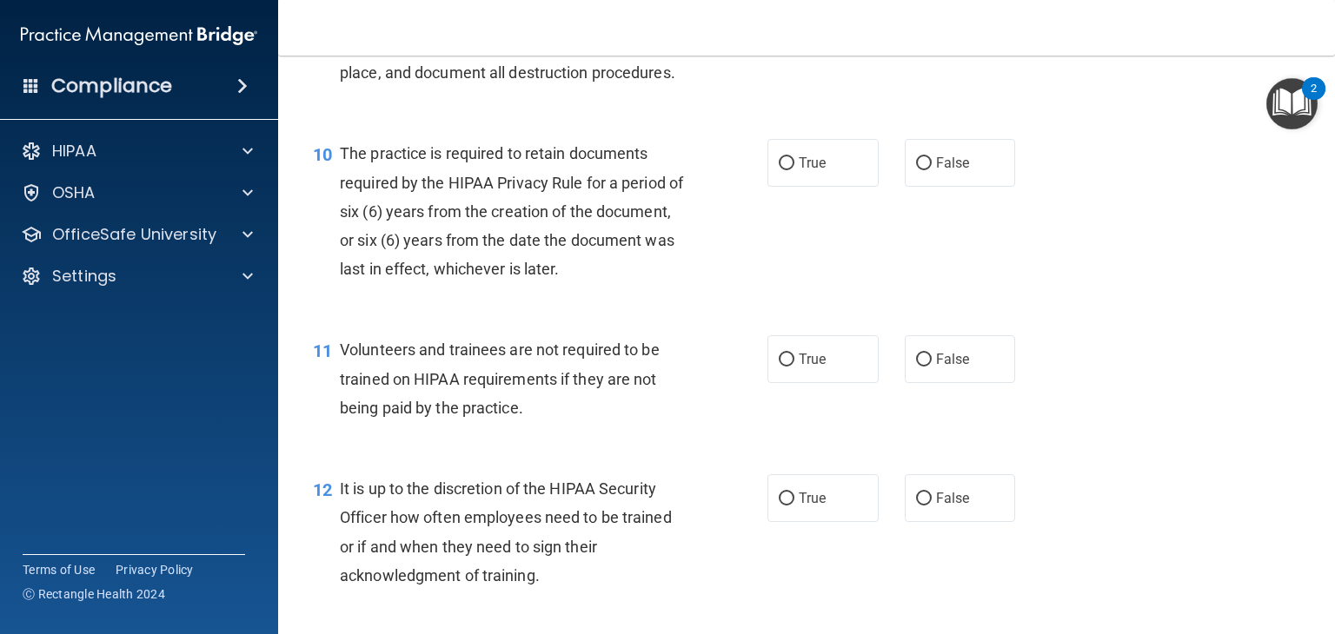
scroll to position [1738, 0]
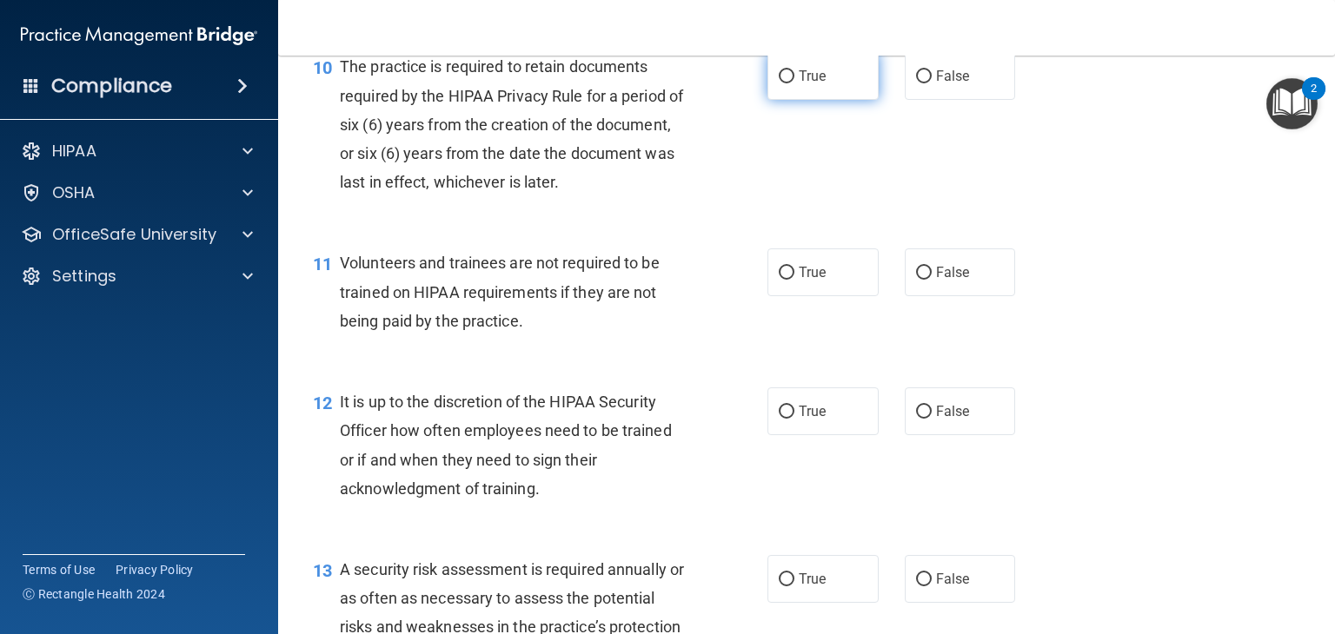
click at [799, 84] on span "True" at bounding box center [812, 76] width 27 height 17
click at [794, 83] on input "True" at bounding box center [787, 76] width 16 height 13
radio input "true"
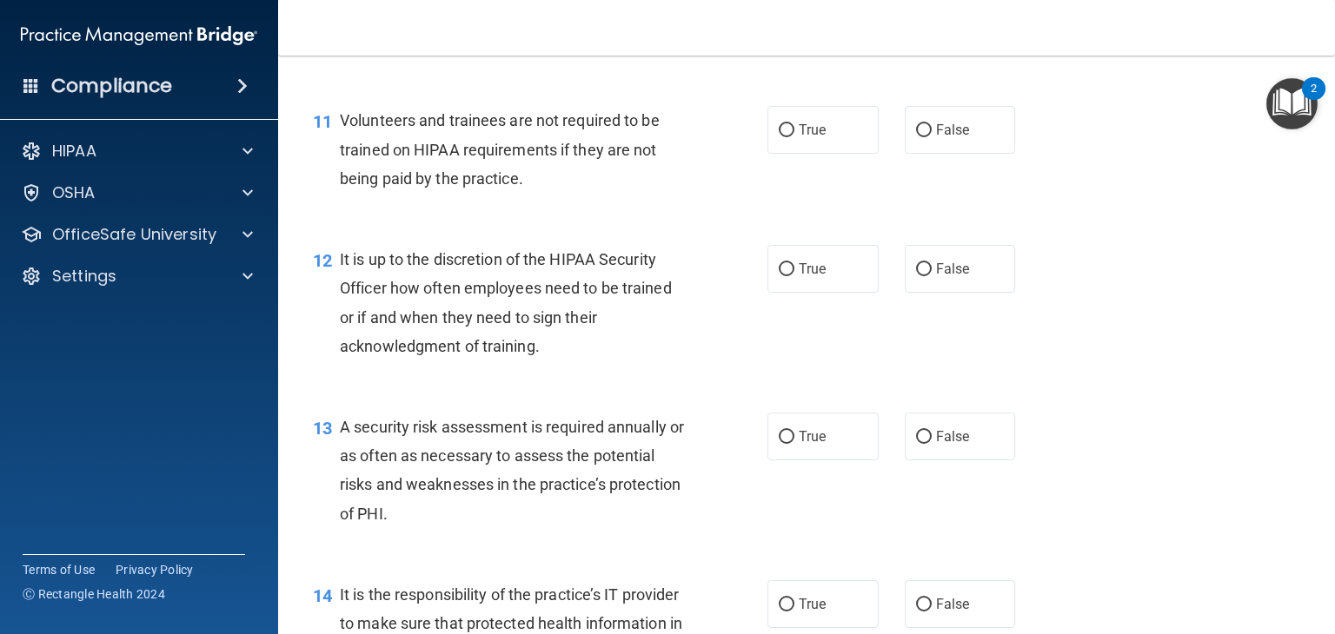
scroll to position [1912, 0]
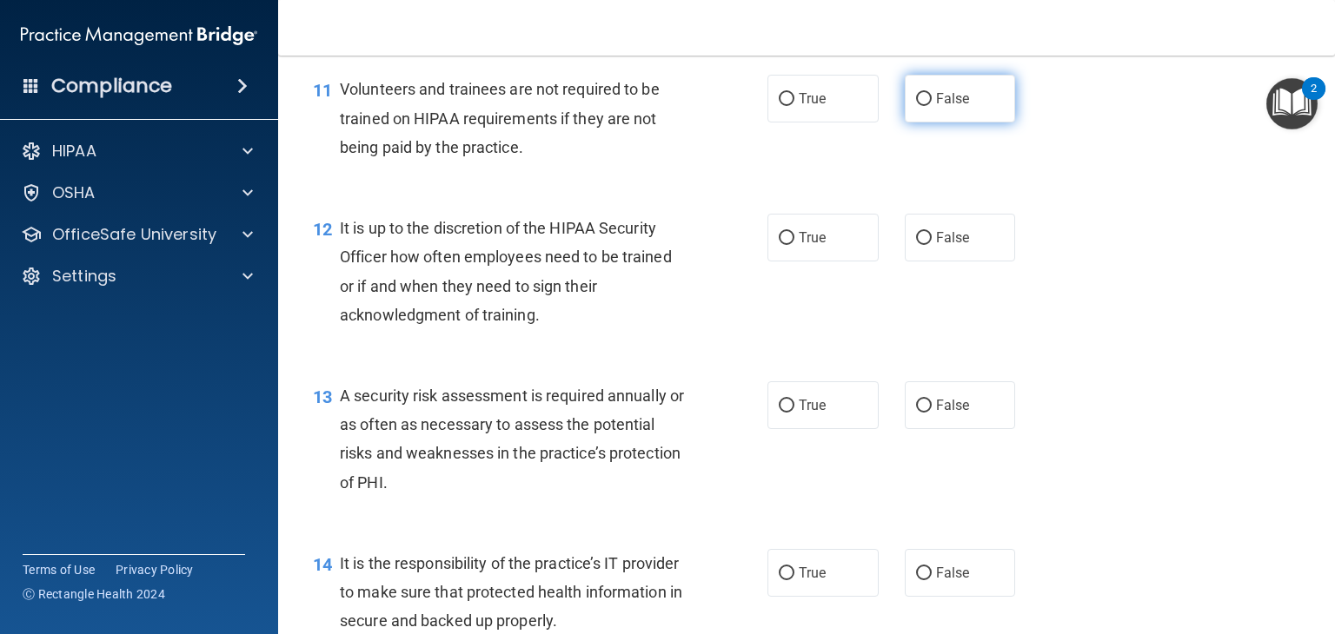
click at [956, 107] on span "False" at bounding box center [953, 98] width 34 height 17
click at [931, 106] on input "False" at bounding box center [924, 99] width 16 height 13
radio input "true"
click at [515, 109] on div "Volunteers and trainees are not required to be trained on HIPAA requirements if…" at bounding box center [520, 118] width 361 height 87
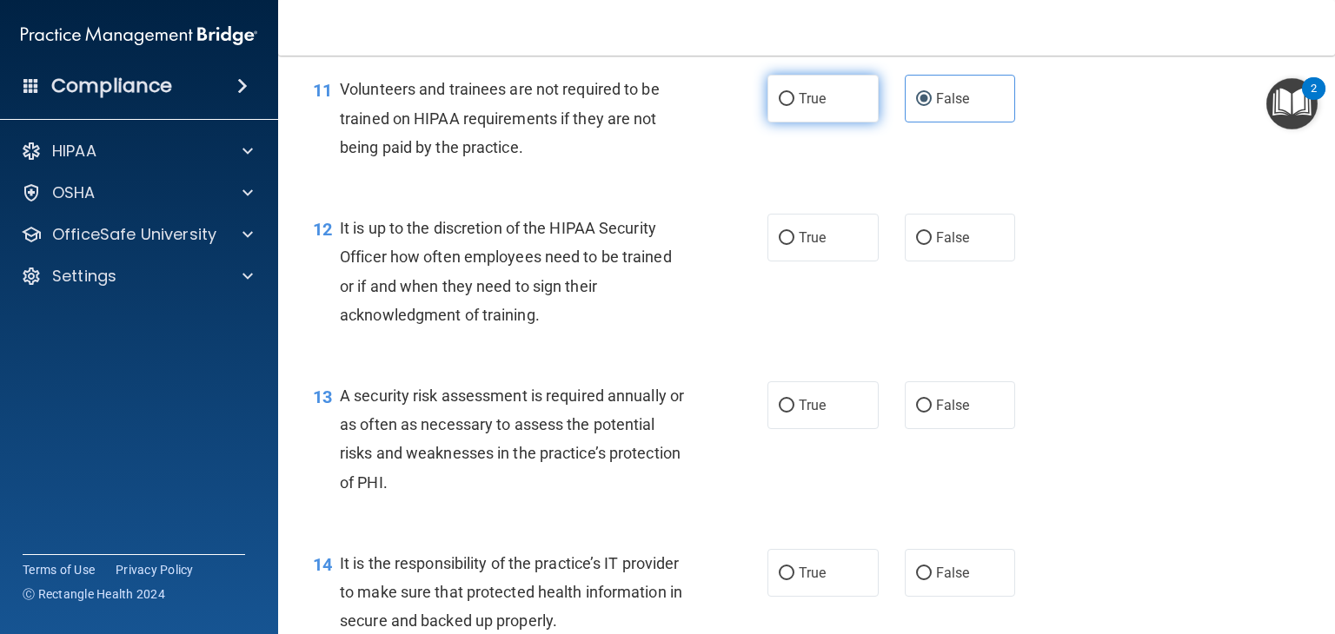
click at [789, 123] on label "True" at bounding box center [822, 99] width 111 height 48
click at [789, 106] on input "True" at bounding box center [787, 99] width 16 height 13
radio input "true"
radio input "false"
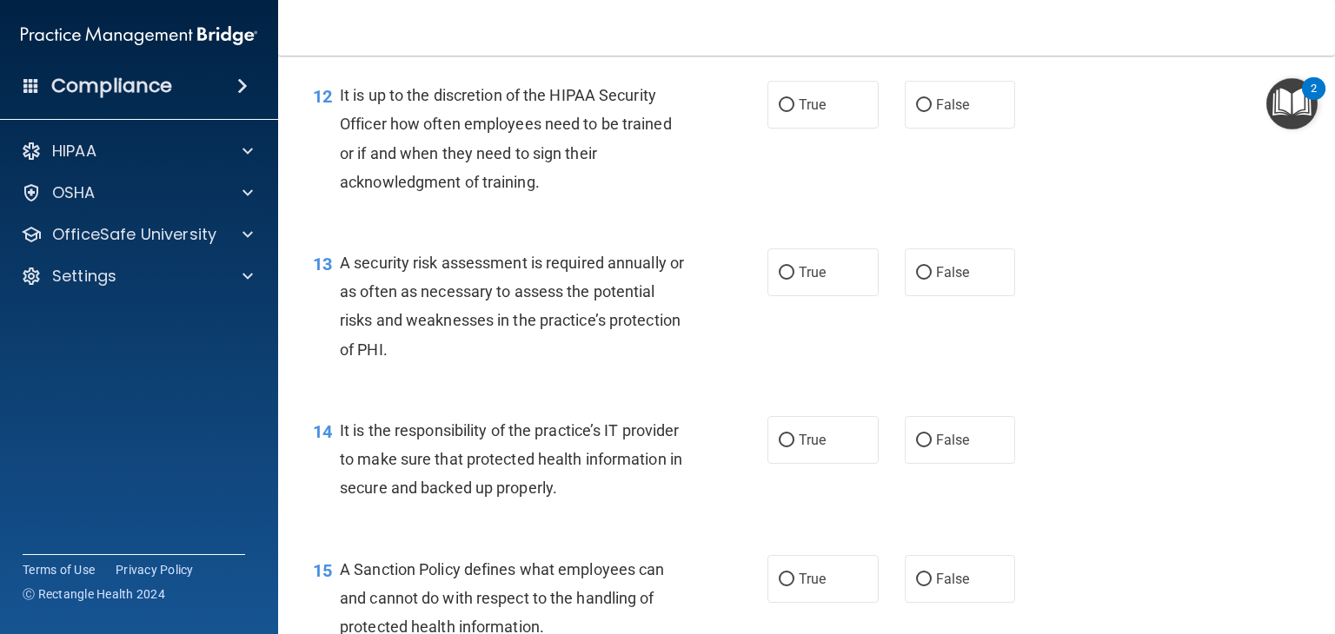
scroll to position [2085, 0]
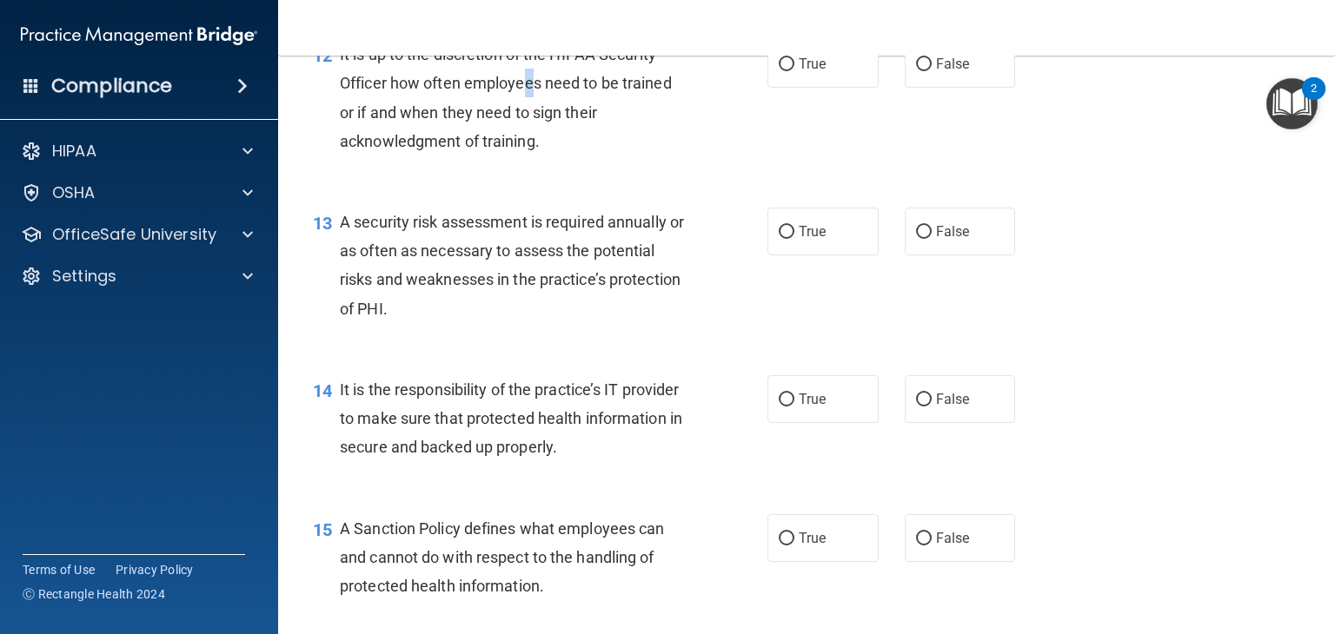
click at [532, 106] on span "It is up to the discretion of the HIPAA Security Officer how often employees ne…" at bounding box center [506, 97] width 332 height 105
drag, startPoint x: 542, startPoint y: 106, endPoint x: 553, endPoint y: 106, distance: 10.4
click at [553, 106] on span "It is up to the discretion of the HIPAA Security Officer how often employees ne…" at bounding box center [506, 97] width 332 height 105
click at [988, 88] on label "False" at bounding box center [960, 64] width 111 height 48
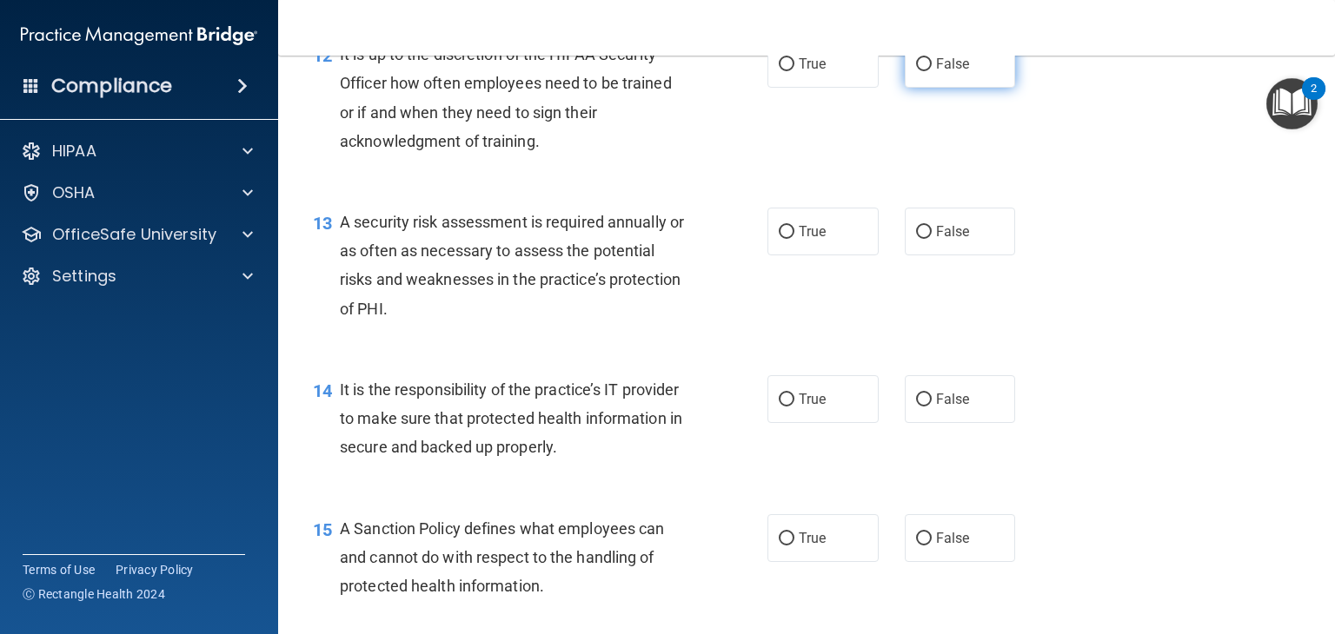
click at [931, 71] on input "False" at bounding box center [924, 64] width 16 height 13
radio input "true"
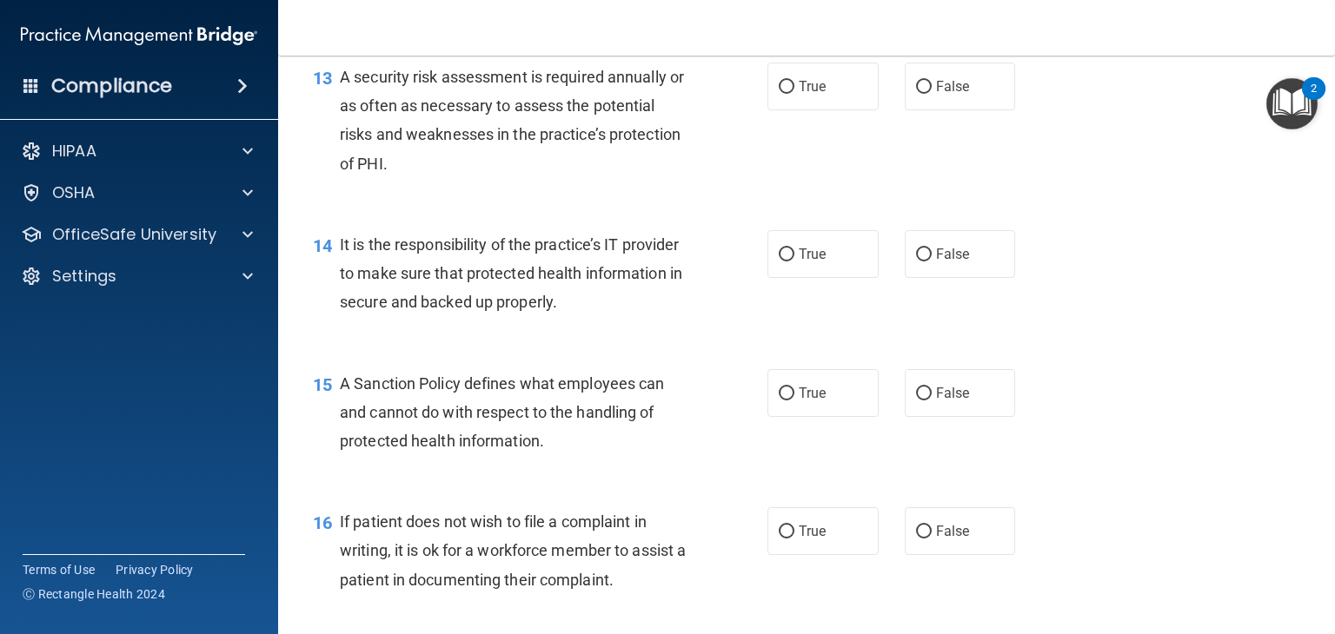
scroll to position [2259, 0]
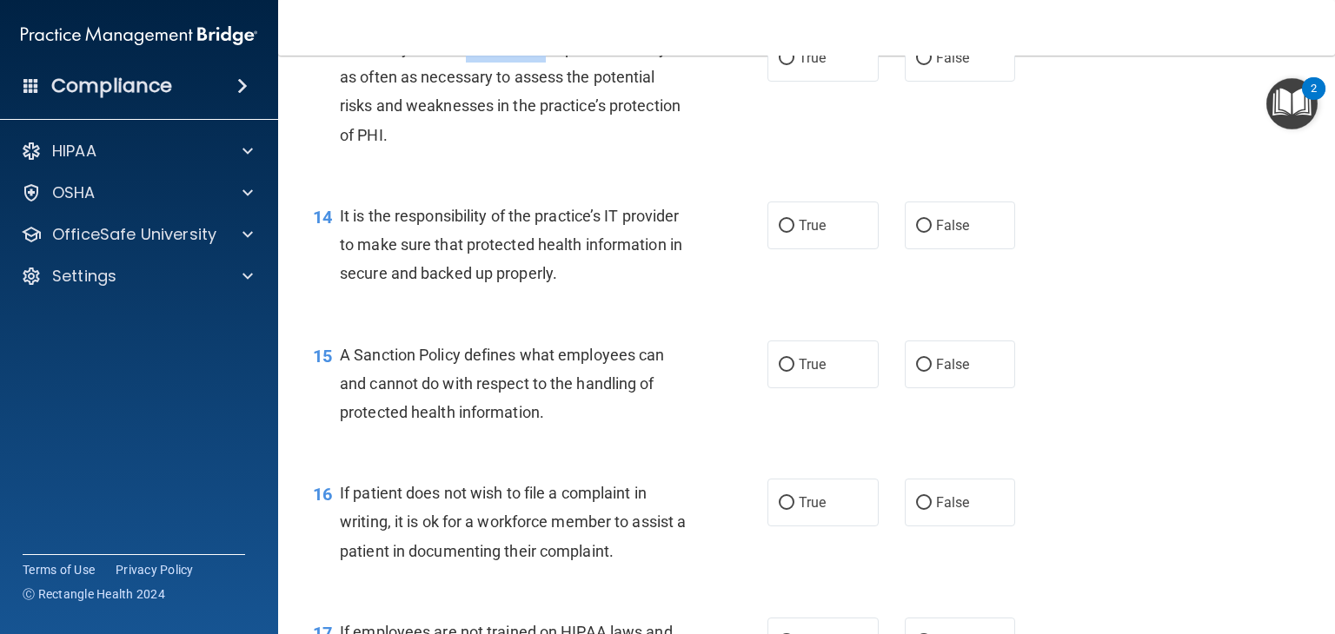
drag, startPoint x: 467, startPoint y: 70, endPoint x: 552, endPoint y: 96, distance: 88.0
click at [550, 94] on div "A security risk assessment is required annually or as often as necessary to ass…" at bounding box center [520, 92] width 361 height 116
click at [552, 96] on span "A security risk assessment is required annually or as often as necessary to ass…" at bounding box center [512, 91] width 344 height 105
click at [799, 66] on span "True" at bounding box center [812, 58] width 27 height 17
click at [792, 65] on input "True" at bounding box center [787, 58] width 16 height 13
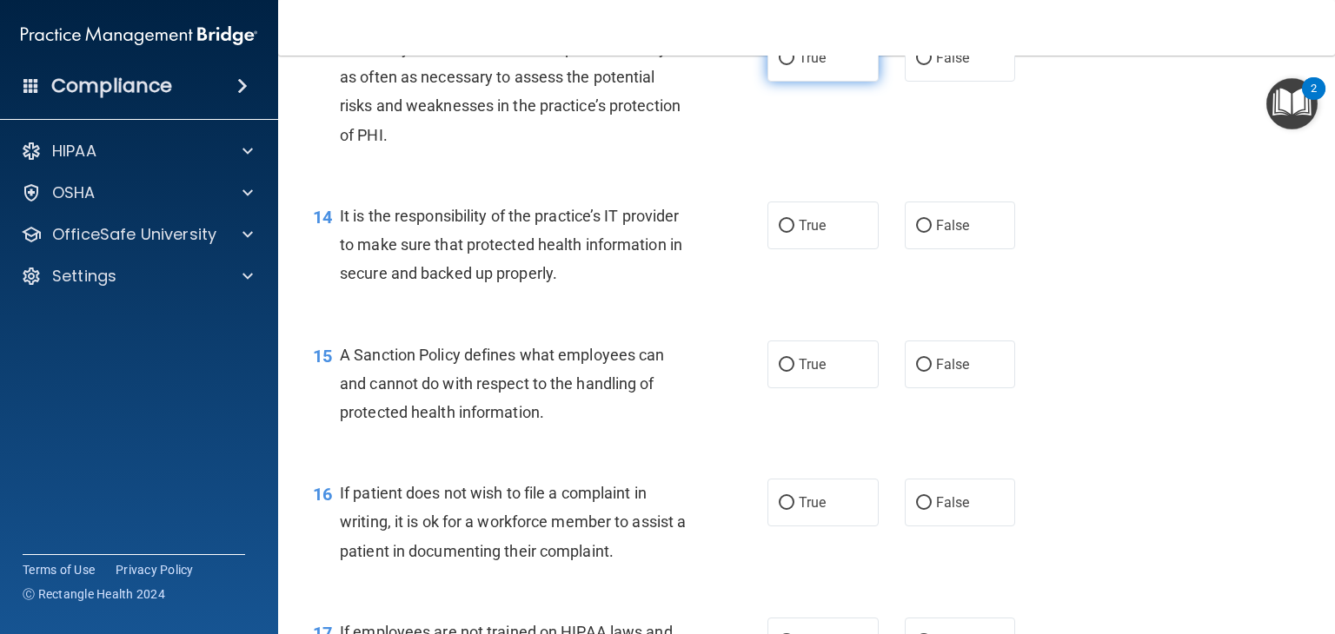
radio input "true"
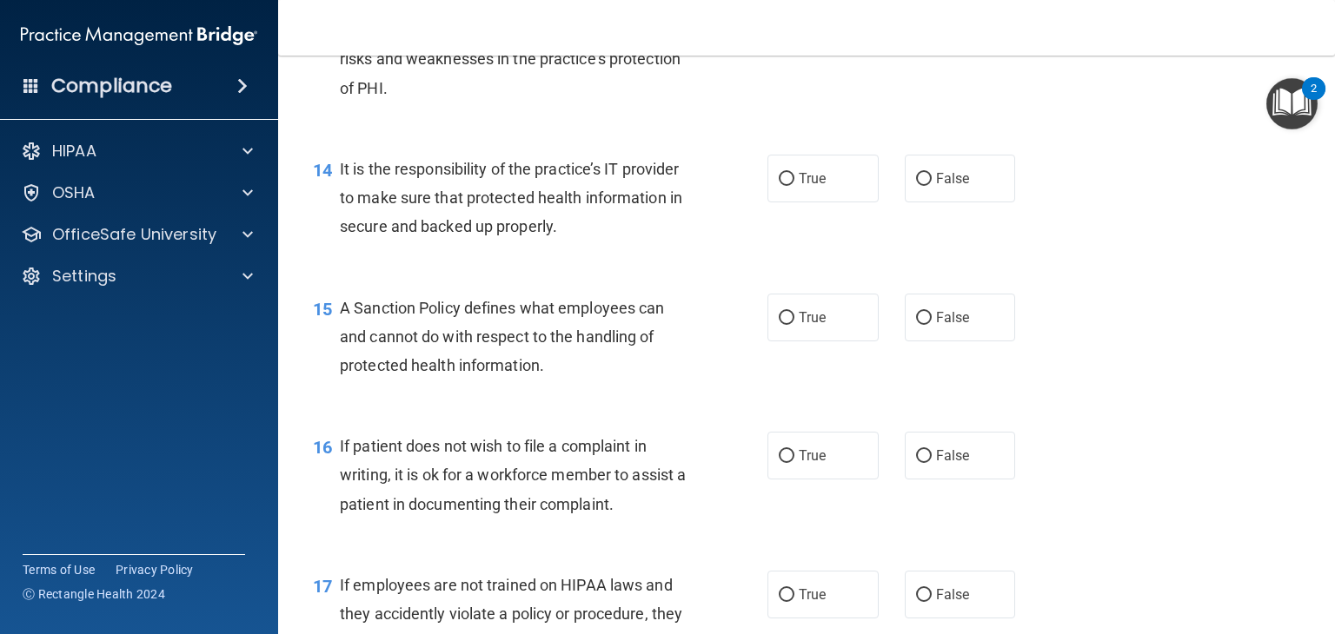
scroll to position [2346, 0]
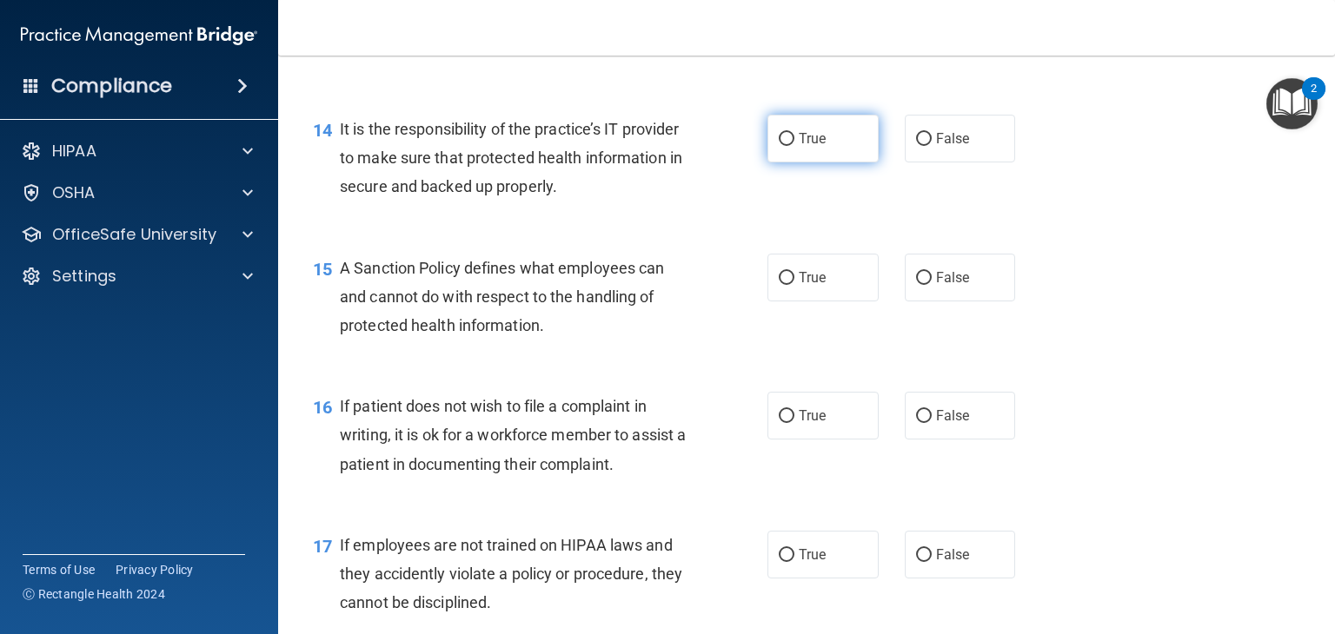
click at [805, 147] on span "True" at bounding box center [812, 138] width 27 height 17
click at [794, 146] on input "True" at bounding box center [787, 139] width 16 height 13
radio input "true"
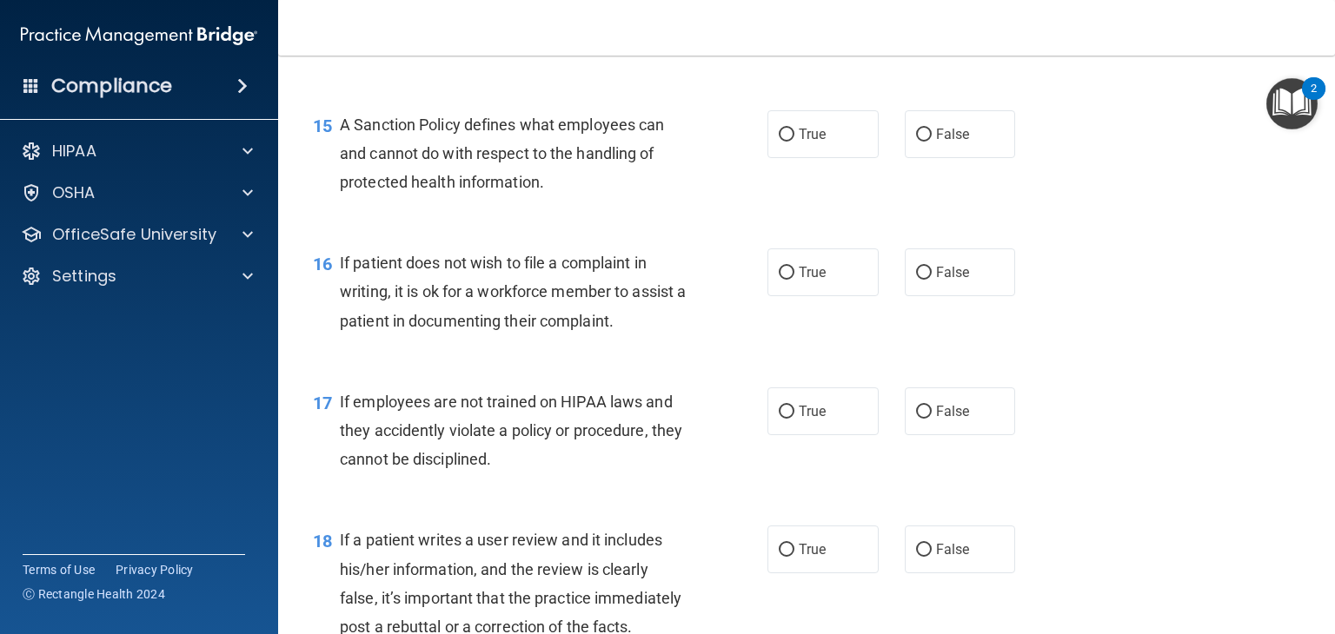
scroll to position [2520, 0]
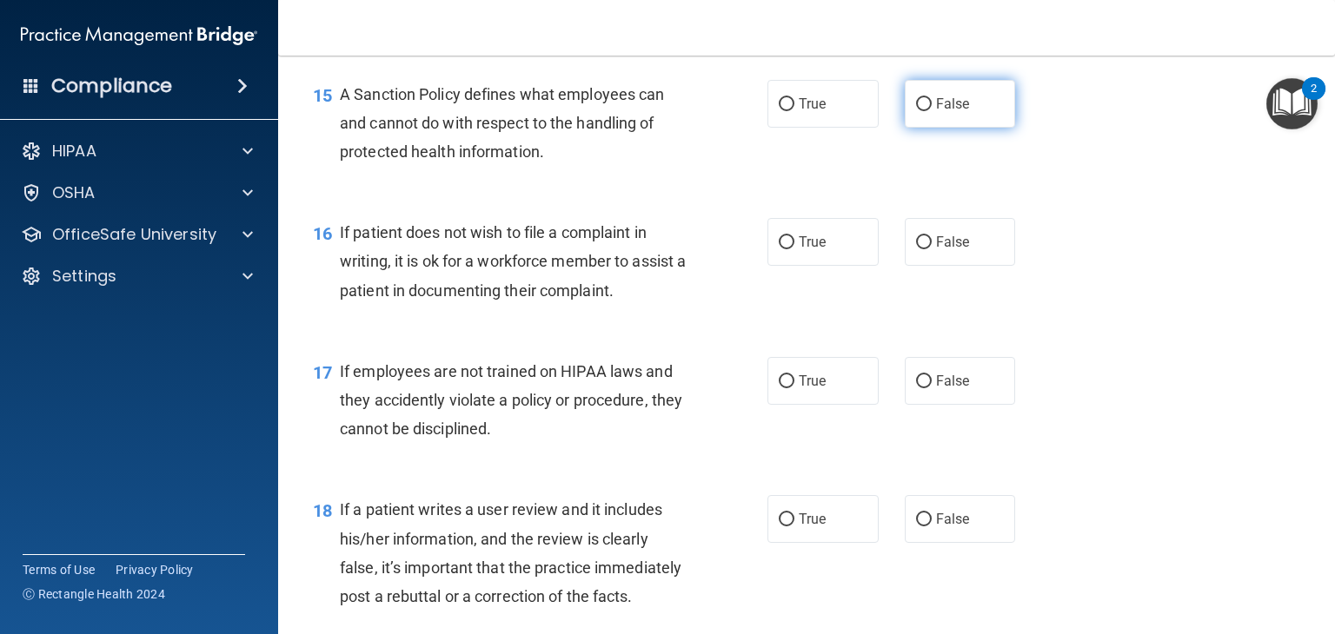
click at [916, 111] on input "False" at bounding box center [924, 104] width 16 height 13
radio input "true"
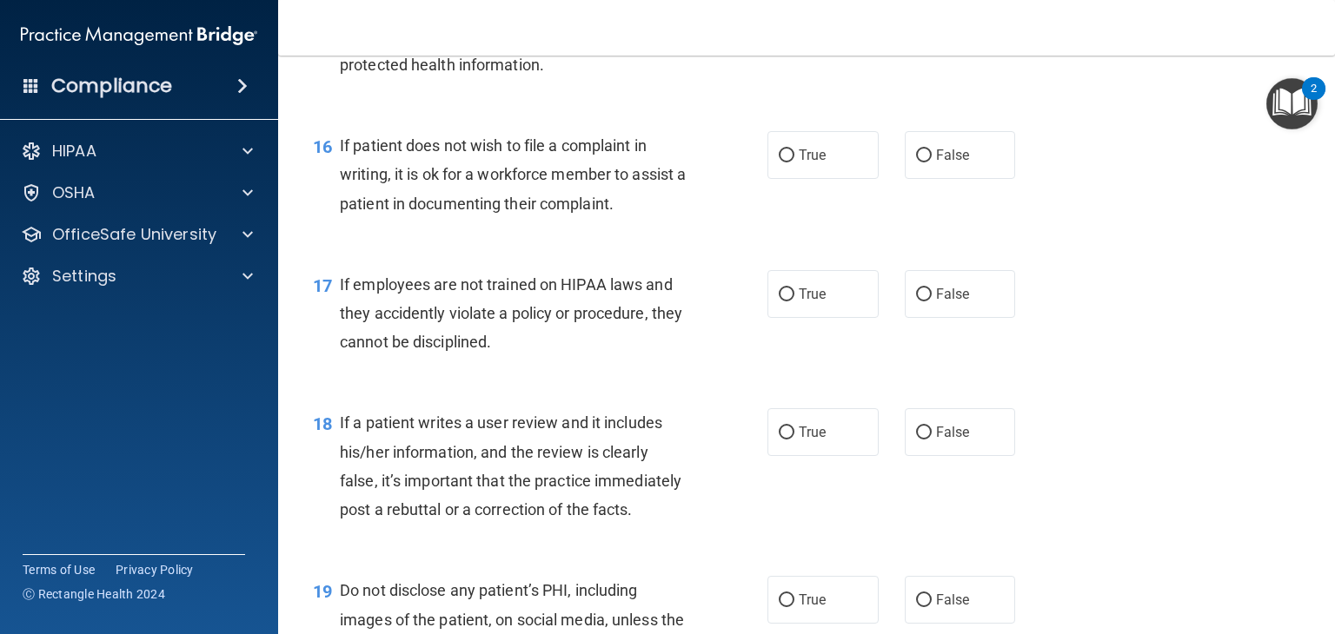
scroll to position [2694, 0]
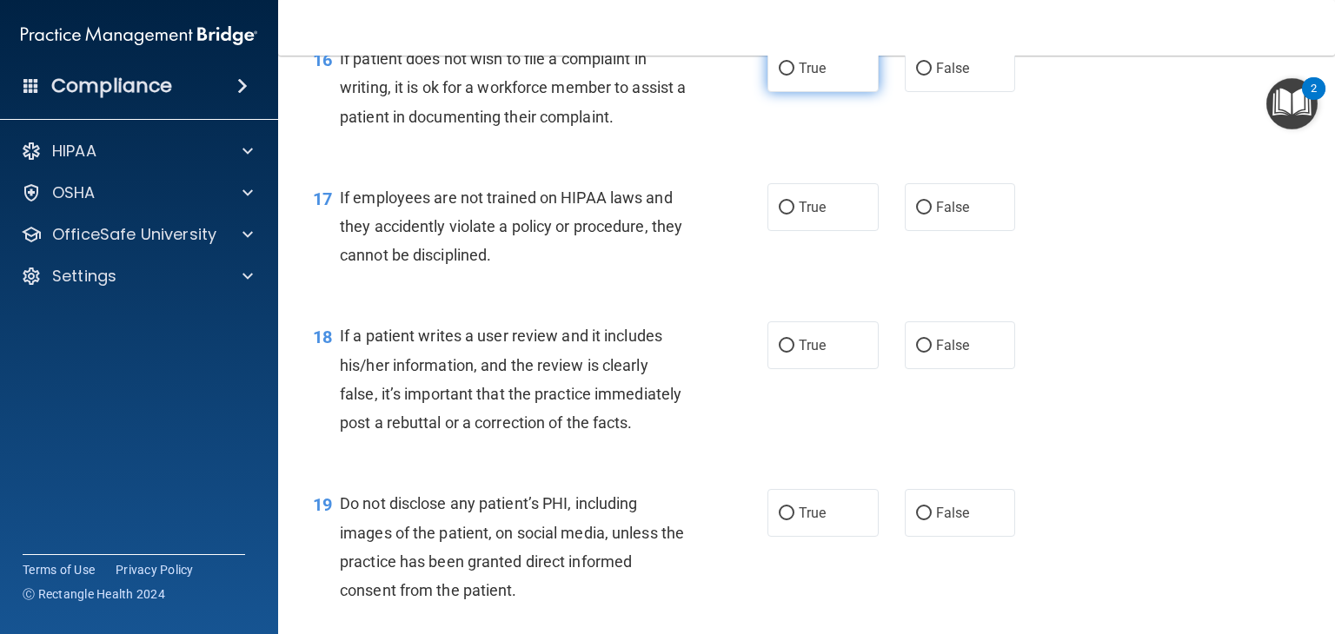
click at [834, 92] on label "True" at bounding box center [822, 68] width 111 height 48
click at [794, 76] on input "True" at bounding box center [787, 69] width 16 height 13
radio input "true"
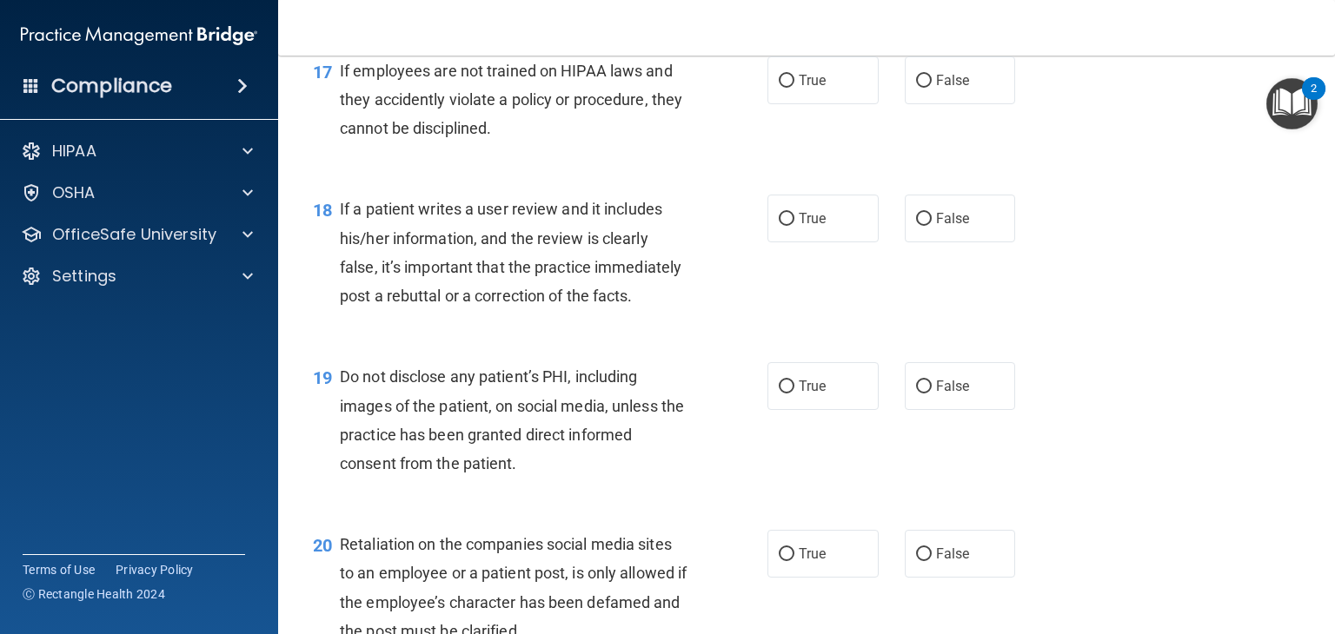
scroll to position [2780, 0]
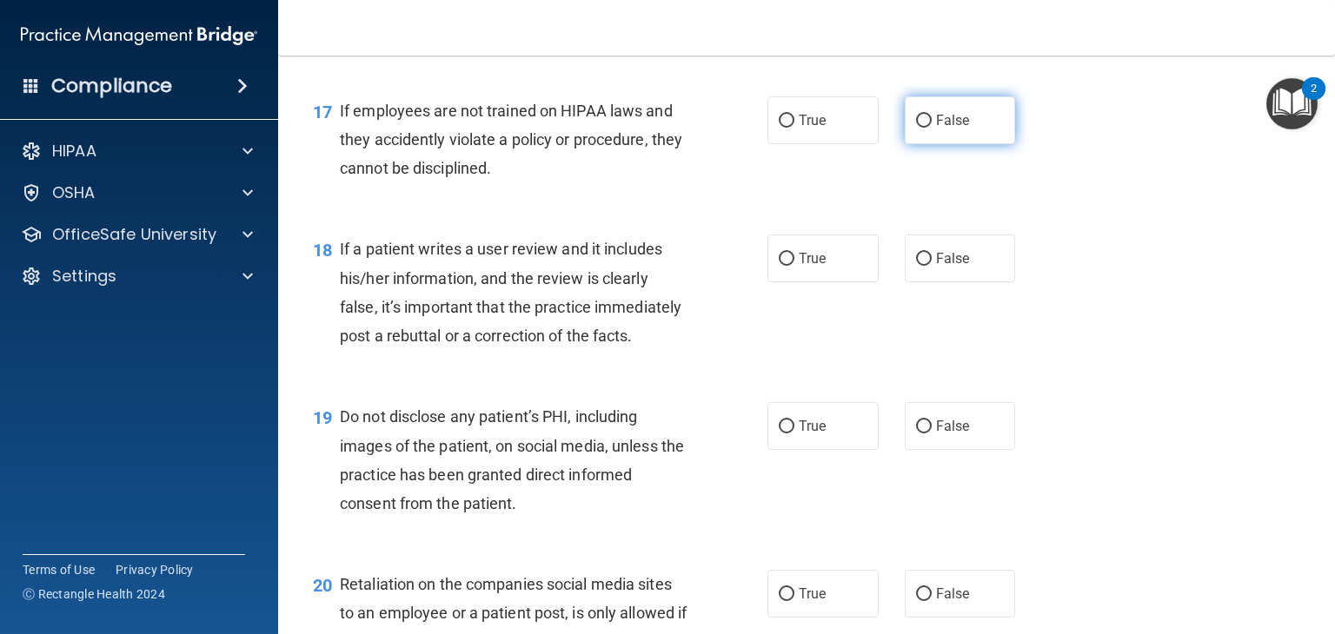
click at [936, 129] on span "False" at bounding box center [953, 120] width 34 height 17
click at [931, 128] on input "False" at bounding box center [924, 121] width 16 height 13
radio input "true"
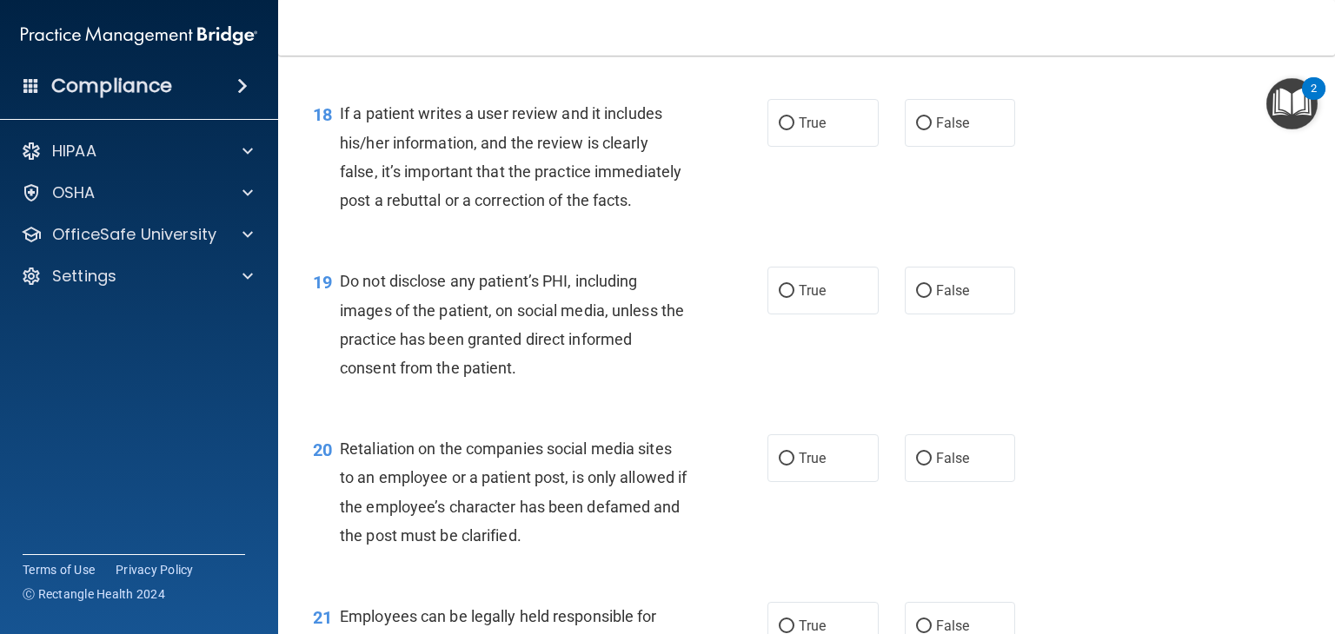
scroll to position [2954, 0]
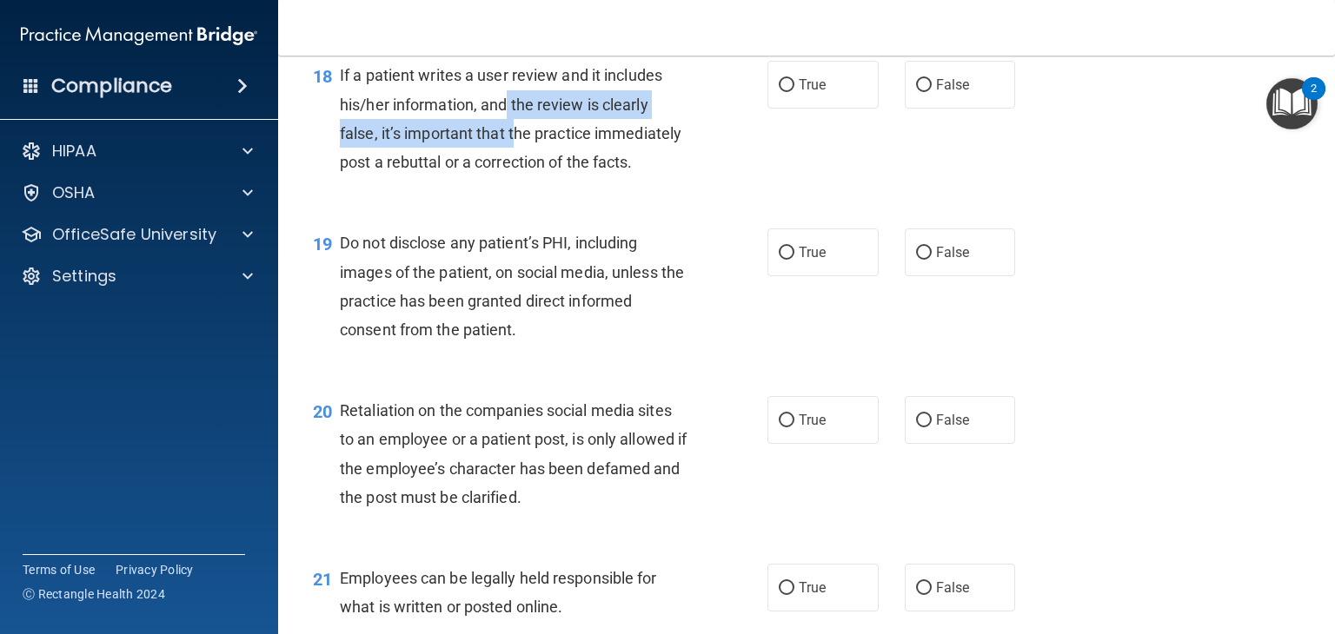
drag, startPoint x: 506, startPoint y: 137, endPoint x: 514, endPoint y: 161, distance: 24.7
click at [514, 161] on span "If a patient writes a user review and it includes his/her information, and the …" at bounding box center [510, 118] width 341 height 105
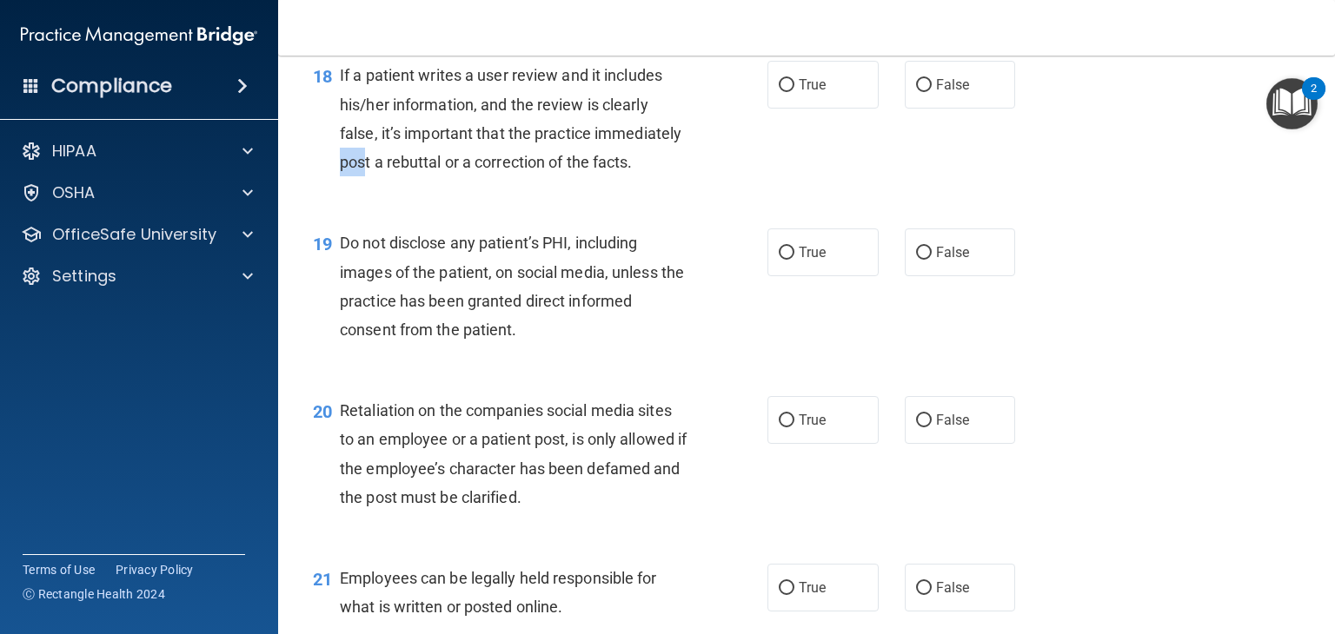
drag, startPoint x: 431, startPoint y: 184, endPoint x: 456, endPoint y: 202, distance: 30.6
click at [456, 176] on div "If a patient writes a user review and it includes his/her information, and the …" at bounding box center [520, 119] width 361 height 116
click at [464, 171] on span "If a patient writes a user review and it includes his/her information, and the …" at bounding box center [510, 118] width 341 height 105
click at [906, 96] on label "False" at bounding box center [960, 85] width 111 height 48
click at [916, 92] on input "False" at bounding box center [924, 85] width 16 height 13
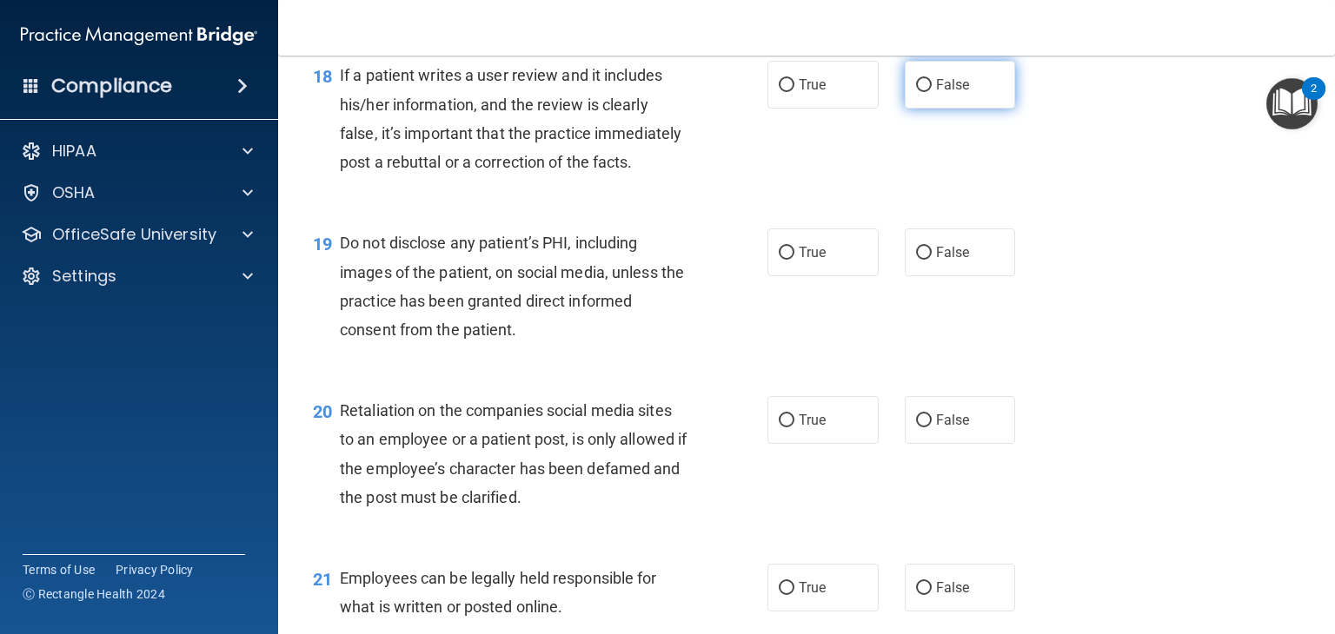
radio input "true"
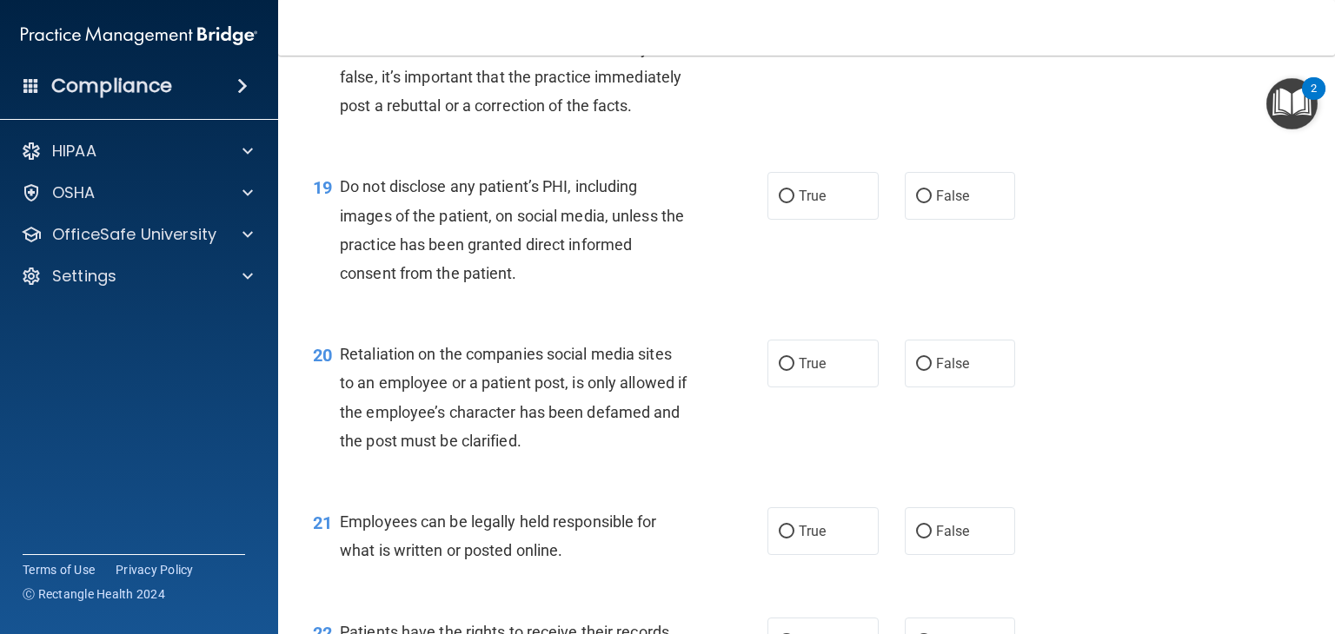
scroll to position [3041, 0]
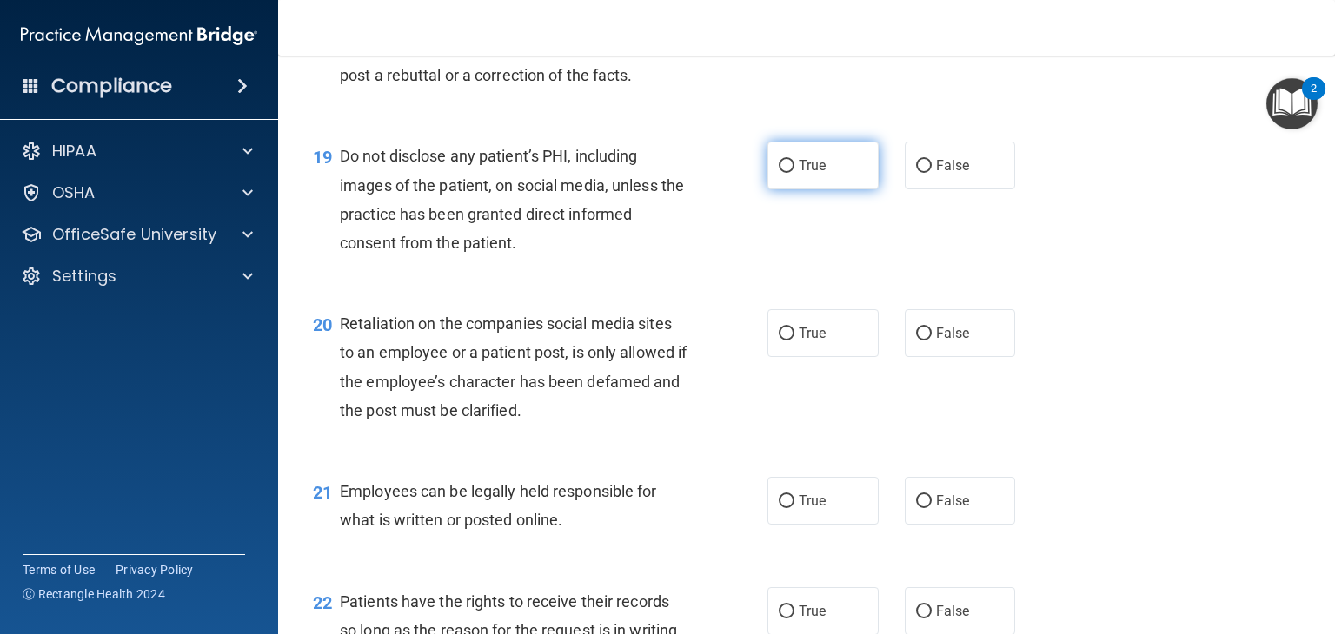
click at [810, 189] on label "True" at bounding box center [822, 166] width 111 height 48
click at [794, 173] on input "True" at bounding box center [787, 166] width 16 height 13
radio input "true"
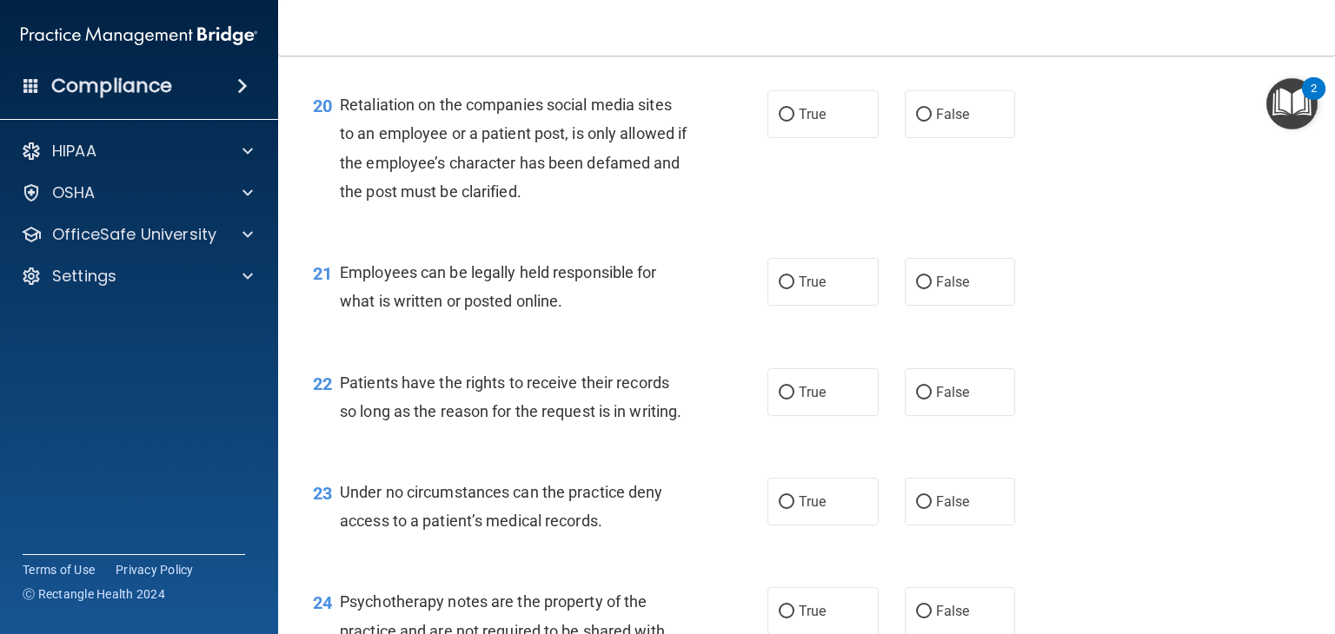
scroll to position [3302, 0]
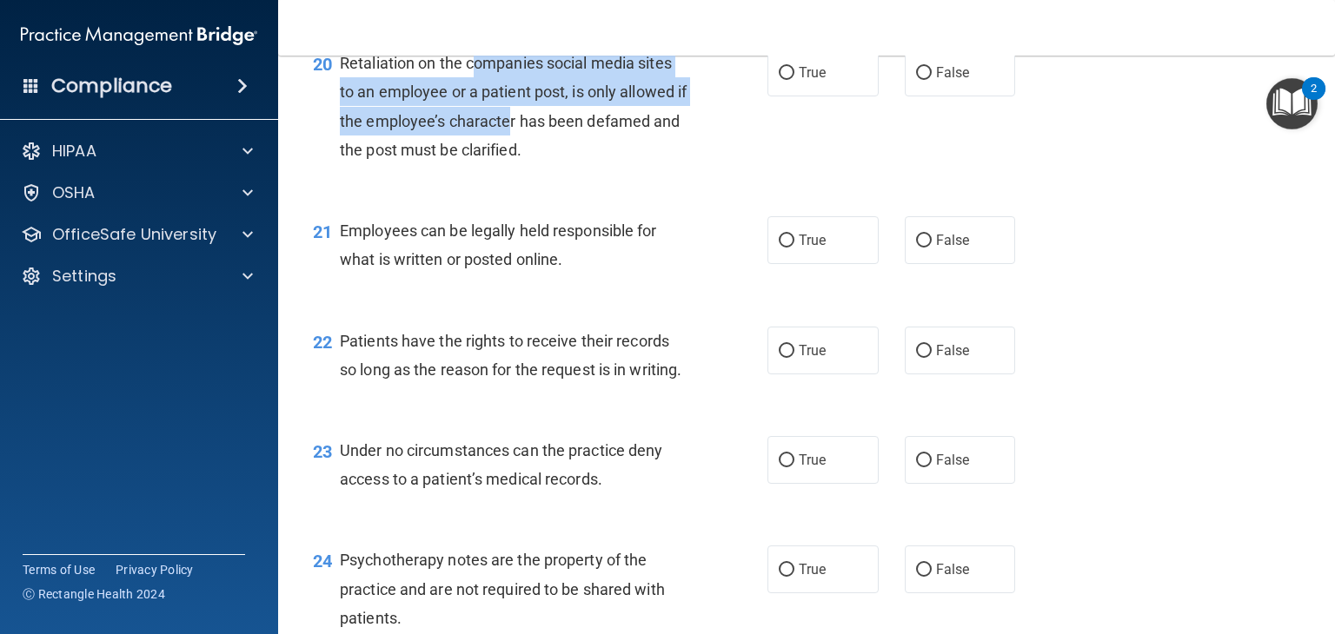
drag, startPoint x: 473, startPoint y: 119, endPoint x: 520, endPoint y: 193, distance: 87.5
click at [520, 164] on div "Retaliation on the companies social media sites to an employee or a patient pos…" at bounding box center [520, 107] width 361 height 116
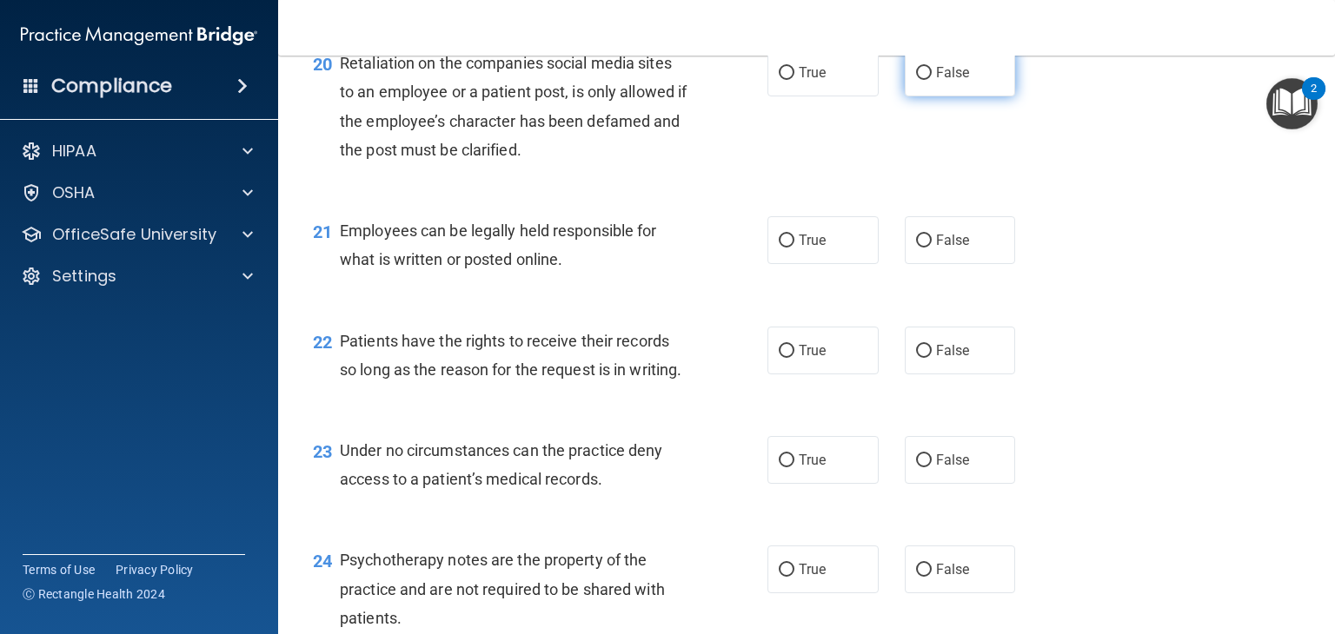
click at [916, 80] on input "False" at bounding box center [924, 73] width 16 height 13
radio input "true"
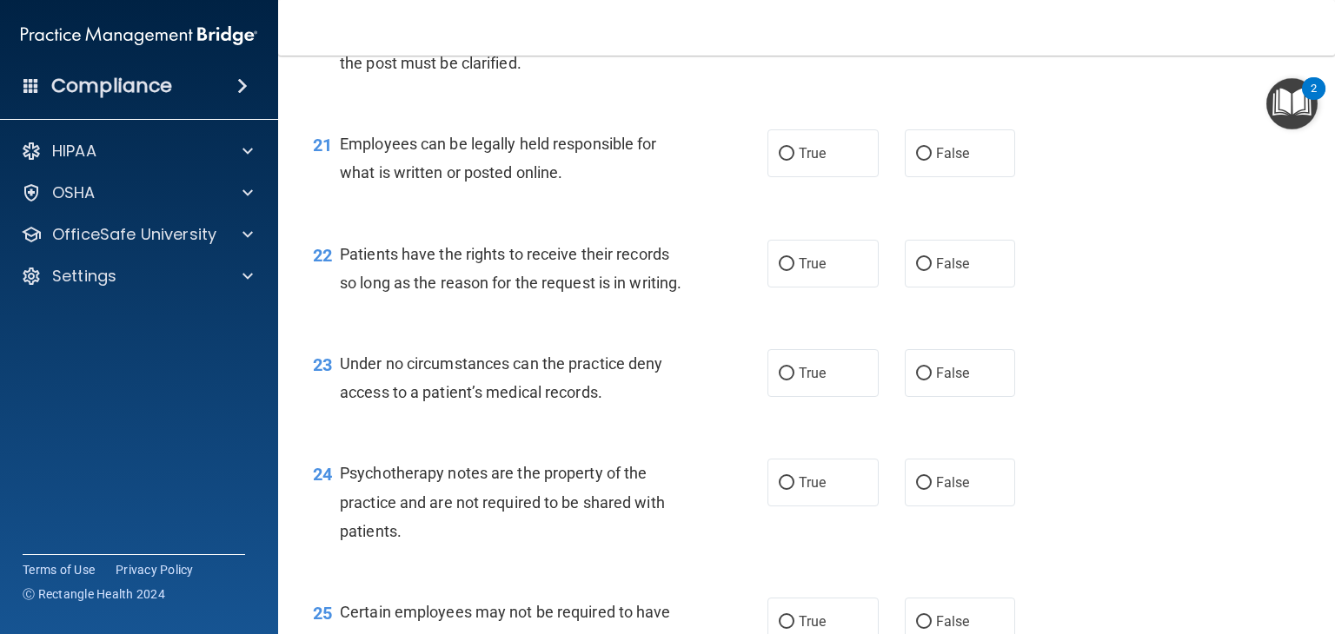
scroll to position [3476, 0]
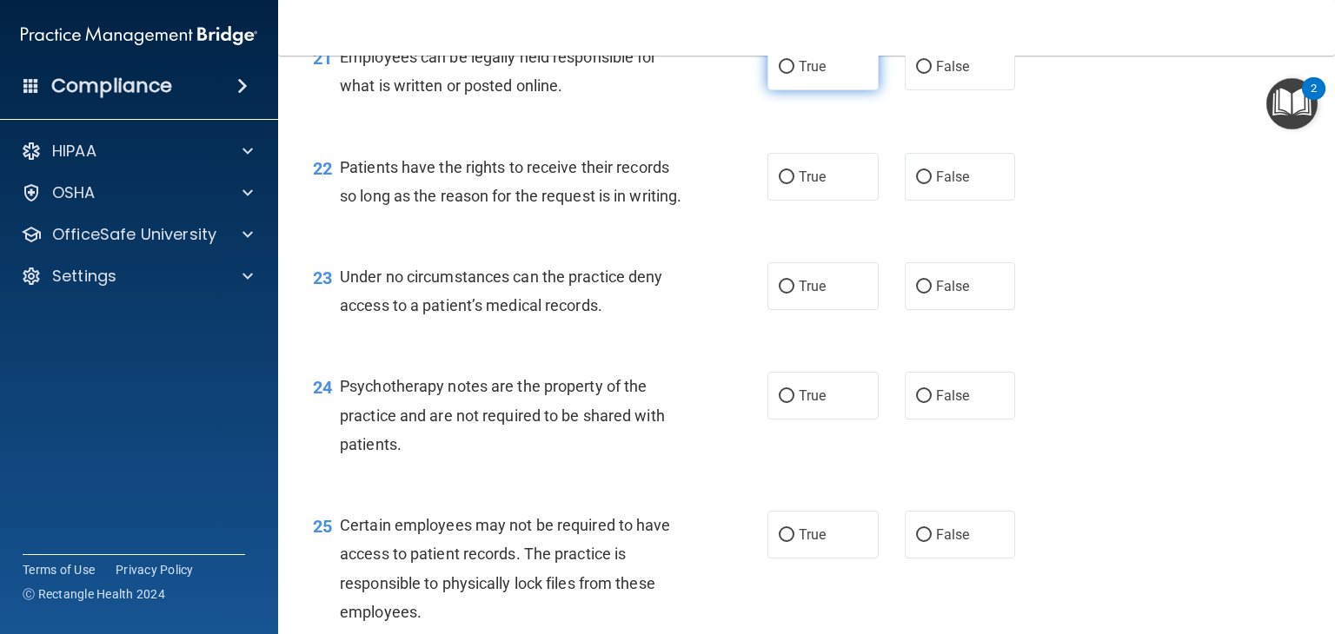
click at [767, 90] on label "True" at bounding box center [822, 67] width 111 height 48
click at [779, 74] on input "True" at bounding box center [787, 67] width 16 height 13
radio input "true"
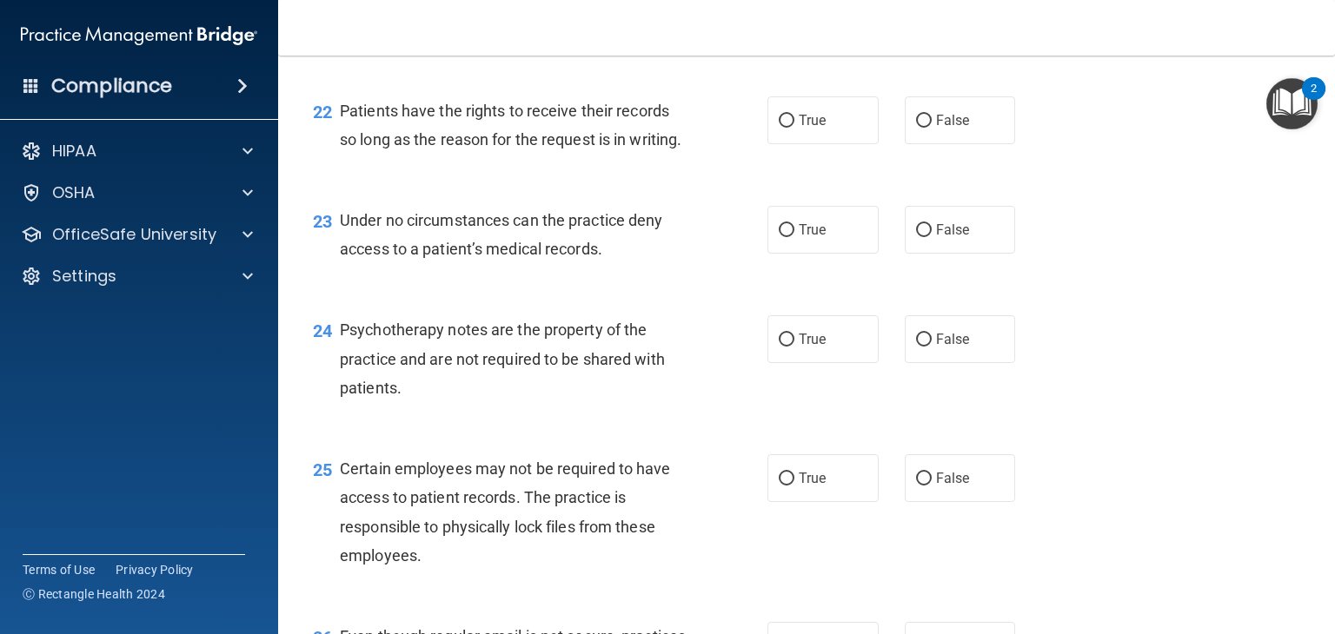
scroll to position [3562, 0]
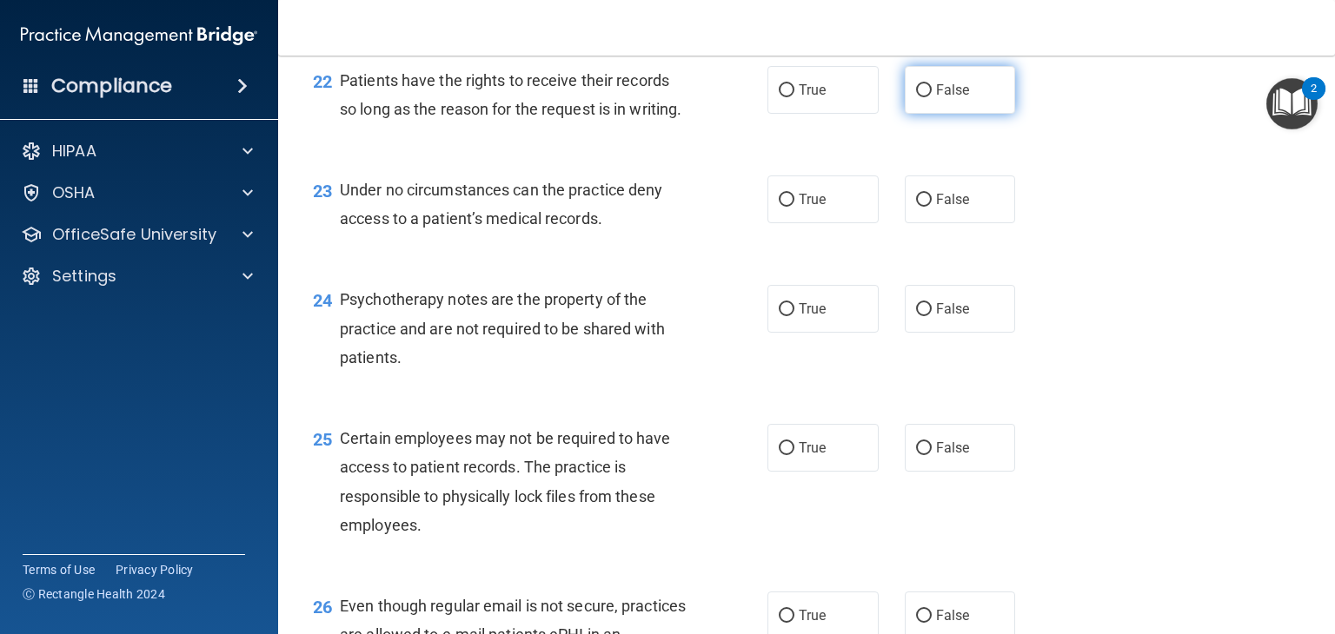
click at [925, 114] on label "False" at bounding box center [960, 90] width 111 height 48
click at [925, 97] on input "False" at bounding box center [924, 90] width 16 height 13
radio input "true"
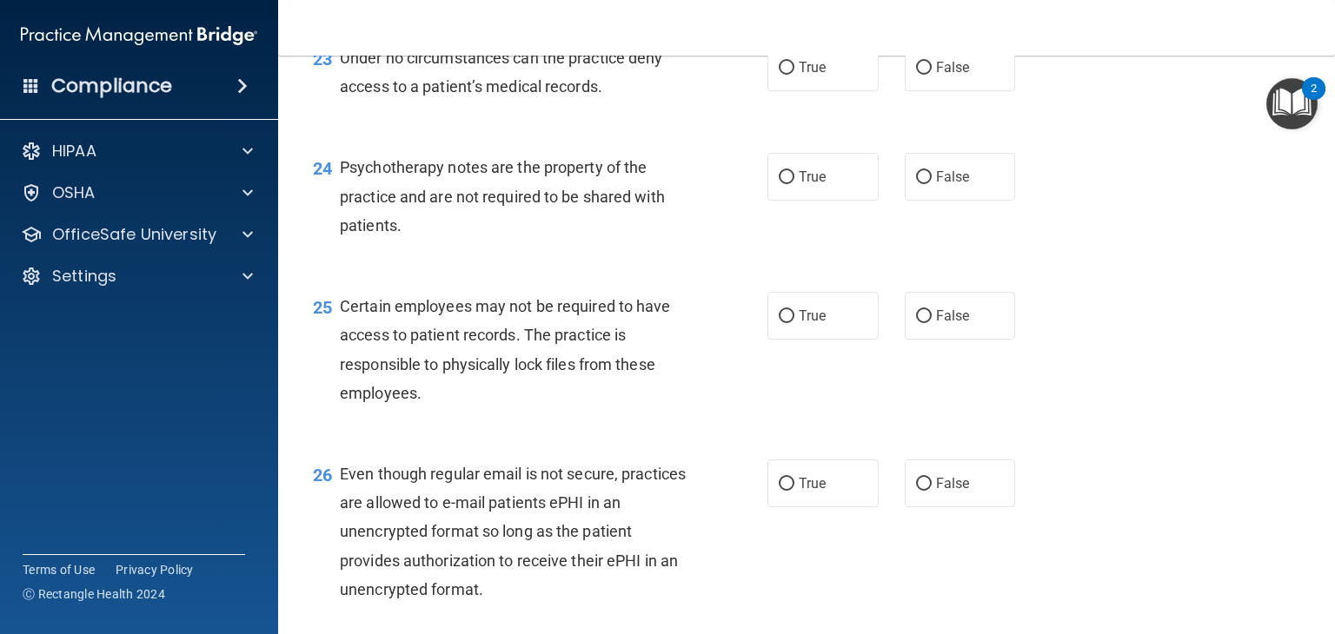
scroll to position [3736, 0]
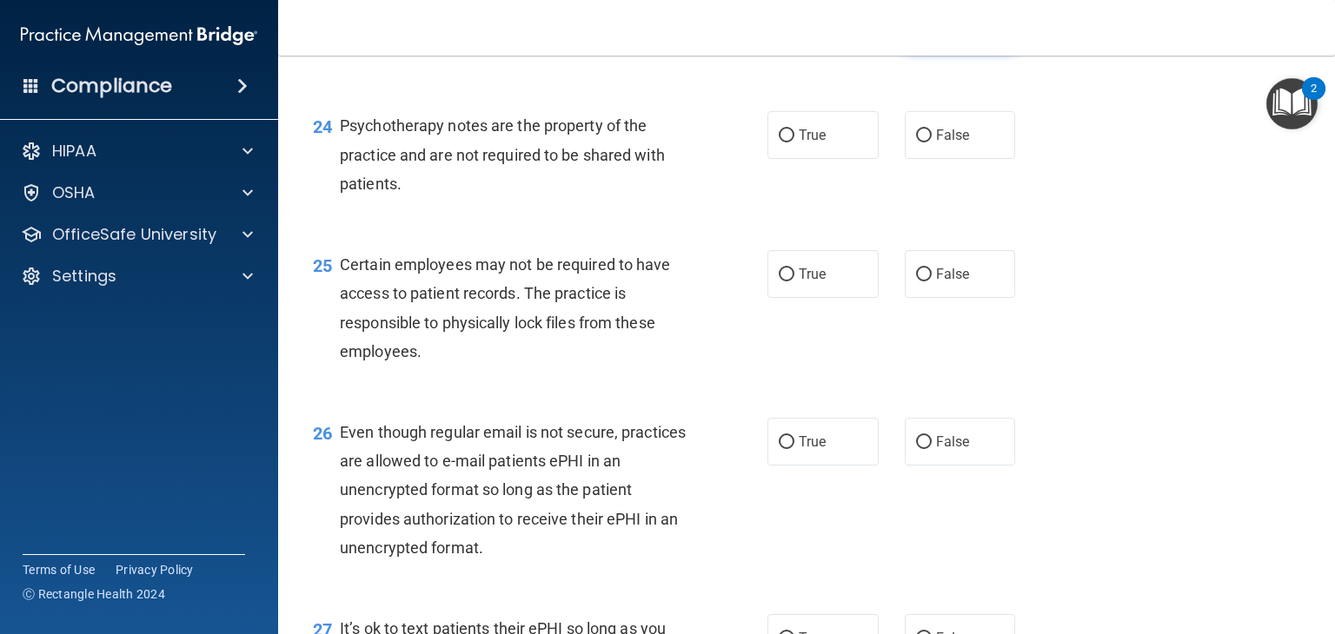
click at [933, 50] on label "False" at bounding box center [960, 26] width 111 height 48
click at [931, 33] on input "False" at bounding box center [924, 26] width 16 height 13
radio input "true"
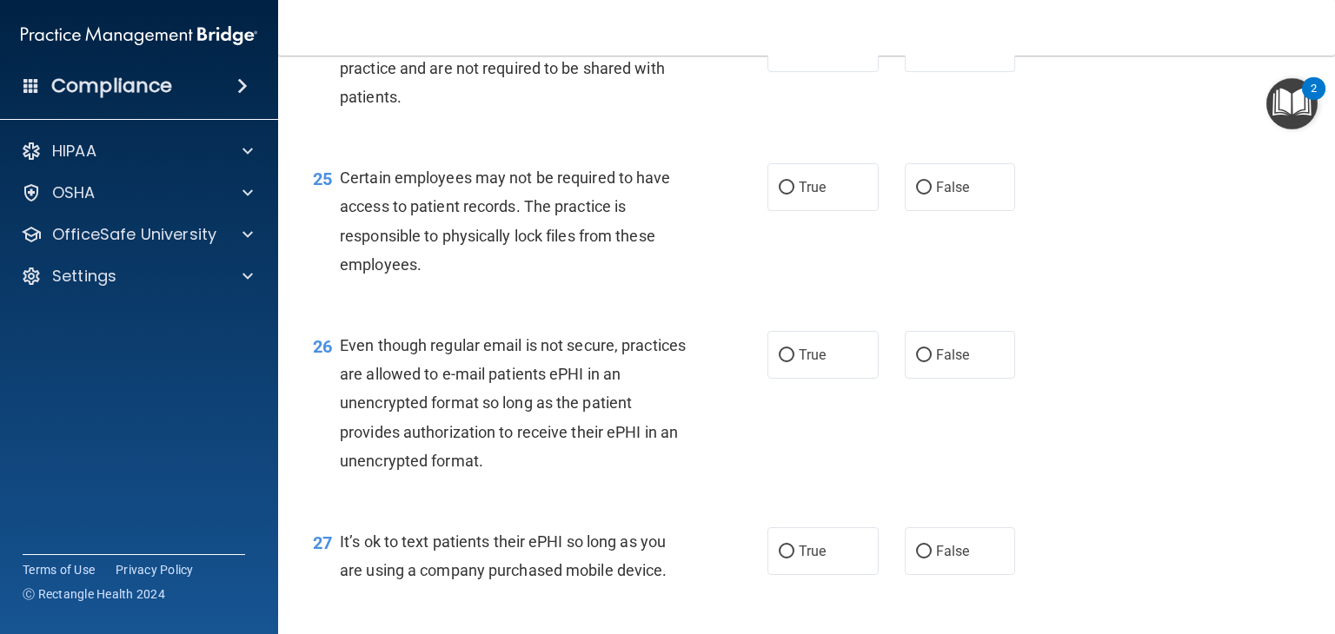
scroll to position [3823, 0]
drag, startPoint x: 587, startPoint y: 132, endPoint x: 612, endPoint y: 146, distance: 28.0
click at [612, 105] on span "Psychotherapy notes are the property of the practice and are not required to be…" at bounding box center [502, 68] width 325 height 76
click at [782, 72] on label "True" at bounding box center [822, 48] width 111 height 48
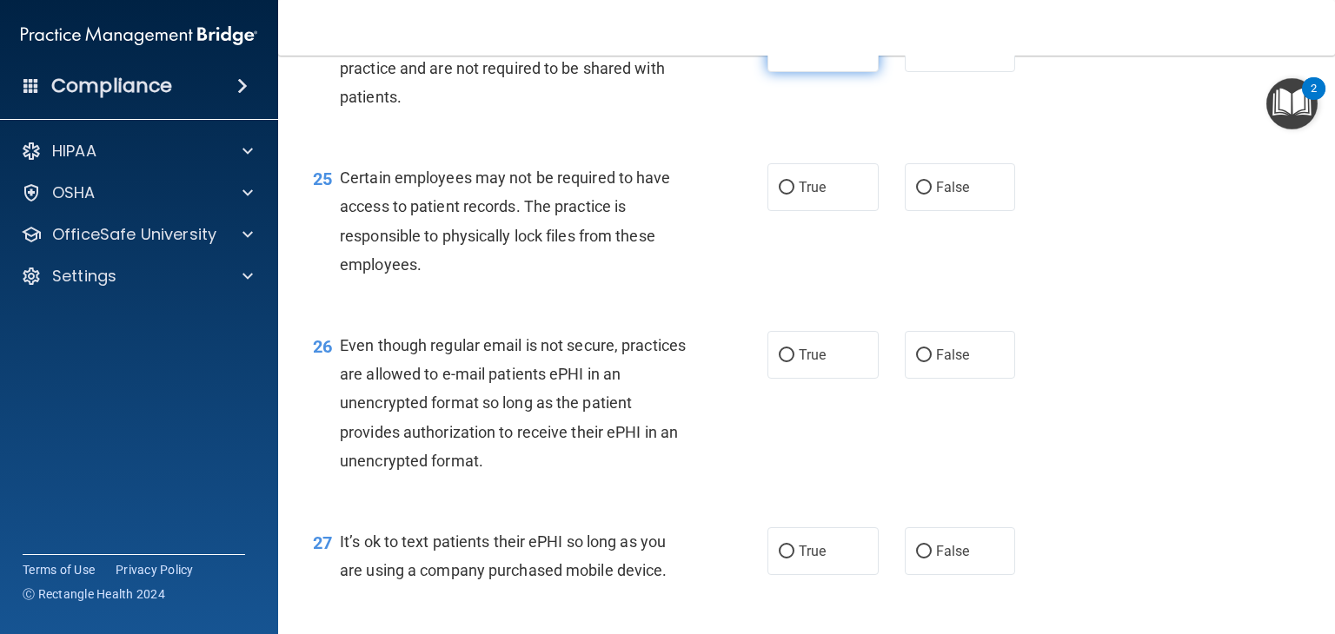
click at [782, 56] on input "True" at bounding box center [787, 49] width 16 height 13
radio input "true"
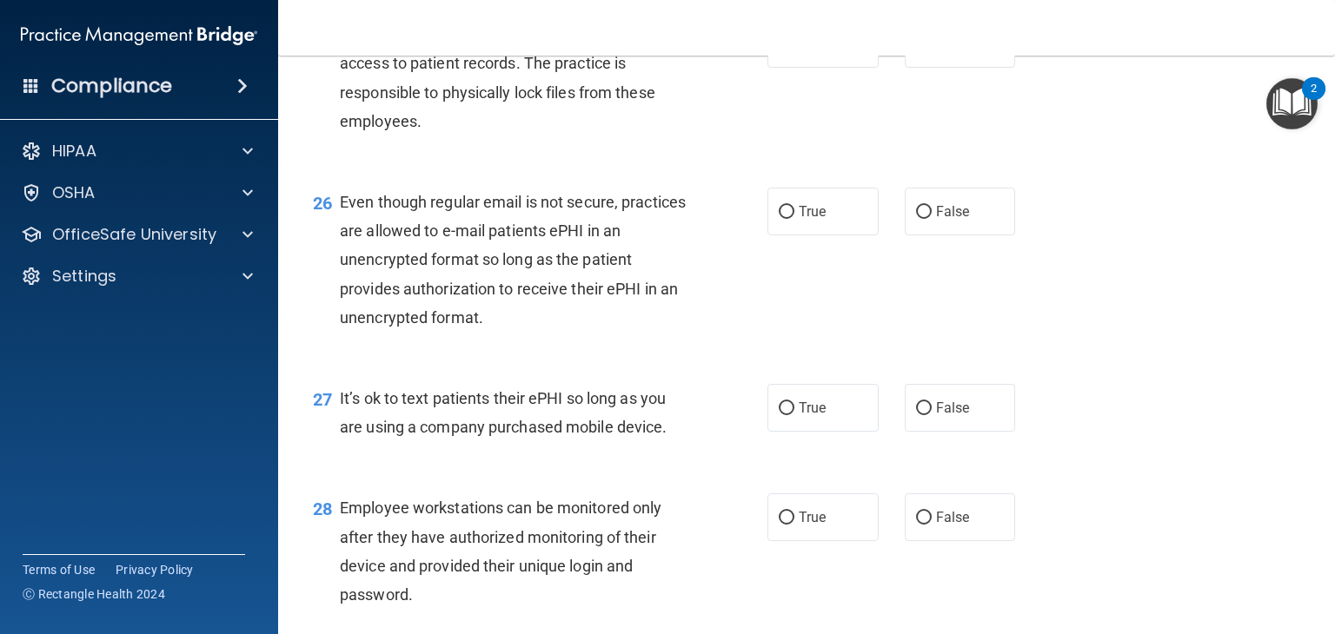
scroll to position [3997, 0]
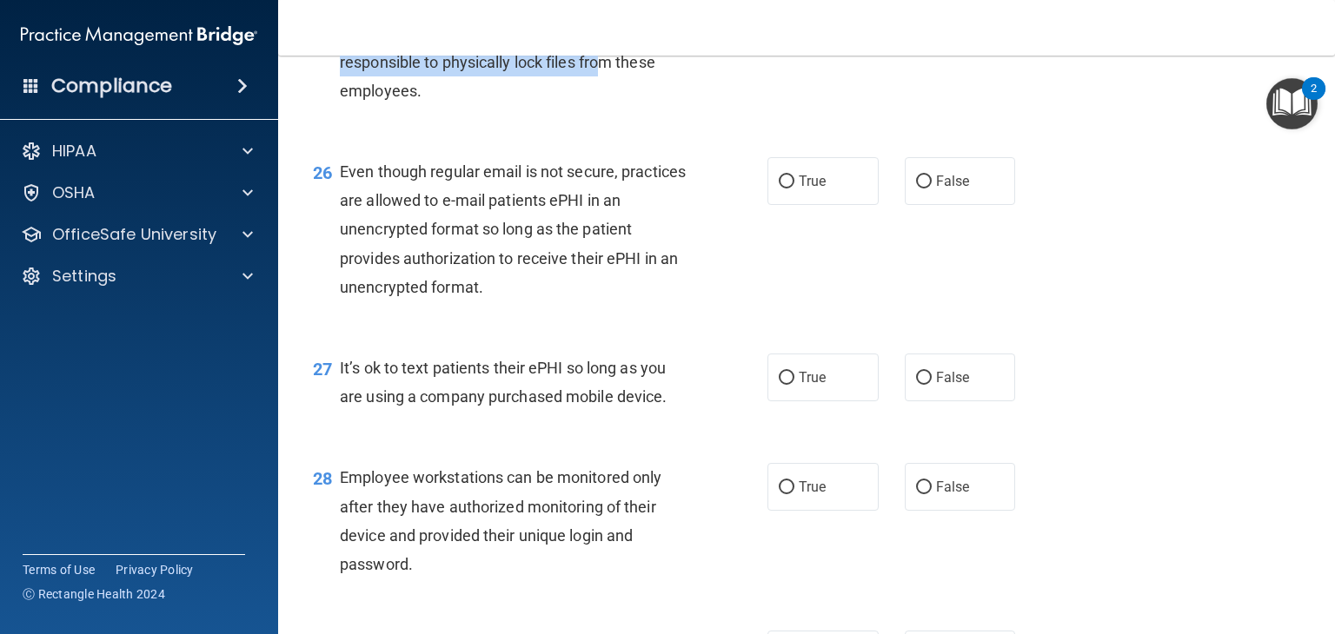
drag, startPoint x: 602, startPoint y: 90, endPoint x: 605, endPoint y: 138, distance: 47.9
click at [605, 100] on span "Certain employees may not be required to have access to patient records. The pr…" at bounding box center [505, 47] width 331 height 105
click at [767, 37] on label "True" at bounding box center [822, 14] width 111 height 48
click at [779, 21] on input "True" at bounding box center [787, 14] width 16 height 13
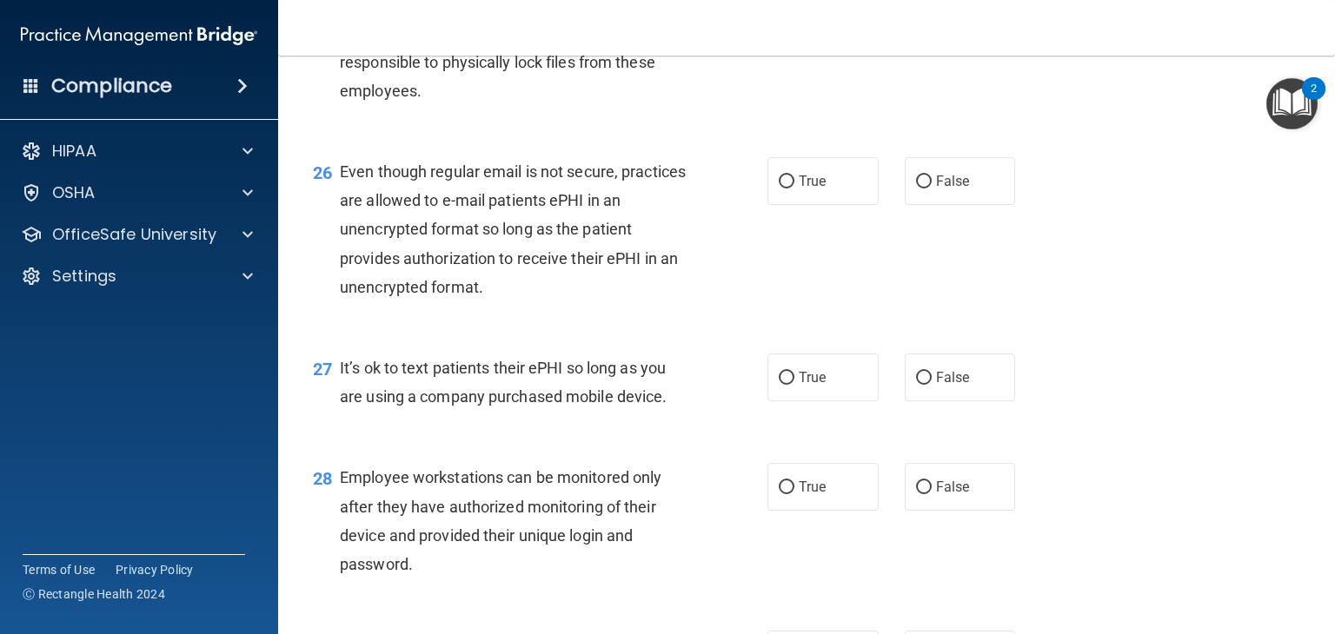
radio input "true"
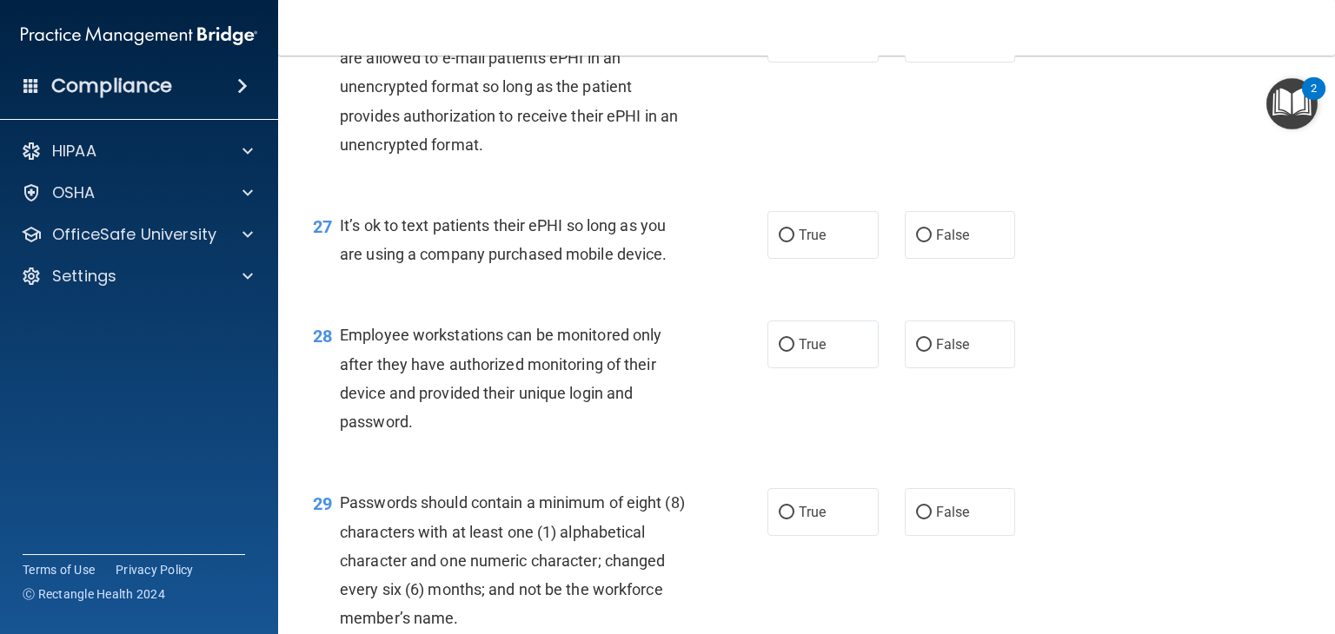
scroll to position [4171, 0]
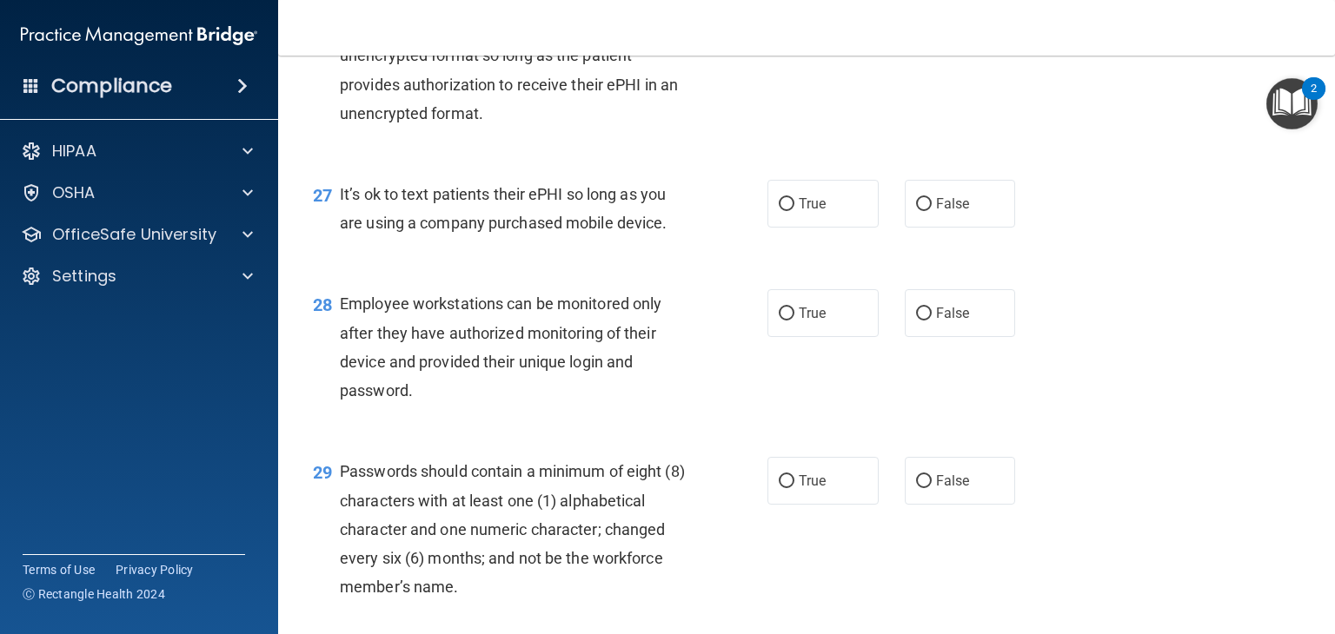
click at [915, 31] on label "False" at bounding box center [960, 7] width 111 height 48
click at [916, 15] on input "False" at bounding box center [924, 8] width 16 height 13
radio input "true"
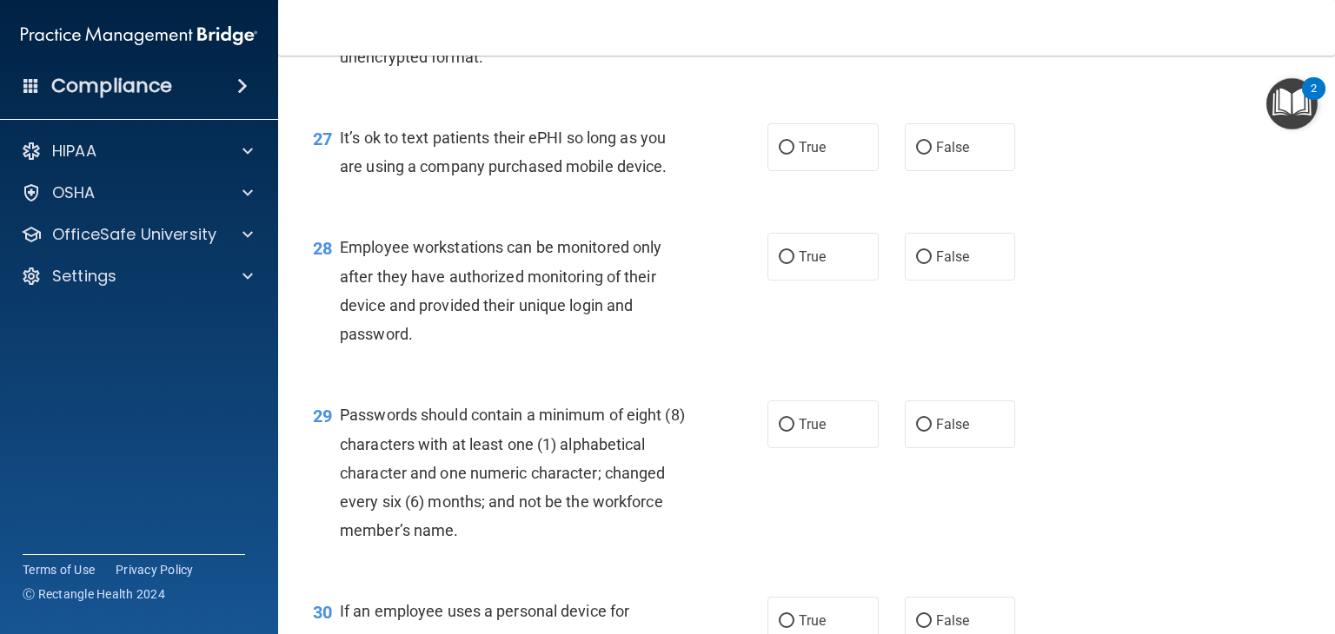
scroll to position [4258, 0]
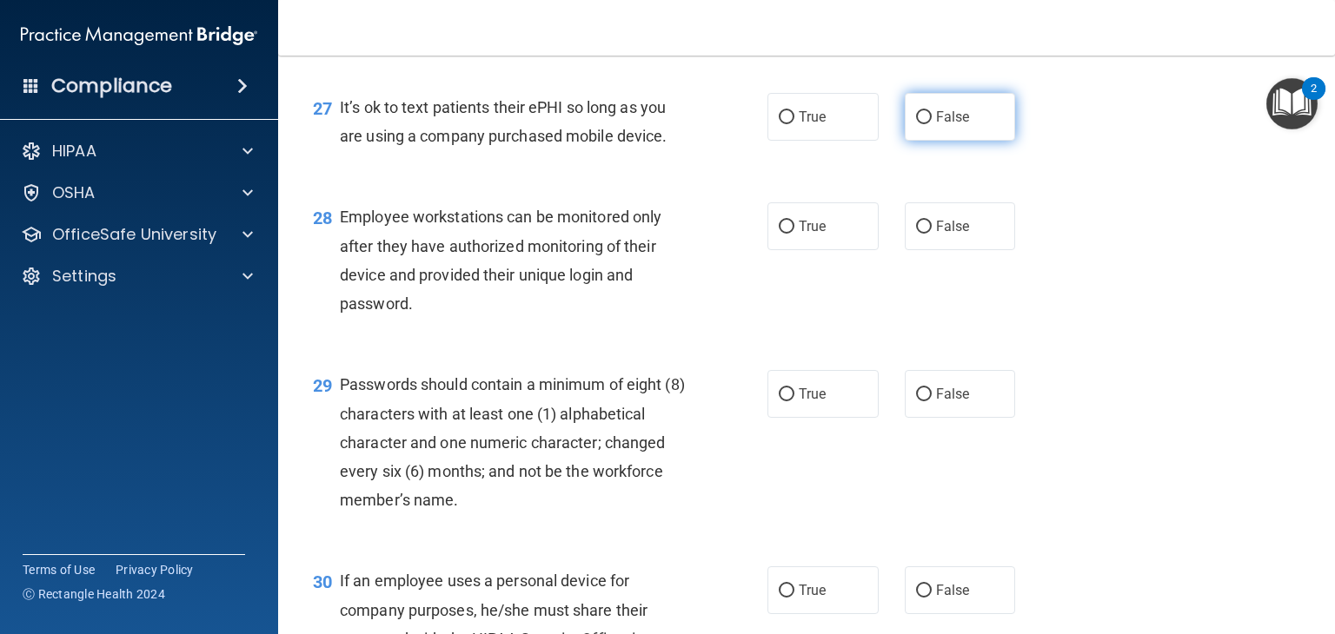
click at [908, 141] on label "False" at bounding box center [960, 117] width 111 height 48
click at [916, 124] on input "False" at bounding box center [924, 117] width 16 height 13
radio input "true"
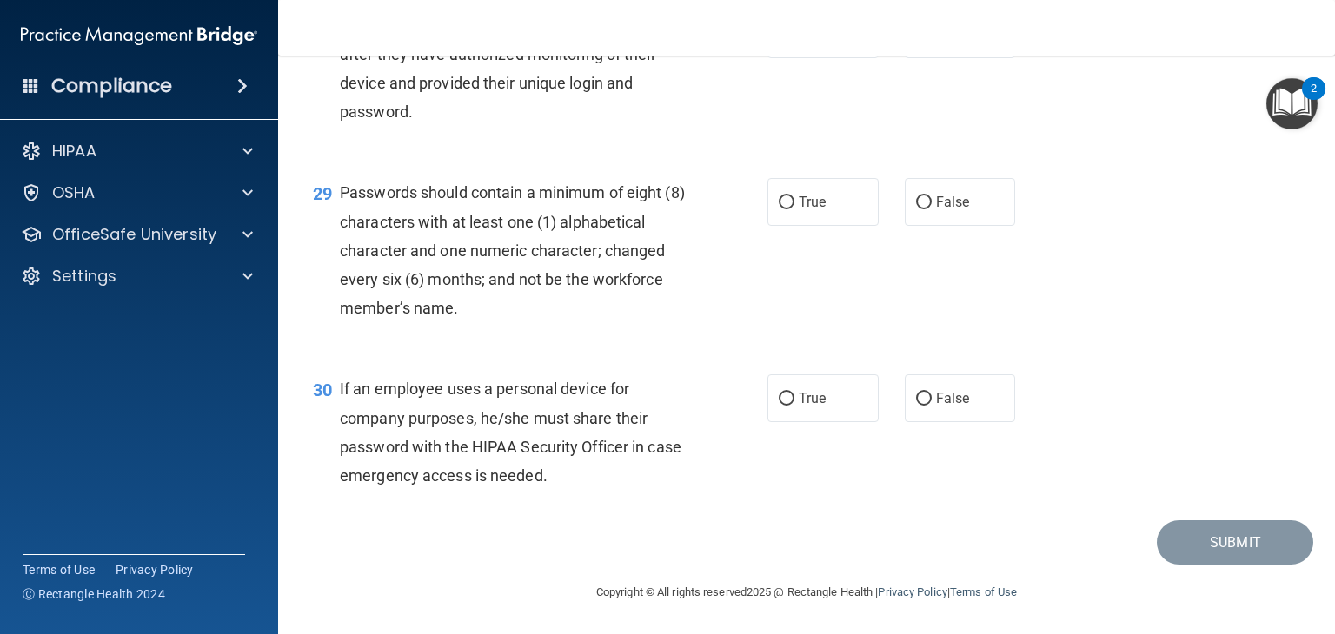
scroll to position [4431, 0]
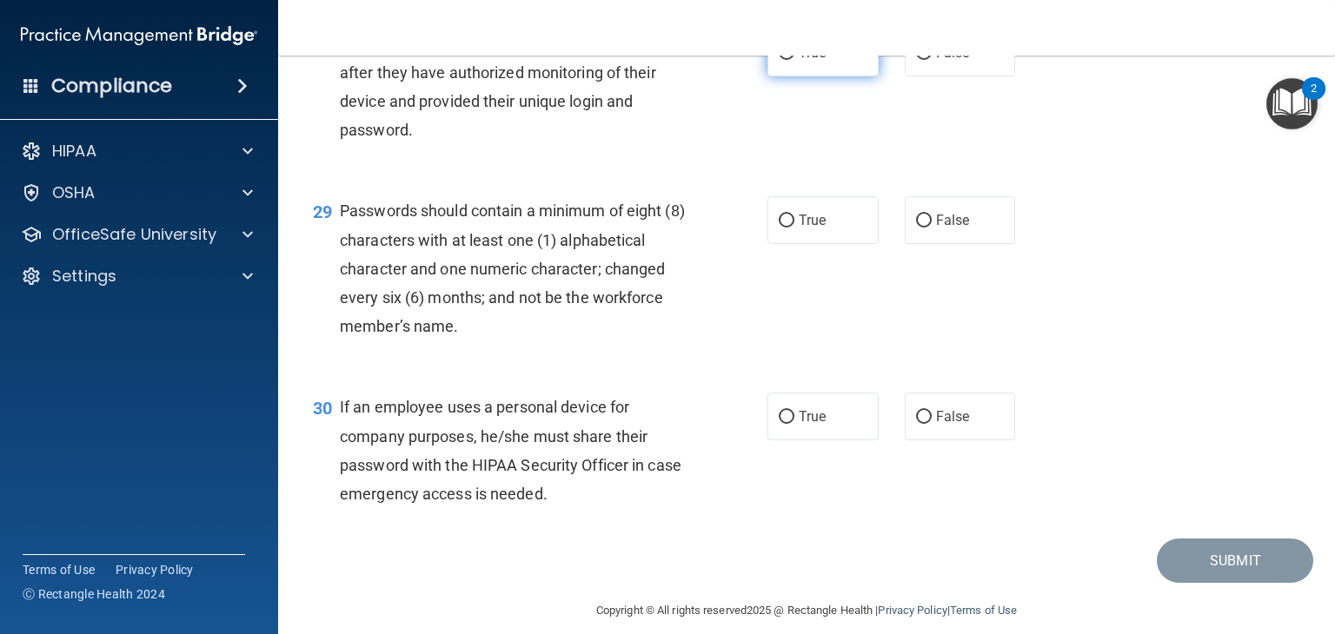
click at [799, 61] on span "True" at bounding box center [812, 52] width 27 height 17
click at [792, 60] on input "True" at bounding box center [787, 53] width 16 height 13
radio input "true"
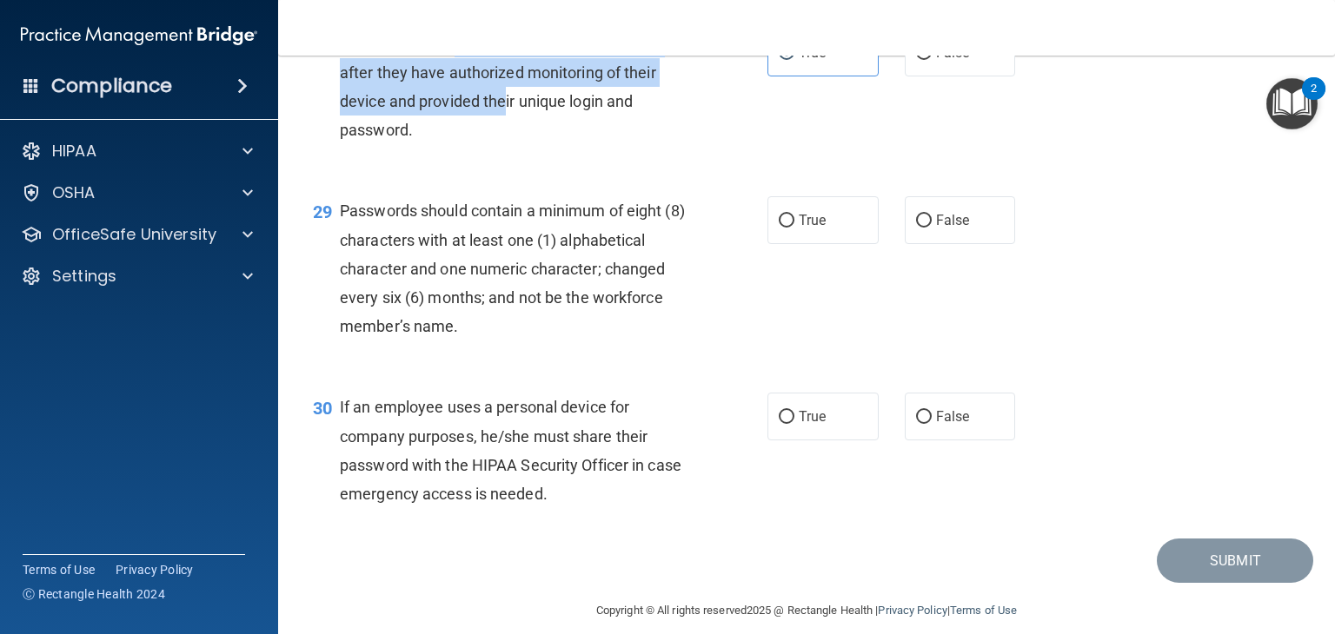
drag, startPoint x: 454, startPoint y: 127, endPoint x: 507, endPoint y: 180, distance: 75.6
click at [507, 139] on span "Employee workstations can be monitored only after they have authorized monitori…" at bounding box center [500, 86] width 321 height 105
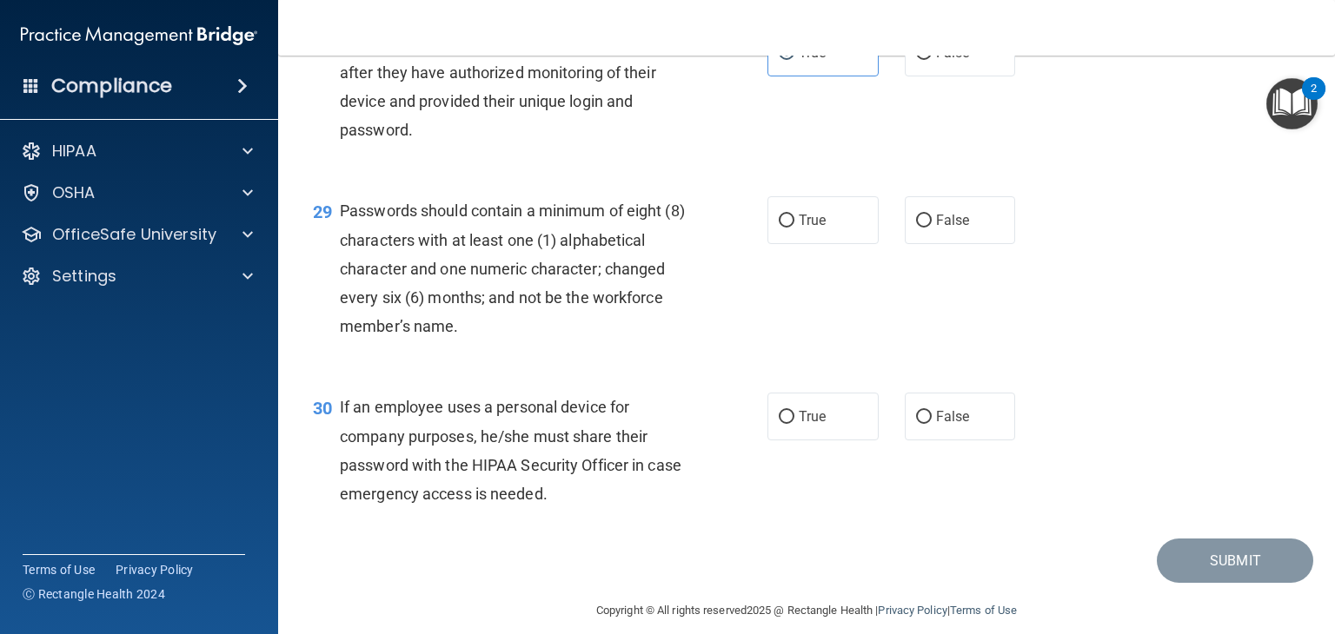
scroll to position [4518, 0]
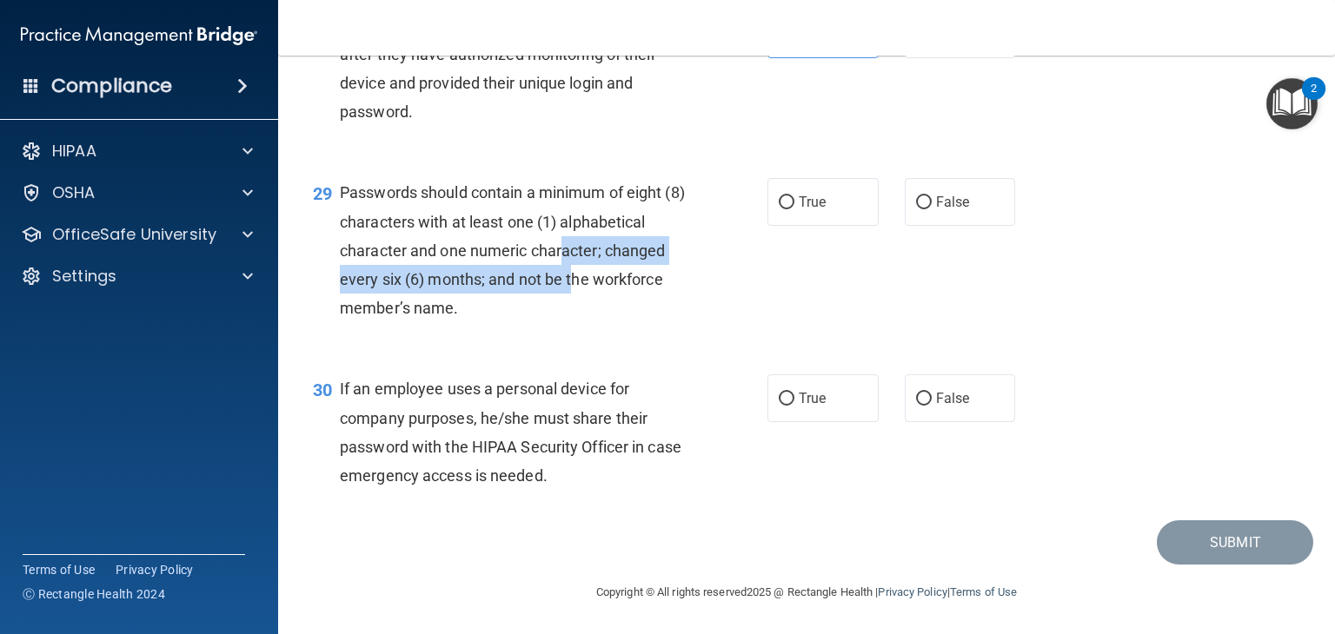
drag, startPoint x: 561, startPoint y: 264, endPoint x: 577, endPoint y: 290, distance: 30.4
click at [577, 290] on span "Passwords should contain a minimum of eight (8) characters with at least one (1…" at bounding box center [512, 250] width 345 height 134
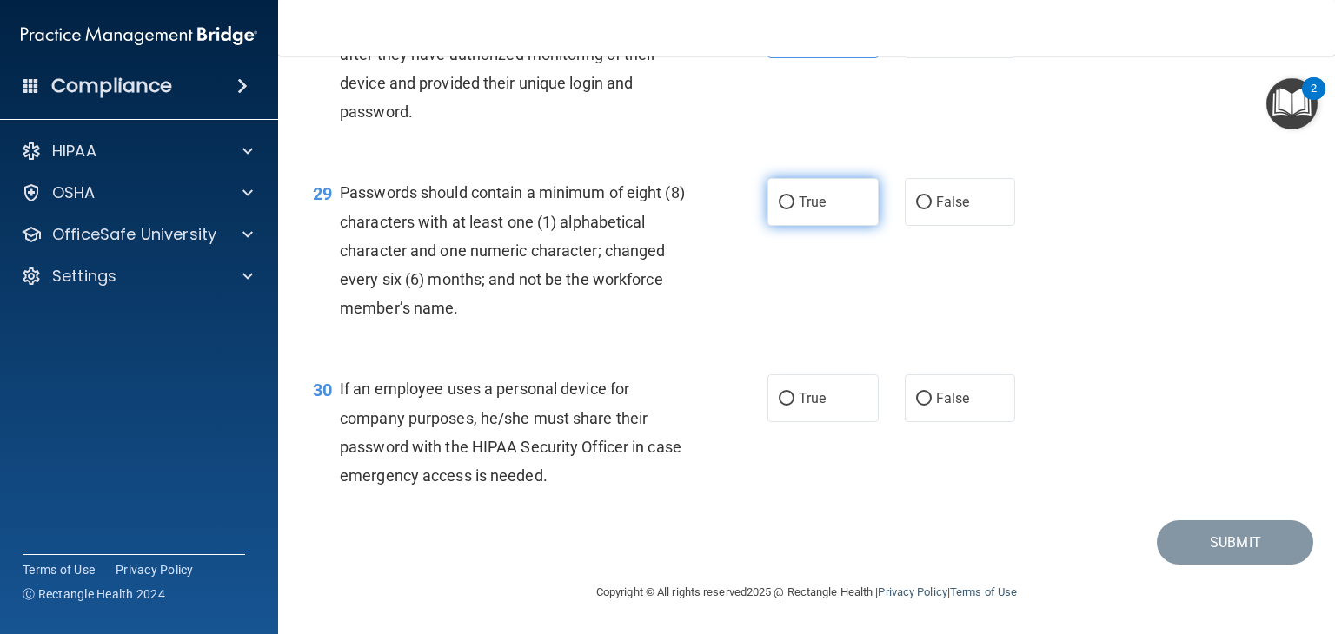
click at [767, 209] on label "True" at bounding box center [822, 202] width 111 height 48
click at [779, 209] on input "True" at bounding box center [787, 202] width 16 height 13
radio input "true"
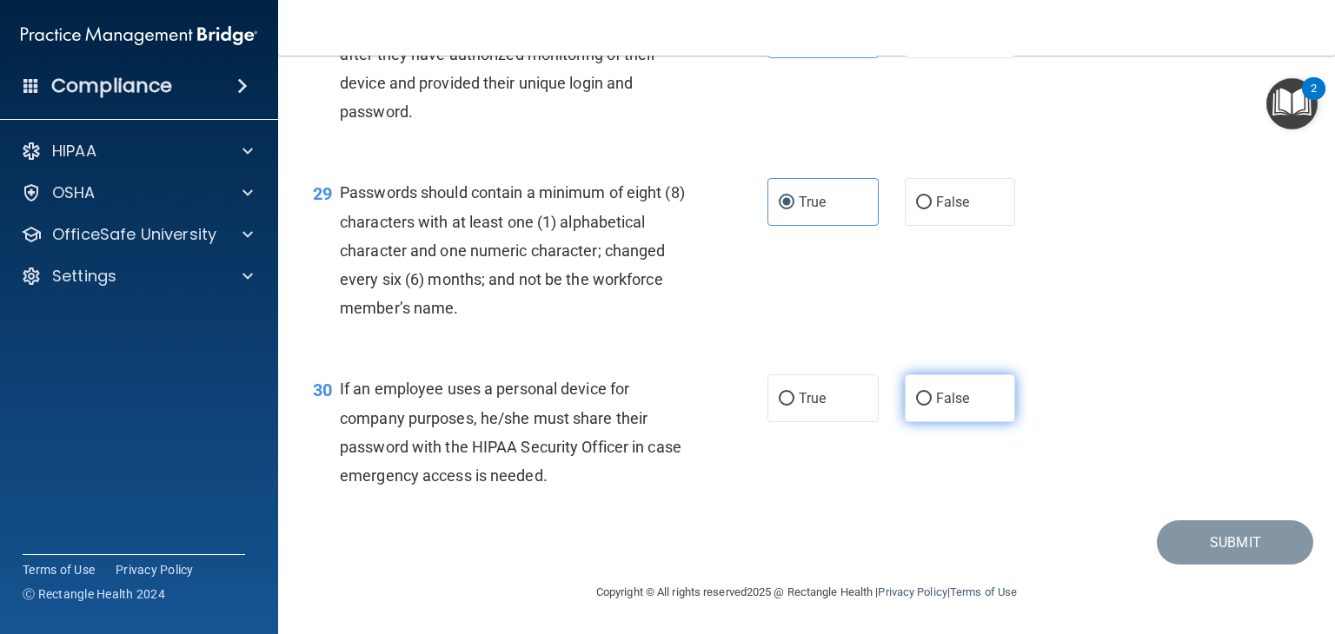
click at [905, 408] on label "False" at bounding box center [960, 398] width 111 height 48
click at [916, 406] on input "False" at bounding box center [924, 399] width 16 height 13
radio input "true"
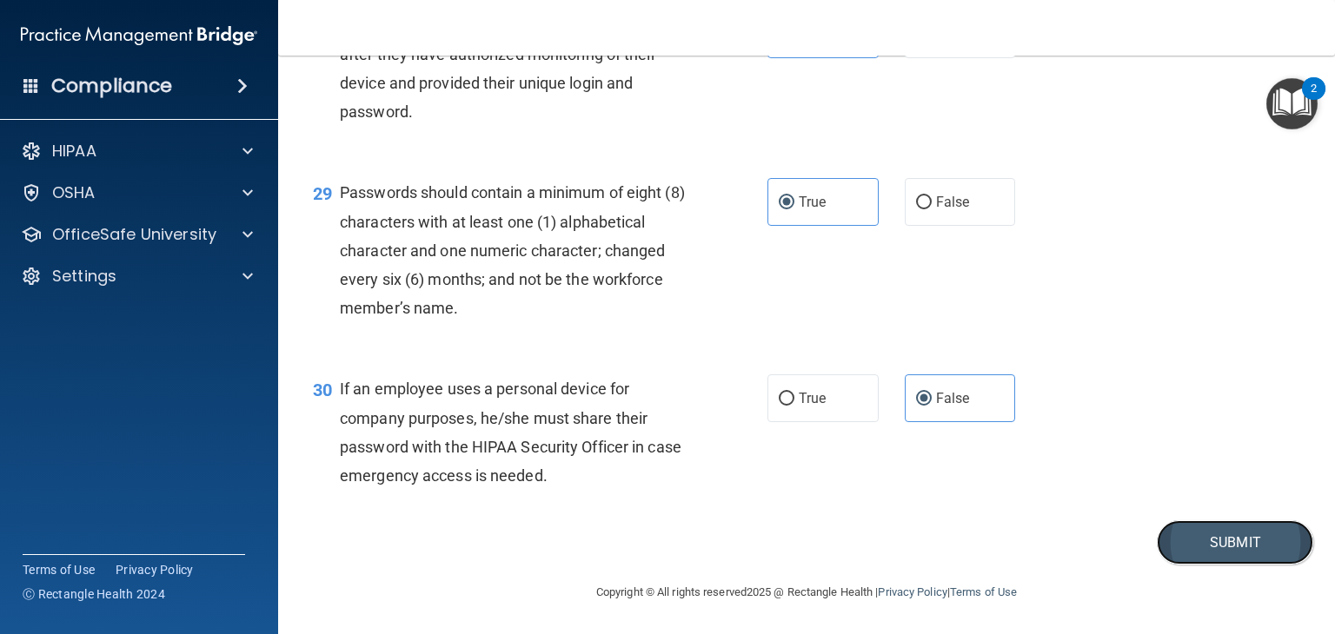
click at [1229, 554] on button "Submit" at bounding box center [1235, 542] width 156 height 44
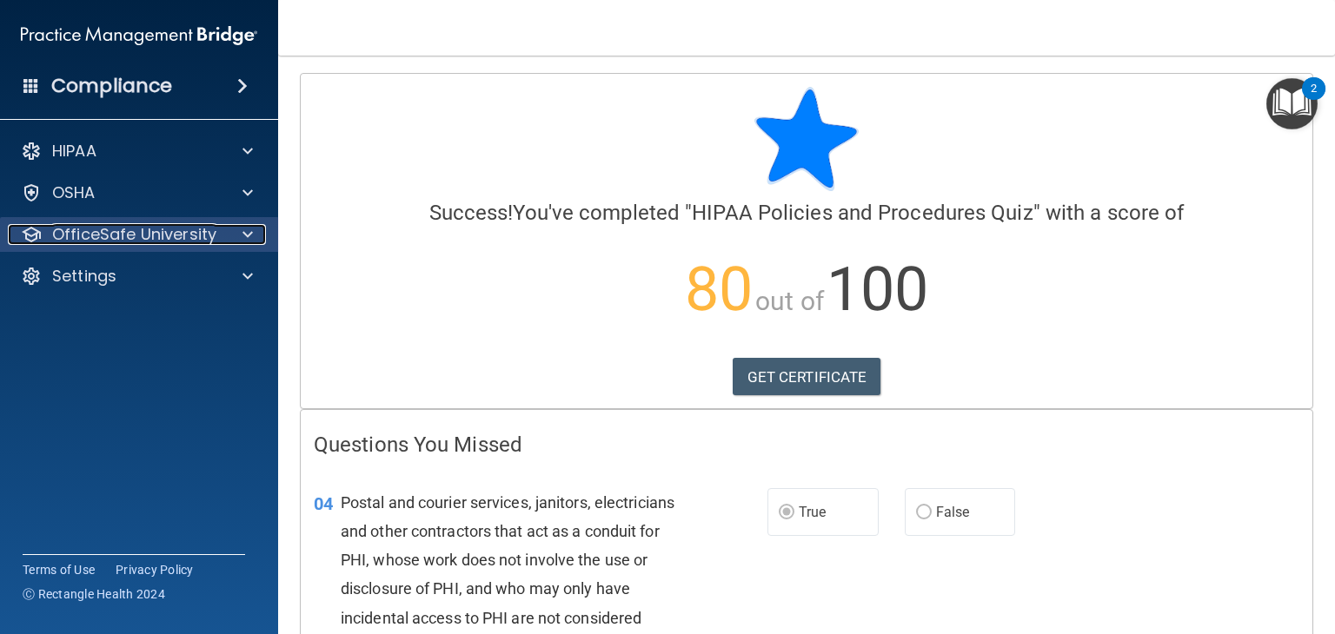
click at [189, 243] on p "OfficeSafe University" at bounding box center [134, 234] width 164 height 21
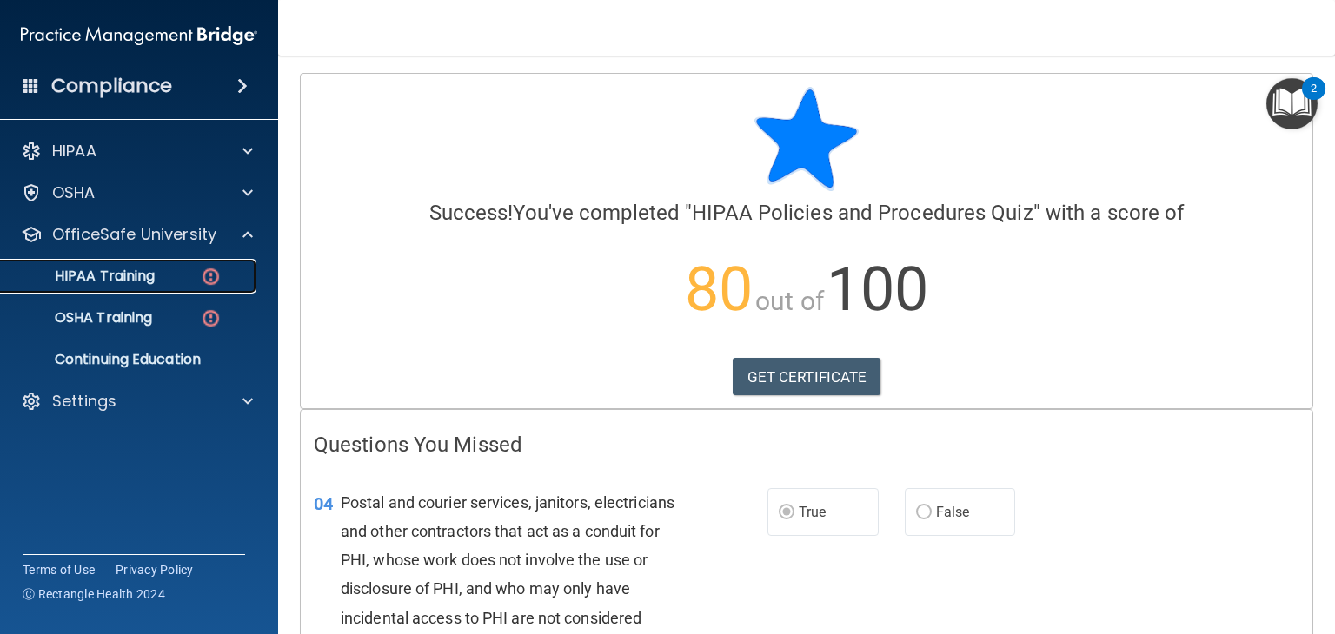
click at [191, 289] on link "HIPAA Training" at bounding box center [120, 276] width 274 height 35
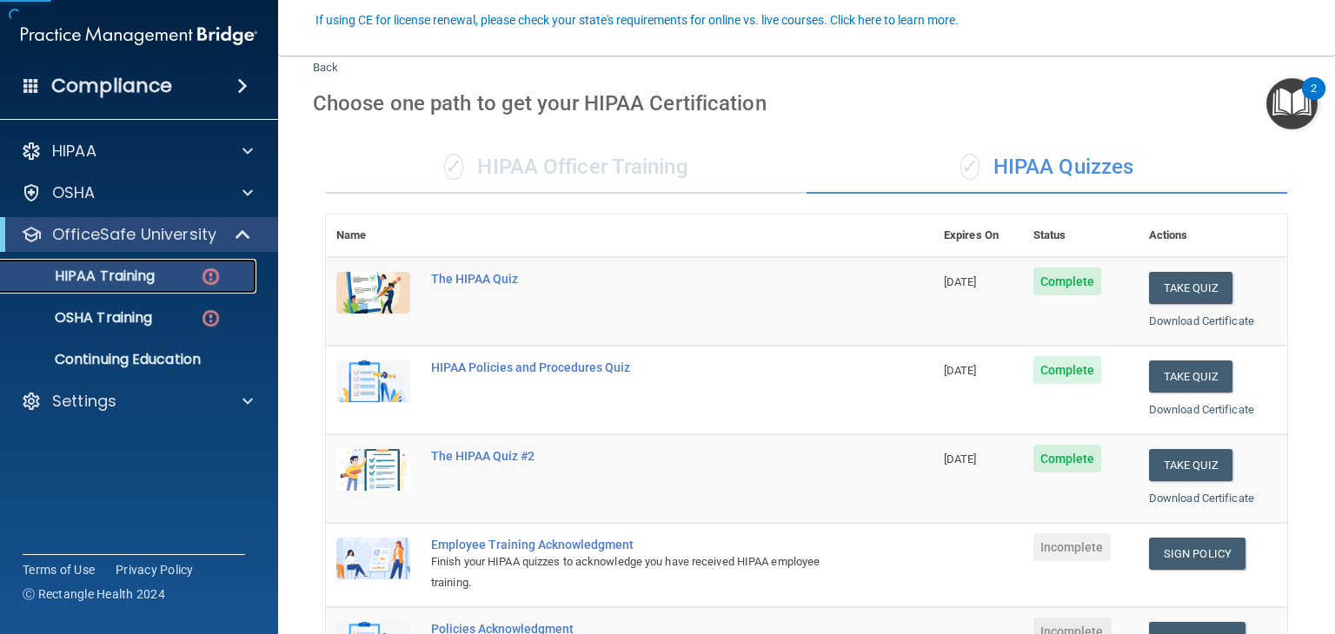
scroll to position [261, 0]
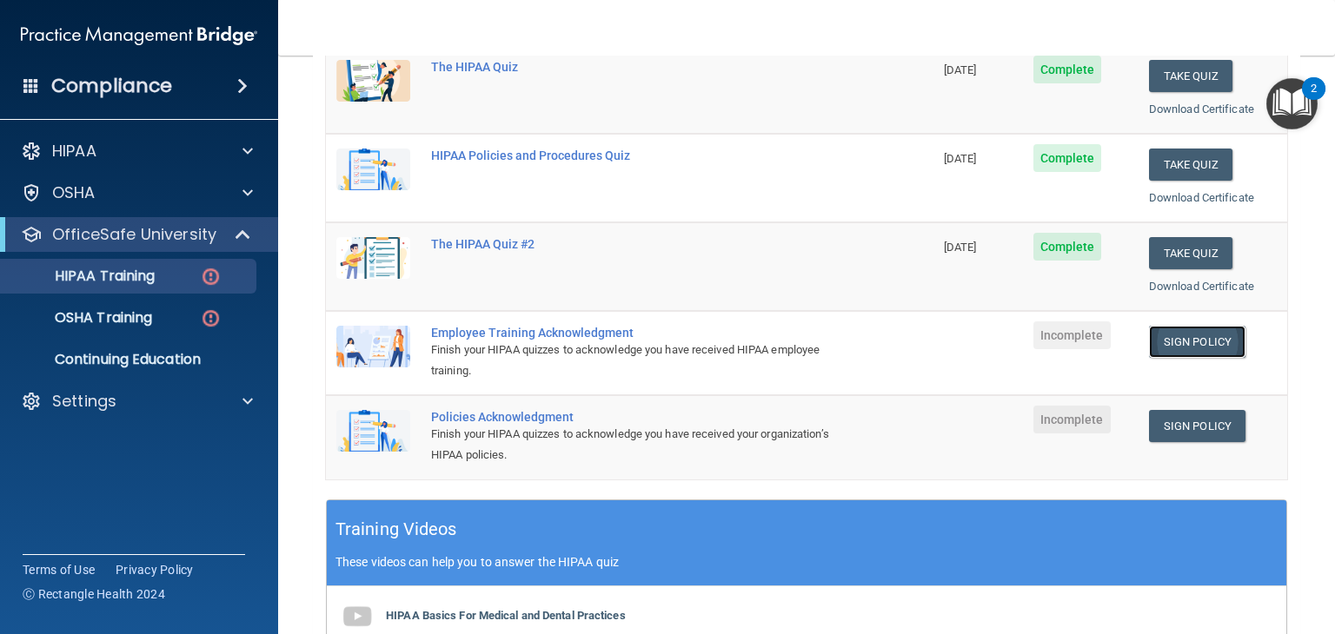
click at [1183, 339] on link "Sign Policy" at bounding box center [1197, 342] width 96 height 32
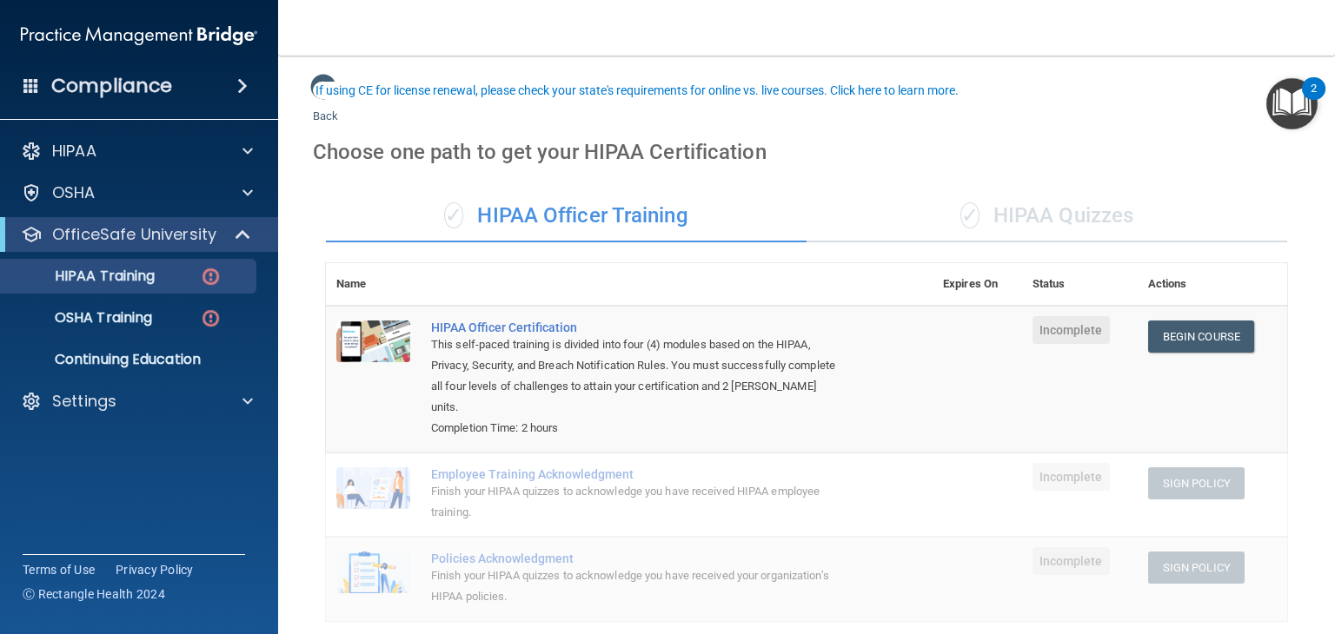
scroll to position [87, 0]
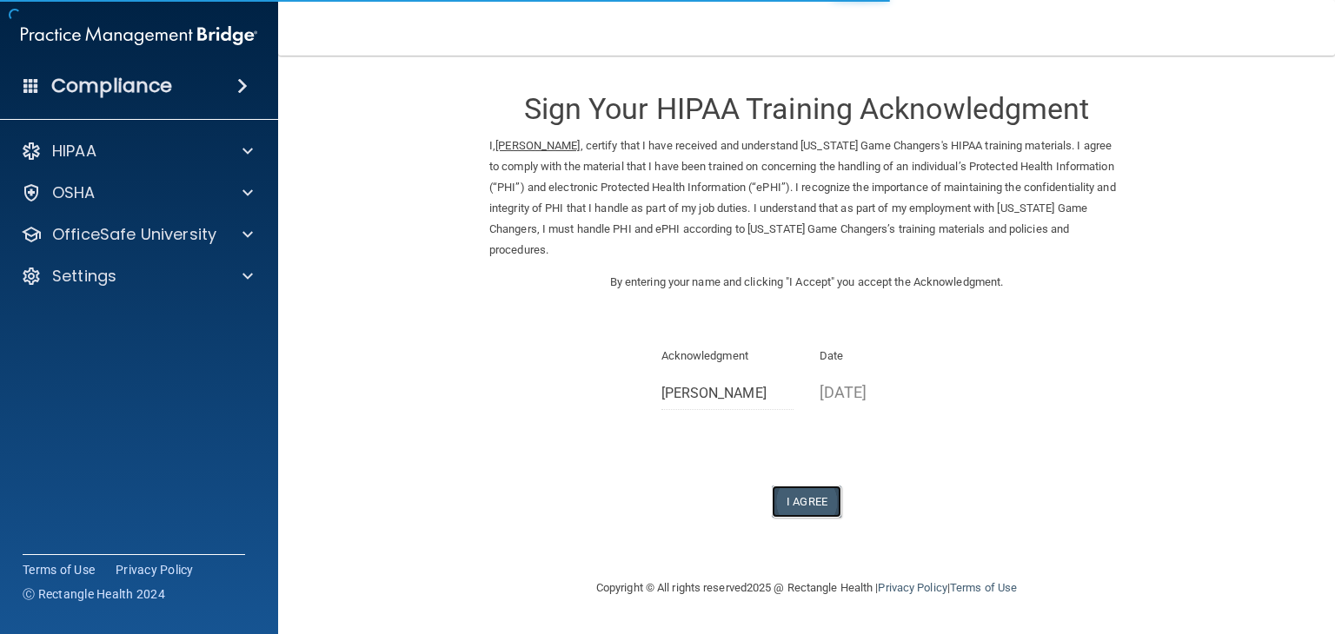
click at [805, 501] on button "I Agree" at bounding box center [807, 502] width 70 height 32
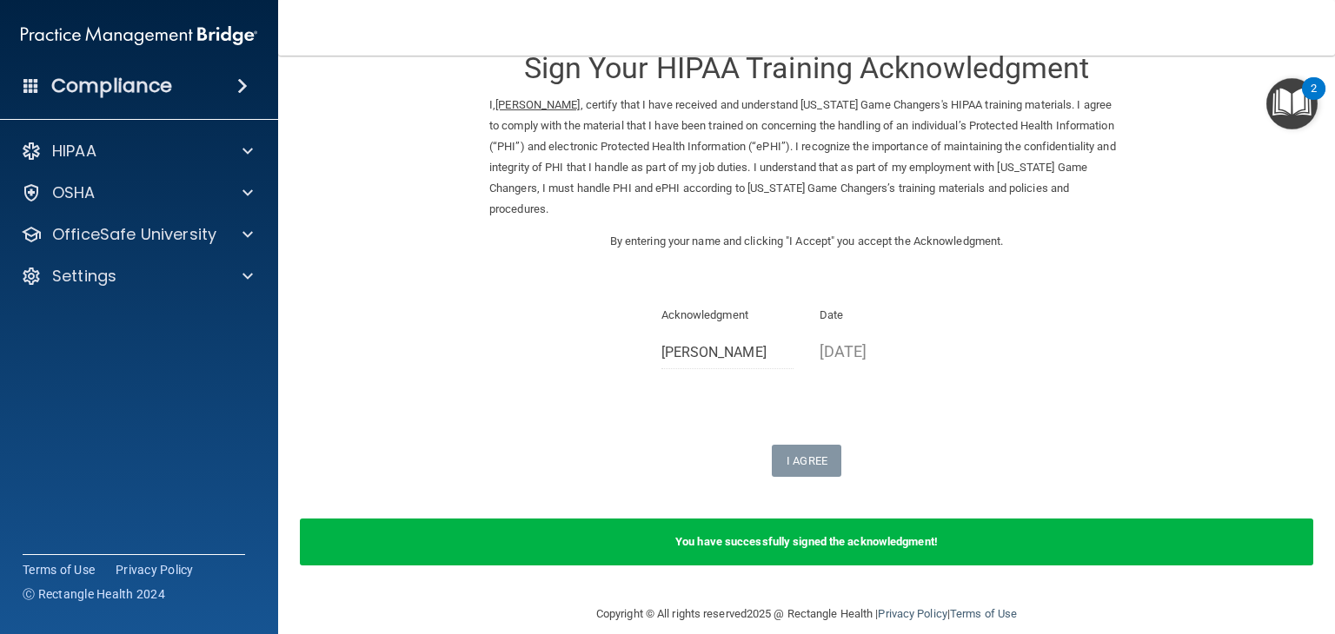
scroll to position [63, 0]
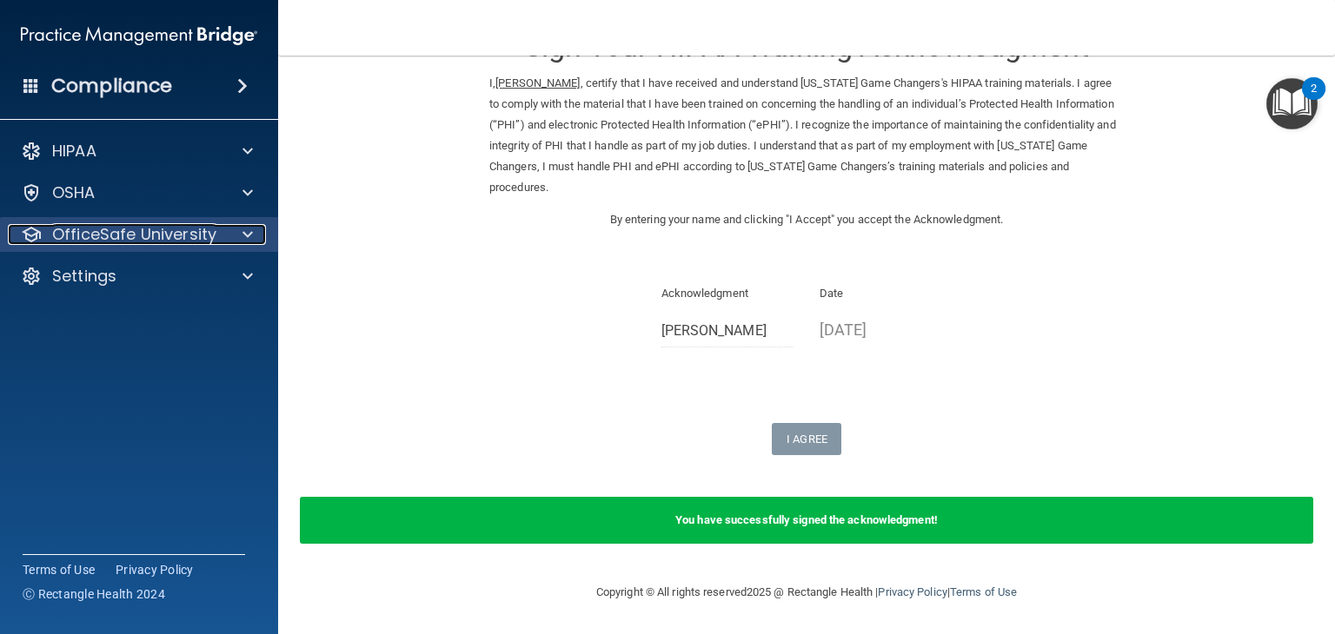
click at [242, 237] on span at bounding box center [247, 234] width 10 height 21
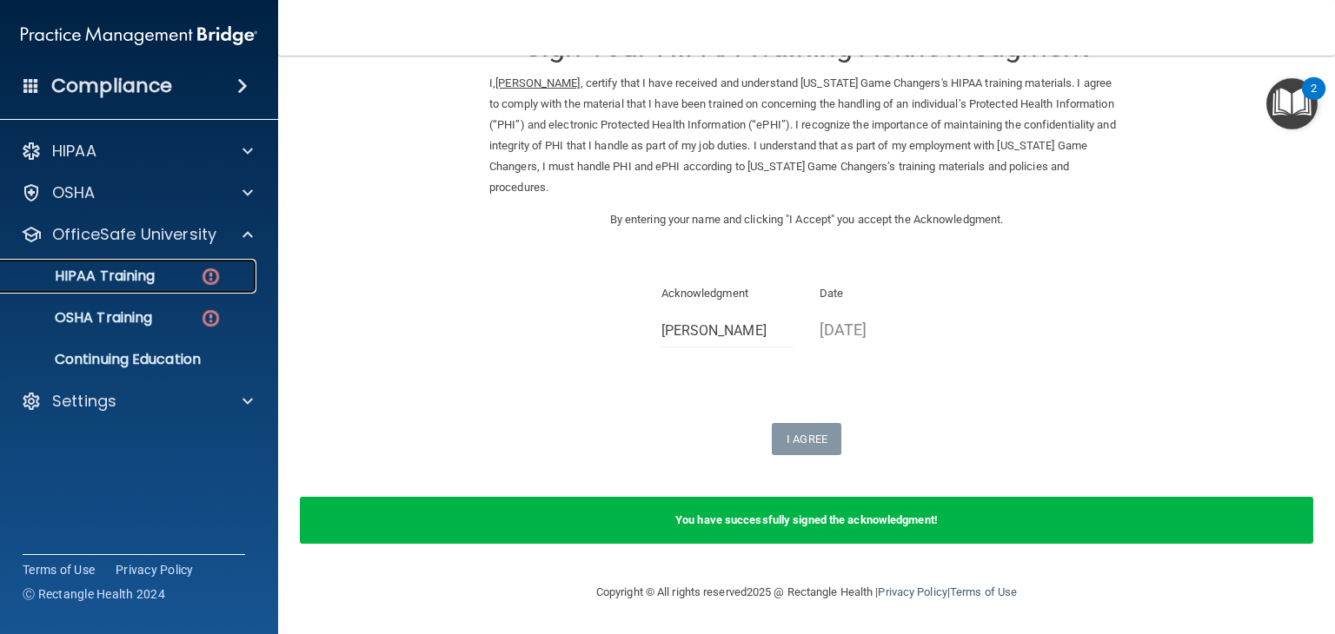
click at [209, 273] on img at bounding box center [211, 277] width 22 height 22
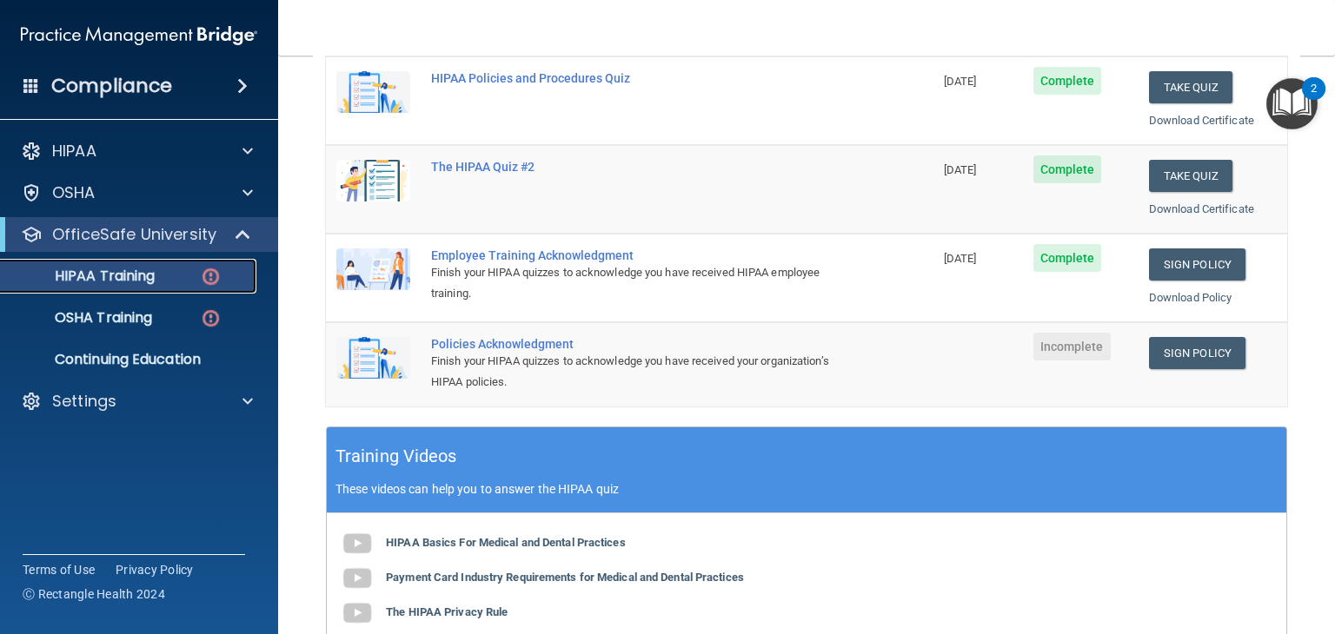
scroll to position [320, 0]
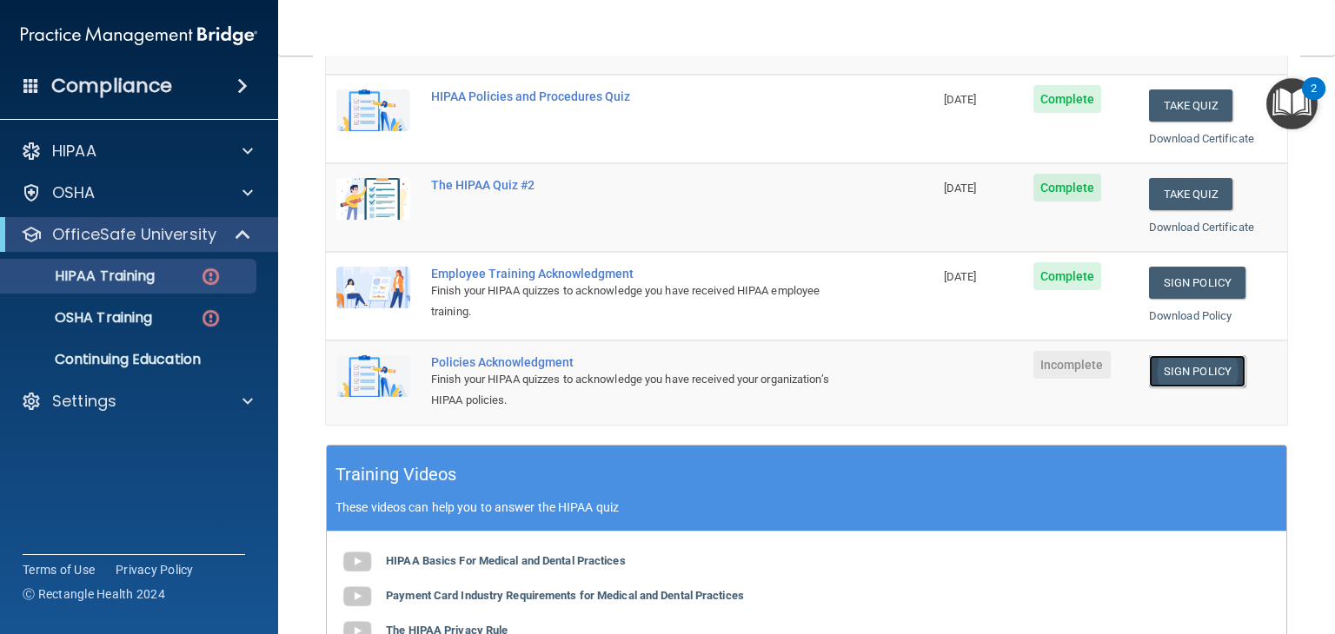
click at [1182, 371] on link "Sign Policy" at bounding box center [1197, 371] width 96 height 32
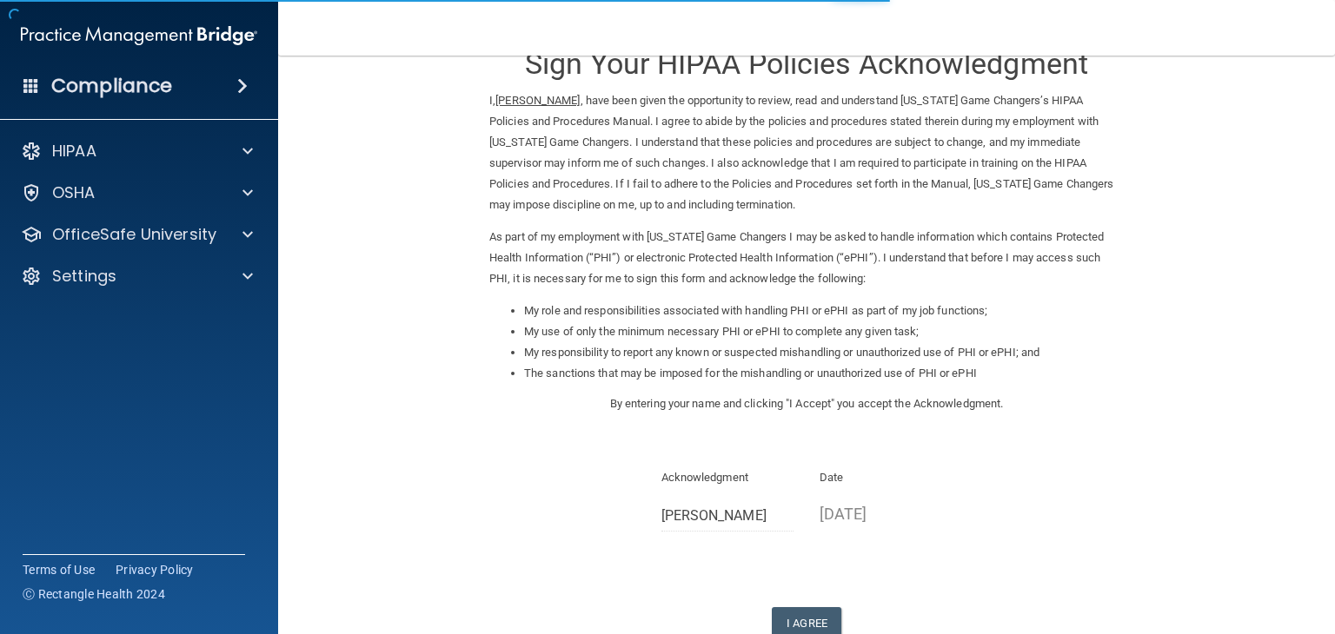
scroll to position [162, 0]
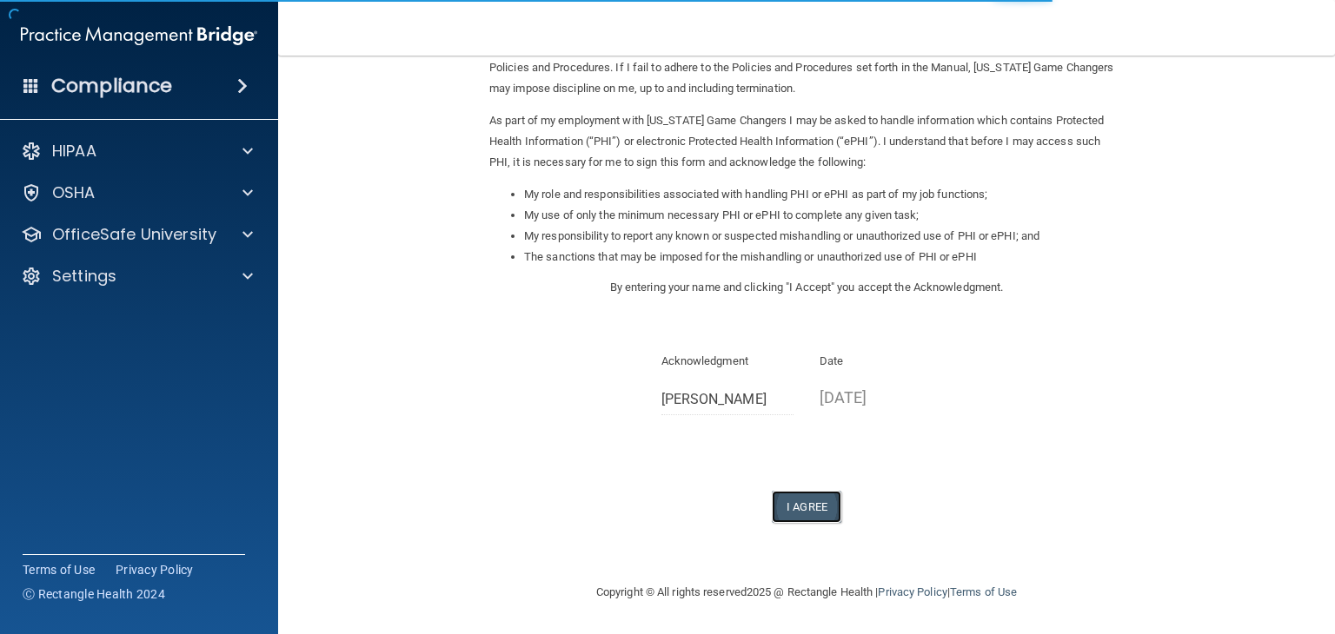
click at [806, 500] on button "I Agree" at bounding box center [807, 507] width 70 height 32
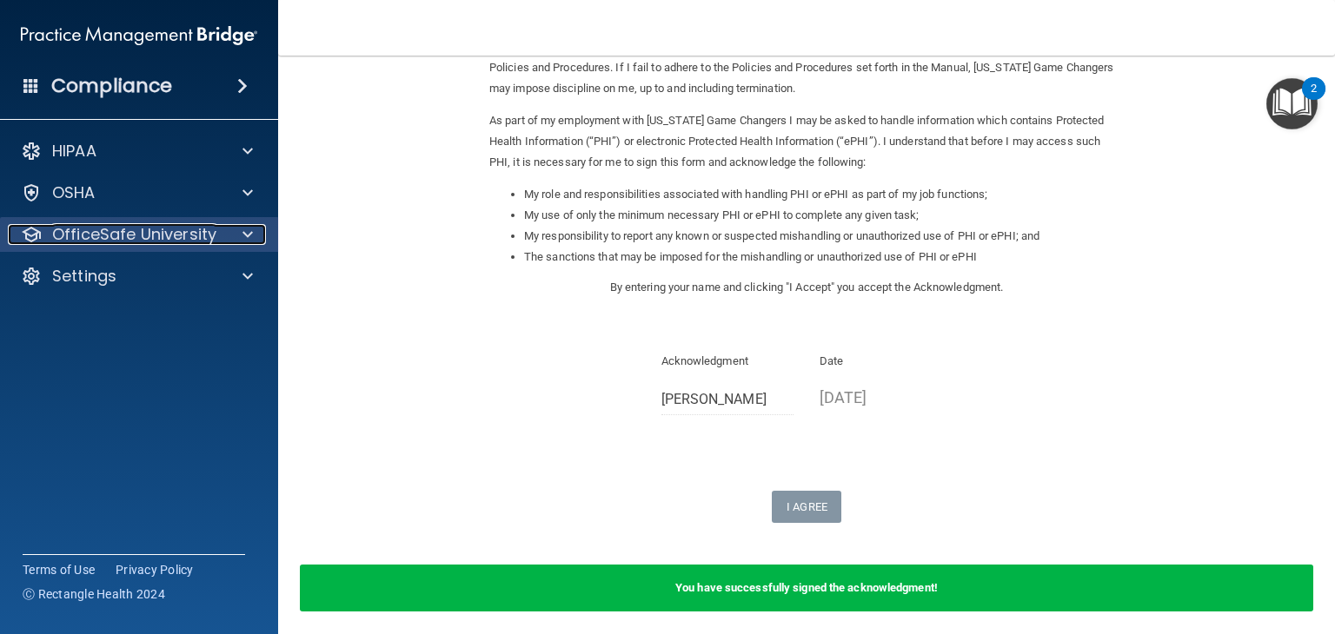
click at [236, 230] on div at bounding box center [244, 234] width 43 height 21
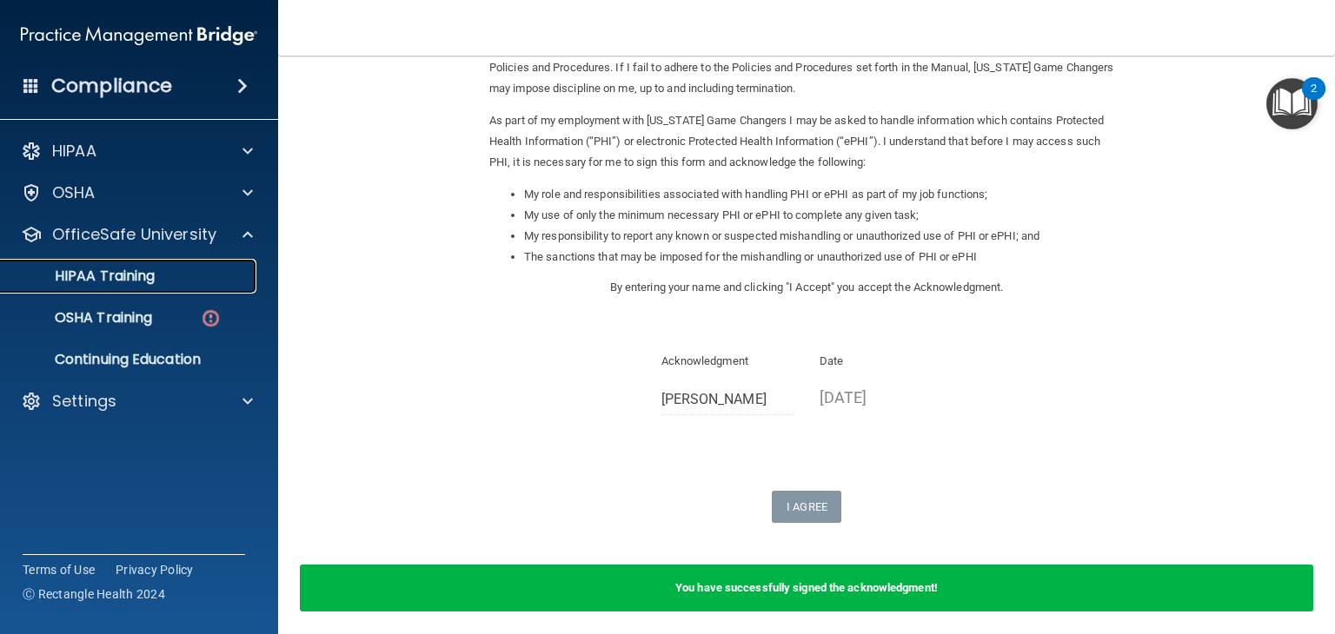
click at [173, 266] on link "HIPAA Training" at bounding box center [120, 276] width 274 height 35
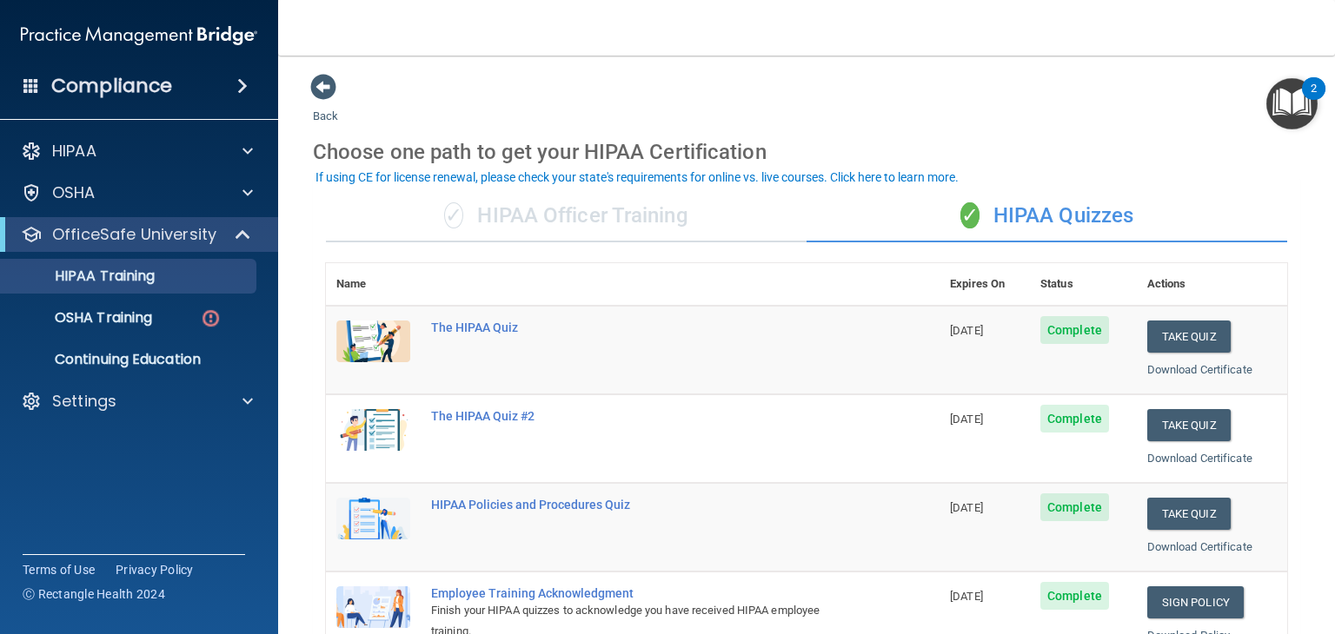
click at [574, 228] on div "✓ HIPAA Officer Training" at bounding box center [566, 216] width 480 height 52
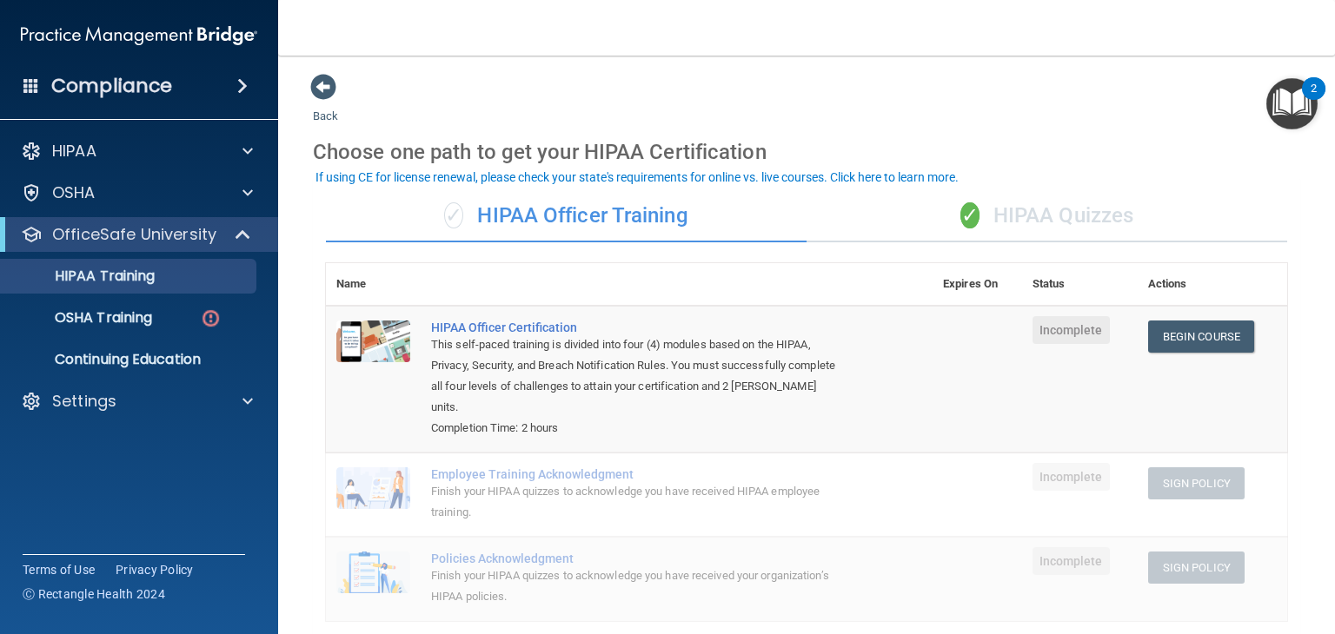
click at [993, 224] on div "✓ HIPAA Quizzes" at bounding box center [1046, 216] width 480 height 52
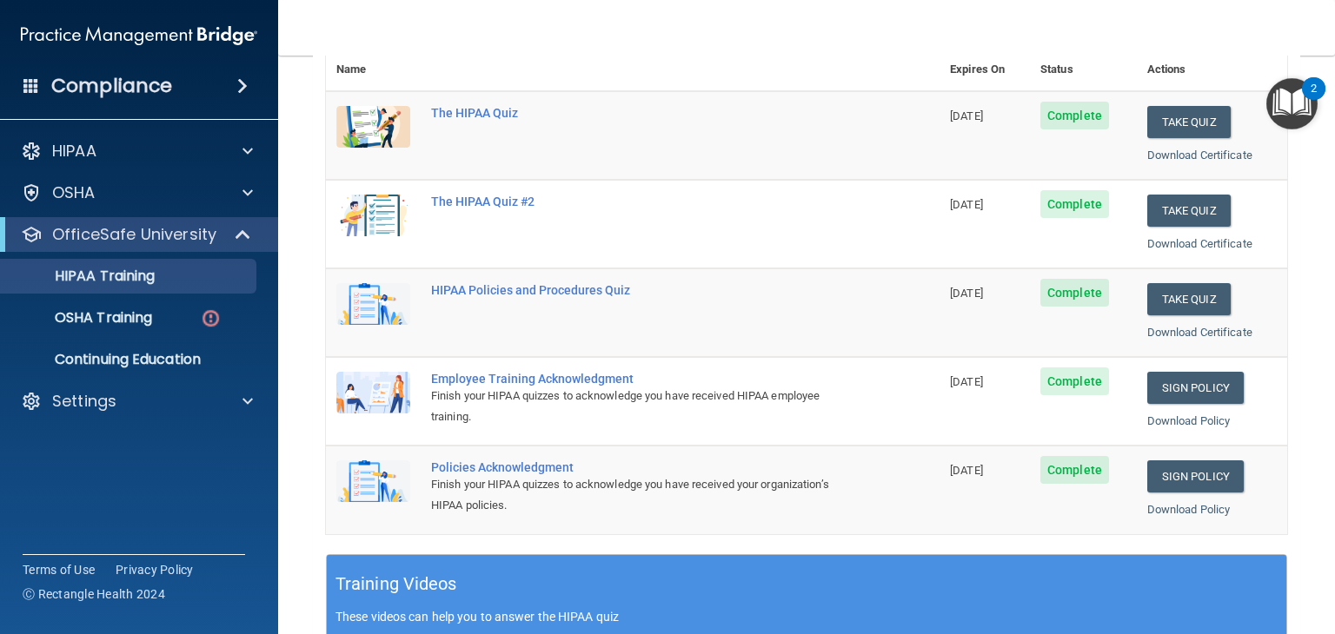
scroll to position [215, 0]
